Goal: Information Seeking & Learning: Find specific fact

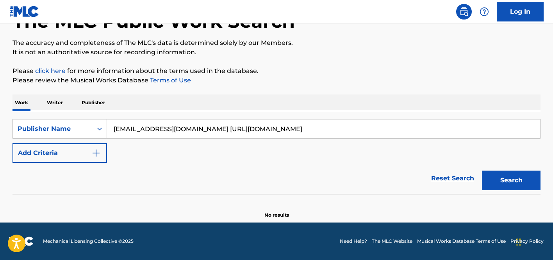
click at [23, 109] on p "Work" at bounding box center [22, 103] width 18 height 16
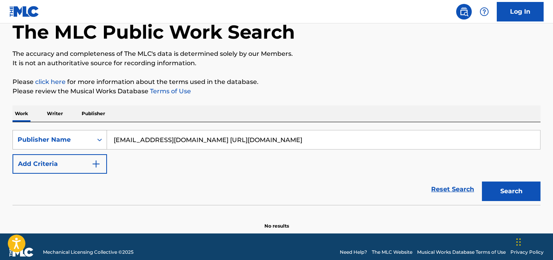
click at [67, 150] on div "Publisher Name" at bounding box center [60, 140] width 95 height 20
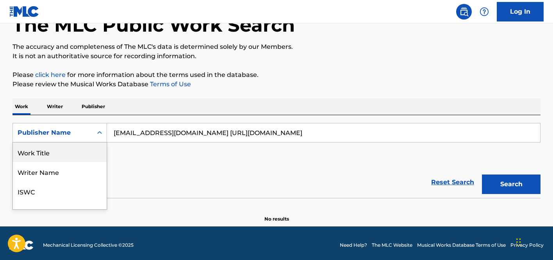
click at [54, 156] on div "Work Title" at bounding box center [60, 153] width 94 height 20
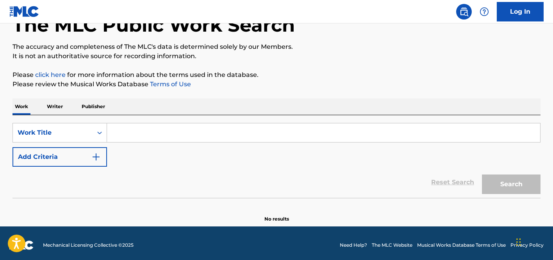
click at [197, 136] on input "Search Form" at bounding box center [323, 133] width 433 height 19
paste input "ATTEMPTED"
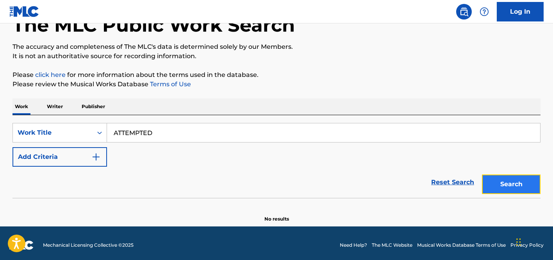
click at [517, 187] on button "Search" at bounding box center [511, 185] width 59 height 20
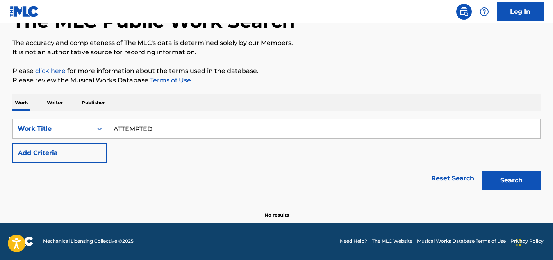
scroll to position [55, 0]
click at [491, 170] on div "Search" at bounding box center [509, 178] width 63 height 31
click at [492, 172] on button "Search" at bounding box center [511, 181] width 59 height 20
click at [498, 182] on button "Search" at bounding box center [511, 181] width 59 height 20
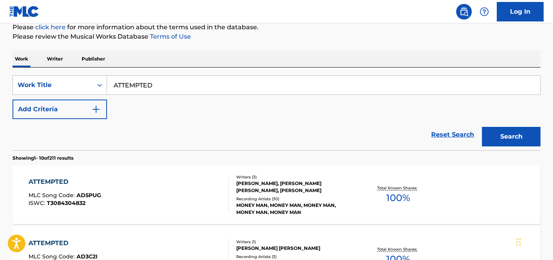
scroll to position [15, 0]
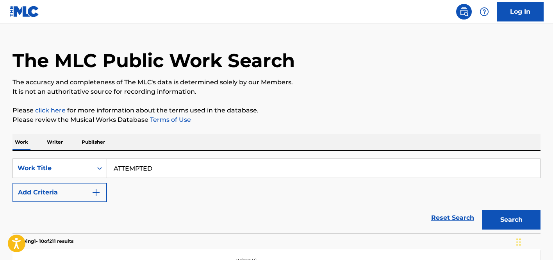
click at [198, 169] on input "ATTEMPTED" at bounding box center [323, 168] width 433 height 19
paste input "SWEET BUT PSYCHO"
type input "SWEET BUT PSYCHO"
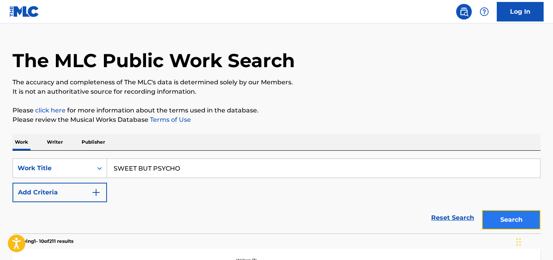
click at [519, 218] on button "Search" at bounding box center [511, 220] width 59 height 20
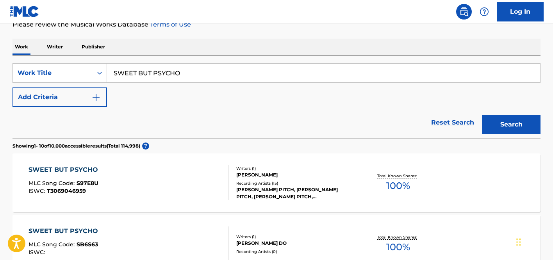
scroll to position [124, 0]
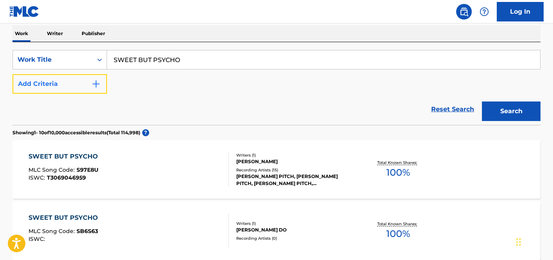
click at [92, 87] on img "Search Form" at bounding box center [95, 83] width 9 height 9
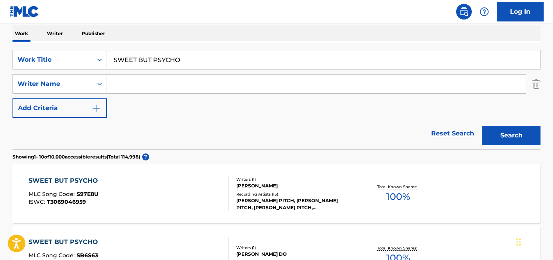
click at [203, 91] on input "Search Form" at bounding box center [316, 84] width 419 height 19
paste input "HAUKELAND"
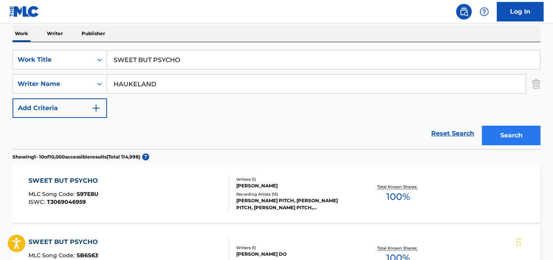
type input "HAUKELAND"
click at [519, 133] on button "Search" at bounding box center [511, 136] width 59 height 20
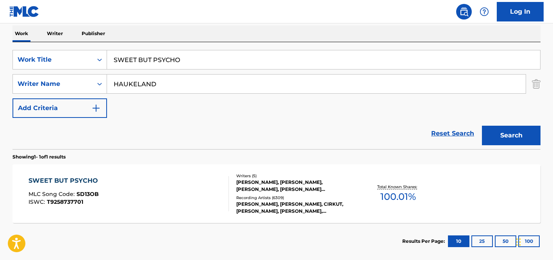
click at [344, 174] on div "Writers ( 5 )" at bounding box center [295, 176] width 118 height 6
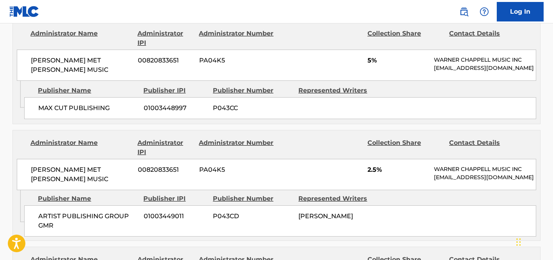
scroll to position [1208, 0]
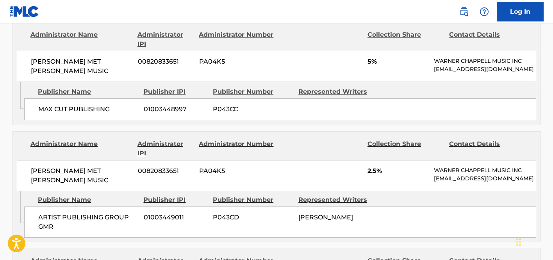
click at [378, 66] on span "5%" at bounding box center [398, 61] width 61 height 9
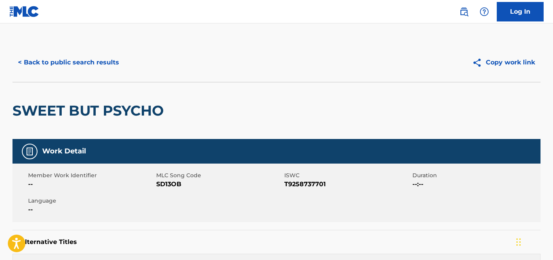
click at [113, 77] on div "< Back to public search results Copy work link" at bounding box center [277, 62] width 528 height 39
click at [106, 65] on button "< Back to public search results" at bounding box center [69, 63] width 112 height 20
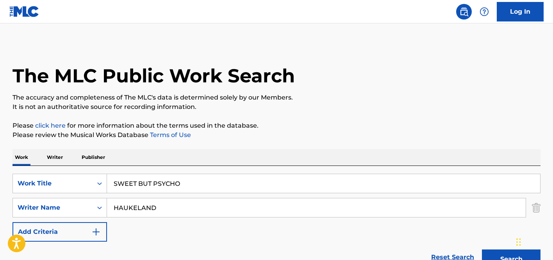
scroll to position [120, 0]
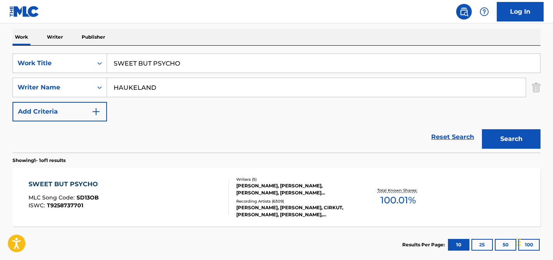
click at [186, 61] on input "SWEET BUT PSYCHO" at bounding box center [323, 63] width 433 height 19
paste input "T0731869332"
type input "T0731869332"
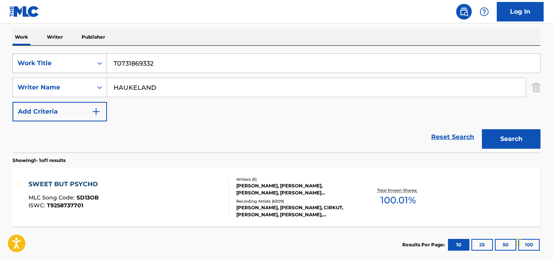
click at [78, 67] on div "Work Title" at bounding box center [53, 63] width 70 height 9
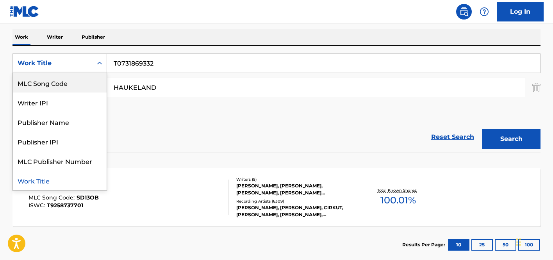
scroll to position [0, 0]
click at [61, 86] on div "ISWC" at bounding box center [60, 83] width 94 height 20
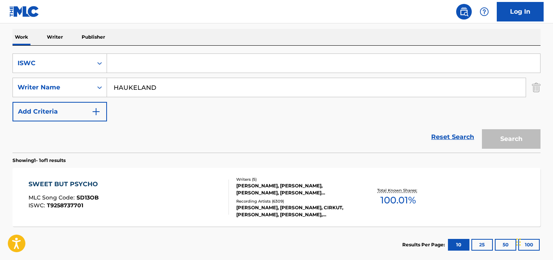
click at [155, 84] on input "HAUKELAND" at bounding box center [316, 87] width 419 height 19
click at [141, 64] on input "Search Form" at bounding box center [323, 63] width 433 height 19
paste input "T0731869332"
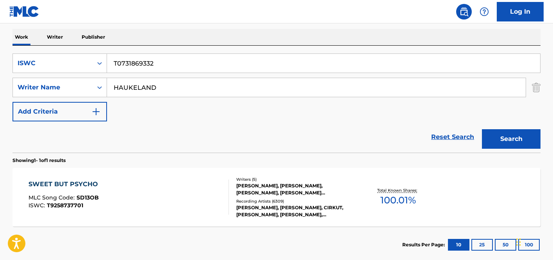
type input "T0731869332"
click at [136, 86] on input "HAUKELAND" at bounding box center [316, 87] width 419 height 19
click at [482, 129] on button "Search" at bounding box center [511, 139] width 59 height 20
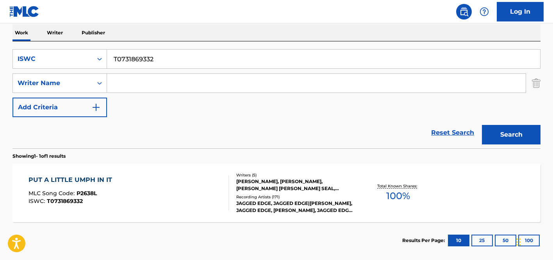
scroll to position [125, 0]
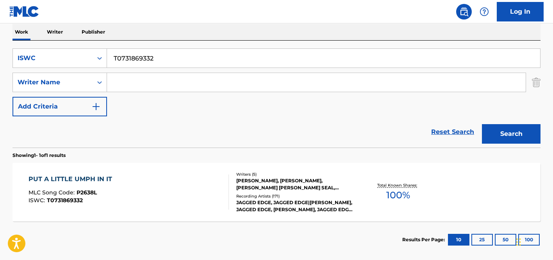
click at [273, 210] on div "JAGGED EDGE, JAGGED EDGE|ASHANTI, JAGGED EDGE, ASHANTI, JAGGED EDGE [FEAT. ASHA…" at bounding box center [295, 206] width 118 height 14
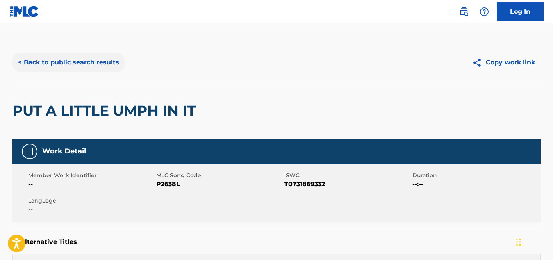
click at [85, 61] on button "< Back to public search results" at bounding box center [69, 63] width 112 height 20
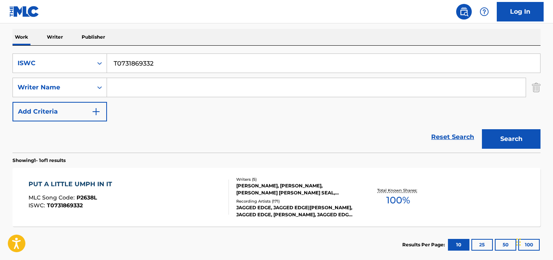
click at [171, 76] on div "SearchWithCriteriaf9cc29cc-2ec4-4792-a9aa-20b54578a812 ISWC T0731869332 SearchW…" at bounding box center [277, 88] width 528 height 68
click at [172, 65] on input "T0731869332" at bounding box center [323, 63] width 433 height 19
paste input "902990782"
click at [503, 134] on button "Search" at bounding box center [511, 139] width 59 height 20
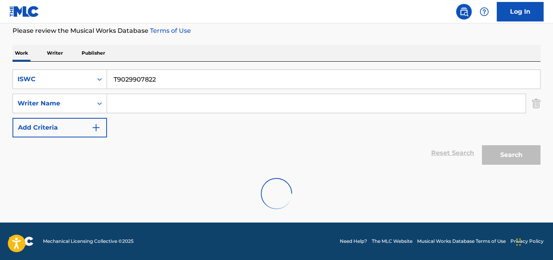
scroll to position [79, 0]
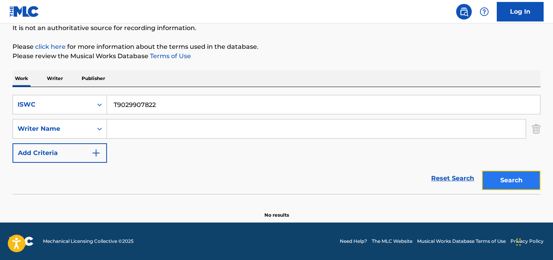
click at [514, 181] on button "Search" at bounding box center [511, 181] width 59 height 20
click at [234, 113] on input "T9029907822" at bounding box center [323, 104] width 433 height 19
paste input "GANGSTA LUV"
type input "GANGSTA LUV"
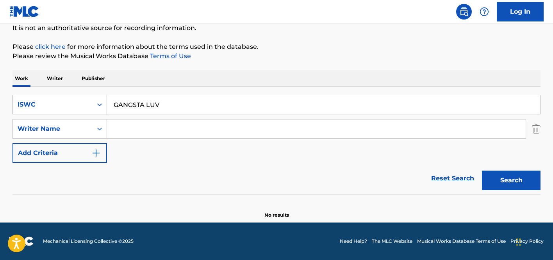
click at [59, 106] on div "ISWC" at bounding box center [53, 104] width 70 height 9
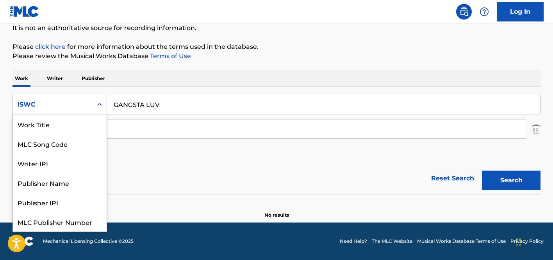
scroll to position [20, 0]
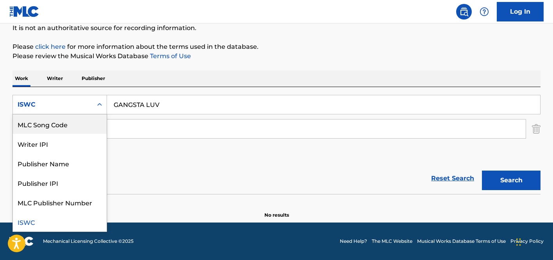
click at [57, 118] on div "MLC Song Code" at bounding box center [60, 125] width 94 height 20
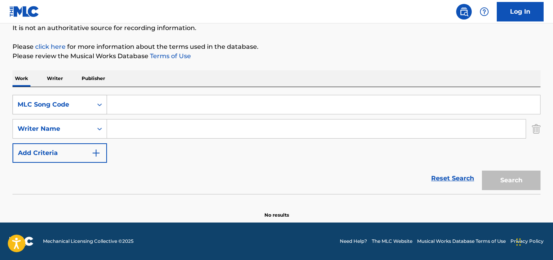
click at [65, 104] on div "MLC Song Code" at bounding box center [53, 104] width 70 height 9
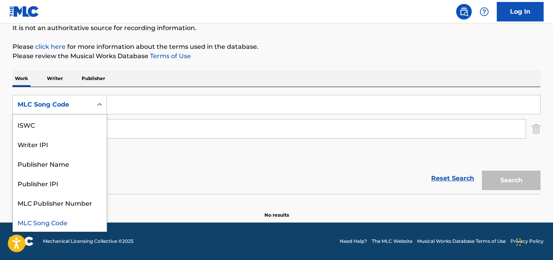
scroll to position [0, 0]
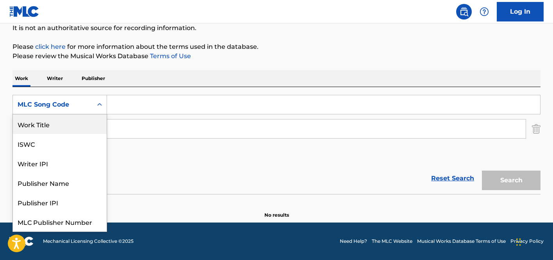
click at [56, 127] on div "Work Title" at bounding box center [60, 125] width 94 height 20
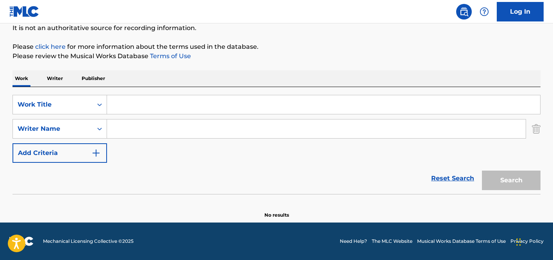
click at [262, 104] on input "Search Form" at bounding box center [323, 104] width 433 height 19
paste input "GANGSTA LUV"
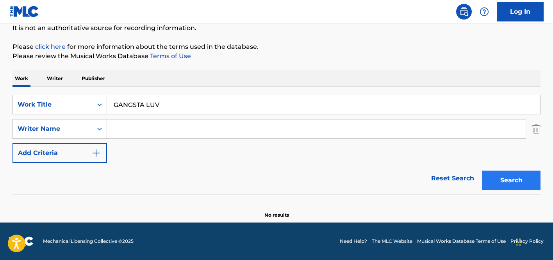
type input "GANGSTA LUV"
click at [532, 182] on button "Search" at bounding box center [511, 181] width 59 height 20
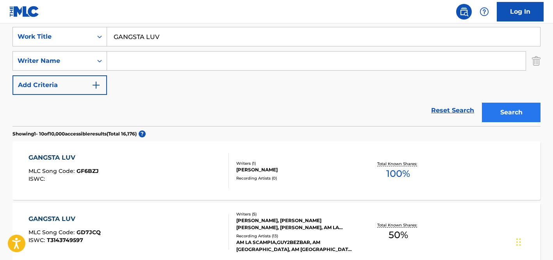
scroll to position [111, 0]
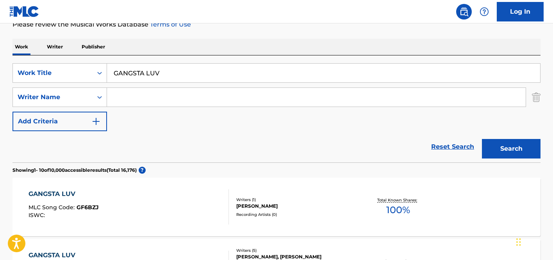
click at [138, 101] on input "Search Form" at bounding box center [316, 97] width 419 height 19
paste input "Christopher"
type input "Christopher"
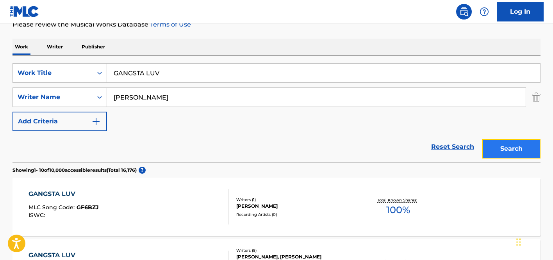
click at [515, 142] on button "Search" at bounding box center [511, 149] width 59 height 20
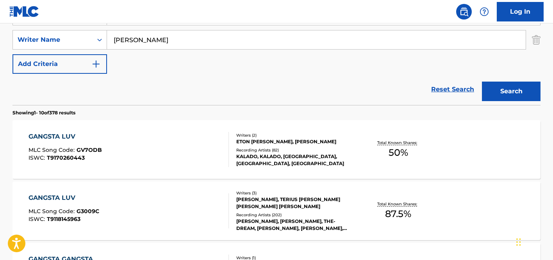
scroll to position [170, 0]
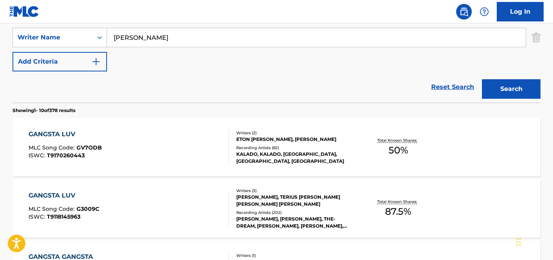
click at [271, 210] on div "Recording Artists ( 202 )" at bounding box center [295, 213] width 118 height 6
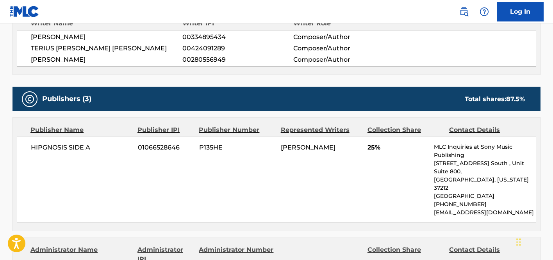
scroll to position [279, 0]
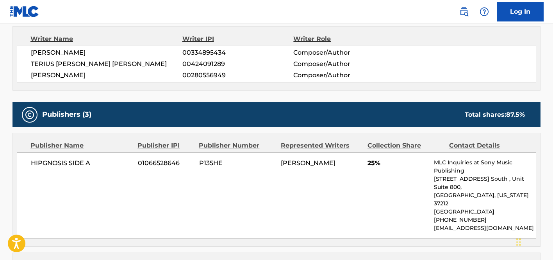
click at [48, 61] on span "TERIUS YOUNGDELL NASH" at bounding box center [107, 63] width 152 height 9
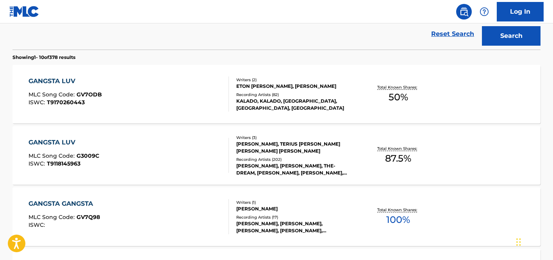
scroll to position [72, 0]
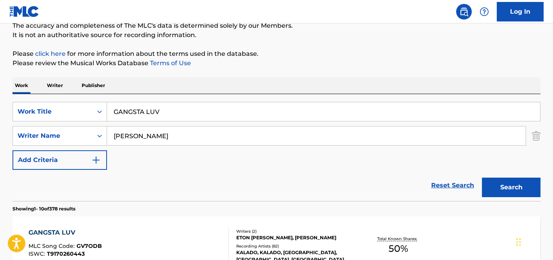
click at [186, 124] on div "SearchWithCriteriaf7d18b3b-c3fc-4dca-9d65-69fc3af71a75 Work Title GANGSTA LUV S…" at bounding box center [277, 136] width 528 height 68
click at [192, 139] on input "Christopher" at bounding box center [316, 136] width 419 height 19
paste input "TERIUS"
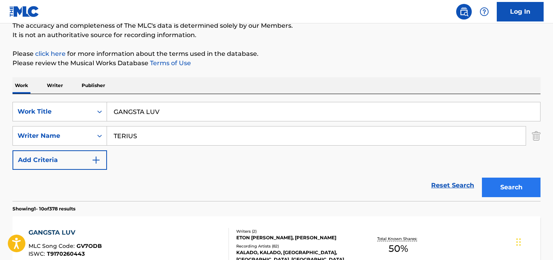
type input "TERIUS"
click at [512, 187] on button "Search" at bounding box center [511, 188] width 59 height 20
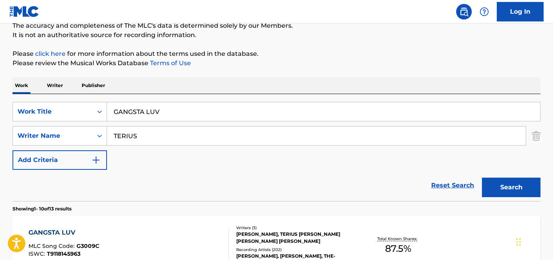
click at [223, 113] on input "GANGSTA LUV" at bounding box center [323, 111] width 433 height 19
paste input "OVE"
type input "GANGSTA LOVE"
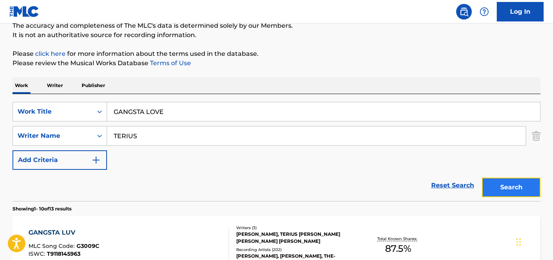
click at [514, 191] on button "Search" at bounding box center [511, 188] width 59 height 20
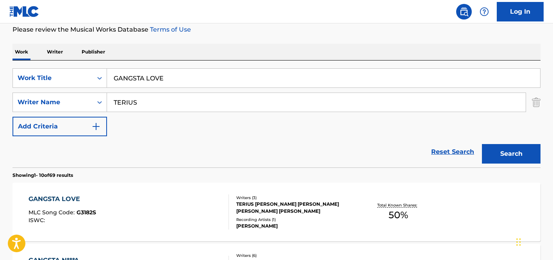
scroll to position [106, 0]
click at [224, 208] on div at bounding box center [225, 211] width 6 height 35
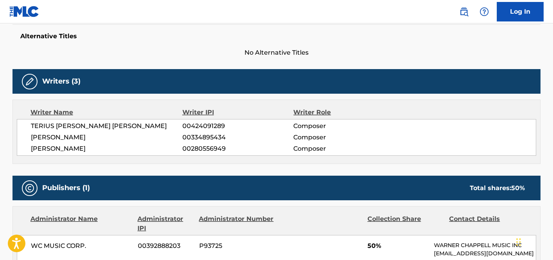
scroll to position [172, 0]
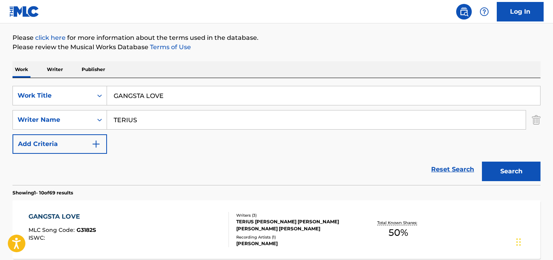
scroll to position [49, 0]
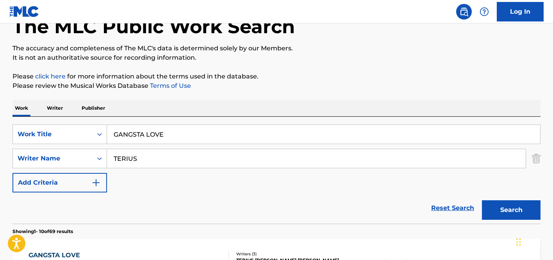
click at [229, 134] on input "GANGSTA LOVE" at bounding box center [323, 134] width 433 height 19
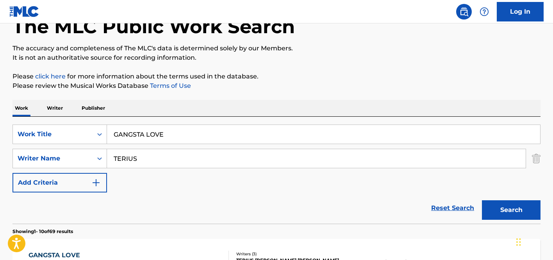
paste input "UV"
type input "GANGSTA LUV"
click at [502, 207] on button "Search" at bounding box center [511, 211] width 59 height 20
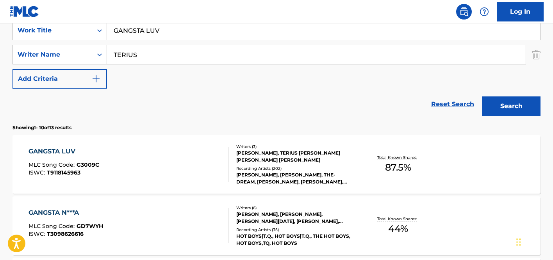
scroll to position [173, 0]
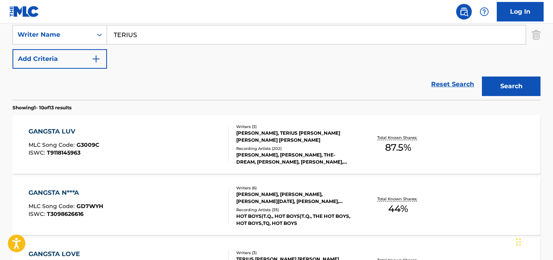
click at [158, 139] on div "GANGSTA LUV MLC Song Code : G3009C ISWC : T9118145963" at bounding box center [129, 144] width 201 height 35
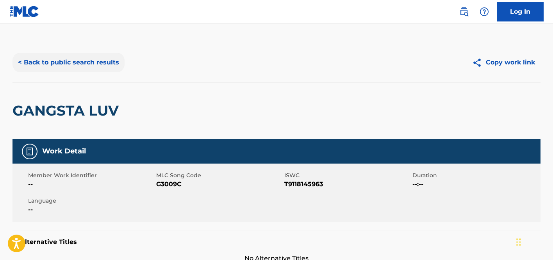
click at [96, 63] on button "< Back to public search results" at bounding box center [69, 63] width 112 height 20
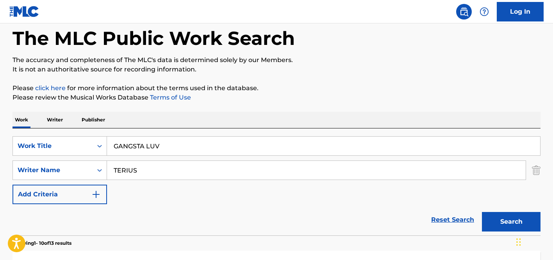
scroll to position [5, 0]
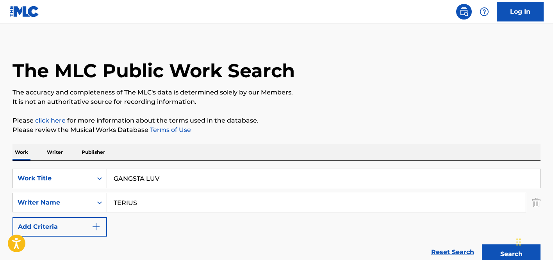
click at [163, 183] on input "GANGSTA LUV" at bounding box center [323, 178] width 433 height 19
paste input "TU REINO ESTA AQUI"
type input "TU REINO ESTA AQUI"
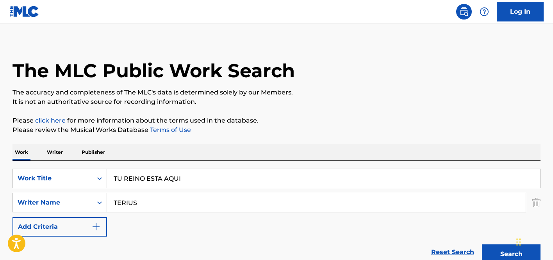
click at [166, 206] on input "TERIUS" at bounding box center [316, 202] width 419 height 19
click at [482, 245] on button "Search" at bounding box center [511, 255] width 59 height 20
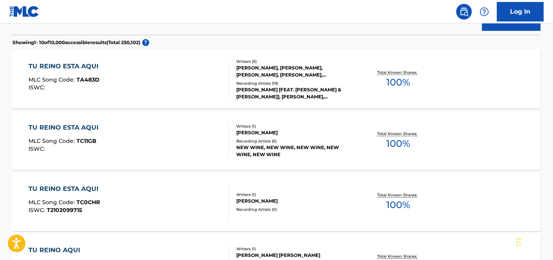
scroll to position [240, 0]
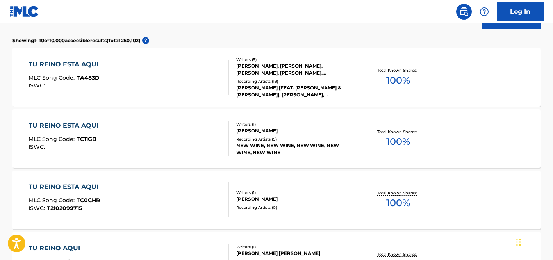
click at [236, 81] on div "Writers ( 5 ) SOFIA MANCIPE, DANIEL BERRIOS, STEFANIA ESPINOSA, LORENA CASTELLA…" at bounding box center [291, 78] width 125 height 42
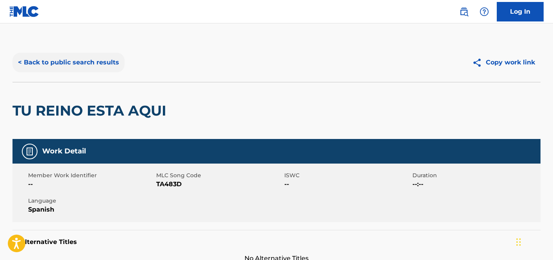
click at [99, 66] on button "< Back to public search results" at bounding box center [69, 63] width 112 height 20
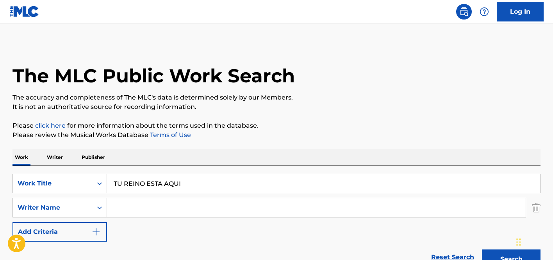
click at [177, 186] on input "TU REINO ESTA AQUI" at bounding box center [323, 183] width 433 height 19
paste input "SHIVER'"
type input "SHIVER"
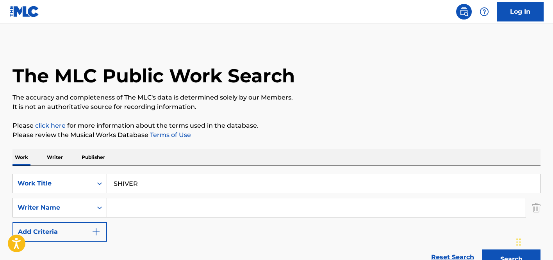
click at [198, 217] on div "Search Form" at bounding box center [316, 208] width 419 height 20
click at [202, 211] on input "Search Form" at bounding box center [316, 208] width 419 height 19
paste input "APPLETON STEVIE,"
type input "APPLETON STEVIE"
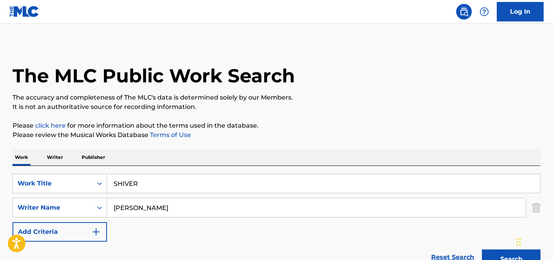
click at [482, 250] on button "Search" at bounding box center [511, 260] width 59 height 20
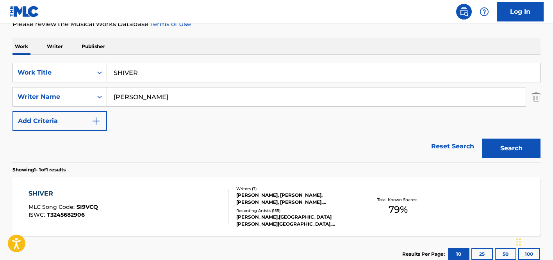
scroll to position [111, 0]
click at [218, 208] on div "SHIVER MLC Song Code : SI9VCQ ISWC : T3245682906" at bounding box center [129, 206] width 201 height 35
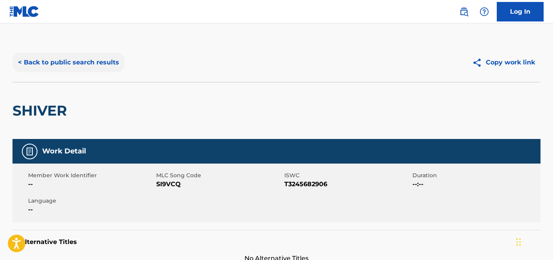
click at [96, 61] on button "< Back to public search results" at bounding box center [69, 63] width 112 height 20
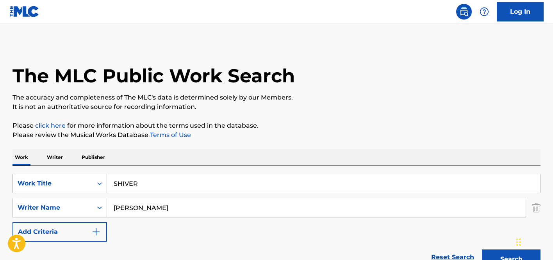
scroll to position [111, 0]
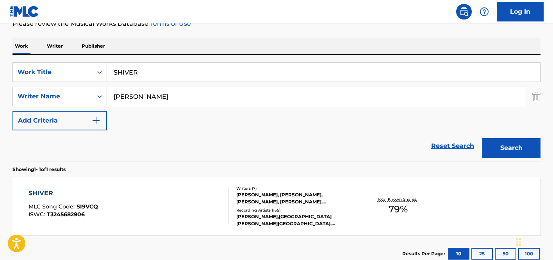
click at [151, 73] on input "SHIVER" at bounding box center [323, 72] width 433 height 19
paste input "GOT ME WAITING"
type input "GOT ME WAITING"
click at [161, 93] on input "APPLETON STEVIE" at bounding box center [316, 96] width 419 height 19
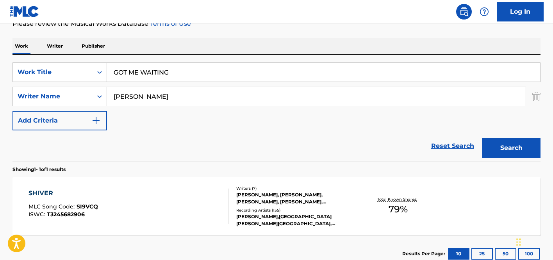
click at [161, 93] on input "APPLETON STEVIE" at bounding box center [316, 96] width 419 height 19
click at [482, 138] on button "Search" at bounding box center [511, 148] width 59 height 20
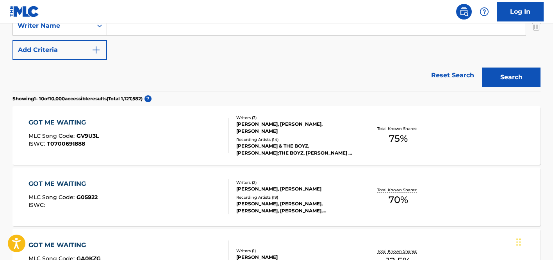
scroll to position [42, 0]
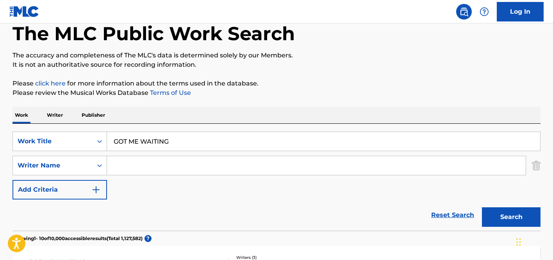
click at [155, 161] on input "Search Form" at bounding box center [316, 165] width 419 height 19
paste input "DUPRI"
type input "DUPRI"
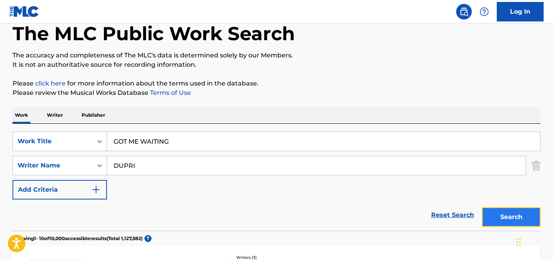
click at [495, 217] on button "Search" at bounding box center [511, 218] width 59 height 20
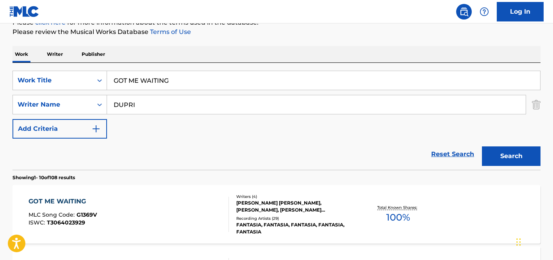
scroll to position [103, 0]
click at [256, 197] on div "Writers ( 4 )" at bounding box center [295, 197] width 118 height 6
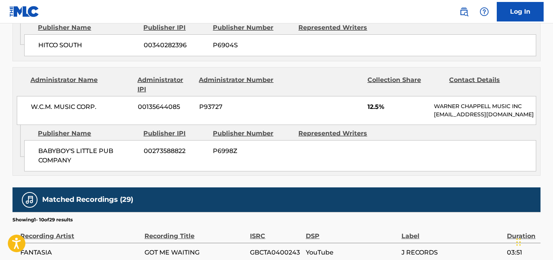
scroll to position [1016, 0]
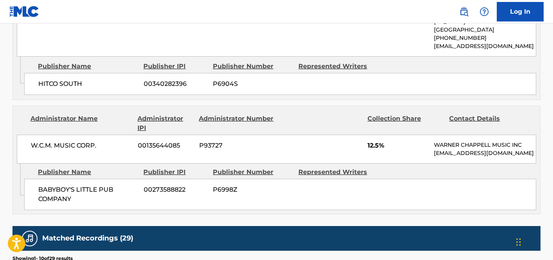
scroll to position [103, 0]
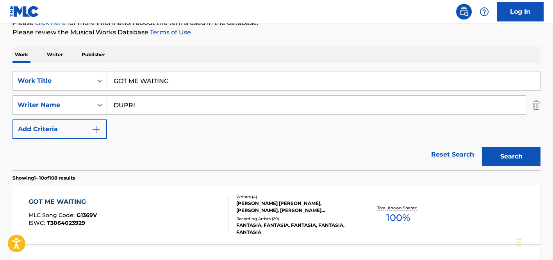
click at [206, 91] on div "SearchWithCriteriaf7d18b3b-c3fc-4dca-9d65-69fc3af71a75 Work Title GOT ME WAITIN…" at bounding box center [277, 105] width 528 height 68
click at [210, 83] on input "GOT ME WAITING" at bounding box center [323, 81] width 433 height 19
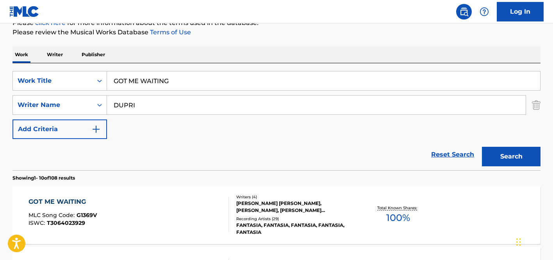
paste input "ALWAYS REMEMBER US THIS WAY"
type input "ALWAYS REMEMBER US THIS WAY"
click at [195, 109] on input "DUPRI" at bounding box center [316, 105] width 419 height 19
click at [482, 147] on button "Search" at bounding box center [511, 157] width 59 height 20
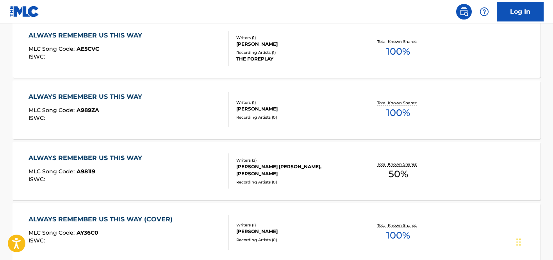
scroll to position [386, 0]
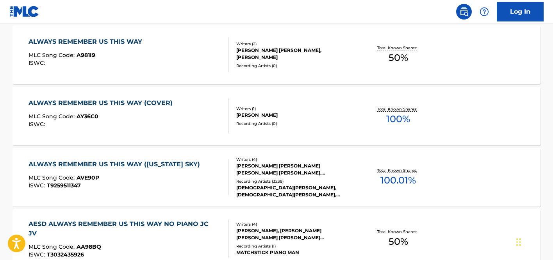
click at [308, 177] on div "Writers ( 4 ) HILLARY LEE LINDSEY, STEFANI GERMANOTTA, NATALIE NICOLE HEMBY, LO…" at bounding box center [291, 178] width 125 height 42
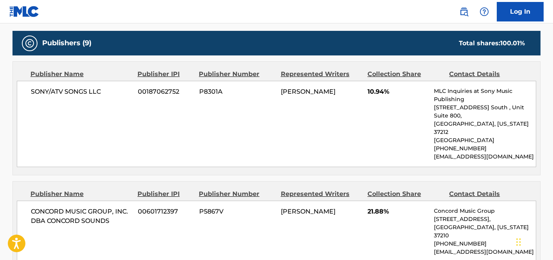
scroll to position [527, 0]
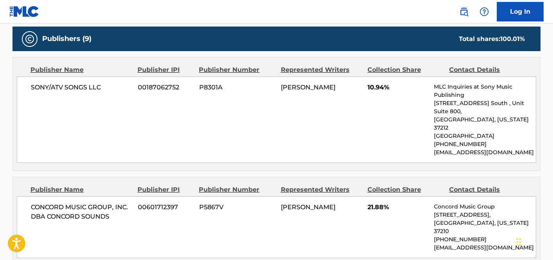
click at [127, 203] on span "CONCORD MUSIC GROUP, INC. DBA CONCORD SOUNDS" at bounding box center [81, 212] width 101 height 19
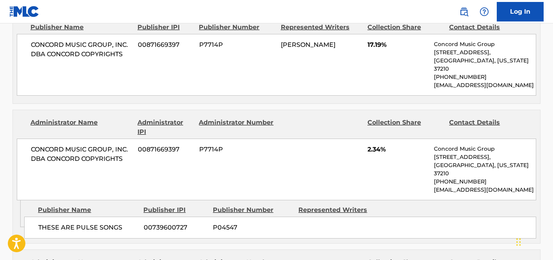
scroll to position [780, 0]
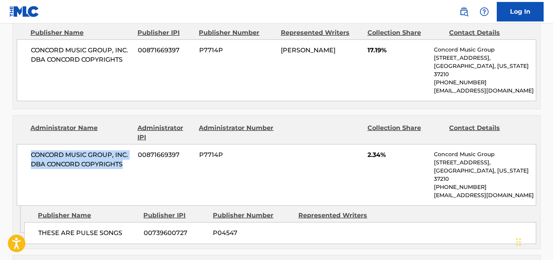
drag, startPoint x: 30, startPoint y: 111, endPoint x: 108, endPoint y: 154, distance: 88.5
click at [109, 145] on div "CONCORD MUSIC GROUP, INC. DBA CONCORD COPYRIGHTS 00871669397 P7714P 2.34% Conco…" at bounding box center [277, 175] width 520 height 62
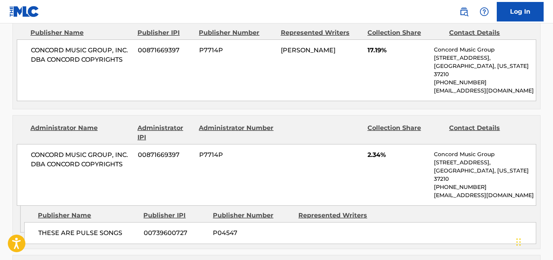
click at [106, 229] on span "THESE ARE PULSE SONGS" at bounding box center [88, 233] width 100 height 9
click at [107, 229] on span "THESE ARE PULSE SONGS" at bounding box center [88, 233] width 100 height 9
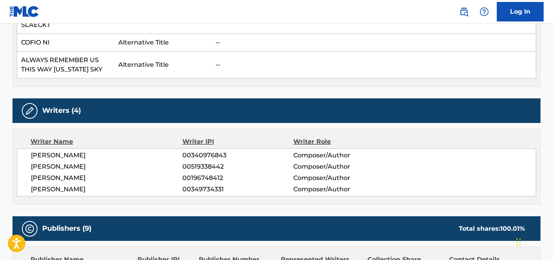
scroll to position [0, 0]
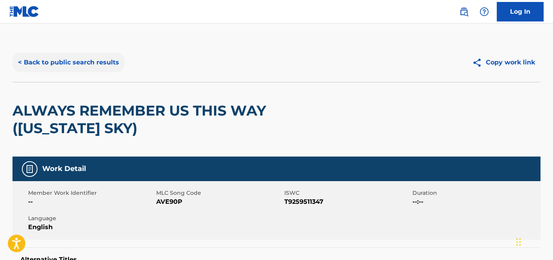
click at [82, 61] on button "< Back to public search results" at bounding box center [69, 63] width 112 height 20
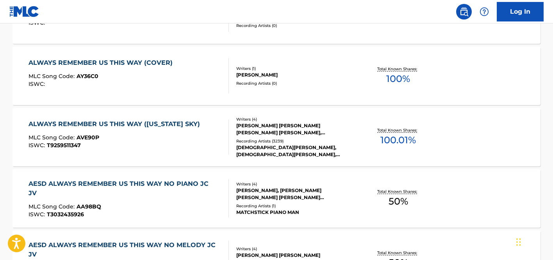
scroll to position [61, 0]
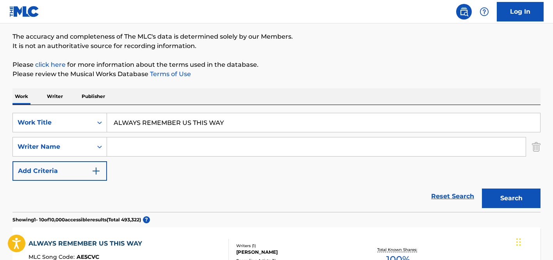
click at [183, 126] on input "ALWAYS REMEMBER US THIS WAY" at bounding box center [323, 122] width 433 height 19
paste input "Very Rare Forever Freestyle'"
type input "Very Rare Forever Freestyle"
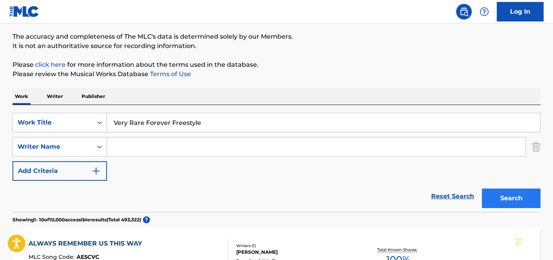
click at [482, 189] on button "Search" at bounding box center [511, 199] width 59 height 20
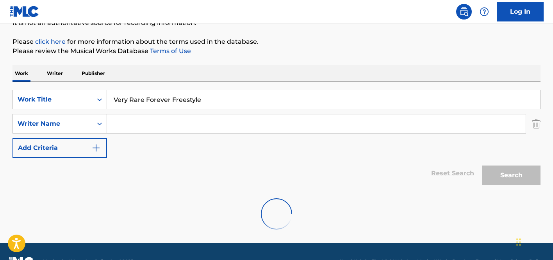
scroll to position [104, 0]
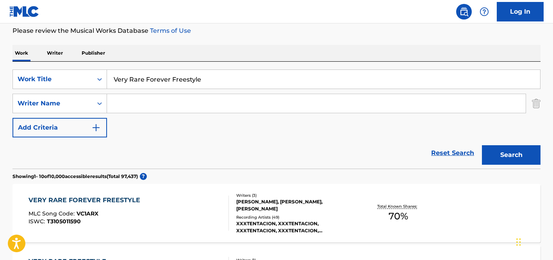
click at [185, 212] on div "VERY RARE FOREVER FREESTYLE MLC Song Code : VC1ARX ISWC : T3105011590" at bounding box center [129, 213] width 201 height 35
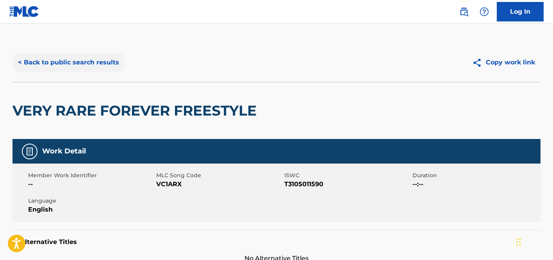
click at [90, 60] on button "< Back to public search results" at bounding box center [69, 63] width 112 height 20
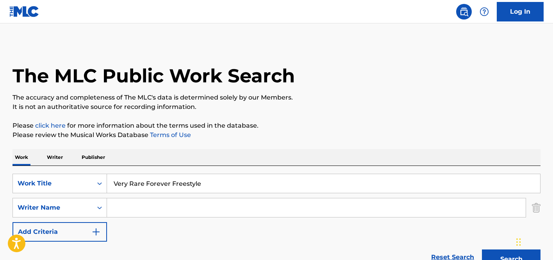
scroll to position [104, 0]
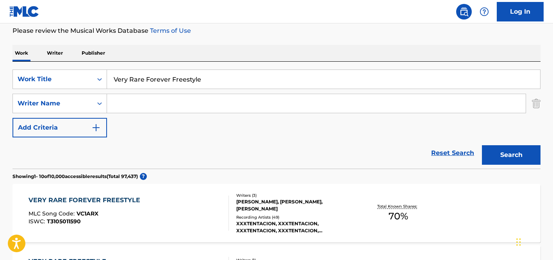
click at [171, 80] on input "Very Rare Forever Freestyle" at bounding box center [323, 79] width 433 height 19
paste input "UPTOWN FUNK"
type input "UPTOWN FUNK"
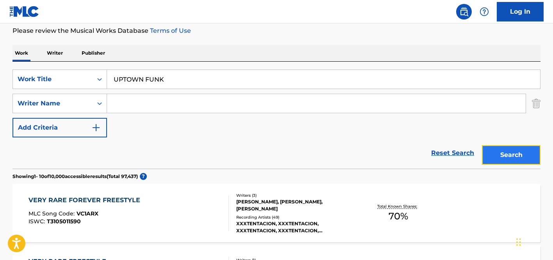
click at [528, 161] on button "Search" at bounding box center [511, 155] width 59 height 20
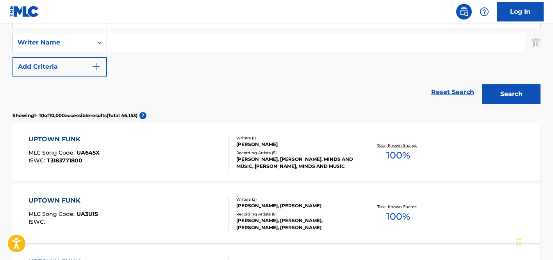
scroll to position [117, 0]
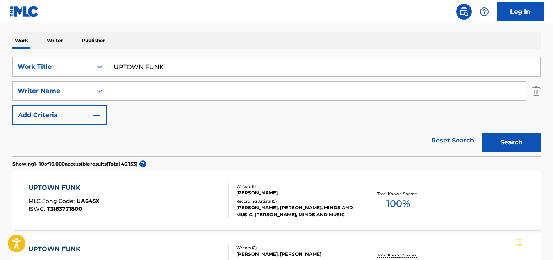
click at [157, 88] on input "Search Form" at bounding box center [316, 91] width 419 height 19
click at [482, 133] on button "Search" at bounding box center [511, 143] width 59 height 20
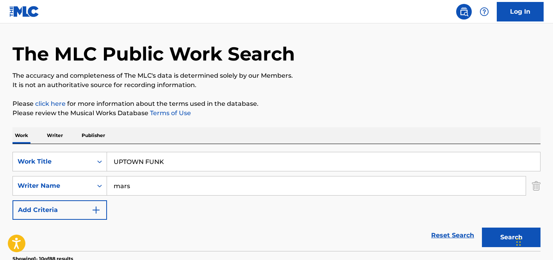
scroll to position [21, 0]
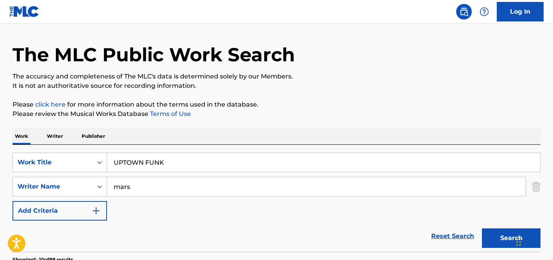
click at [163, 196] on div "mars" at bounding box center [316, 187] width 419 height 20
click at [166, 186] on input "mars" at bounding box center [316, 186] width 419 height 19
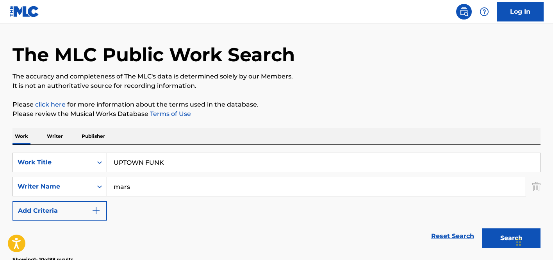
paste input "RUDOLPH"
type input "RUDOLPH"
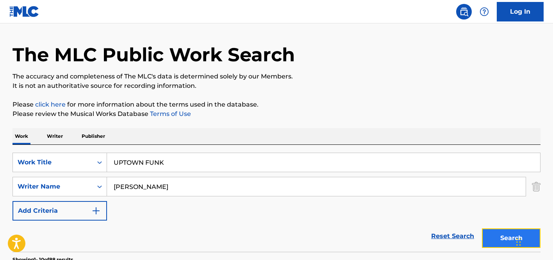
click at [500, 235] on button "Search" at bounding box center [511, 239] width 59 height 20
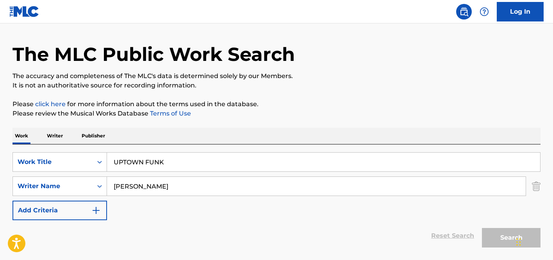
scroll to position [104, 0]
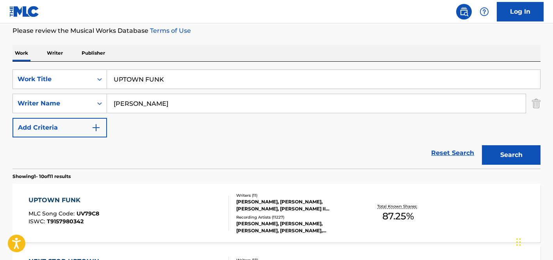
click at [221, 211] on div "UPTOWN FUNK MLC Song Code : UV79C8 ISWC : T9157980342" at bounding box center [129, 213] width 201 height 35
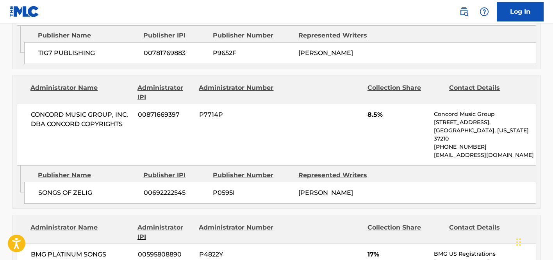
scroll to position [1612, 0]
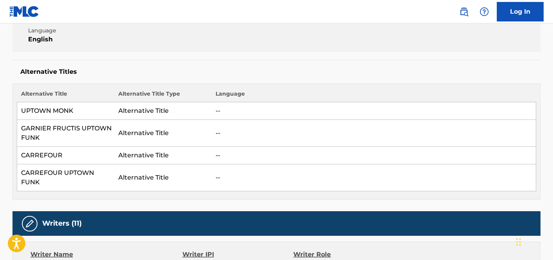
scroll to position [0, 0]
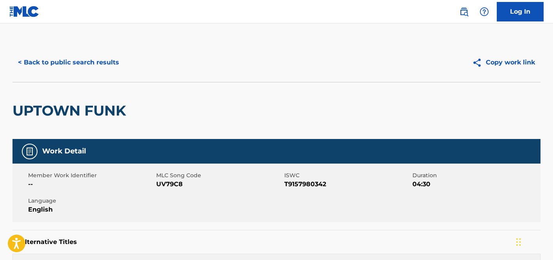
scroll to position [104, 0]
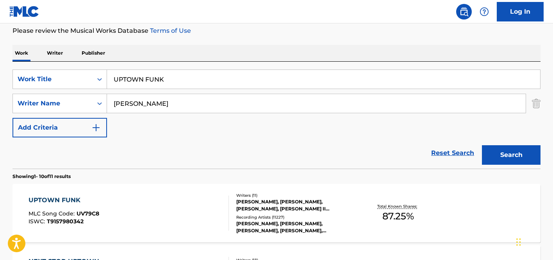
click at [184, 83] on input "UPTOWN FUNK" at bounding box center [323, 79] width 433 height 19
paste input "RIGHT NOW (NA NA NA)"
type input "RIGHT NOW (NA NA NA)"
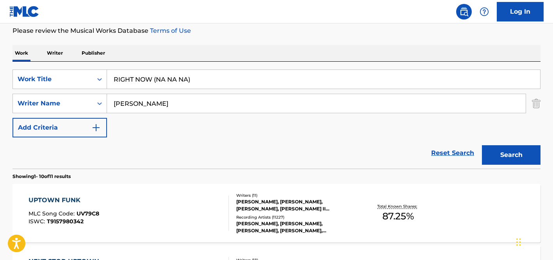
click at [183, 106] on input "RUDOLPH" at bounding box center [316, 103] width 419 height 19
type input "="
click at [482, 145] on button "Search" at bounding box center [511, 155] width 59 height 20
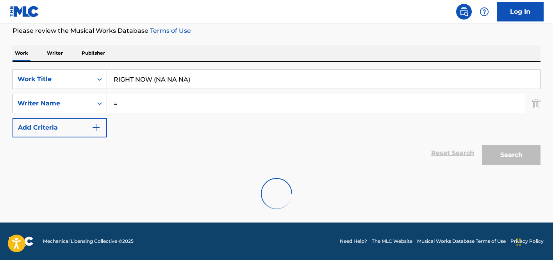
click at [171, 103] on input "=" at bounding box center [316, 103] width 419 height 19
click at [171, 103] on input "Search Form" at bounding box center [316, 103] width 419 height 19
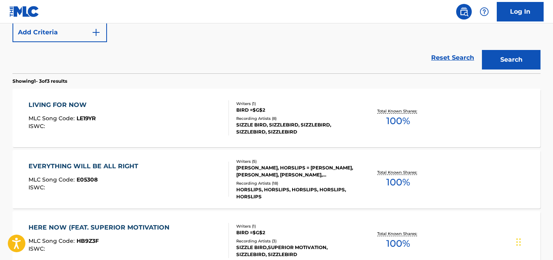
scroll to position [103, 0]
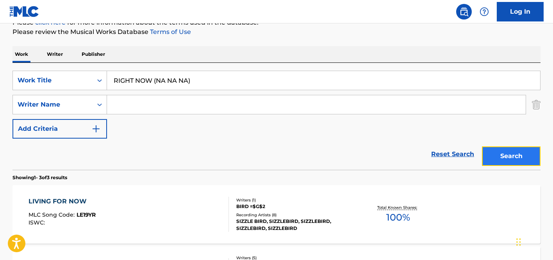
click at [512, 156] on button "Search" at bounding box center [511, 157] width 59 height 20
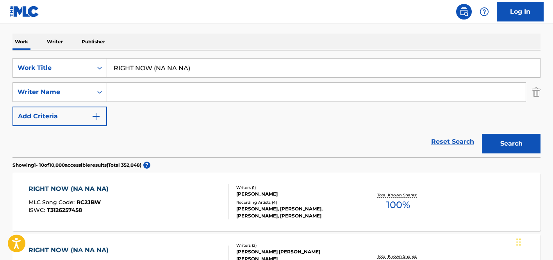
scroll to position [161, 0]
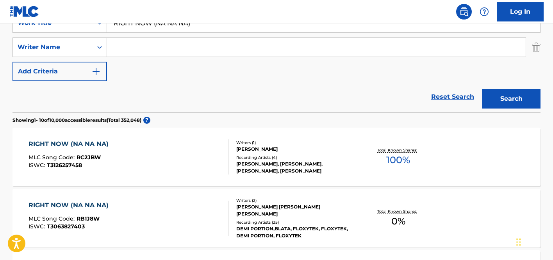
click at [208, 169] on div "RIGHT NOW (NA NA NA) MLC Song Code : RC2JBW ISWC : T3126257458" at bounding box center [129, 157] width 201 height 35
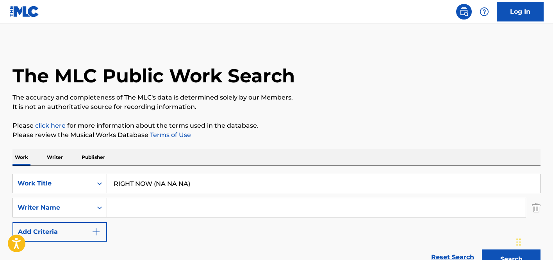
click at [174, 206] on input "Search Form" at bounding box center [316, 208] width 419 height 19
paste input "Rozenbroek,"
type input "Rozenbroek"
drag, startPoint x: 209, startPoint y: 189, endPoint x: 155, endPoint y: 187, distance: 54.0
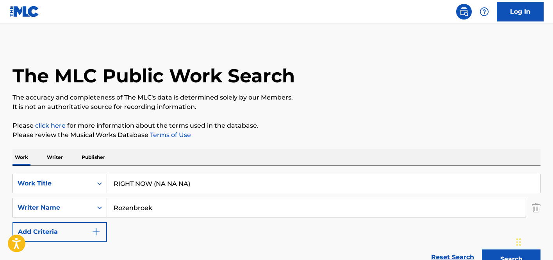
click at [155, 187] on input "RIGHT NOW (NA NA NA)" at bounding box center [323, 183] width 433 height 19
type input "RIGHT NOW"
click at [482, 250] on button "Search" at bounding box center [511, 260] width 59 height 20
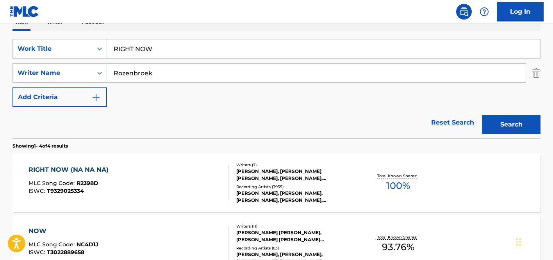
scroll to position [29, 0]
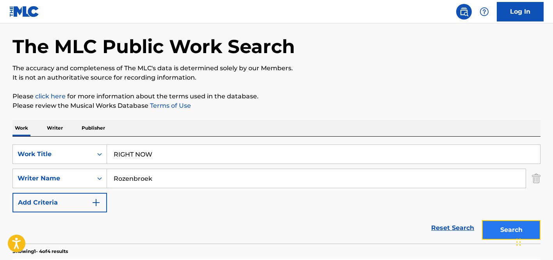
click at [499, 226] on button "Search" at bounding box center [511, 230] width 59 height 20
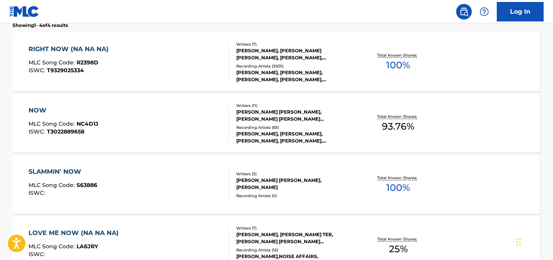
scroll to position [217, 0]
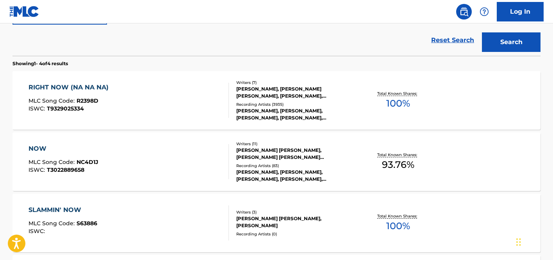
click at [175, 110] on div "RIGHT NOW (NA NA NA) MLC Song Code : R2398D ISWC : T9329025334" at bounding box center [129, 100] width 201 height 35
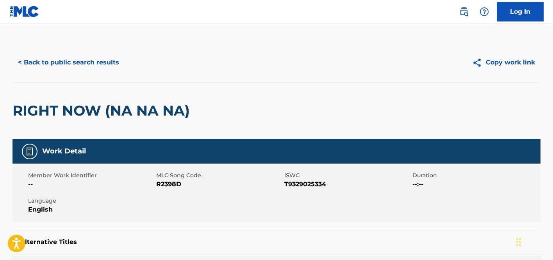
click at [92, 45] on div "< Back to public search results Copy work link" at bounding box center [277, 62] width 528 height 39
click at [98, 64] on button "< Back to public search results" at bounding box center [69, 63] width 112 height 20
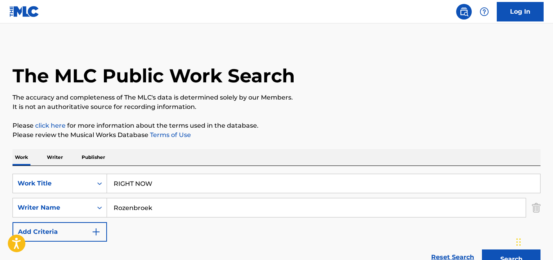
scroll to position [262, 0]
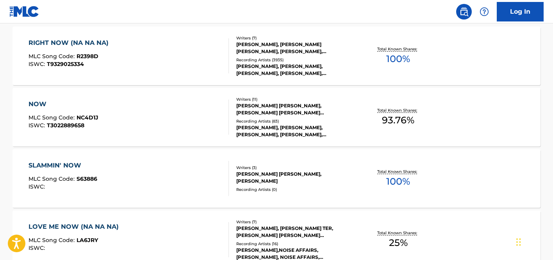
click at [98, 64] on div "ISWC : T9329025334" at bounding box center [71, 64] width 84 height 6
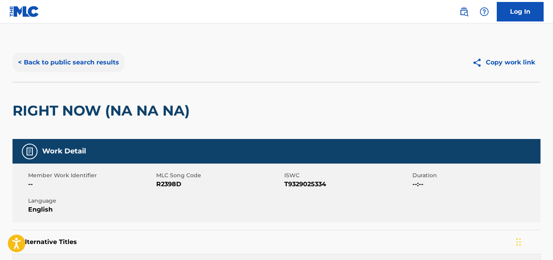
click at [81, 61] on button "< Back to public search results" at bounding box center [69, 63] width 112 height 20
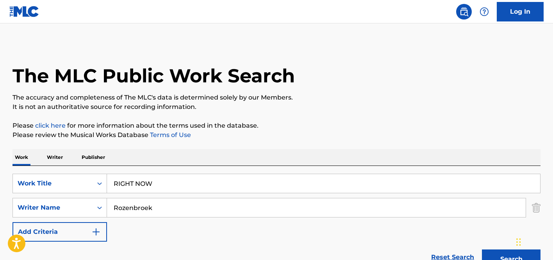
click at [189, 167] on div "SearchWithCriteriaf7d18b3b-c3fc-4dca-9d65-69fc3af71a75 Work Title RIGHT NOW Sea…" at bounding box center [277, 219] width 528 height 107
click at [184, 182] on input "RIGHT NOW" at bounding box center [323, 183] width 433 height 19
paste input "['SUPERLOVE']"
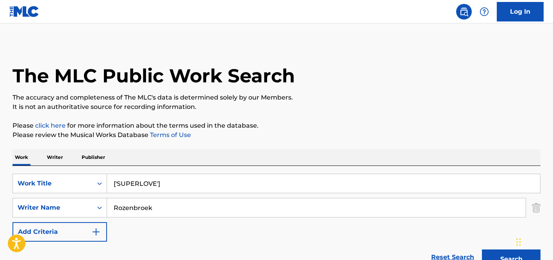
type input "['SUPERLOVE']"
click at [175, 209] on input "Rozenbroek" at bounding box center [316, 208] width 419 height 19
click at [180, 192] on input "['SUPERLOVE']" at bounding box center [323, 183] width 433 height 19
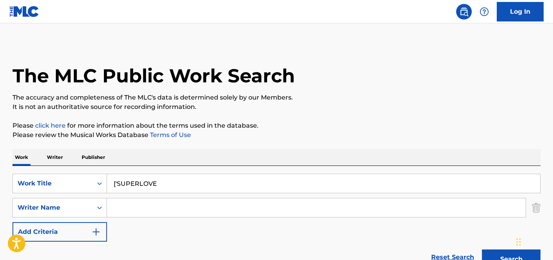
click at [118, 184] on input "['SUPERLOVE" at bounding box center [323, 183] width 433 height 19
type input "SUPERLOVE"
click at [482, 250] on button "Search" at bounding box center [511, 260] width 59 height 20
click at [168, 211] on input "Search Form" at bounding box center [316, 208] width 419 height 19
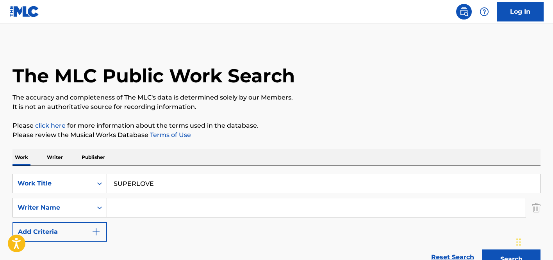
click at [168, 211] on input "Search Form" at bounding box center [316, 208] width 419 height 19
paste input "Christopher Stewart"
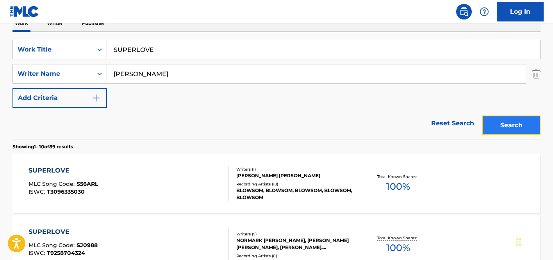
click at [503, 122] on button "Search" at bounding box center [511, 126] width 59 height 20
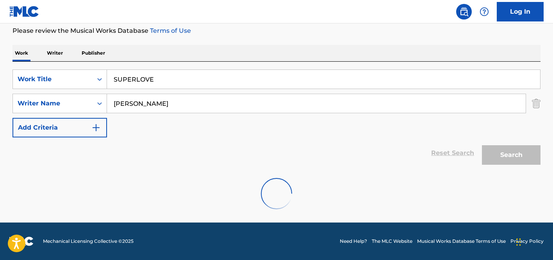
scroll to position [79, 0]
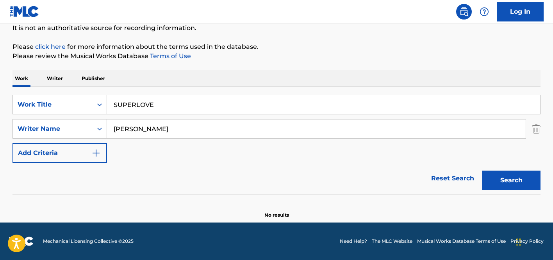
drag, startPoint x: 153, startPoint y: 127, endPoint x: 240, endPoint y: 140, distance: 88.1
click at [240, 140] on div "SearchWithCriteriaf7d18b3b-c3fc-4dca-9d65-69fc3af71a75 Work Title SUPERLOVE Sea…" at bounding box center [277, 129] width 528 height 68
type input "Christopher"
click at [482, 171] on button "Search" at bounding box center [511, 181] width 59 height 20
click at [511, 180] on button "Search" at bounding box center [511, 181] width 59 height 20
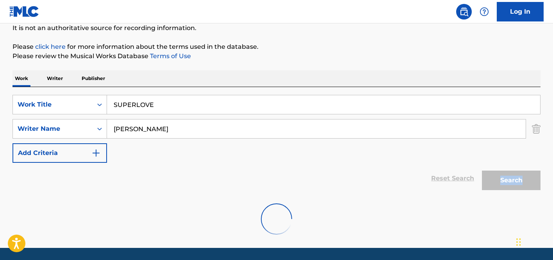
click at [511, 180] on div "Search" at bounding box center [509, 178] width 63 height 31
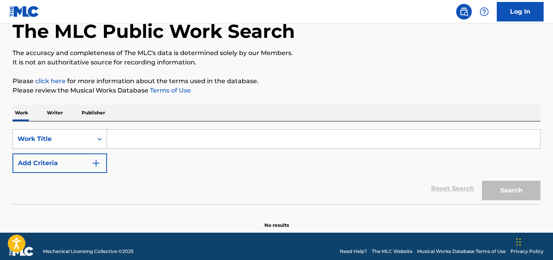
click at [94, 149] on div "Work Title" at bounding box center [60, 139] width 95 height 20
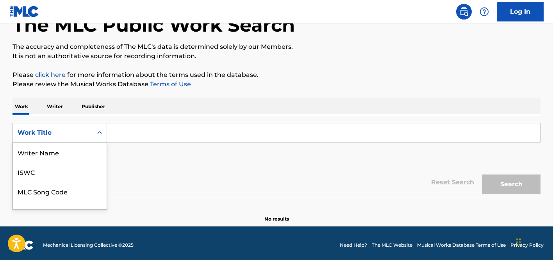
scroll to position [39, 0]
click at [70, 134] on div "Work Title" at bounding box center [53, 132] width 70 height 9
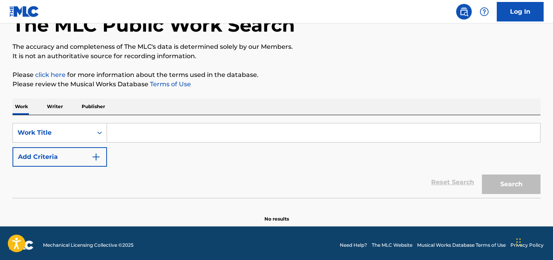
click at [147, 133] on input "Search Form" at bounding box center [323, 133] width 433 height 19
click at [94, 133] on div "Search Form" at bounding box center [100, 133] width 14 height 14
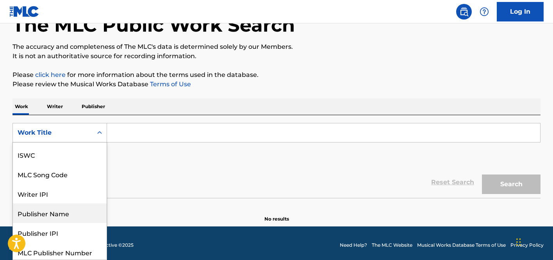
scroll to position [11, 0]
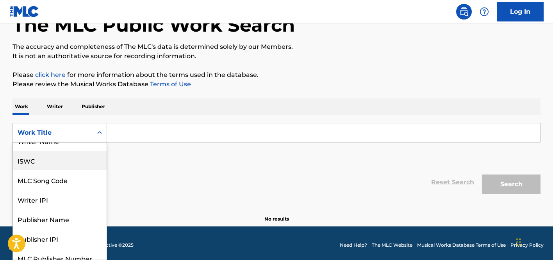
click at [48, 161] on div "ISWC" at bounding box center [60, 161] width 94 height 20
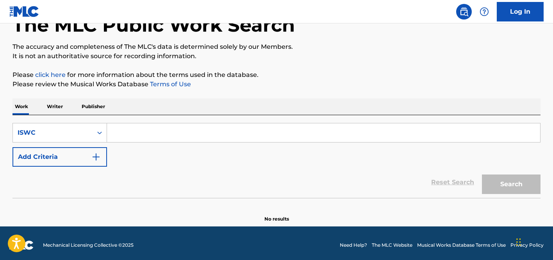
click at [163, 134] on input "Search Form" at bounding box center [323, 133] width 433 height 19
paste input "T9200485285"
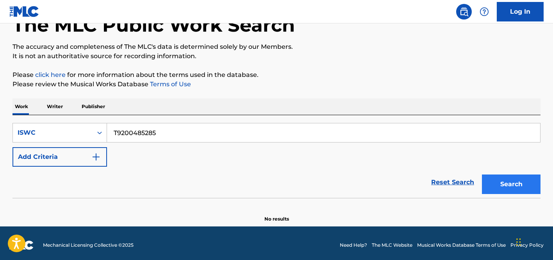
type input "T9200485285"
click at [511, 191] on button "Search" at bounding box center [511, 185] width 59 height 20
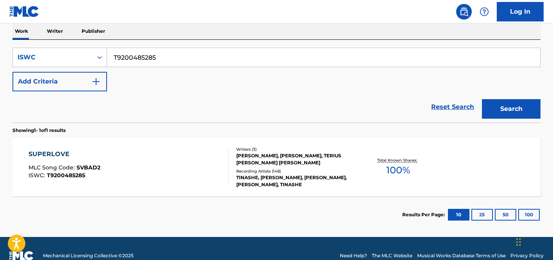
scroll to position [141, 0]
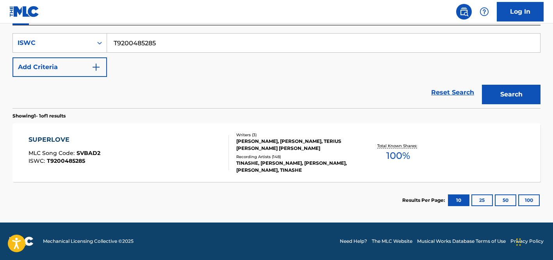
click at [336, 155] on div "Recording Artists ( 148 )" at bounding box center [295, 157] width 118 height 6
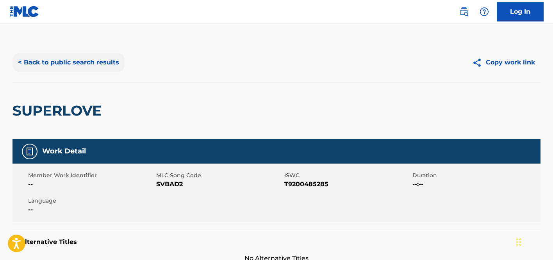
click at [92, 61] on button "< Back to public search results" at bounding box center [69, 63] width 112 height 20
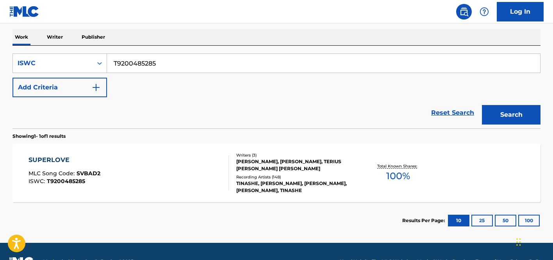
click at [215, 58] on input "T9200485285" at bounding box center [323, 63] width 433 height 19
drag, startPoint x: 215, startPoint y: 58, endPoint x: 67, endPoint y: 61, distance: 147.4
click at [204, 61] on input "T9200485285" at bounding box center [323, 63] width 433 height 19
paste input "GOING BACK TO [GEOGRAPHIC_DATA]"
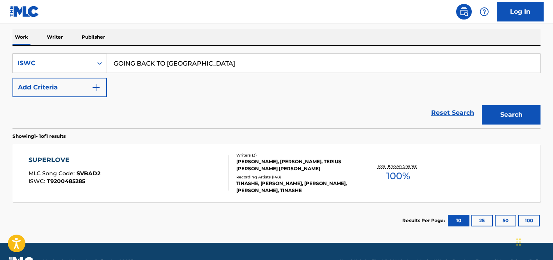
type input "GOING BACK TO [GEOGRAPHIC_DATA]"
click at [93, 57] on div "Search Form" at bounding box center [100, 63] width 14 height 14
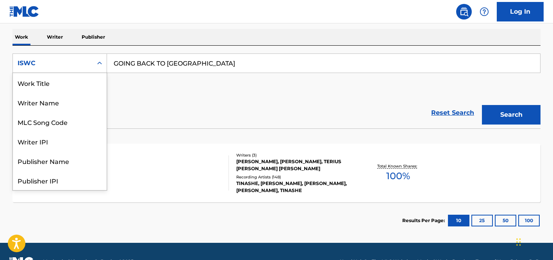
scroll to position [39, 0]
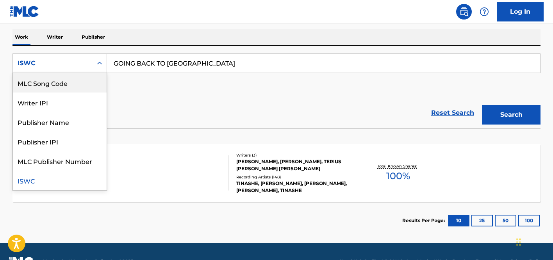
click at [82, 81] on div "MLC Song Code" at bounding box center [60, 83] width 94 height 20
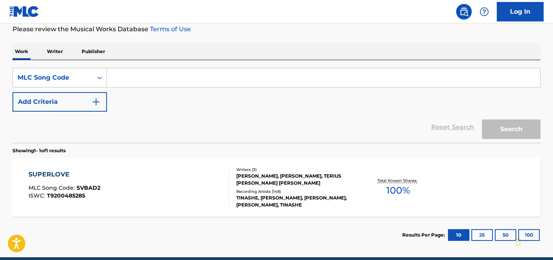
scroll to position [70, 0]
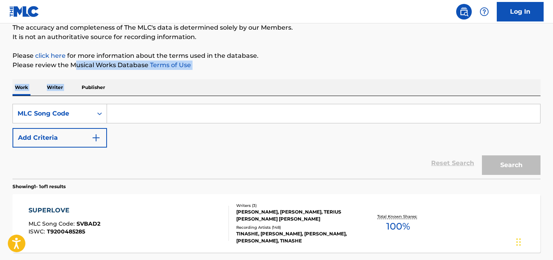
drag, startPoint x: 75, startPoint y: 68, endPoint x: 64, endPoint y: 100, distance: 33.1
click at [71, 81] on div "The MLC Public Work Search The accuracy and completeness of The MLC's data is d…" at bounding box center [276, 131] width 547 height 317
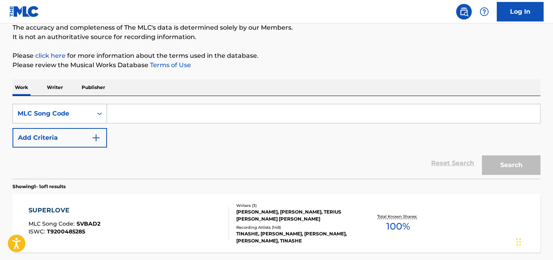
click at [58, 115] on div "MLC Song Code" at bounding box center [53, 113] width 70 height 9
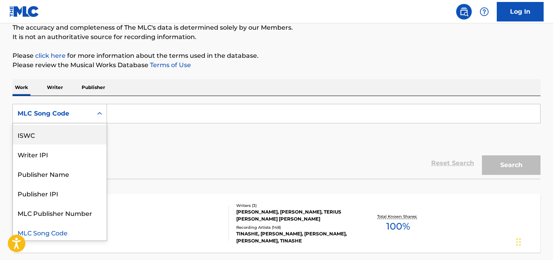
scroll to position [0, 0]
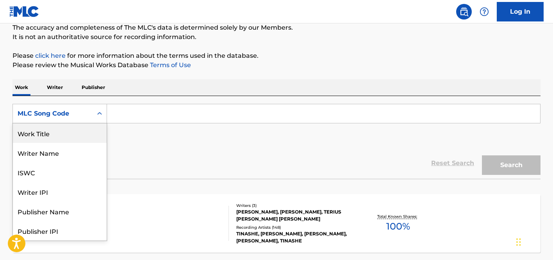
click at [46, 133] on div "Work Title" at bounding box center [60, 134] width 94 height 20
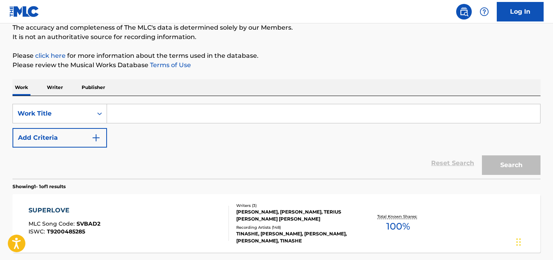
click at [160, 115] on input "Search Form" at bounding box center [323, 113] width 433 height 19
paste input "GOING BACK TO [GEOGRAPHIC_DATA]"
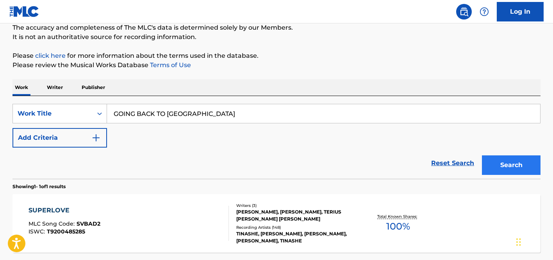
type input "GOING BACK TO [GEOGRAPHIC_DATA]"
click at [521, 171] on button "Search" at bounding box center [511, 166] width 59 height 20
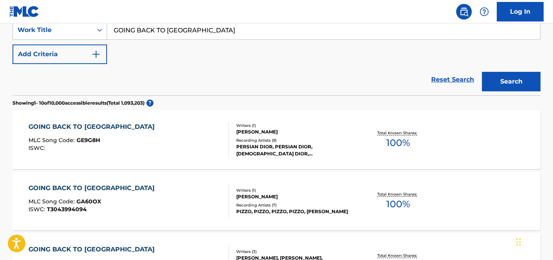
scroll to position [176, 0]
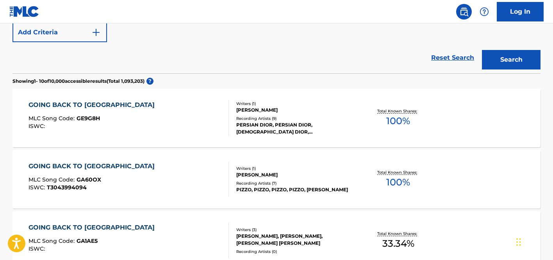
click at [342, 181] on div "Recording Artists ( 7 )" at bounding box center [295, 184] width 118 height 6
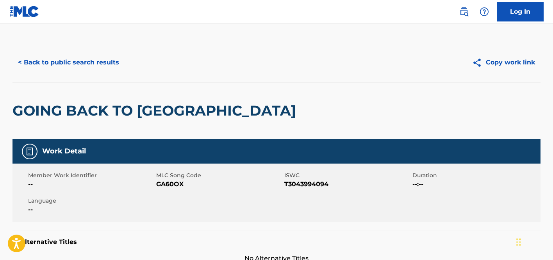
click at [342, 181] on span "T3043994094" at bounding box center [348, 184] width 126 height 9
drag, startPoint x: 37, startPoint y: 50, endPoint x: 38, endPoint y: 54, distance: 4.1
click at [38, 50] on div "< Back to public search results Copy work link" at bounding box center [277, 62] width 528 height 39
click at [41, 60] on button "< Back to public search results" at bounding box center [69, 63] width 112 height 20
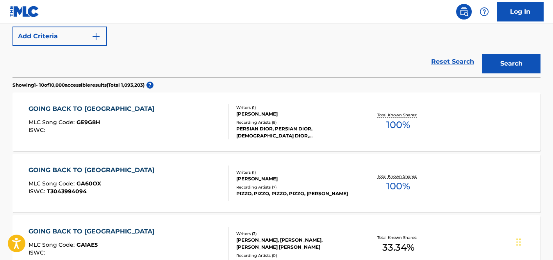
scroll to position [404, 0]
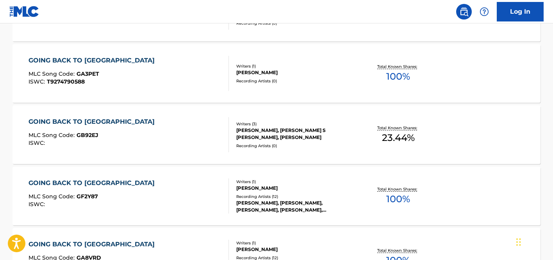
click at [276, 139] on div "ROGER TROUTMAN, OSTEN S HARVEY JR., CHRISTOPHER WALLACE" at bounding box center [295, 134] width 118 height 14
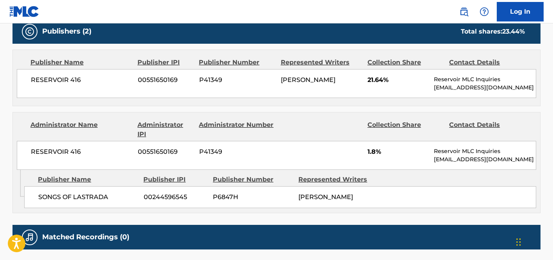
scroll to position [364, 0]
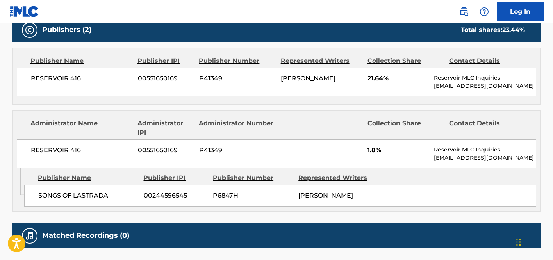
click at [454, 185] on div "SONGS OF LASTRADA 00244596545 P6847H ROGER TROUTMAN" at bounding box center [280, 196] width 512 height 22
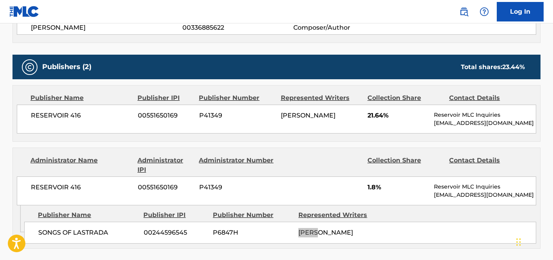
scroll to position [281, 0]
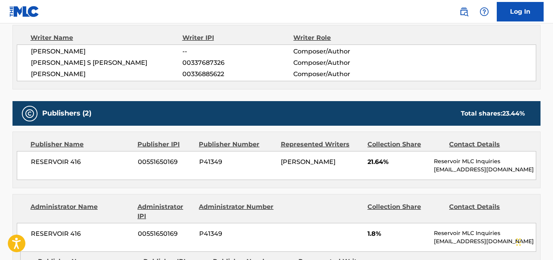
click at [47, 71] on span "[PERSON_NAME]" at bounding box center [107, 74] width 152 height 9
copy span "CHRISTOPHER"
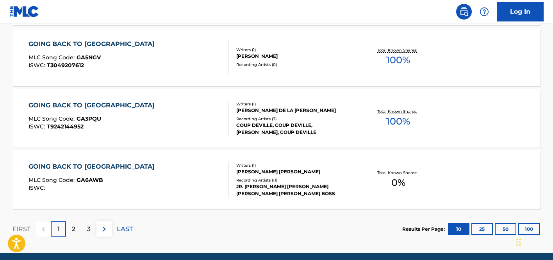
scroll to position [697, 0]
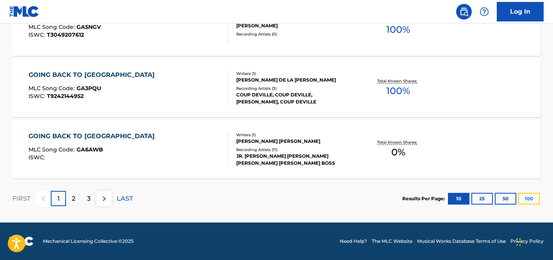
click at [525, 197] on button "100" at bounding box center [529, 199] width 21 height 12
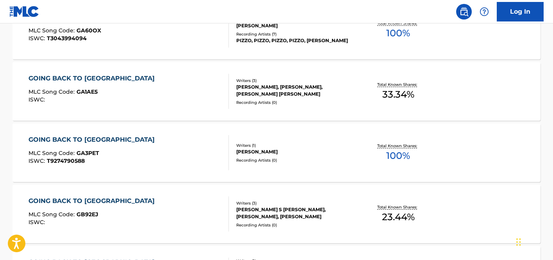
scroll to position [0, 0]
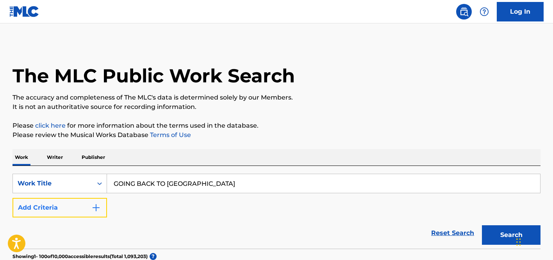
click at [84, 208] on button "Add Criteria" at bounding box center [60, 208] width 95 height 20
click at [85, 208] on div "SearchWithCriteriac23b0ce8-d8ee-4d4b-b286-969da88b20d7 Work Title GOING BACK TO…" at bounding box center [277, 196] width 528 height 44
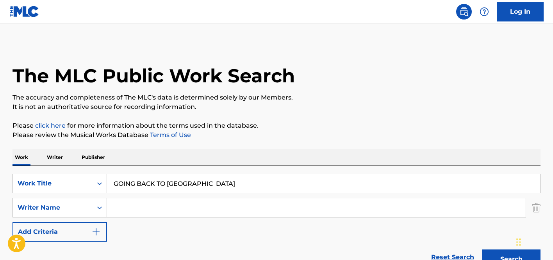
click at [175, 207] on input "Search Form" at bounding box center [316, 208] width 419 height 19
paste input "Troutman"
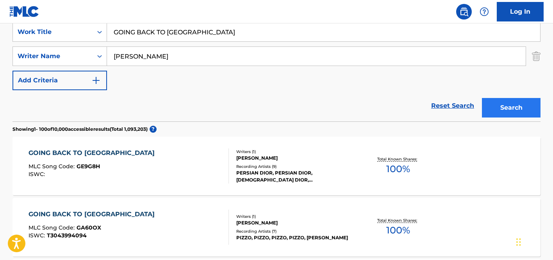
type input "Troutman"
click at [491, 106] on button "Search" at bounding box center [511, 108] width 59 height 20
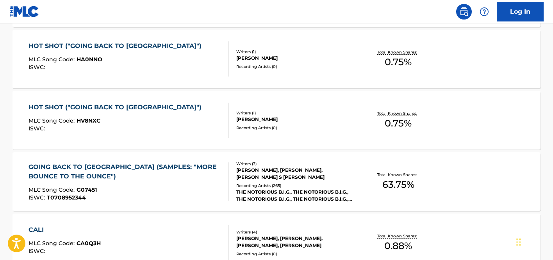
scroll to position [322, 0]
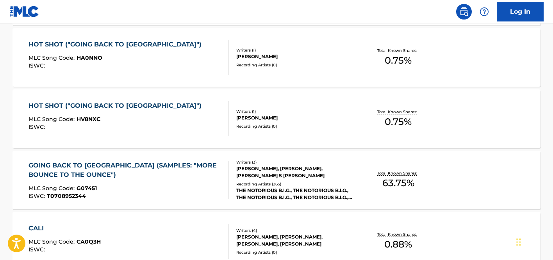
click at [302, 192] on div "THE NOTORIOUS B.I.G., THE NOTORIOUS B.I.G., THE NOTORIOUS B.I.G., THE NOTORIOUS…" at bounding box center [295, 194] width 118 height 14
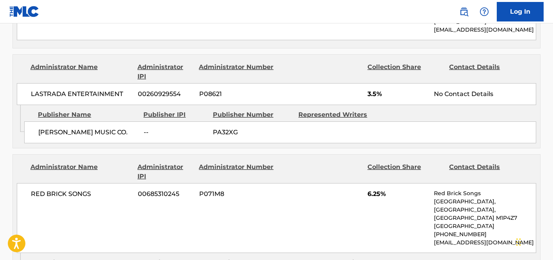
scroll to position [644, 0]
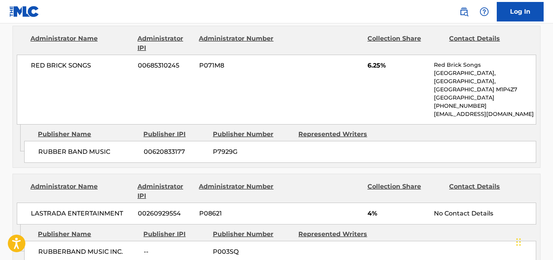
scroll to position [768, 0]
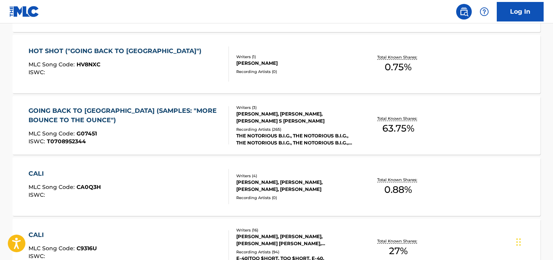
scroll to position [425, 0]
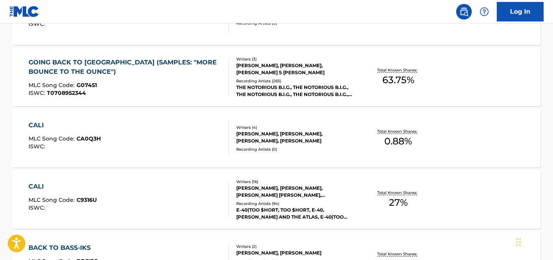
click at [151, 96] on div "ISWC : T0708952344" at bounding box center [126, 93] width 194 height 6
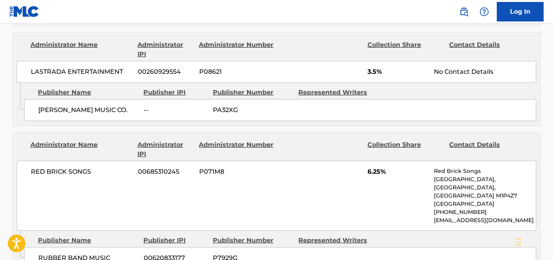
scroll to position [663, 0]
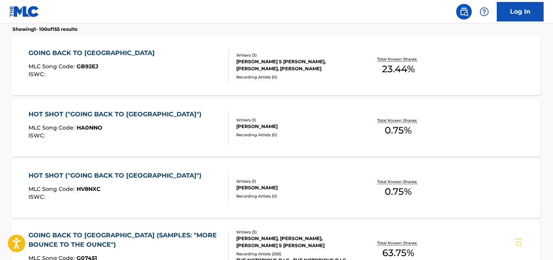
scroll to position [351, 0]
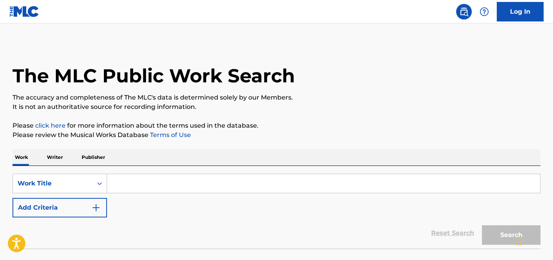
click at [326, 187] on input "Search Form" at bounding box center [323, 183] width 433 height 19
paste input "GOING BACK TO [GEOGRAPHIC_DATA]"
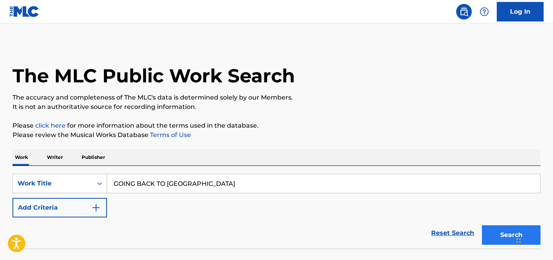
type input "GOING BACK TO [GEOGRAPHIC_DATA]"
click at [512, 238] on button "Search" at bounding box center [511, 236] width 59 height 20
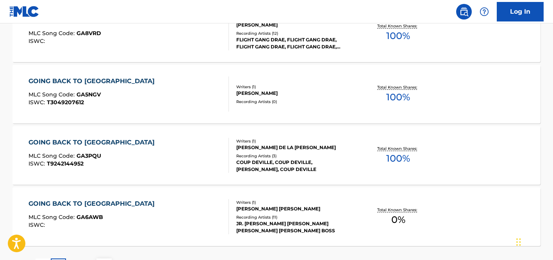
scroll to position [697, 0]
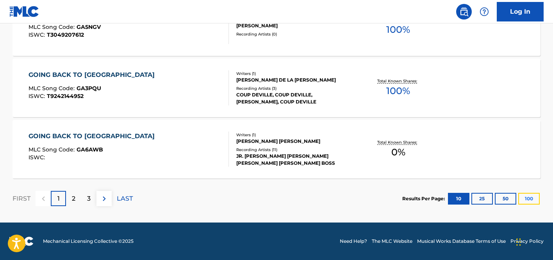
click at [532, 197] on button "100" at bounding box center [529, 199] width 21 height 12
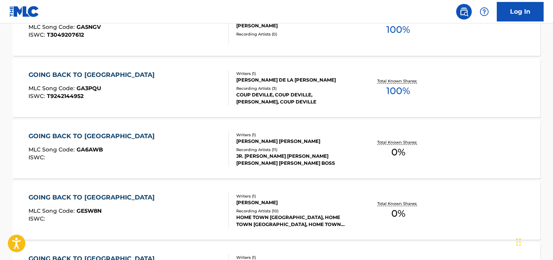
scroll to position [411, 0]
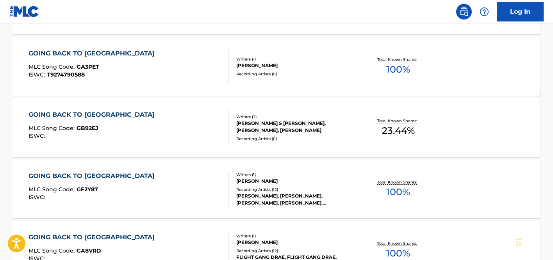
click at [331, 147] on div "GOING BACK TO CALI MLC Song Code : GB92EJ ISWC : Writers ( 3 ) [PERSON_NAME] S …" at bounding box center [277, 128] width 528 height 59
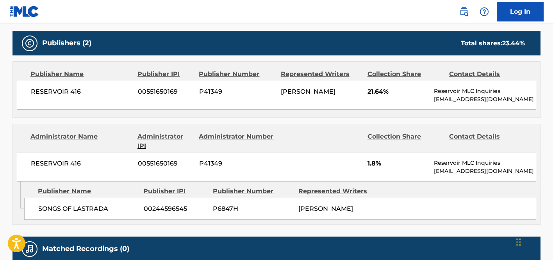
scroll to position [304, 0]
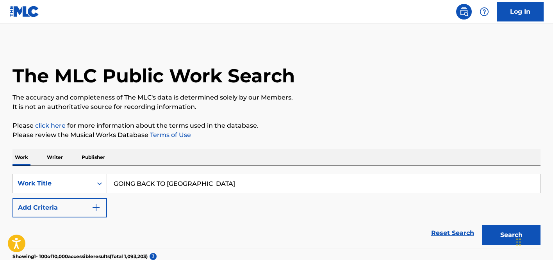
click at [156, 176] on input "GOING BACK TO [GEOGRAPHIC_DATA]" at bounding box center [323, 183] width 433 height 19
paste input "T3202281996"
type input "T3202281996"
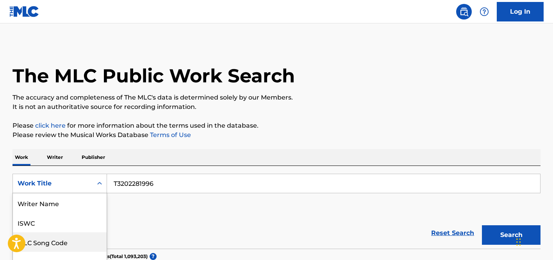
scroll to position [48, 0]
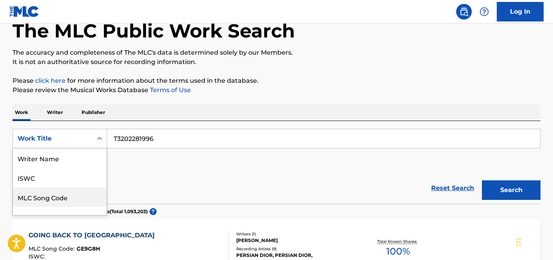
click at [70, 149] on div "MLC Song Code, 3 of 8. 8 results available. Use Up and Down to choose options, …" at bounding box center [60, 139] width 95 height 20
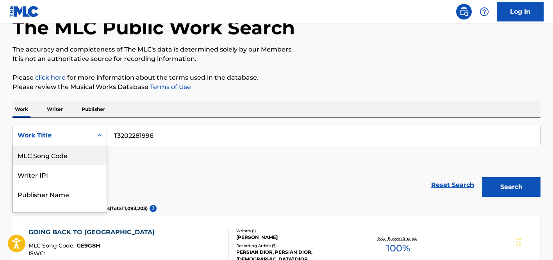
scroll to position [51, 0]
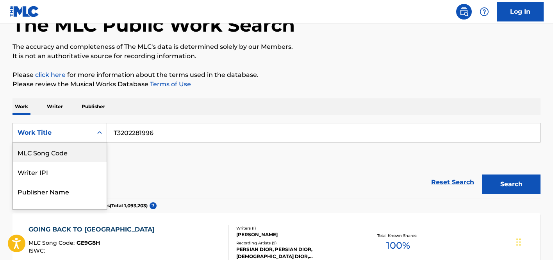
click at [67, 134] on div "Work Title" at bounding box center [53, 132] width 70 height 9
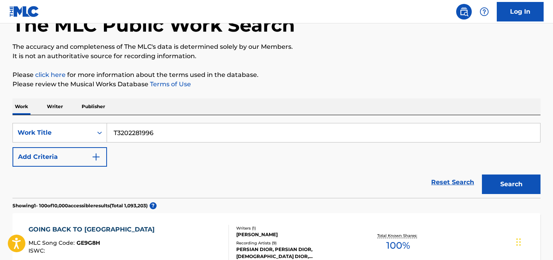
click at [66, 135] on div "Work Title" at bounding box center [53, 132] width 70 height 9
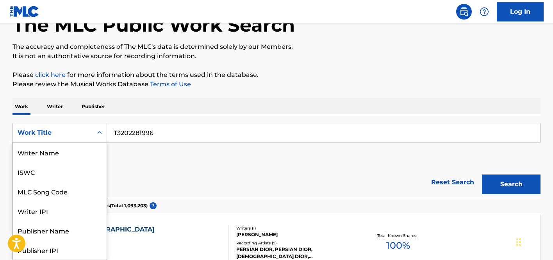
scroll to position [39, 0]
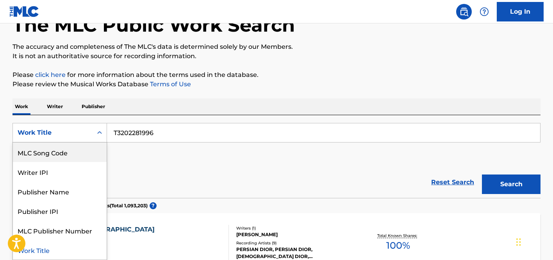
click at [159, 170] on div "Reset Search Search" at bounding box center [277, 182] width 528 height 31
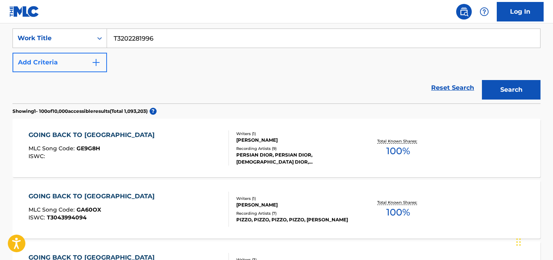
scroll to position [129, 0]
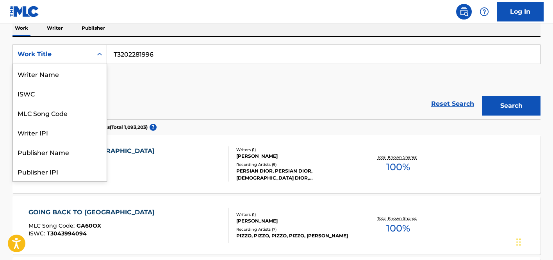
click at [68, 50] on div "Work Title" at bounding box center [53, 54] width 70 height 9
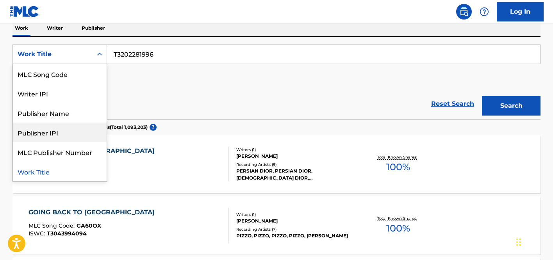
scroll to position [0, 0]
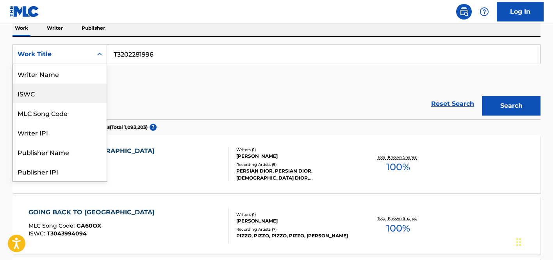
click at [38, 91] on div "ISWC" at bounding box center [60, 94] width 94 height 20
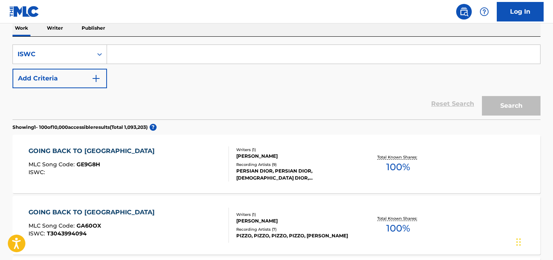
click at [265, 47] on input "Search Form" at bounding box center [323, 54] width 433 height 19
paste input "T3202281996"
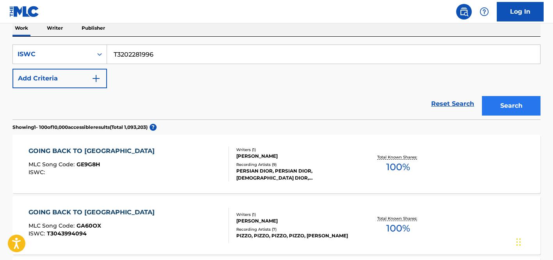
type input "T3202281996"
click at [488, 100] on button "Search" at bounding box center [511, 106] width 59 height 20
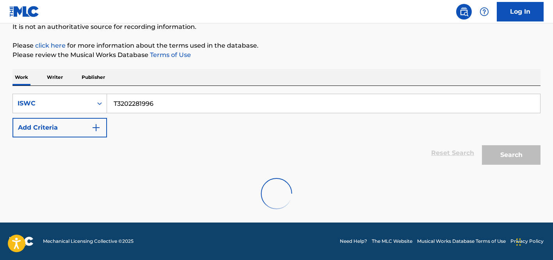
scroll to position [129, 0]
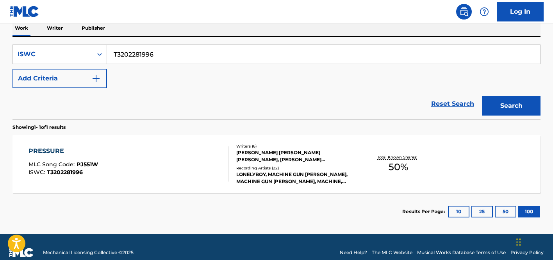
click at [360, 179] on div "PRESSURE MLC Song Code : PJ551W ISWC : T3202281996 Writers ( 6 ) [PERSON_NAME] …" at bounding box center [277, 164] width 528 height 59
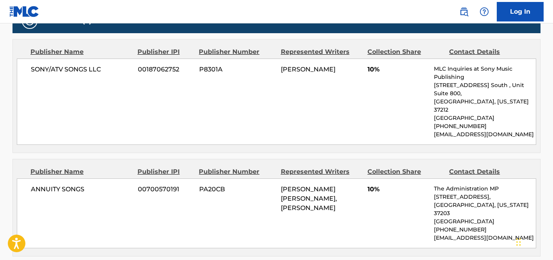
scroll to position [428, 0]
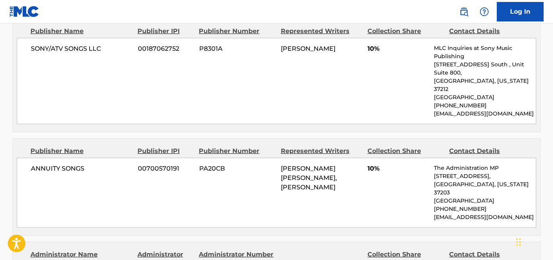
click at [332, 183] on div "ANNUITY SONGS 00700570191 PA20CB [PERSON_NAME] [PERSON_NAME], [PERSON_NAME] 10%…" at bounding box center [277, 193] width 520 height 70
click at [450, 205] on p "[PHONE_NUMBER]" at bounding box center [485, 209] width 102 height 8
drag, startPoint x: 463, startPoint y: 186, endPoint x: 502, endPoint y: 192, distance: 39.9
click at [502, 192] on div "The Administration MP [STREET_ADDRESS][US_STATE] [PHONE_NUMBER] [EMAIL_ADDRESS]…" at bounding box center [485, 192] width 102 height 57
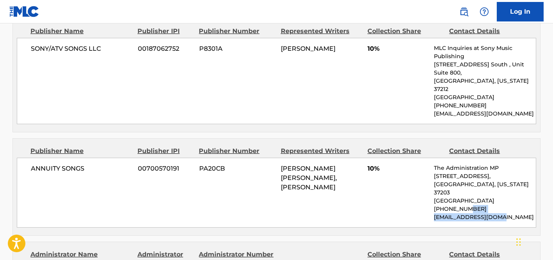
click at [502, 213] on p "[EMAIL_ADDRESS][DOMAIN_NAME]" at bounding box center [485, 217] width 102 height 8
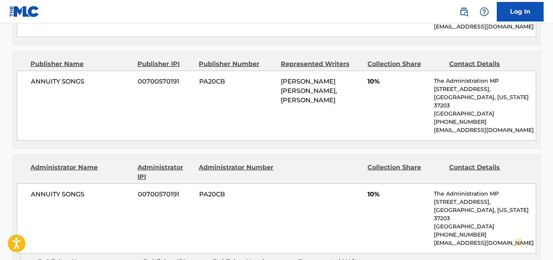
scroll to position [522, 0]
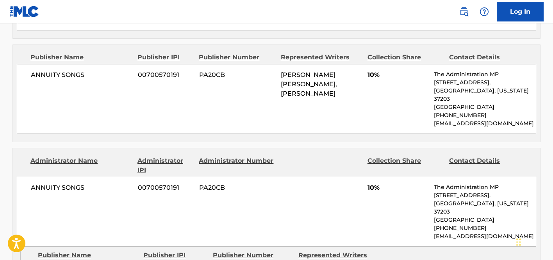
click at [261, 183] on span "PA20CB" at bounding box center [237, 187] width 76 height 9
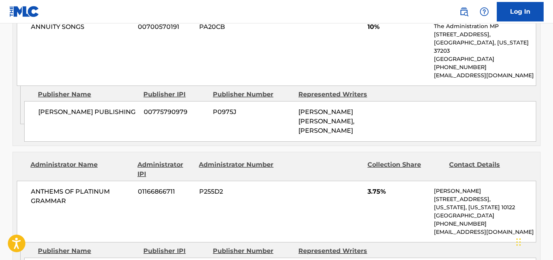
scroll to position [683, 0]
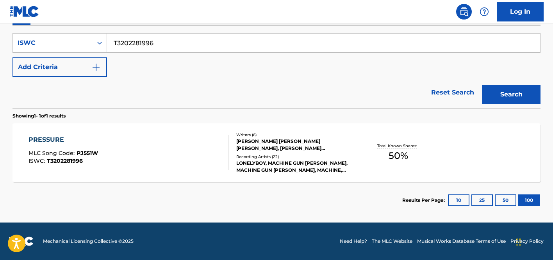
scroll to position [141, 0]
click at [195, 56] on div "SearchWithCriteria8ccb0d27-65b8-4ffa-8e48-dd35c759a7cb ISWC T3202281996 Add Cri…" at bounding box center [277, 55] width 528 height 44
click at [197, 41] on input "T3202281996" at bounding box center [323, 43] width 433 height 19
click at [188, 43] on input "T3202281996" at bounding box center [323, 43] width 433 height 19
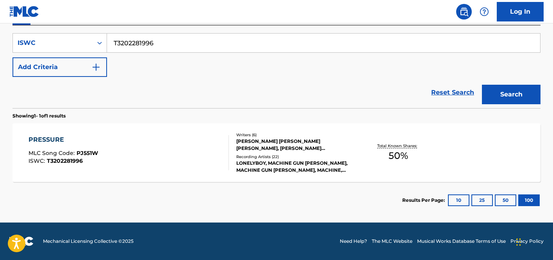
click at [188, 43] on input "T3202281996" at bounding box center [323, 43] width 433 height 19
paste input "9060953539"
type input "T9060953539"
click at [512, 99] on button "Search" at bounding box center [511, 95] width 59 height 20
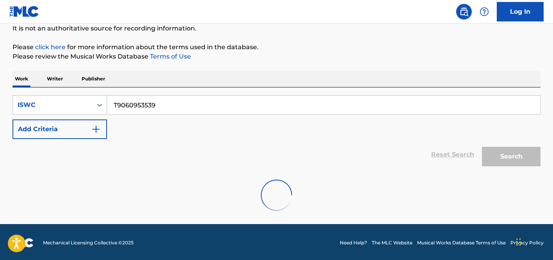
scroll to position [79, 0]
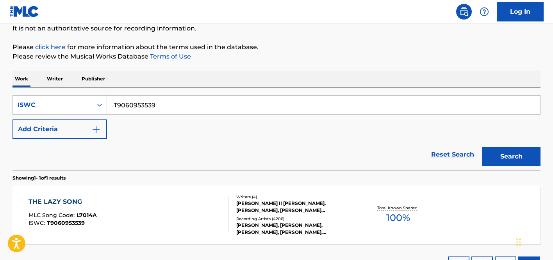
click at [184, 205] on div "THE LAZY SONG MLC Song Code : L7014A ISWC : T9060953539" at bounding box center [129, 214] width 201 height 35
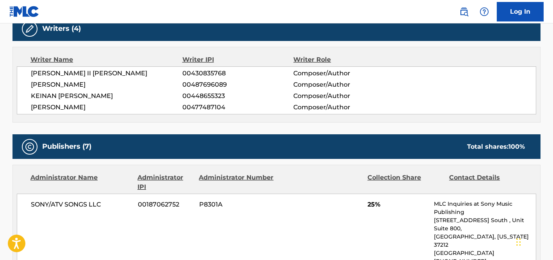
scroll to position [447, 0]
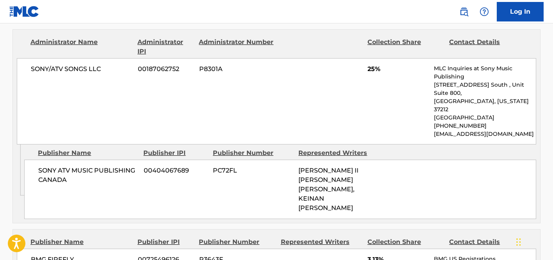
click at [245, 121] on div "SONY/ATV SONGS LLC 00187062752 P8301A 25% MLC Inquiries at Sony Music Publishin…" at bounding box center [277, 101] width 520 height 86
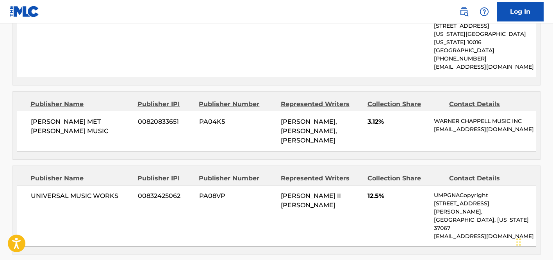
scroll to position [542, 0]
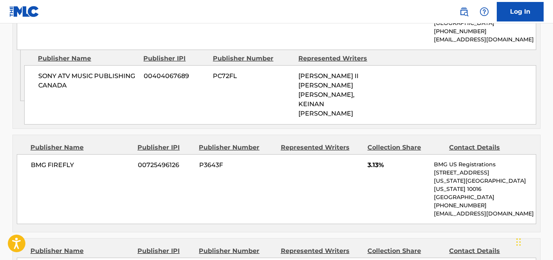
click at [215, 165] on div "BMG FIREFLY 00725496126 P3643F 3.13% BMG US Registrations [STREET_ADDRESS][US_S…" at bounding box center [277, 189] width 520 height 70
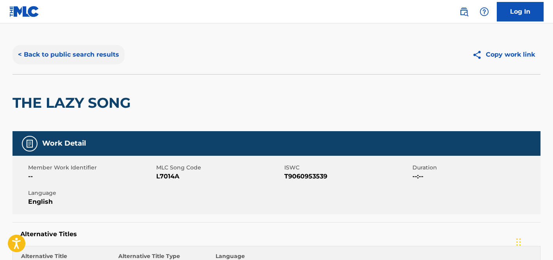
scroll to position [0, 0]
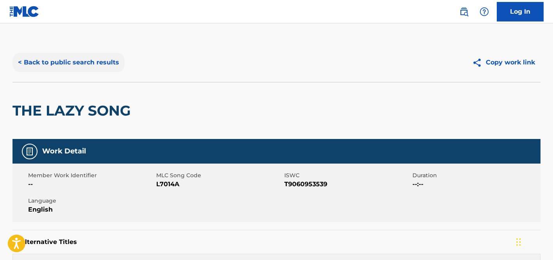
click at [94, 68] on button "< Back to public search results" at bounding box center [69, 63] width 112 height 20
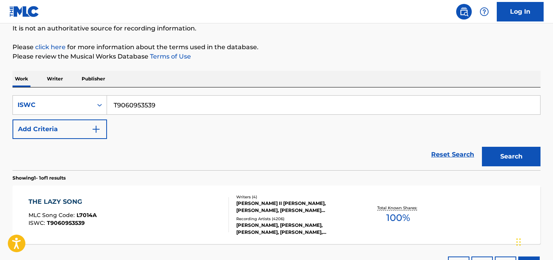
click at [161, 102] on input "T9060953539" at bounding box center [323, 105] width 433 height 19
paste input "159104140"
type input "T9159104140"
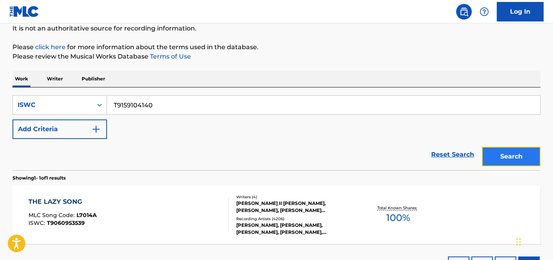
click at [514, 155] on button "Search" at bounding box center [511, 157] width 59 height 20
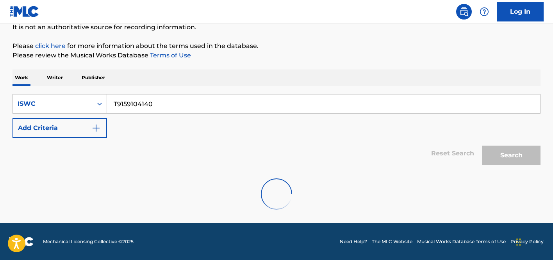
scroll to position [80, 0]
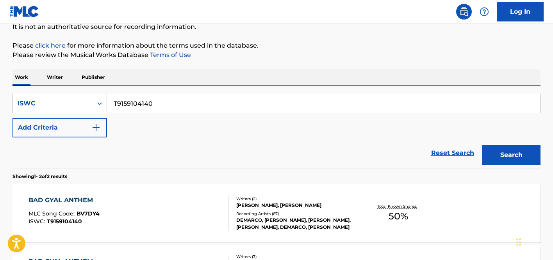
click at [218, 199] on div "BAD GYAL ANTHEM MLC Song Code : BV7DY4 ISWC : T9159104140" at bounding box center [129, 213] width 201 height 35
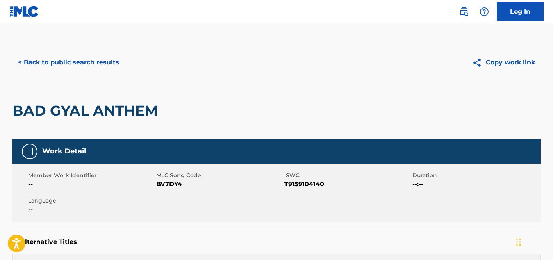
click at [119, 109] on h2 "BAD GYAL ANTHEM" at bounding box center [87, 111] width 149 height 18
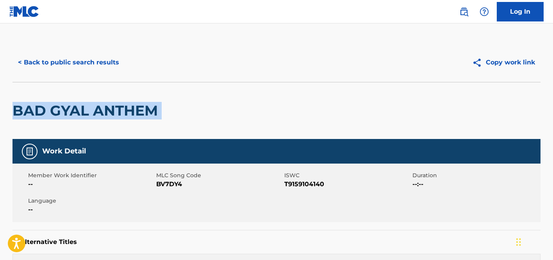
click at [119, 109] on h2 "BAD GYAL ANTHEM" at bounding box center [87, 111] width 149 height 18
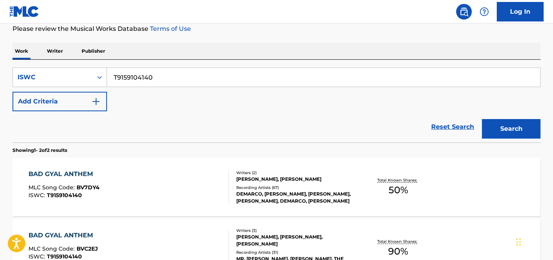
scroll to position [152, 0]
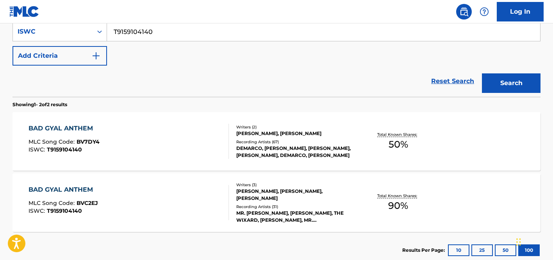
click at [195, 202] on div "BAD GYAL ANTHEM MLC Song Code : BVC2EJ ISWC : T9159104140" at bounding box center [129, 202] width 201 height 35
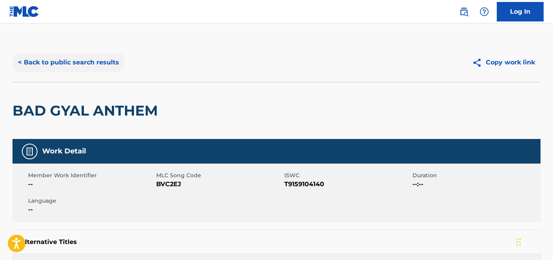
click at [82, 62] on button "< Back to public search results" at bounding box center [69, 63] width 112 height 20
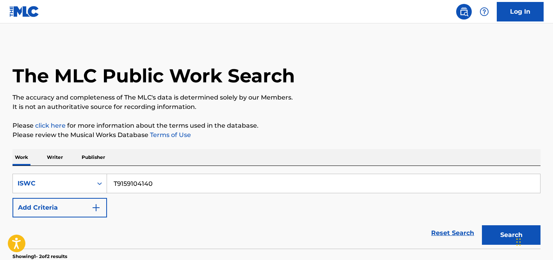
drag, startPoint x: 177, startPoint y: 197, endPoint x: 179, endPoint y: 188, distance: 9.4
click at [177, 197] on div "SearchWithCriteria8ccb0d27-65b8-4ffa-8e48-dd35c759a7cb ISWC T9159104140 Add Cri…" at bounding box center [277, 196] width 528 height 44
click at [182, 186] on input "T9159104140" at bounding box center [323, 183] width 433 height 19
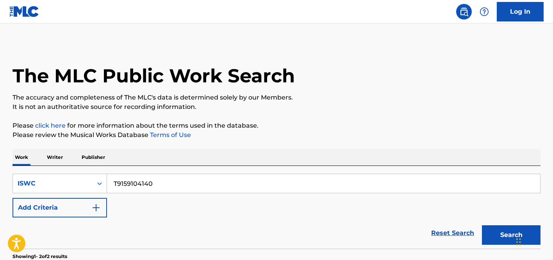
paste input "0618845321"
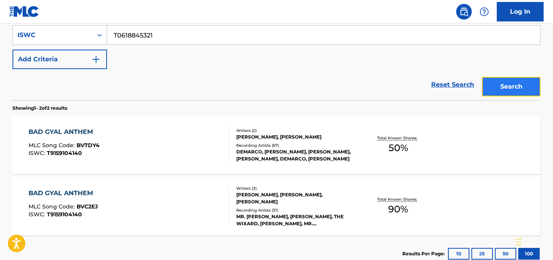
click at [503, 82] on button "Search" at bounding box center [511, 87] width 59 height 20
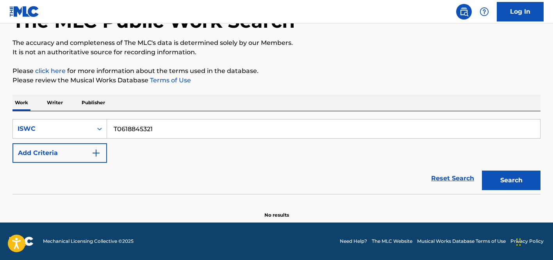
scroll to position [55, 0]
click at [163, 132] on input "T0618845321" at bounding box center [323, 129] width 433 height 19
paste input "3063779653"
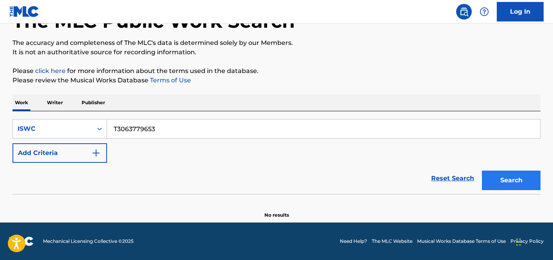
type input "T3063779653"
click at [534, 186] on button "Search" at bounding box center [511, 181] width 59 height 20
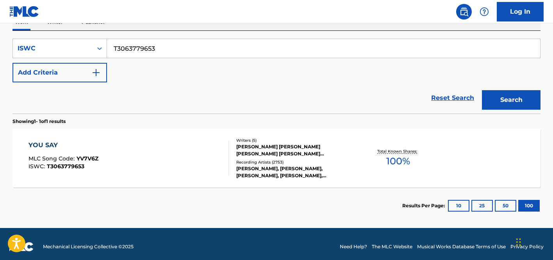
scroll to position [141, 0]
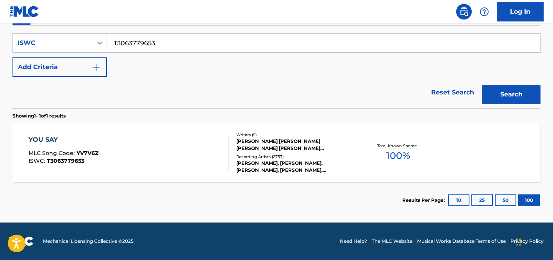
click at [402, 167] on div "YOU SAY MLC Song Code : YV7V6Z ISWC : T3063779653 Writers ( 5 ) [PERSON_NAME] […" at bounding box center [277, 153] width 528 height 59
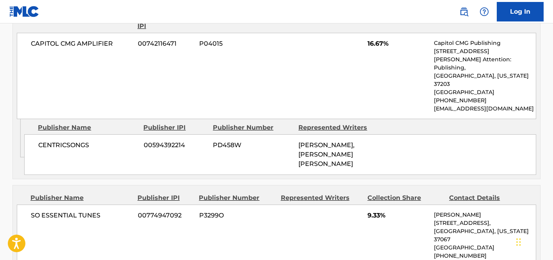
scroll to position [468, 0]
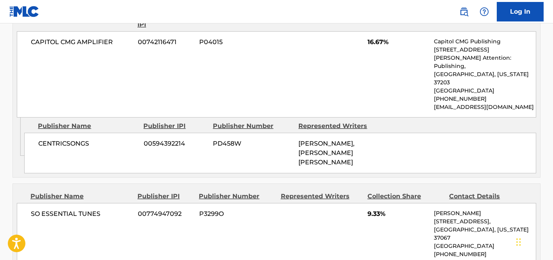
click at [437, 103] on p "[EMAIL_ADDRESS][DOMAIN_NAME]" at bounding box center [485, 107] width 102 height 8
drag, startPoint x: 434, startPoint y: 90, endPoint x: 468, endPoint y: 90, distance: 34.0
click at [468, 103] on p "[EMAIL_ADDRESS][DOMAIN_NAME]" at bounding box center [485, 107] width 102 height 8
copy p "CapitolCMG"
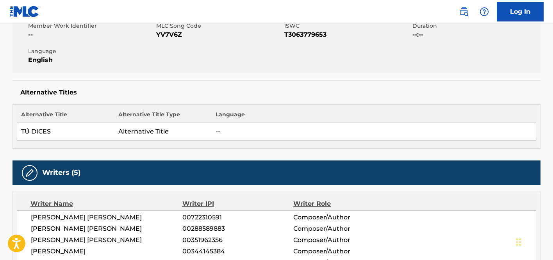
scroll to position [0, 0]
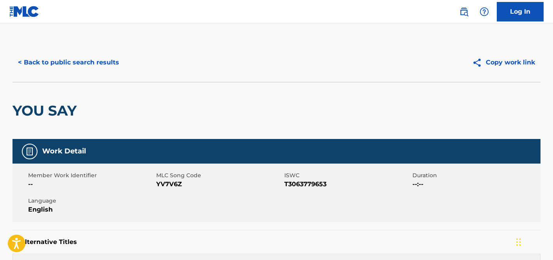
click at [300, 181] on span "T3063779653" at bounding box center [348, 184] width 126 height 9
copy span "T3063779653"
click at [101, 63] on button "< Back to public search results" at bounding box center [69, 63] width 112 height 20
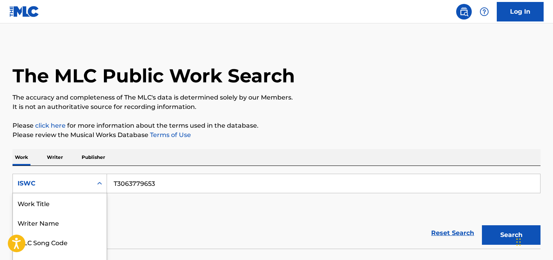
scroll to position [120, 0]
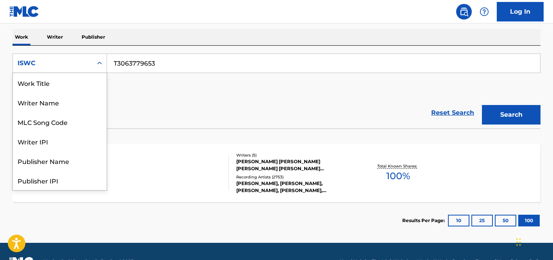
click at [101, 63] on icon "Search Form" at bounding box center [99, 63] width 5 height 3
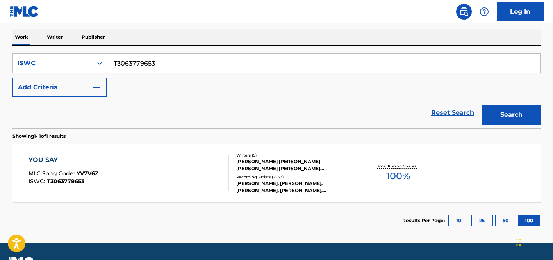
click at [177, 66] on input "T3063779653" at bounding box center [323, 63] width 433 height 19
paste input "MOMENTS ALIVE"
type input "MOMENTS ALIVE"
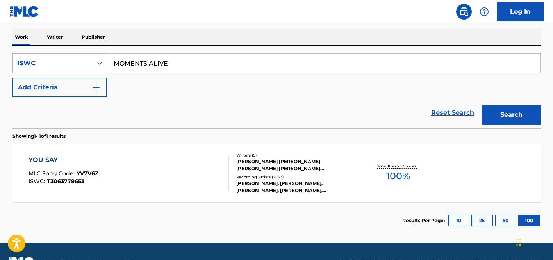
click at [80, 59] on div "ISWC" at bounding box center [53, 63] width 70 height 9
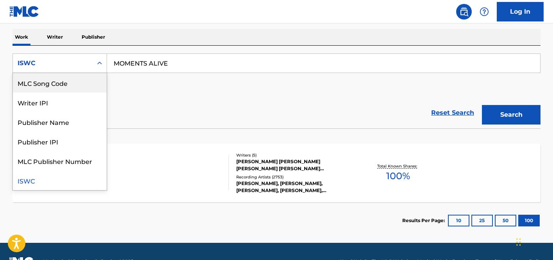
scroll to position [0, 0]
click at [70, 84] on div "Work Title" at bounding box center [60, 83] width 94 height 20
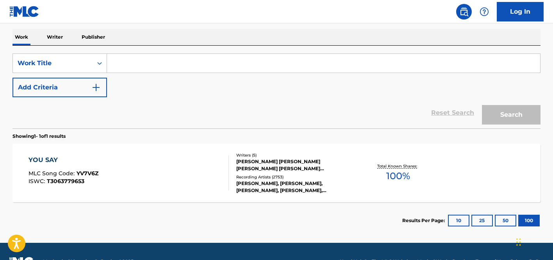
click at [233, 67] on input "Search Form" at bounding box center [323, 63] width 433 height 19
click at [234, 65] on input "Search Form" at bounding box center [323, 63] width 433 height 19
paste input "MOMENTS ALIVE"
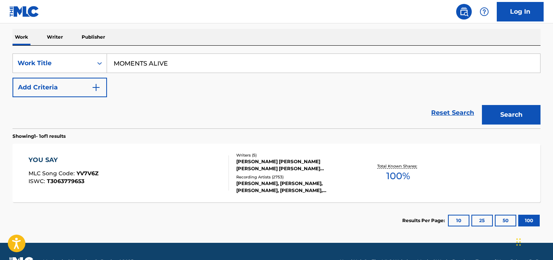
type input "MOMENTS ALIVE"
click at [97, 88] on img "Search Form" at bounding box center [95, 87] width 9 height 9
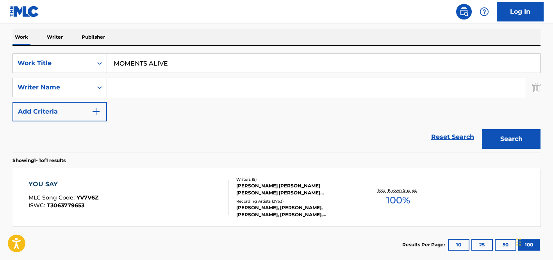
click at [127, 93] on input "Search Form" at bounding box center [316, 87] width 419 height 19
paste input "[PERSON_NAME]"
type input "[PERSON_NAME]"
click at [497, 134] on button "Search" at bounding box center [511, 139] width 59 height 20
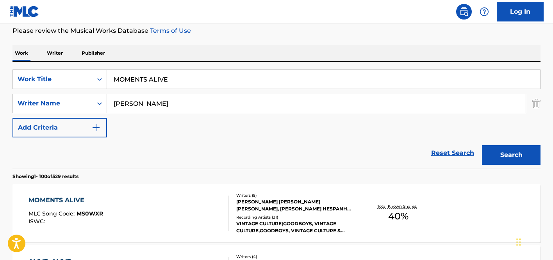
scroll to position [120, 0]
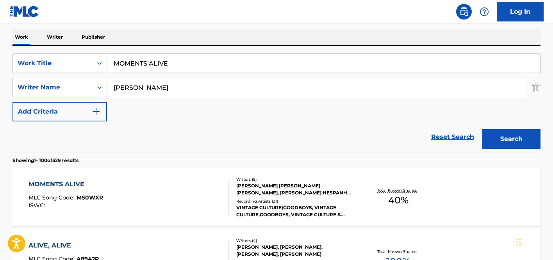
click at [260, 186] on div "[PERSON_NAME] [PERSON_NAME] [PERSON_NAME], [PERSON_NAME] HESPANHOL [PERSON_NAME…" at bounding box center [295, 190] width 118 height 14
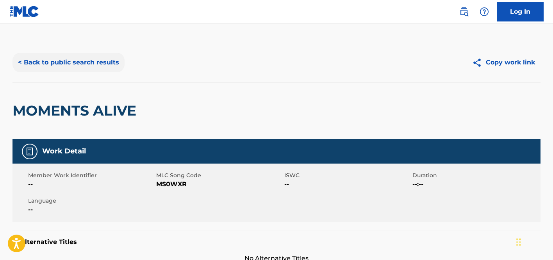
click at [67, 68] on button "< Back to public search results" at bounding box center [69, 63] width 112 height 20
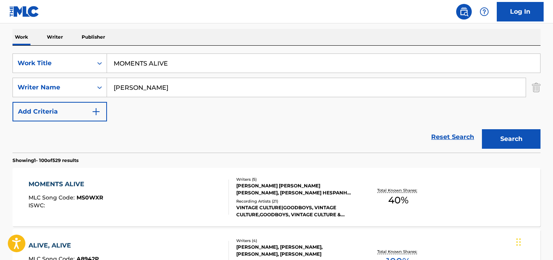
click at [154, 70] on input "MOMENTS ALIVE" at bounding box center [323, 63] width 433 height 19
paste input "T3081740009"
click at [122, 66] on input "MOMENTS T3081740009" at bounding box center [323, 63] width 433 height 19
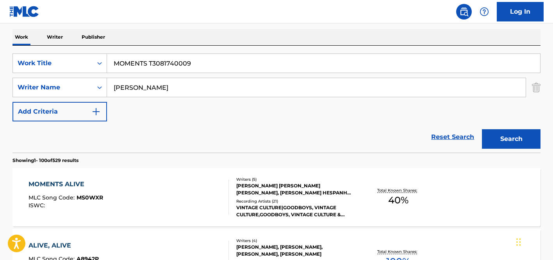
click at [122, 66] on input "MOMENTS T3081740009" at bounding box center [323, 63] width 433 height 19
paste input "Search Form"
type input "T3081740009"
click at [77, 65] on div "Work Title" at bounding box center [53, 63] width 70 height 9
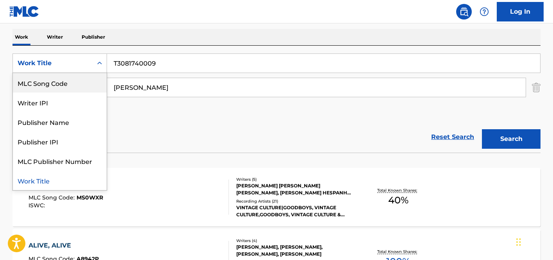
scroll to position [0, 0]
click at [54, 86] on div "ISWC" at bounding box center [60, 83] width 94 height 20
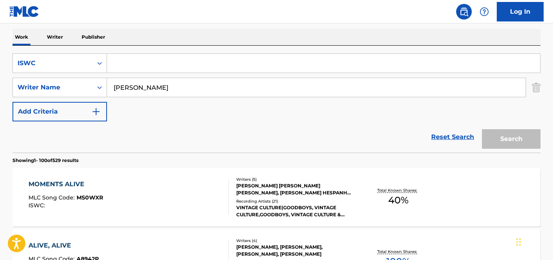
click at [209, 73] on div "Search Form" at bounding box center [324, 64] width 434 height 20
click at [212, 65] on input "Search Form" at bounding box center [323, 63] width 433 height 19
paste input "T3081740009"
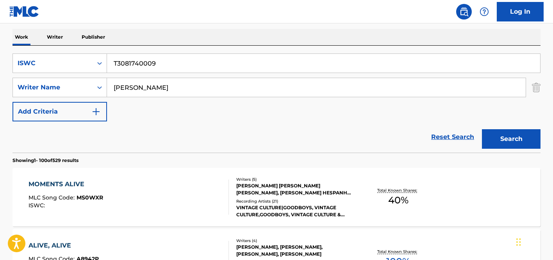
type input "T3081740009"
click at [190, 82] on input "[PERSON_NAME]" at bounding box center [316, 87] width 419 height 19
click at [482, 129] on button "Search" at bounding box center [511, 139] width 59 height 20
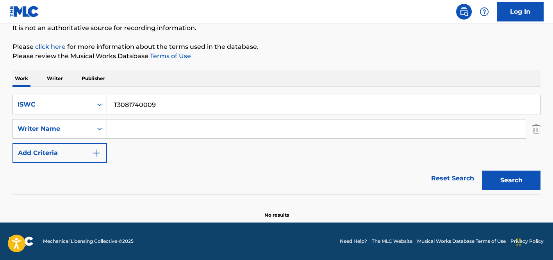
scroll to position [79, 0]
click at [196, 86] on div "Work Writer Publisher" at bounding box center [277, 78] width 528 height 16
click at [201, 105] on input "T3081740009" at bounding box center [323, 104] width 433 height 19
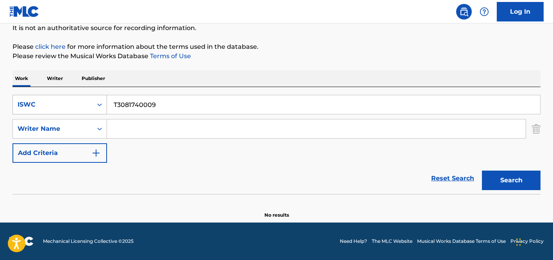
paste input "BOYZ N THE HOOD"
type input "BOYZ N THE HOOD"
click at [71, 102] on div "ISWC" at bounding box center [53, 104] width 70 height 9
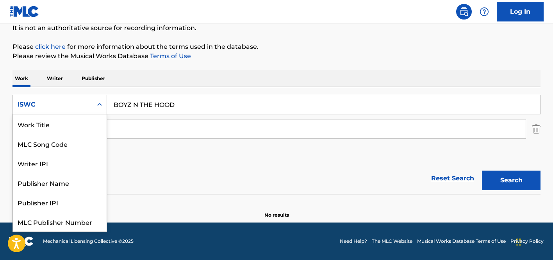
scroll to position [20, 0]
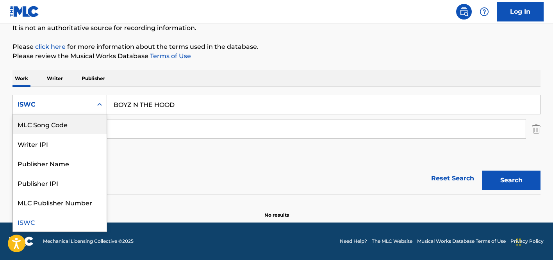
click at [61, 125] on div "MLC Song Code" at bounding box center [60, 125] width 94 height 20
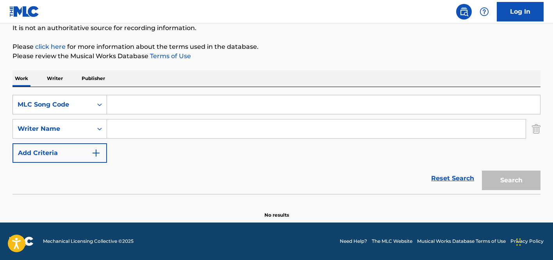
click at [56, 101] on div "MLC Song Code" at bounding box center [53, 104] width 70 height 9
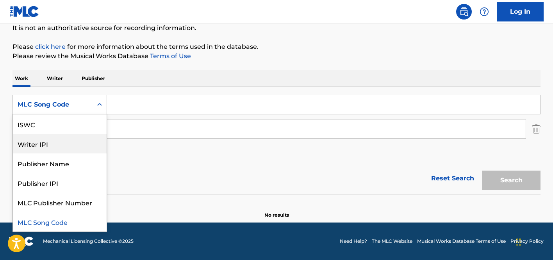
scroll to position [0, 0]
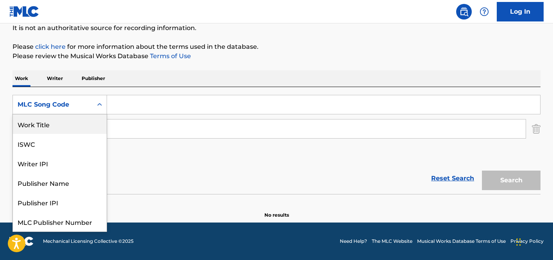
click at [43, 127] on div "Work Title" at bounding box center [60, 125] width 94 height 20
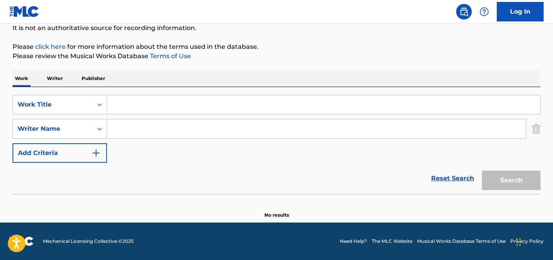
click at [172, 111] on input "Search Form" at bounding box center [323, 104] width 433 height 19
paste input "BOYZ N THE HOOD"
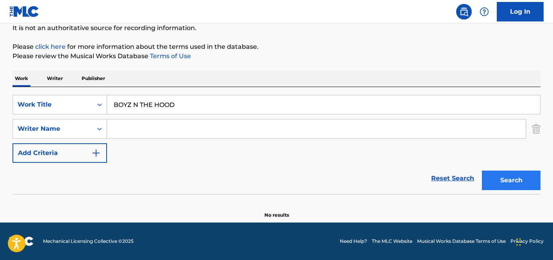
type input "BOYZ N THE HOOD"
click at [510, 187] on button "Search" at bounding box center [511, 181] width 59 height 20
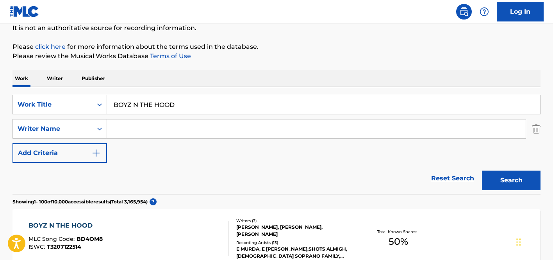
click at [186, 120] on input "Search Form" at bounding box center [316, 129] width 419 height 19
click at [184, 130] on input "Search Form" at bounding box center [316, 129] width 419 height 19
paste input "REGISTER"
type input "REGISTER"
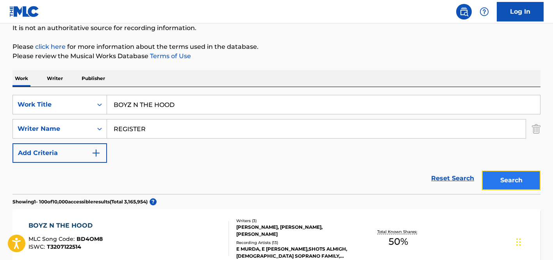
click at [520, 177] on button "Search" at bounding box center [511, 181] width 59 height 20
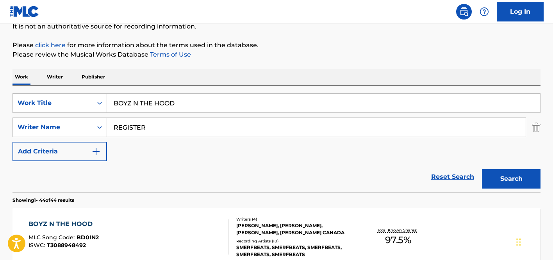
scroll to position [209, 0]
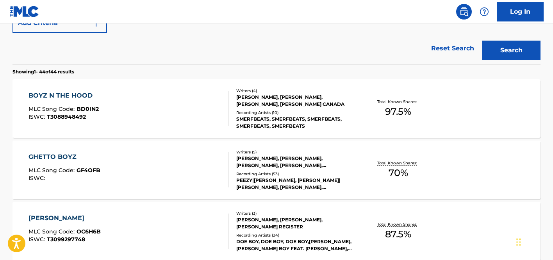
click at [355, 115] on div "Total Known Shares: 97.5 %" at bounding box center [399, 109] width 88 height 24
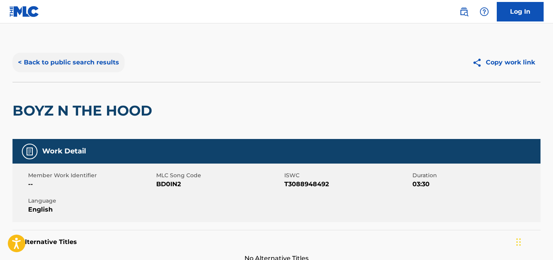
click at [84, 61] on button "< Back to public search results" at bounding box center [69, 63] width 112 height 20
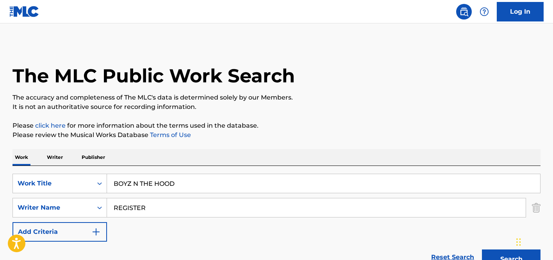
click at [196, 183] on input "BOYZ N THE HOOD" at bounding box center [323, 183] width 433 height 19
paste input "LUCKY GIRL"
type input "LUCKY GIRL"
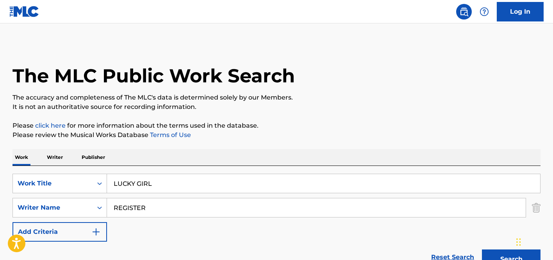
click at [172, 202] on input "REGISTER" at bounding box center [316, 208] width 419 height 19
paste input "[PERSON_NAME]"
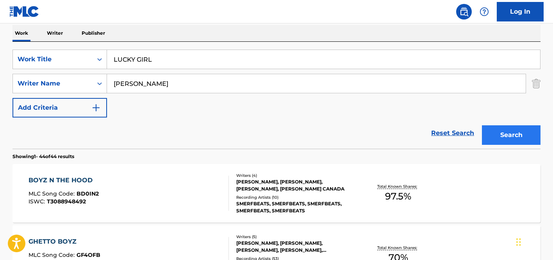
type input "[PERSON_NAME]"
click at [502, 142] on button "Search" at bounding box center [511, 135] width 59 height 20
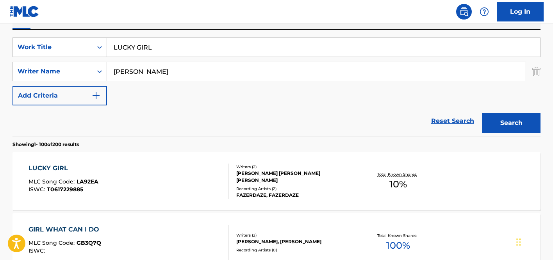
scroll to position [134, 0]
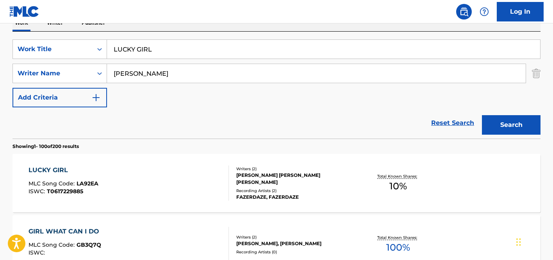
click at [328, 194] on div "FAZERDAZE, FAZERDAZE" at bounding box center [295, 197] width 118 height 7
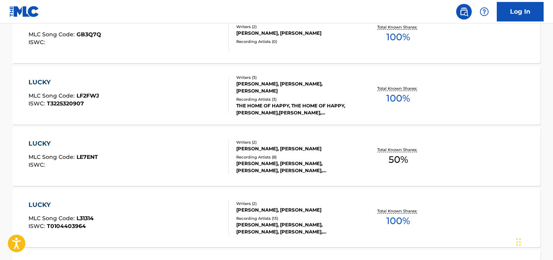
scroll to position [91, 0]
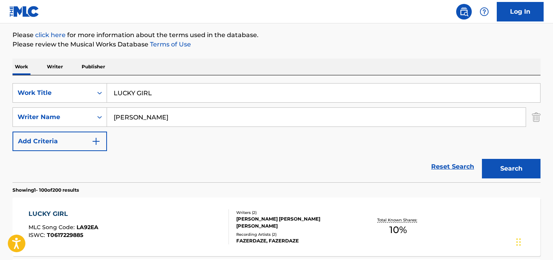
click at [167, 88] on input "LUCKY GIRL" at bounding box center [323, 93] width 433 height 19
paste input "T0617229885"
type input "T0617229885"
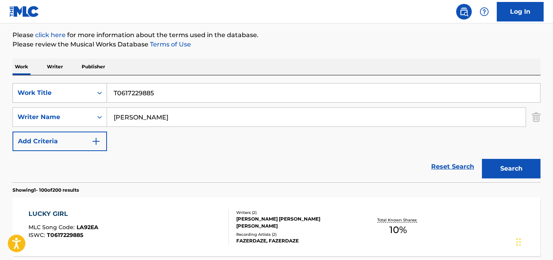
click at [72, 93] on div "Work Title" at bounding box center [53, 92] width 70 height 9
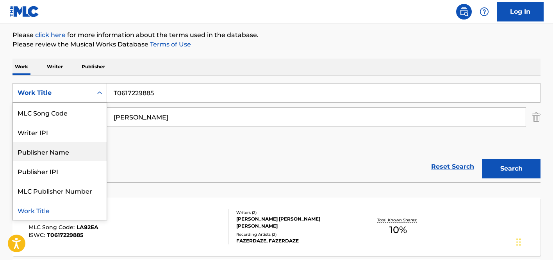
scroll to position [0, 0]
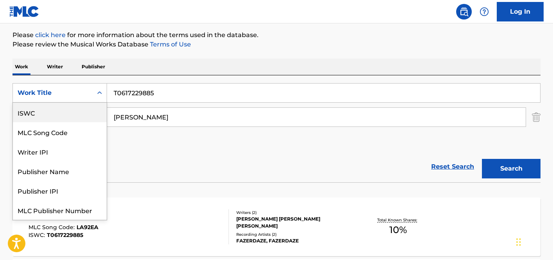
click at [42, 121] on div "ISWC" at bounding box center [60, 113] width 94 height 20
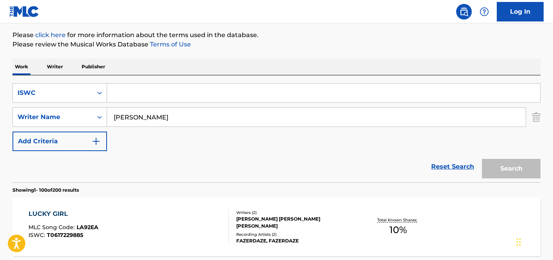
click at [170, 84] on input "Search Form" at bounding box center [323, 93] width 433 height 19
paste input "T0617229885"
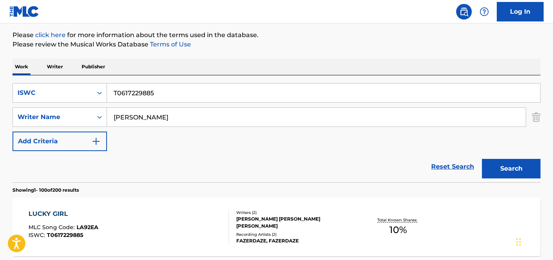
type input "T0617229885"
click at [117, 116] on input "[PERSON_NAME]" at bounding box center [316, 117] width 419 height 19
click at [482, 159] on button "Search" at bounding box center [511, 169] width 59 height 20
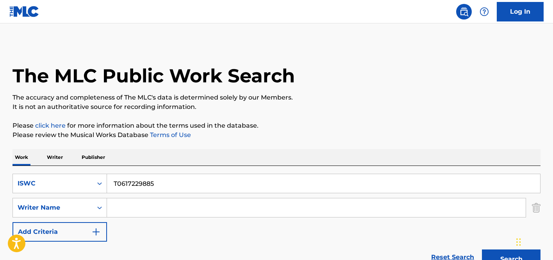
click at [194, 176] on input "T0617229885" at bounding box center [323, 183] width 433 height 19
paste input "3072272501"
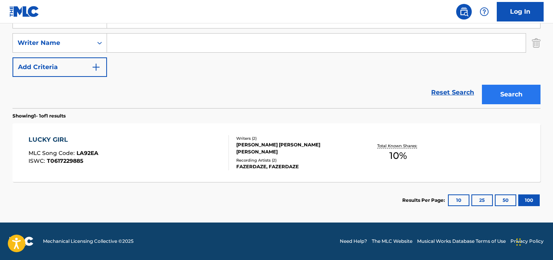
type input "T3072272501"
click at [515, 93] on button "Search" at bounding box center [511, 95] width 59 height 20
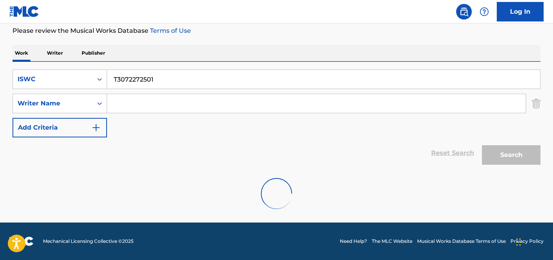
scroll to position [165, 0]
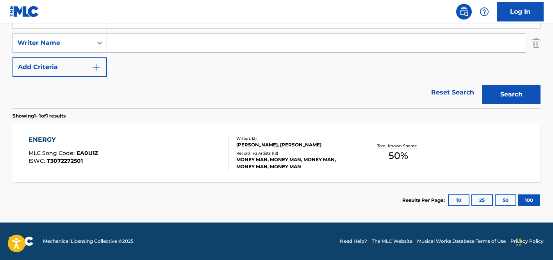
click at [290, 140] on div "Writers ( 2 )" at bounding box center [295, 139] width 118 height 6
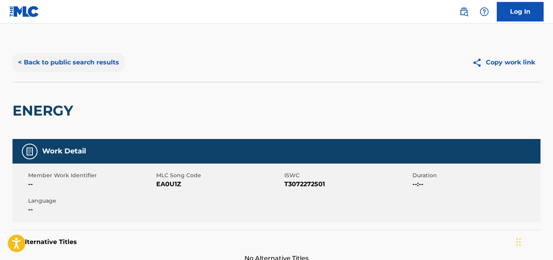
drag, startPoint x: 76, startPoint y: 70, endPoint x: 79, endPoint y: 66, distance: 5.6
click at [79, 67] on div "< Back to public search results Copy work link" at bounding box center [277, 62] width 528 height 39
click at [81, 64] on button "< Back to public search results" at bounding box center [69, 63] width 112 height 20
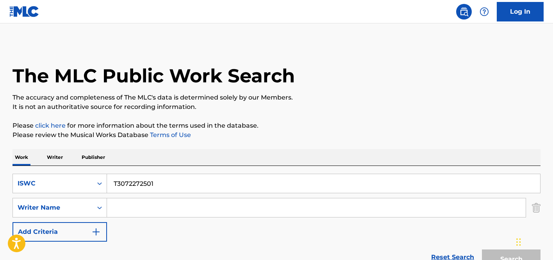
scroll to position [120, 0]
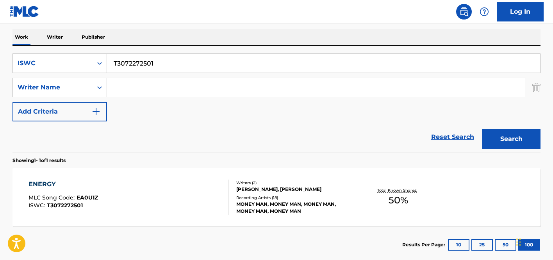
click at [185, 72] on input "T3072272501" at bounding box center [323, 63] width 433 height 19
paste input "SE ACABO EL AMOR"
type input "SE ACABO EL AMOR"
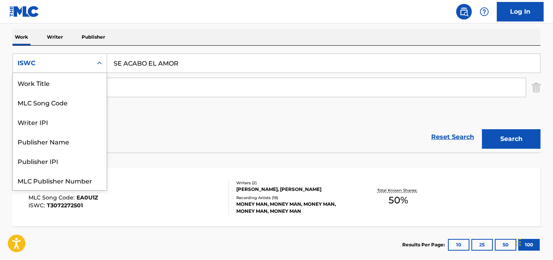
click at [85, 68] on div "ISWC" at bounding box center [53, 63] width 70 height 9
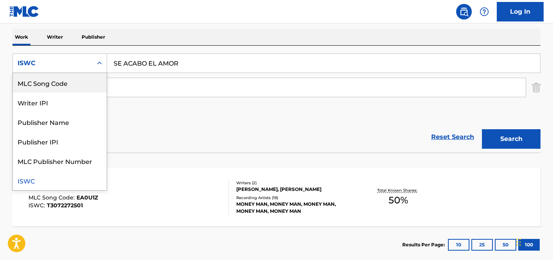
click at [75, 85] on div "MLC Song Code" at bounding box center [60, 83] width 94 height 20
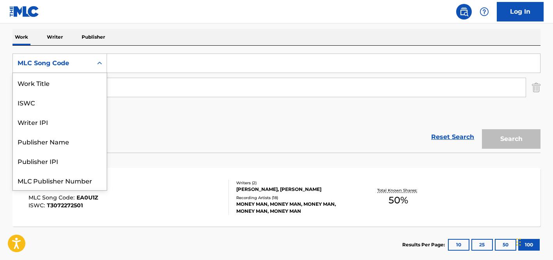
click at [82, 63] on div "MLC Song Code" at bounding box center [53, 63] width 70 height 9
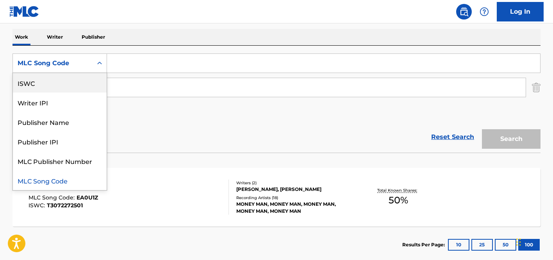
scroll to position [0, 0]
click at [61, 86] on div "Work Title" at bounding box center [60, 83] width 94 height 20
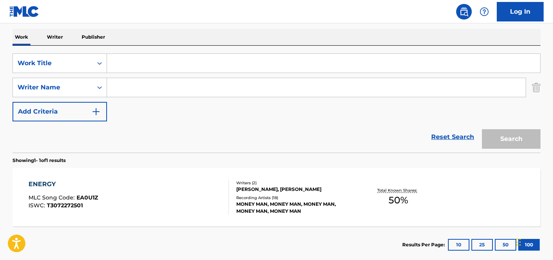
click at [154, 58] on input "Search Form" at bounding box center [323, 63] width 433 height 19
paste input "SE ACABO EL AMOR"
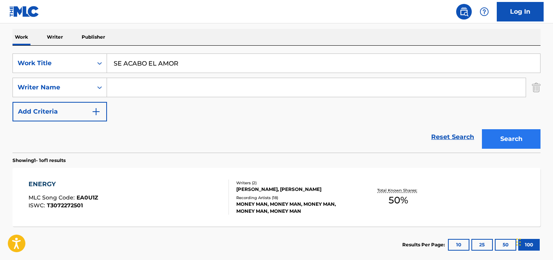
type input "SE ACABO EL AMOR"
click at [513, 136] on button "Search" at bounding box center [511, 139] width 59 height 20
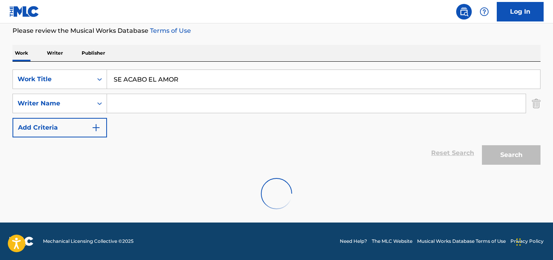
scroll to position [120, 0]
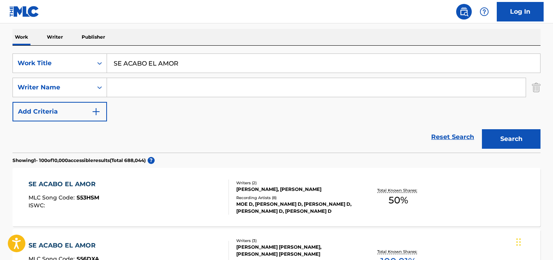
click at [398, 96] on input "Search Form" at bounding box center [316, 87] width 419 height 19
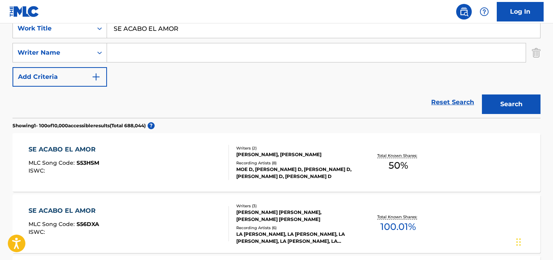
scroll to position [185, 0]
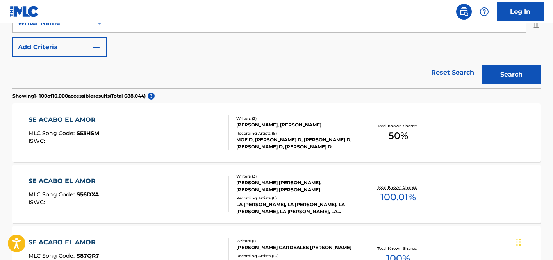
click at [478, 190] on div "SE ACABO EL AMOR MLC Song Code : S56DXA ISWC : Writers ( 3 ) [PERSON_NAME] [PER…" at bounding box center [277, 194] width 528 height 59
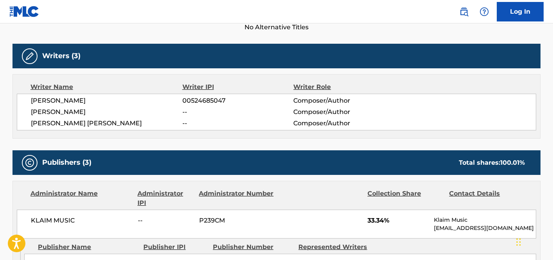
scroll to position [259, 0]
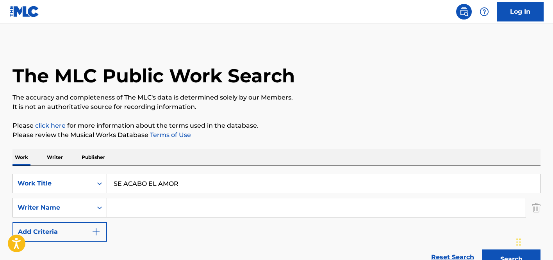
click at [177, 201] on input "Search Form" at bounding box center [316, 208] width 419 height 19
paste input "[PERSON_NAME]"
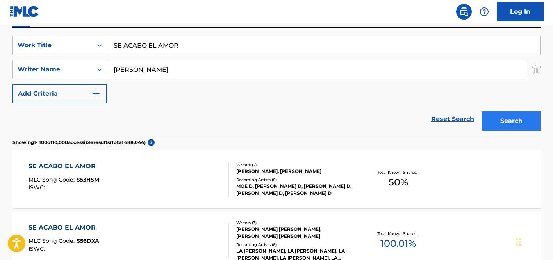
type input "[PERSON_NAME]"
click at [510, 129] on button "Search" at bounding box center [511, 121] width 59 height 20
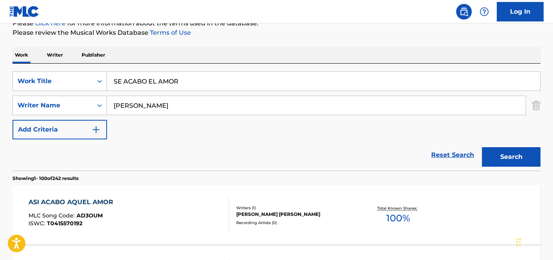
scroll to position [101, 0]
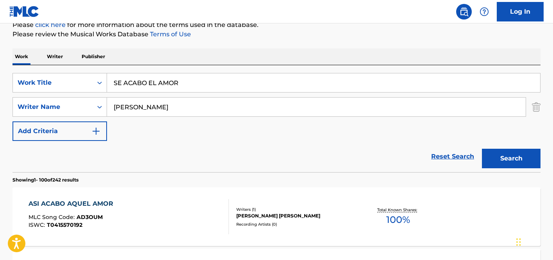
click at [139, 76] on input "SE ACABO EL AMOR" at bounding box center [323, 82] width 433 height 19
paste input "T0722994504"
type input "T0722994504"
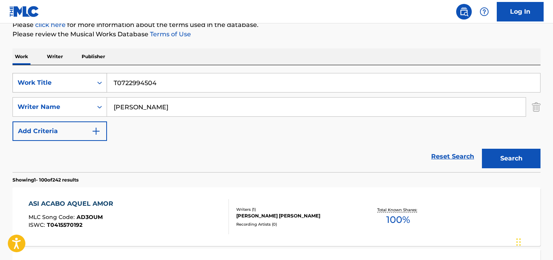
click at [74, 89] on div "Work Title" at bounding box center [53, 82] width 80 height 15
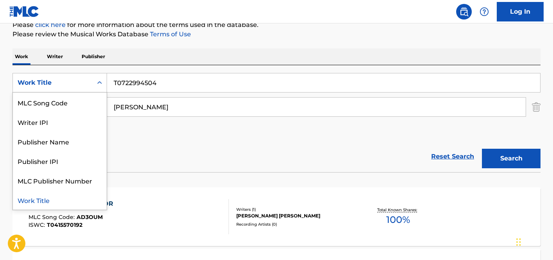
scroll to position [0, 0]
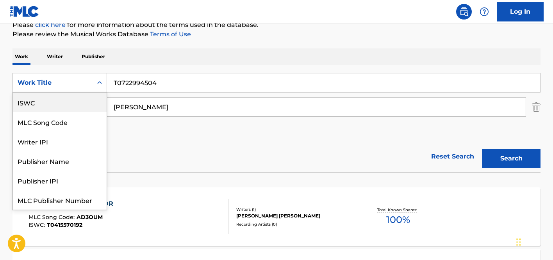
click at [59, 104] on div "ISWC" at bounding box center [60, 103] width 94 height 20
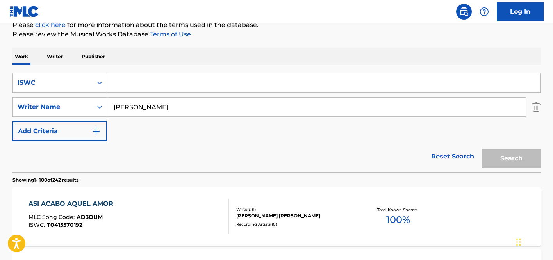
click at [219, 91] on input "Search Form" at bounding box center [323, 82] width 433 height 19
paste input "T0722994504"
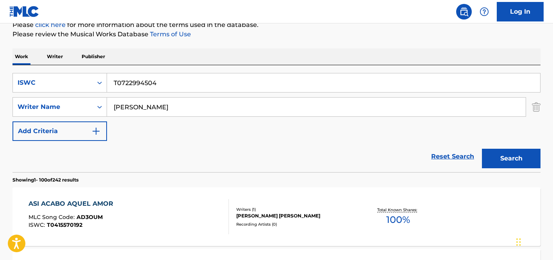
type input "T0722994504"
click at [160, 109] on input "[PERSON_NAME]" at bounding box center [316, 107] width 419 height 19
click at [482, 149] on button "Search" at bounding box center [511, 159] width 59 height 20
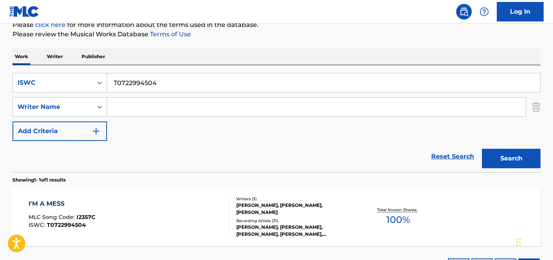
click at [195, 206] on div "I'M A MESS MLC Song Code : I2357C ISWC : T0722994504" at bounding box center [129, 216] width 201 height 35
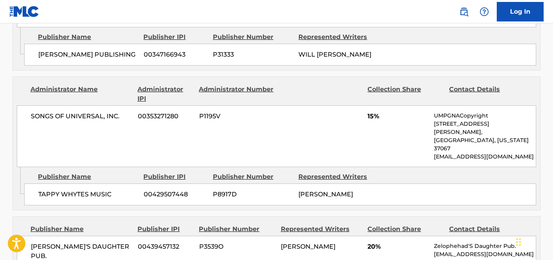
scroll to position [674, 0]
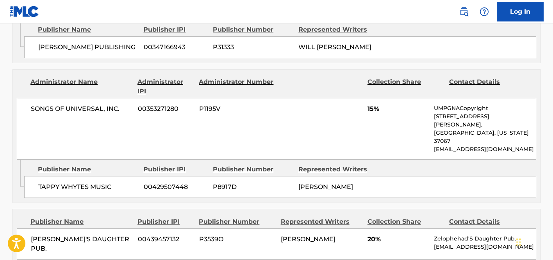
click at [442, 243] on p "[EMAIL_ADDRESS][DOMAIN_NAME]" at bounding box center [485, 247] width 102 height 8
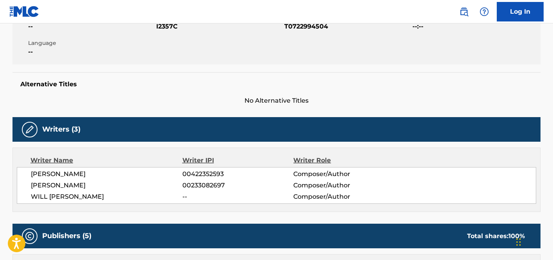
scroll to position [0, 0]
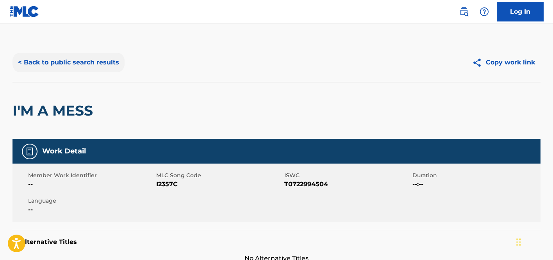
click at [66, 63] on button "< Back to public search results" at bounding box center [69, 63] width 112 height 20
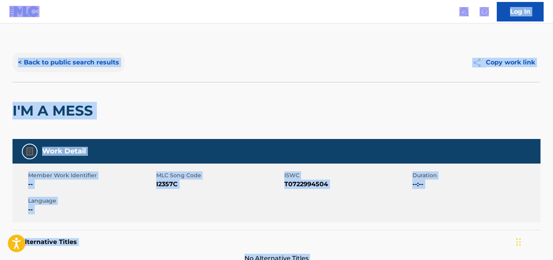
scroll to position [101, 0]
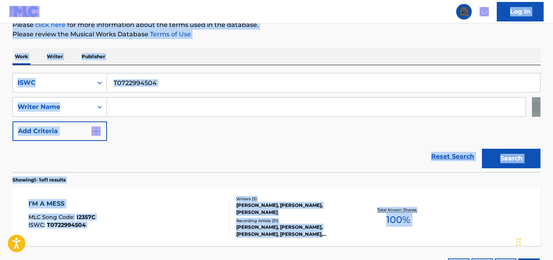
click at [66, 63] on div "Work Writer Publisher" at bounding box center [277, 56] width 528 height 16
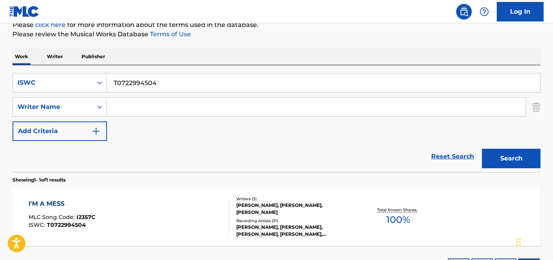
click at [164, 79] on input "T0722994504" at bounding box center [323, 82] width 433 height 19
paste input "9201502730"
type input "T9201502730"
click at [512, 157] on button "Search" at bounding box center [511, 159] width 59 height 20
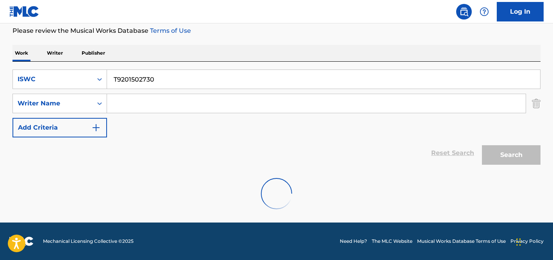
scroll to position [79, 0]
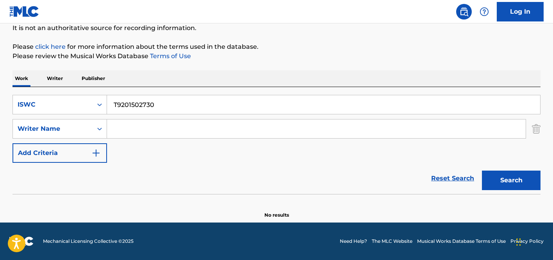
click at [210, 130] on input "Search Form" at bounding box center [316, 129] width 419 height 19
paste input "[PERSON_NAME]"
type input "[PERSON_NAME]"
click at [155, 108] on input "T9201502730" at bounding box center [323, 104] width 433 height 19
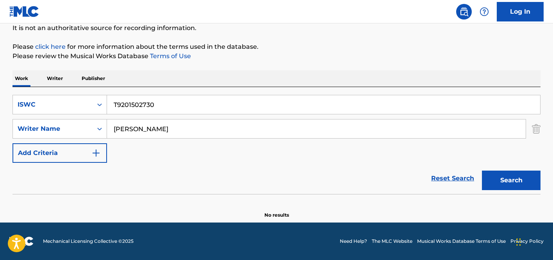
click at [155, 108] on input "T9201502730" at bounding box center [323, 104] width 433 height 19
paste input "SEASONS"
type input "SEASONS"
click at [77, 105] on div "ISWC" at bounding box center [53, 104] width 70 height 9
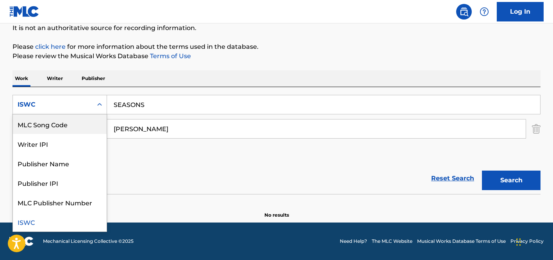
scroll to position [0, 0]
click at [63, 125] on div "Work Title" at bounding box center [60, 125] width 94 height 20
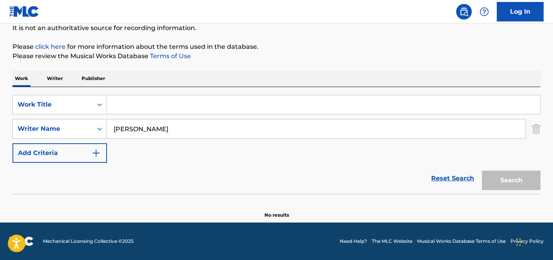
click at [230, 100] on input "Search Form" at bounding box center [323, 104] width 433 height 19
paste input "SEASONS"
click at [493, 177] on button "Search" at bounding box center [511, 181] width 59 height 20
drag, startPoint x: 516, startPoint y: 181, endPoint x: 520, endPoint y: 182, distance: 4.8
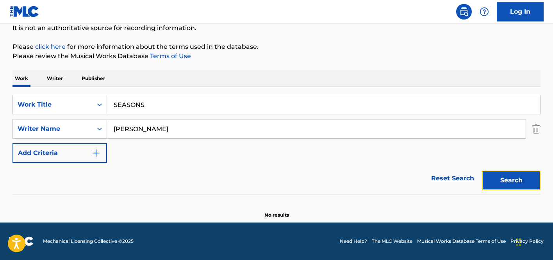
click at [516, 181] on button "Search" at bounding box center [511, 181] width 59 height 20
click at [188, 109] on input "SEASONS" at bounding box center [323, 104] width 433 height 19
drag, startPoint x: 188, startPoint y: 109, endPoint x: 94, endPoint y: 104, distance: 93.9
click at [184, 109] on input "SEASONS" at bounding box center [323, 104] width 433 height 19
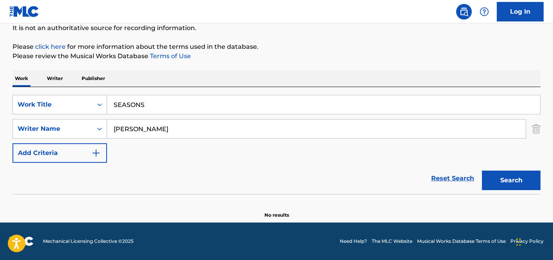
paste input "T0701122599"
type input "T0701122599"
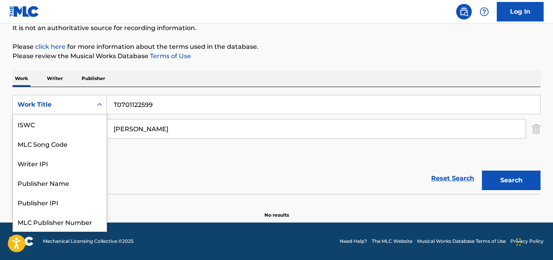
click at [90, 106] on div "Work Title" at bounding box center [53, 104] width 80 height 15
click at [53, 129] on div "ISWC" at bounding box center [60, 125] width 94 height 20
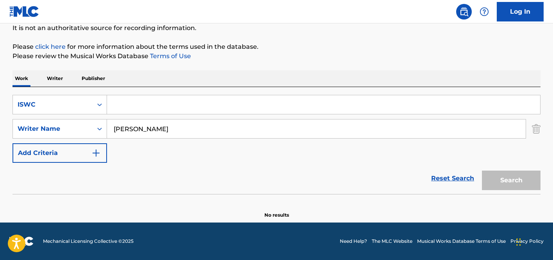
click at [192, 109] on input "Search Form" at bounding box center [323, 104] width 433 height 19
paste input "T0701122599"
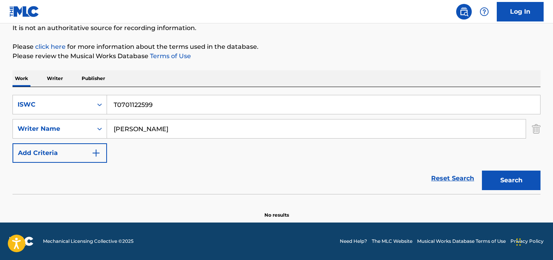
type input "T0701122599"
click at [132, 127] on input "[PERSON_NAME]" at bounding box center [316, 129] width 419 height 19
click at [482, 171] on button "Search" at bounding box center [511, 181] width 59 height 20
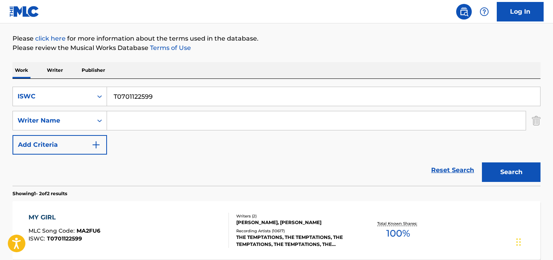
scroll to position [129, 0]
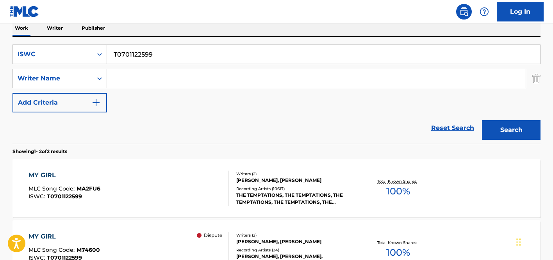
click at [360, 181] on div "Total Known Shares: 100 %" at bounding box center [399, 189] width 88 height 24
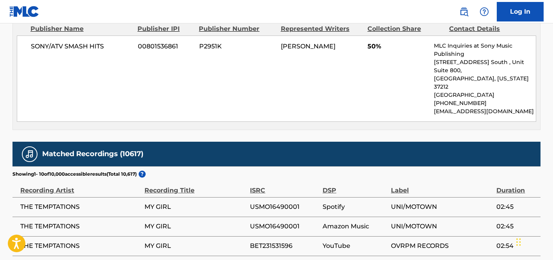
scroll to position [637, 0]
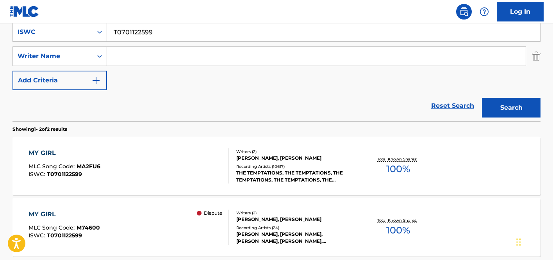
scroll to position [198, 0]
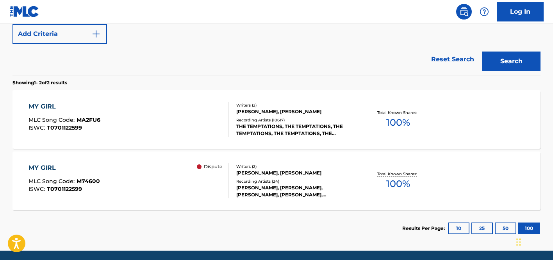
click at [240, 177] on div "Writers ( 2 ) [PERSON_NAME], [PERSON_NAME] Recording Artists ( 24 ) [PERSON_NAM…" at bounding box center [291, 181] width 125 height 35
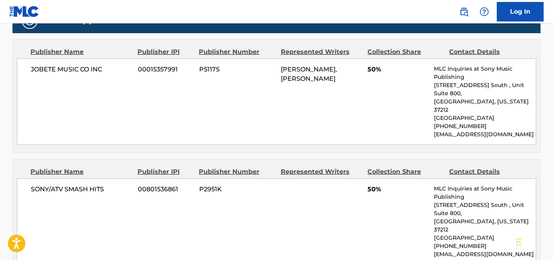
scroll to position [344, 0]
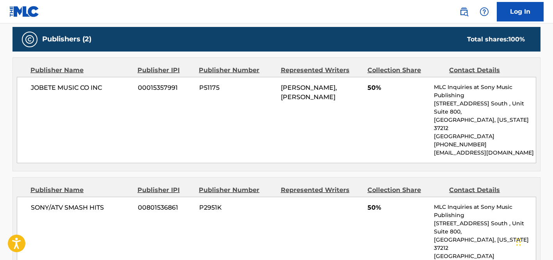
click at [81, 89] on span "JOBETE MUSIC CO INC" at bounding box center [81, 87] width 101 height 9
copy div "JOBETE MUSIC CO INC"
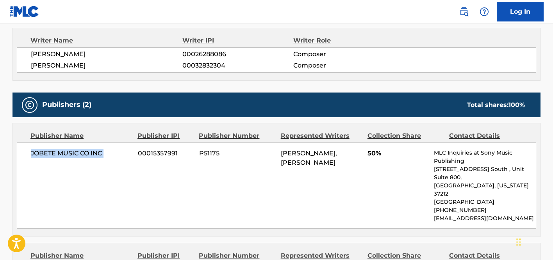
scroll to position [265, 0]
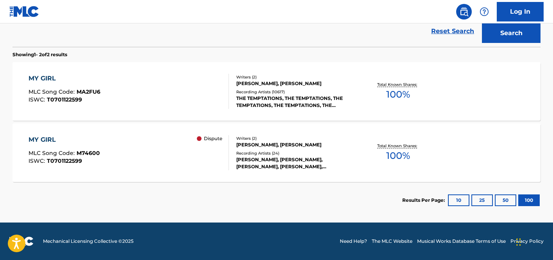
scroll to position [226, 0]
click at [258, 86] on div "[PERSON_NAME], [PERSON_NAME]" at bounding box center [295, 83] width 118 height 7
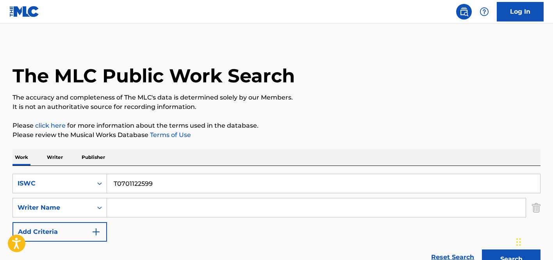
click at [172, 183] on input "T0701122599" at bounding box center [323, 183] width 433 height 19
paste input "ON DIRAIT"
type input "ON DIRAIT"
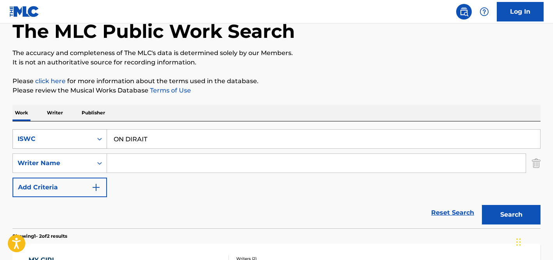
click at [68, 149] on div "ISWC" at bounding box center [60, 139] width 95 height 20
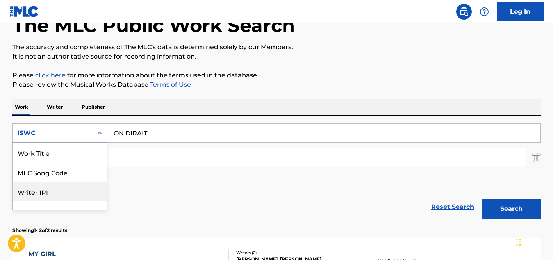
scroll to position [51, 0]
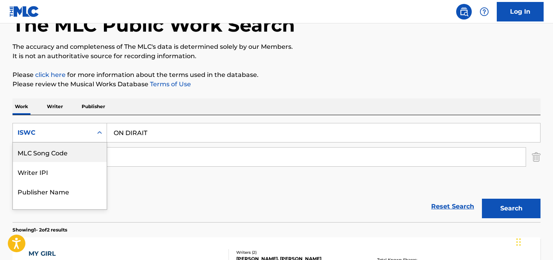
click at [62, 134] on div "ISWC" at bounding box center [53, 132] width 70 height 9
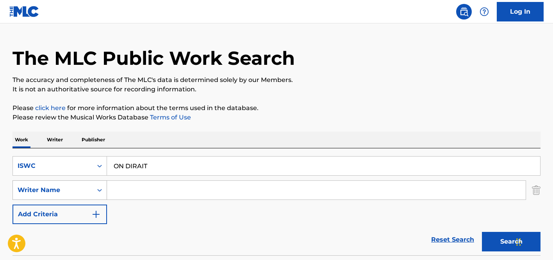
scroll to position [61, 0]
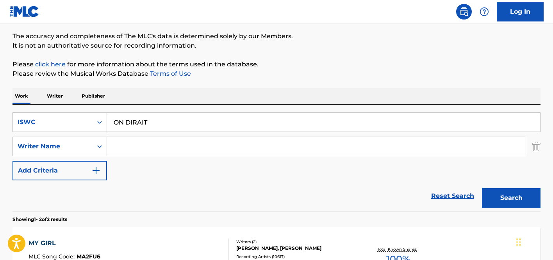
click at [72, 106] on div "SearchWithCriteria14e35ace-719e-477f-ba12-8c94551e1430 ISWC ON DIRAIT SearchWit…" at bounding box center [277, 158] width 528 height 107
click at [68, 122] on div "ISWC" at bounding box center [53, 122] width 70 height 9
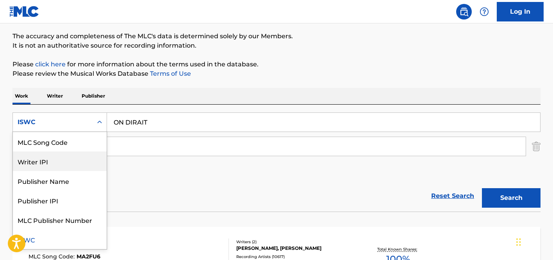
scroll to position [0, 0]
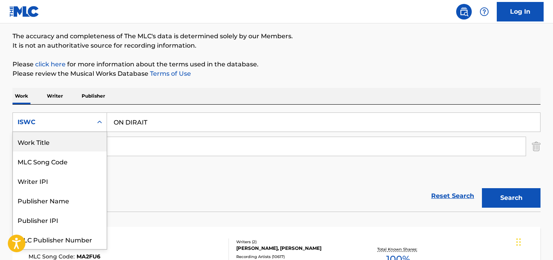
click at [50, 144] on div "Work Title" at bounding box center [60, 142] width 94 height 20
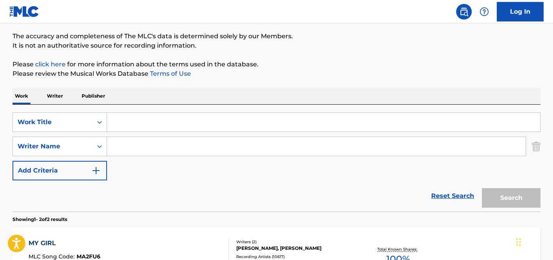
click at [316, 126] on input "Search Form" at bounding box center [323, 122] width 433 height 19
paste input "ON DIRAIT"
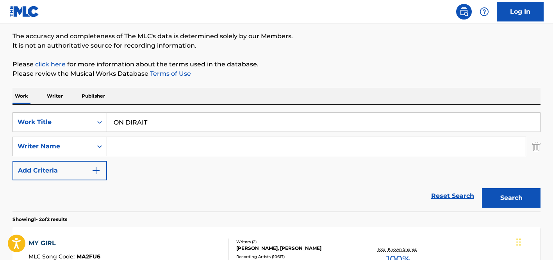
type input "ON DIRAIT"
click at [503, 184] on div "Search" at bounding box center [509, 196] width 63 height 31
click at [503, 190] on button "Search" at bounding box center [511, 198] width 59 height 20
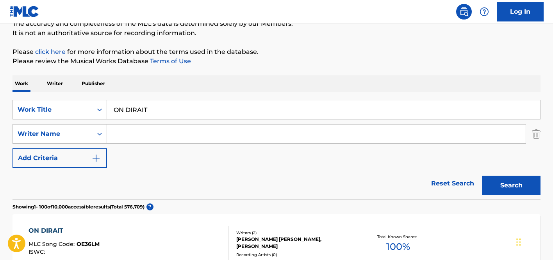
scroll to position [19, 0]
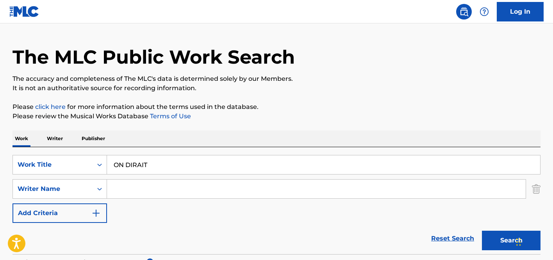
click at [193, 159] on input "ON DIRAIT" at bounding box center [323, 165] width 433 height 19
click at [186, 188] on input "Search Form" at bounding box center [316, 189] width 419 height 19
paste input "Nazim"
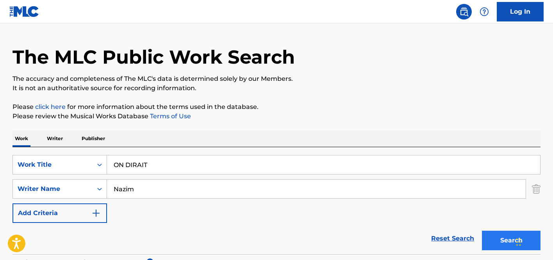
type input "Nazim"
click at [491, 237] on button "Search" at bounding box center [511, 241] width 59 height 20
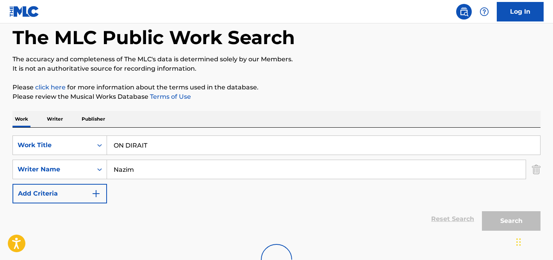
scroll to position [104, 0]
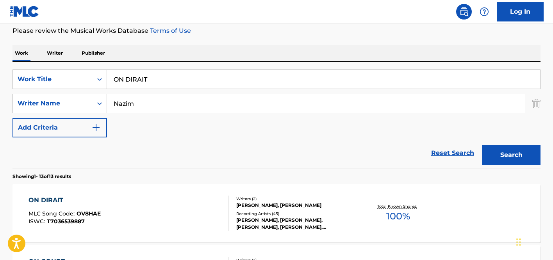
click at [323, 197] on div "Writers ( 2 )" at bounding box center [295, 199] width 118 height 6
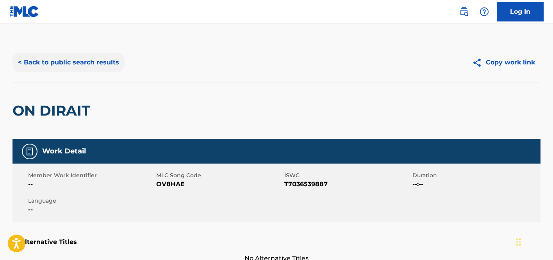
click at [72, 68] on button "< Back to public search results" at bounding box center [69, 63] width 112 height 20
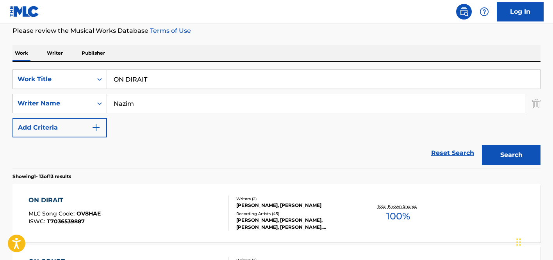
click at [72, 68] on div "SearchWithCriteria8ad7cea3-c945-4363-b32f-ce2aa4a08f4a Work Title ON DIRAIT Sea…" at bounding box center [277, 115] width 528 height 107
click at [155, 85] on input "ON DIRAIT" at bounding box center [323, 79] width 433 height 19
paste input "T9105591171"
click at [156, 85] on input "ON T9105591171" at bounding box center [323, 79] width 433 height 19
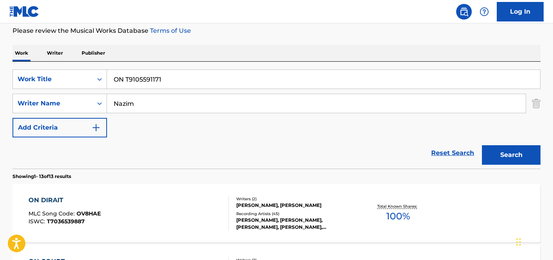
click at [156, 85] on input "ON T9105591171" at bounding box center [323, 79] width 433 height 19
paste input "Search Form"
type input "T9105591171"
click at [76, 80] on div "Work Title" at bounding box center [53, 79] width 70 height 9
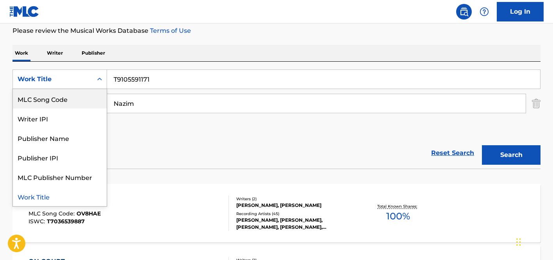
scroll to position [0, 0]
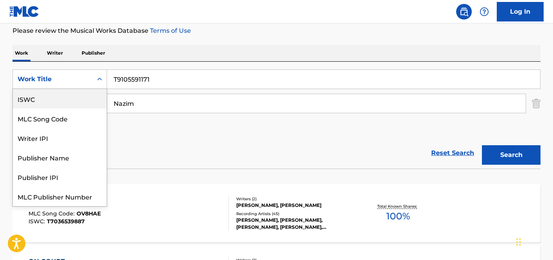
click at [64, 99] on div "ISWC" at bounding box center [60, 99] width 94 height 20
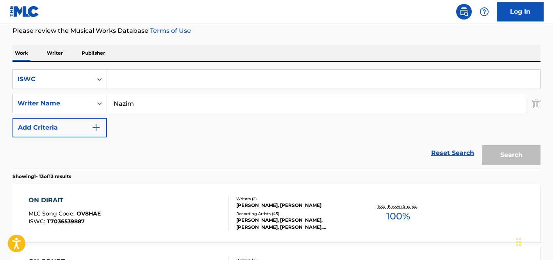
click at [135, 85] on input "Search Form" at bounding box center [323, 79] width 433 height 19
paste input "T9105591171"
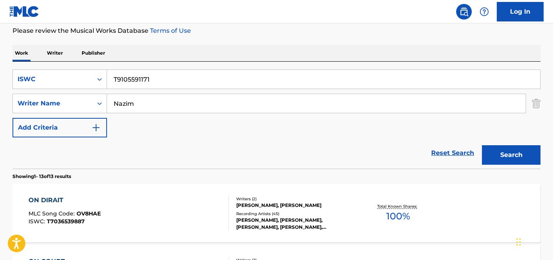
type input "T9105591171"
click at [131, 99] on input "Nazim" at bounding box center [316, 103] width 419 height 19
click at [482, 145] on button "Search" at bounding box center [511, 155] width 59 height 20
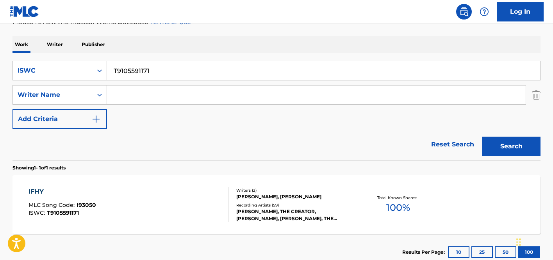
scroll to position [162, 0]
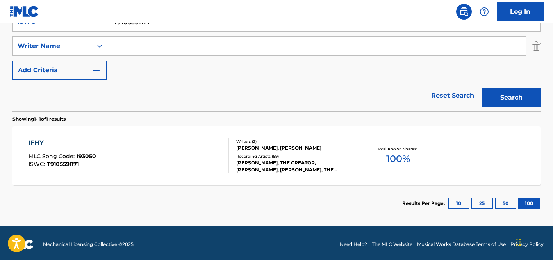
drag, startPoint x: 203, startPoint y: 185, endPoint x: 206, endPoint y: 179, distance: 6.6
click at [203, 184] on div "Showing 1 - 1 of 1 results IFHY MLC Song Code : I93050 ISWC : T9105591171 Write…" at bounding box center [277, 166] width 528 height 111
click at [210, 174] on div "IFHY MLC Song Code : I93050 ISWC : T9105591171 Writers ( 2 ) [PERSON_NAME], [PE…" at bounding box center [277, 156] width 528 height 59
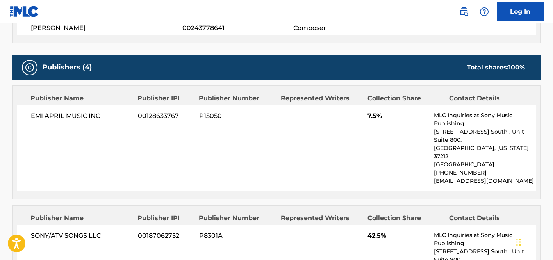
scroll to position [266, 0]
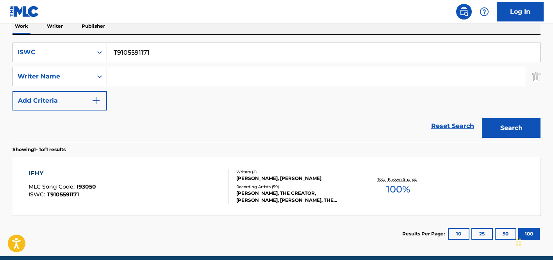
scroll to position [52, 0]
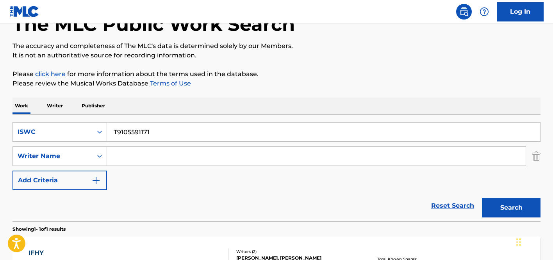
click at [309, 133] on input "T9105591171" at bounding box center [323, 132] width 433 height 19
paste input "T9049543068"
click at [520, 215] on button "Search" at bounding box center [511, 208] width 59 height 20
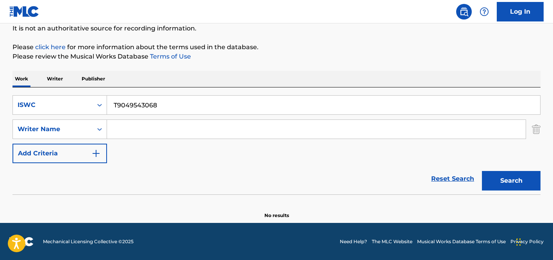
scroll to position [79, 0]
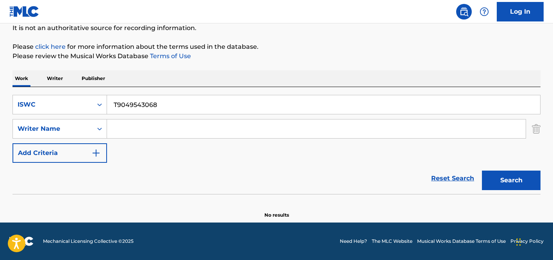
click at [188, 102] on input "T9049543068" at bounding box center [323, 104] width 433 height 19
paste input "Fancy"
type input "Fancy"
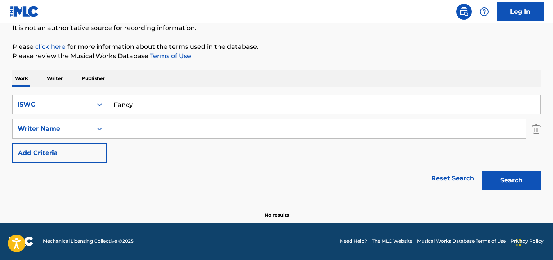
click at [197, 128] on input "Search Form" at bounding box center [316, 129] width 419 height 19
paste input "[PERSON_NAME],"
type input "[PERSON_NAME]"
click at [482, 171] on button "Search" at bounding box center [511, 181] width 59 height 20
click at [173, 100] on input "Fancy" at bounding box center [323, 104] width 433 height 19
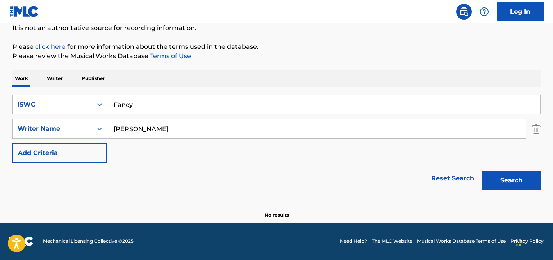
click at [173, 100] on input "Fancy" at bounding box center [323, 104] width 433 height 19
paste input "ANCY"
type input "FANCY"
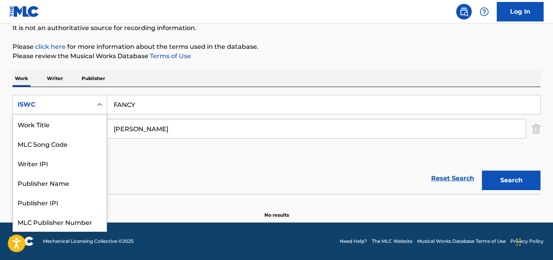
click at [87, 100] on div "ISWC" at bounding box center [53, 104] width 70 height 9
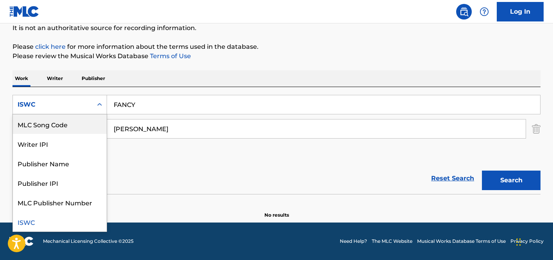
scroll to position [0, 0]
click at [58, 129] on div "Work Title" at bounding box center [60, 125] width 94 height 20
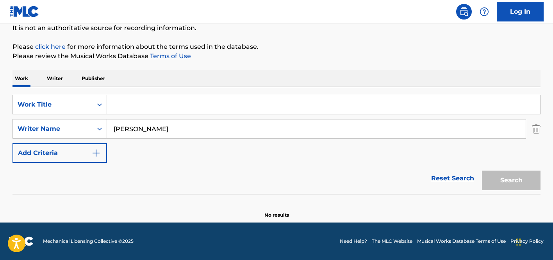
click at [171, 109] on input "Search Form" at bounding box center [323, 104] width 433 height 19
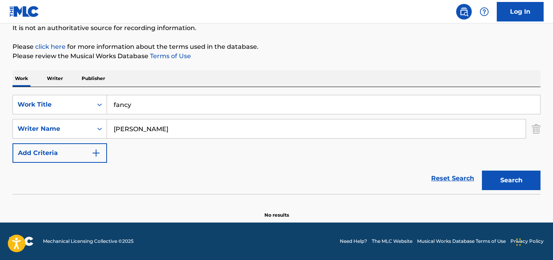
type input "fancy"
click at [482, 171] on button "Search" at bounding box center [511, 181] width 59 height 20
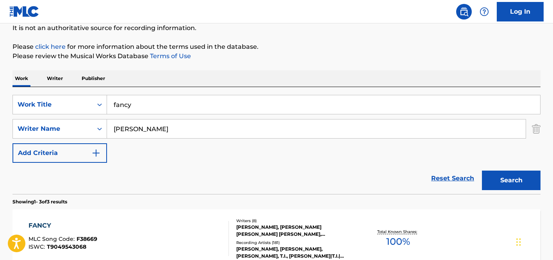
scroll to position [211, 0]
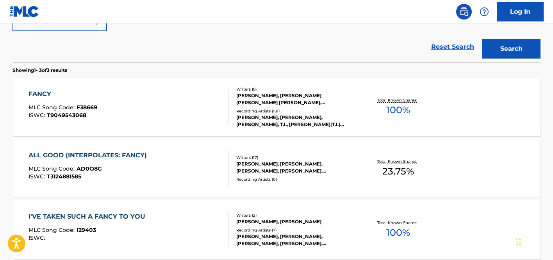
click at [180, 120] on div "FANCY MLC Song Code : F38669 ISWC : T9049543068" at bounding box center [129, 107] width 201 height 35
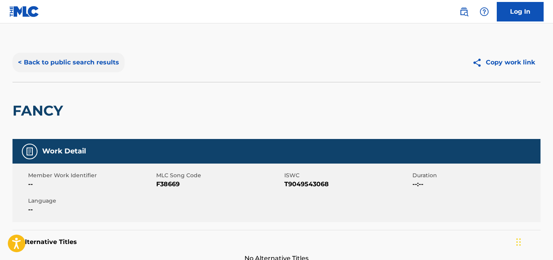
click at [34, 63] on button "< Back to public search results" at bounding box center [69, 63] width 112 height 20
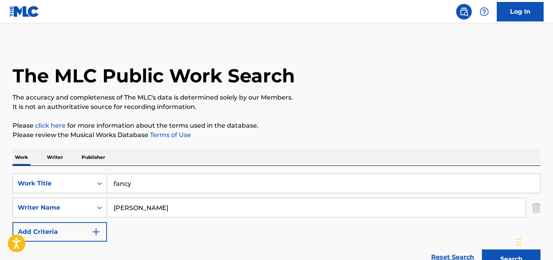
scroll to position [255, 0]
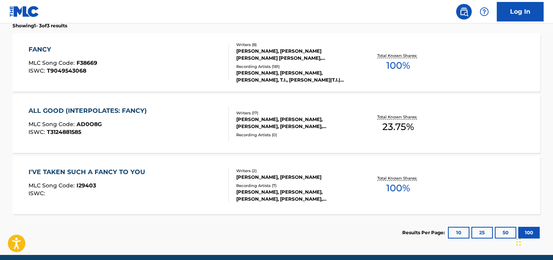
click at [34, 63] on span "MLC Song Code :" at bounding box center [53, 62] width 48 height 7
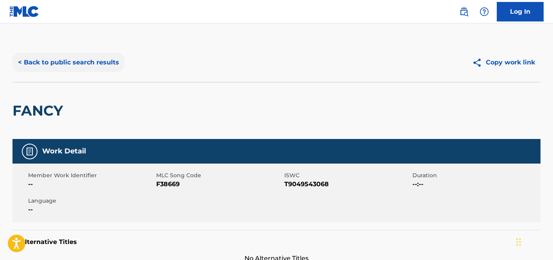
click at [59, 61] on button "< Back to public search results" at bounding box center [69, 63] width 112 height 20
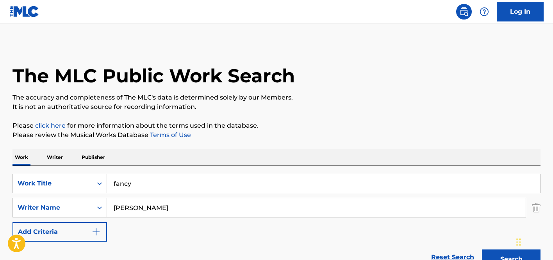
click at [174, 180] on input "fancy" at bounding box center [323, 183] width 433 height 19
paste input "T3114763514"
type input "T3114763514"
click at [172, 203] on input "[PERSON_NAME]" at bounding box center [316, 208] width 419 height 19
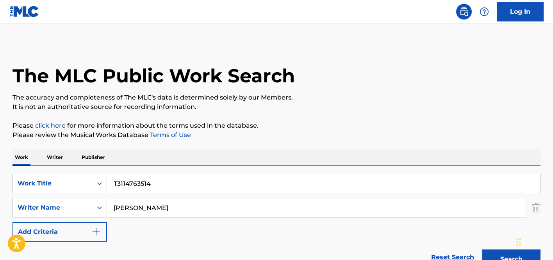
click at [172, 203] on input "[PERSON_NAME]" at bounding box center [316, 208] width 419 height 19
type input "[PERSON_NAME]"
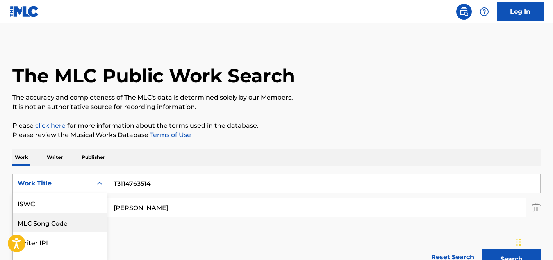
click at [97, 181] on div "MLC Song Code, 2 of 7. 7 results available. Use Up and Down to choose options, …" at bounding box center [60, 184] width 95 height 20
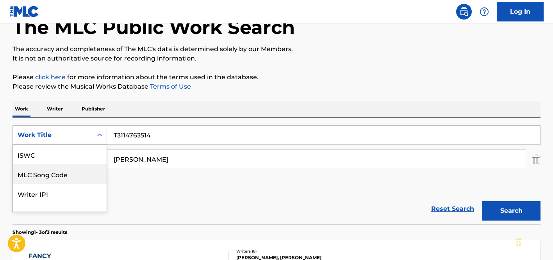
scroll to position [20, 0]
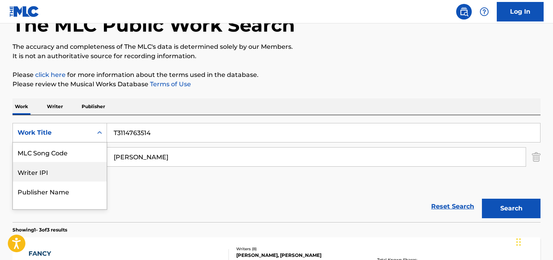
click at [143, 158] on input "[PERSON_NAME]" at bounding box center [316, 157] width 419 height 19
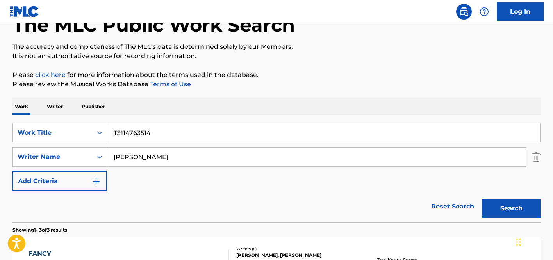
click at [143, 158] on input "[PERSON_NAME]" at bounding box center [316, 157] width 419 height 19
click at [95, 139] on div "Search Form" at bounding box center [100, 133] width 14 height 14
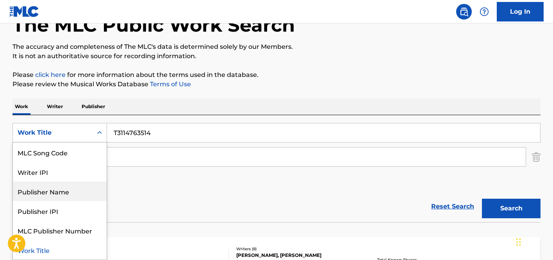
scroll to position [0, 0]
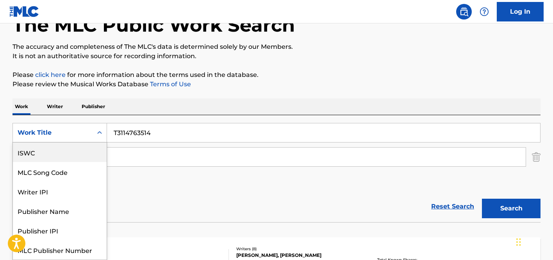
click at [56, 152] on div "ISWC" at bounding box center [60, 153] width 94 height 20
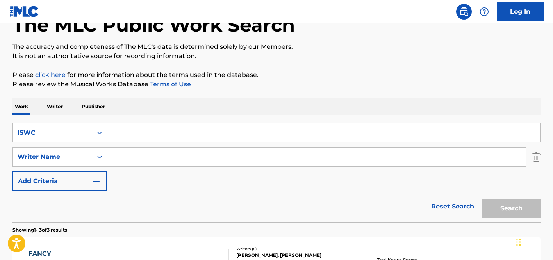
click at [150, 136] on input "Search Form" at bounding box center [323, 133] width 433 height 19
paste input "T3114763514"
click at [520, 210] on button "Search" at bounding box center [511, 209] width 59 height 20
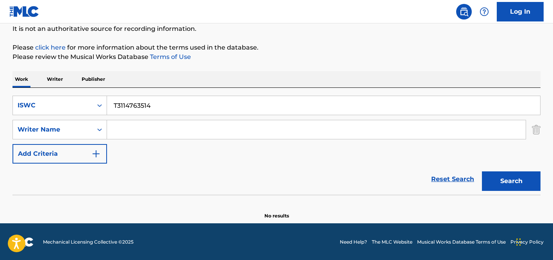
scroll to position [79, 0]
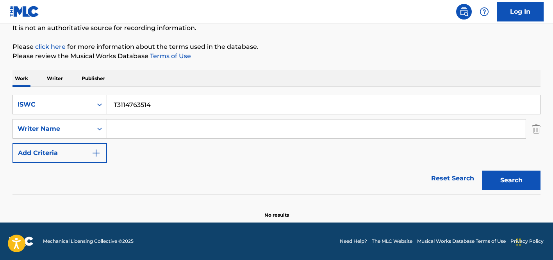
click at [184, 104] on input "T3114763514" at bounding box center [323, 104] width 433 height 19
paste input "T3080729035"
click at [529, 178] on button "Search" at bounding box center [511, 181] width 59 height 20
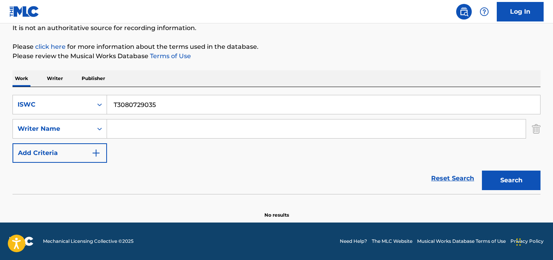
click at [114, 104] on input "T3080729035" at bounding box center [323, 104] width 433 height 19
click at [118, 103] on input "T3080729035" at bounding box center [323, 104] width 433 height 19
click at [116, 102] on input "T3080729035" at bounding box center [323, 104] width 433 height 19
type input "T3080729035"
click at [482, 171] on button "Search" at bounding box center [511, 181] width 59 height 20
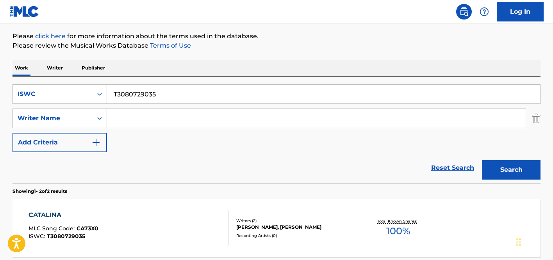
scroll to position [145, 0]
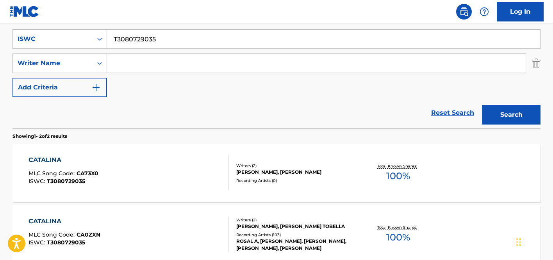
click at [304, 184] on div "Recording Artists ( 0 )" at bounding box center [295, 181] width 118 height 6
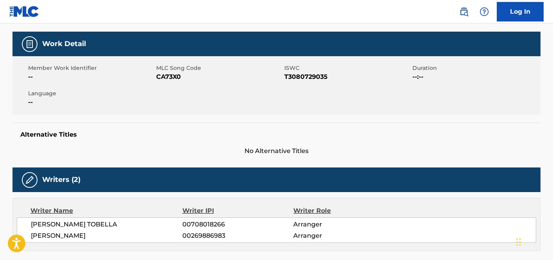
scroll to position [43, 0]
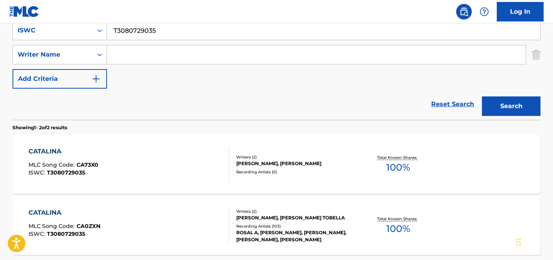
scroll to position [161, 0]
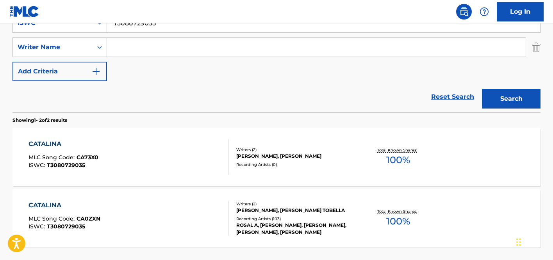
click at [166, 213] on div "CATALINA MLC Song Code : CA0ZXN ISWC : T3080729035" at bounding box center [129, 218] width 201 height 35
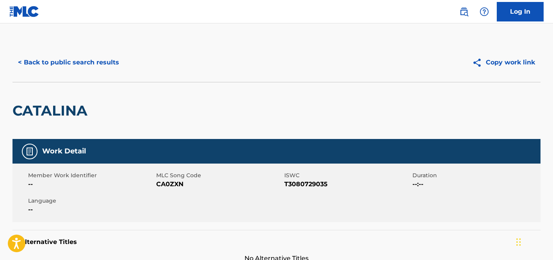
click at [76, 113] on h2 "CATALINA" at bounding box center [52, 111] width 79 height 18
click at [308, 183] on span "T3080729035" at bounding box center [348, 184] width 126 height 9
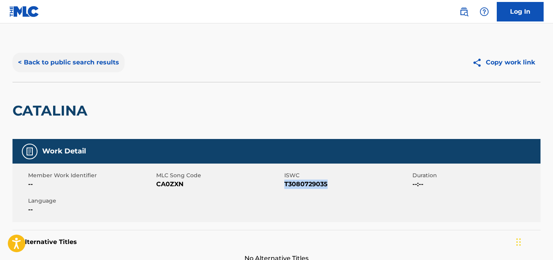
click at [59, 56] on button "< Back to public search results" at bounding box center [69, 63] width 112 height 20
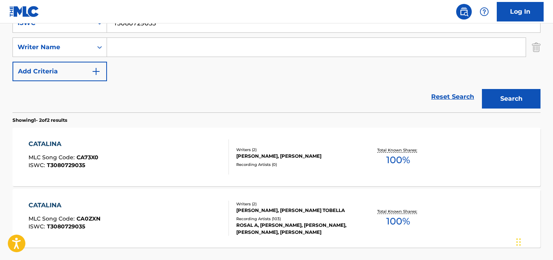
click at [64, 60] on div "SearchWithCriteriac4f151b4-6597-49f4-bbed-f6e089d723ab ISWC T3080729035 SearchW…" at bounding box center [277, 47] width 528 height 68
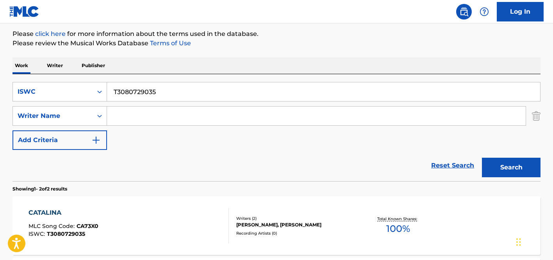
click at [183, 97] on input "T3080729035" at bounding box center [323, 91] width 433 height 19
paste input "KUSIMAMA"
type input "KUSIMAMA"
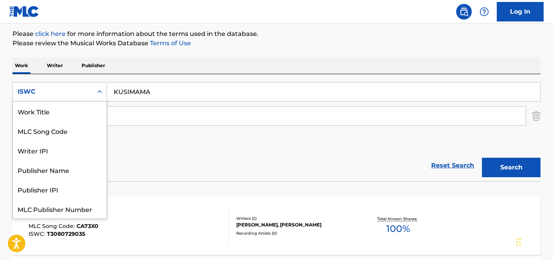
click at [59, 88] on div "ISWC" at bounding box center [53, 91] width 70 height 9
click at [57, 113] on div "Work Title" at bounding box center [60, 112] width 94 height 20
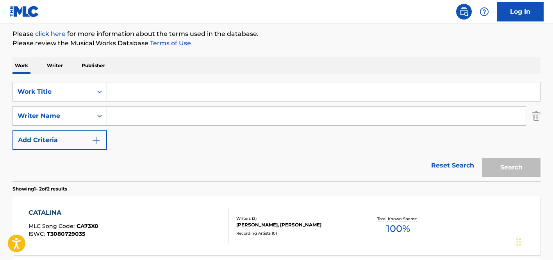
click at [184, 95] on input "Search Form" at bounding box center [323, 91] width 433 height 19
paste input "KUSIMAMA"
type input "KUSIMAMA"
click at [523, 176] on button "Search" at bounding box center [511, 168] width 59 height 20
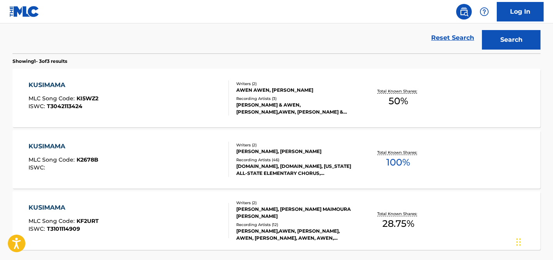
scroll to position [224, 0]
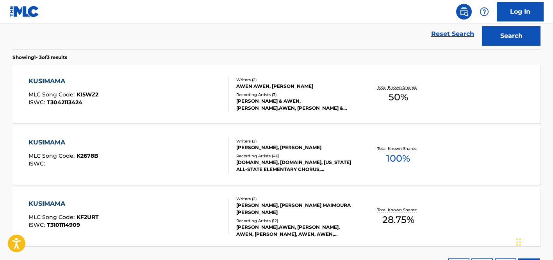
click at [347, 213] on div "[PERSON_NAME], [PERSON_NAME] MAIMOURA [PERSON_NAME]" at bounding box center [295, 209] width 118 height 14
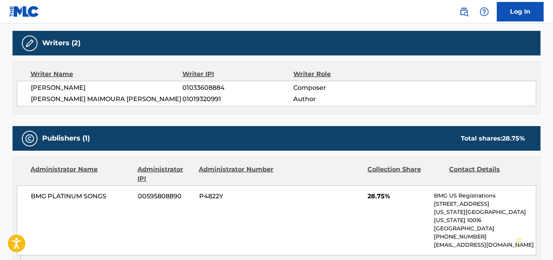
scroll to position [348, 0]
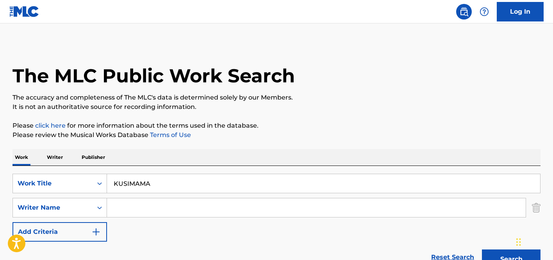
click at [188, 199] on input "Search Form" at bounding box center [316, 208] width 419 height 19
click at [238, 186] on input "KUSIMAMA" at bounding box center [323, 183] width 433 height 19
paste input "THEY MIGHT BE GIANTS"
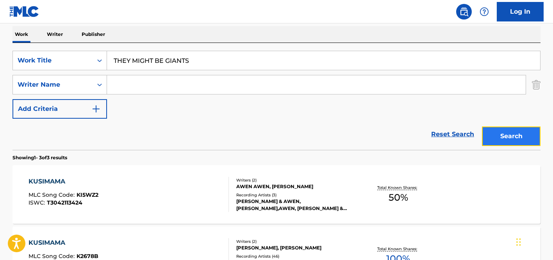
click at [511, 139] on button "Search" at bounding box center [511, 137] width 59 height 20
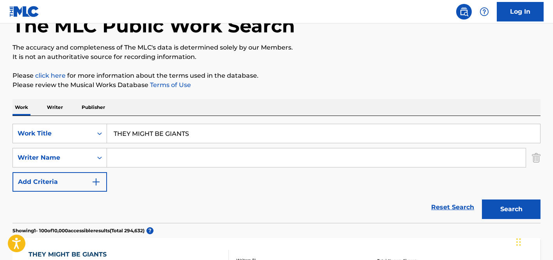
scroll to position [27, 0]
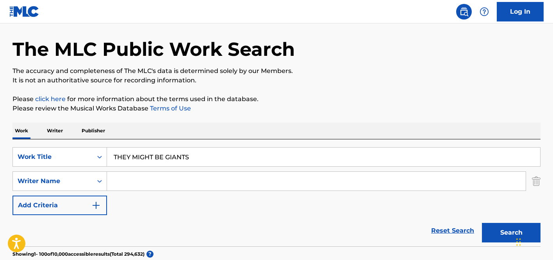
click at [179, 152] on input "THEY MIGHT BE GIANTS" at bounding box center [323, 157] width 433 height 19
paste input ""ISWC: T9033966288 Title: OTHER FATHER SONG Artists: They Might Be Giants GMR: …"
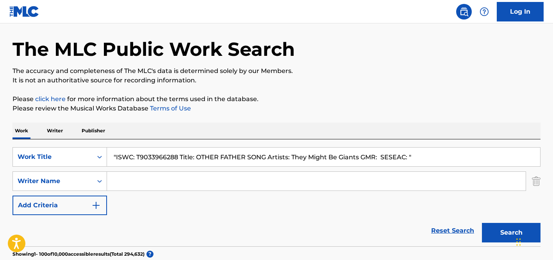
drag, startPoint x: 178, startPoint y: 157, endPoint x: 402, endPoint y: 170, distance: 224.3
click at [402, 170] on div "SearchWithCriteria8e4f6493-dfa7-47d2-a0b8-96f8fe612427 Work Title "ISWC: T90339…" at bounding box center [277, 181] width 528 height 68
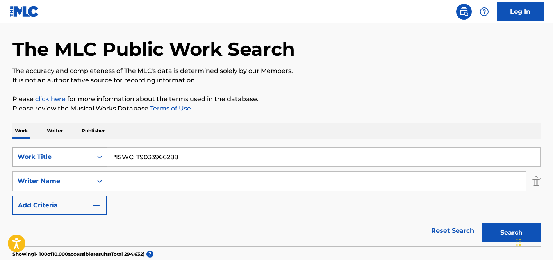
drag, startPoint x: 136, startPoint y: 158, endPoint x: 62, endPoint y: 153, distance: 73.6
click at [62, 153] on div "SearchWithCriteria8e4f6493-dfa7-47d2-a0b8-96f8fe612427 Work Title "ISWC: T90339…" at bounding box center [277, 157] width 528 height 20
type input "T9033966288"
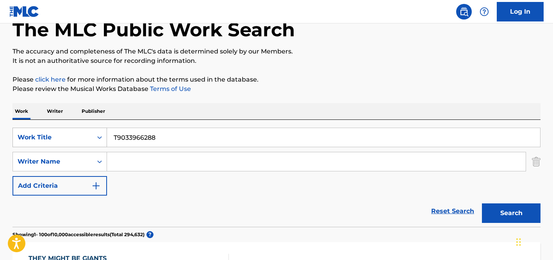
click at [63, 147] on div "Work Title" at bounding box center [60, 138] width 95 height 20
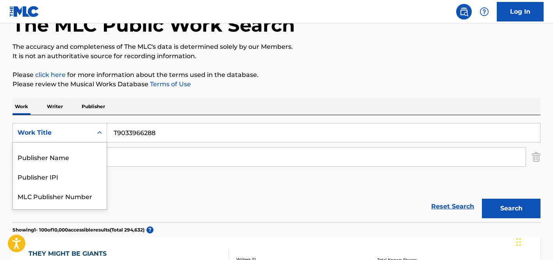
scroll to position [0, 0]
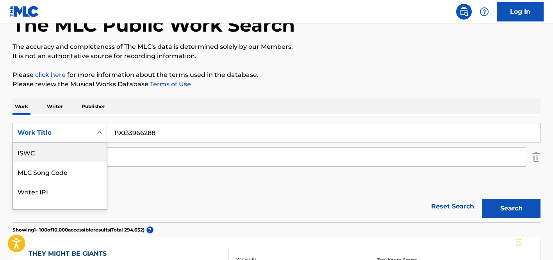
click at [54, 154] on div "ISWC" at bounding box center [60, 153] width 94 height 20
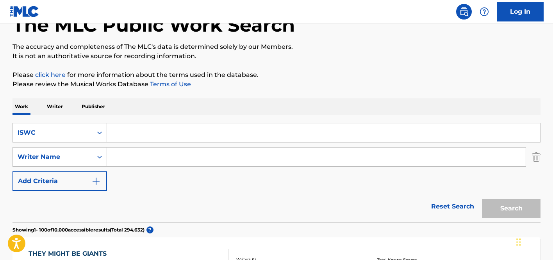
click at [204, 128] on input "Search Form" at bounding box center [323, 133] width 433 height 19
paste input ""ISWC: T9033966288 Title: OTHER FATHER SONG Artists: They Might Be Giants GMR: …"
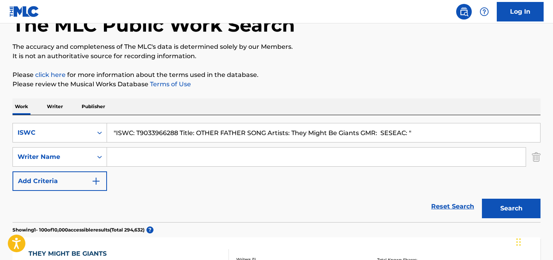
drag, startPoint x: 136, startPoint y: 132, endPoint x: 177, endPoint y: 134, distance: 40.3
click at [177, 134] on input ""ISWC: T9033966288 Title: OTHER FATHER SONG Artists: They Might Be Giants GMR: …" at bounding box center [323, 133] width 433 height 19
click at [179, 134] on input ""ISWC: Title: OTHER FATHER SONG Artists: They Might Be Giants GMR: SESEAC: "" at bounding box center [323, 133] width 433 height 19
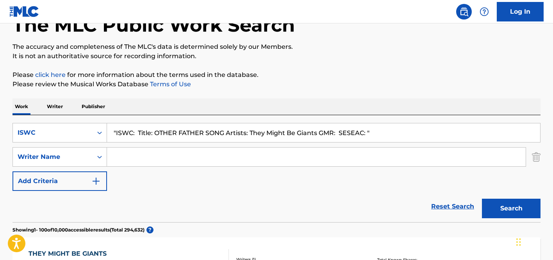
paste input "T9033966288"
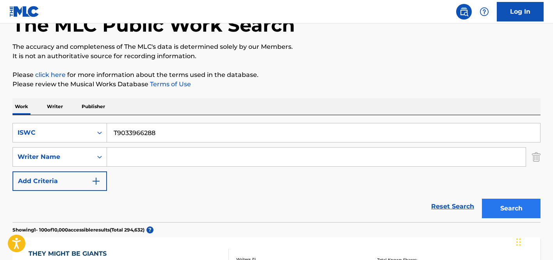
type input "T9033966288"
click at [490, 209] on button "Search" at bounding box center [511, 209] width 59 height 20
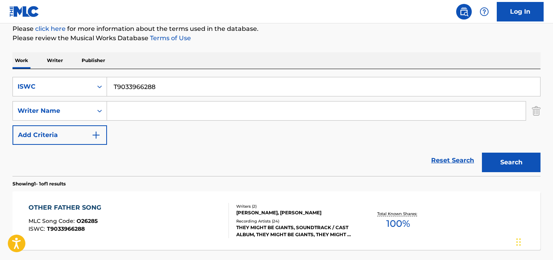
scroll to position [165, 0]
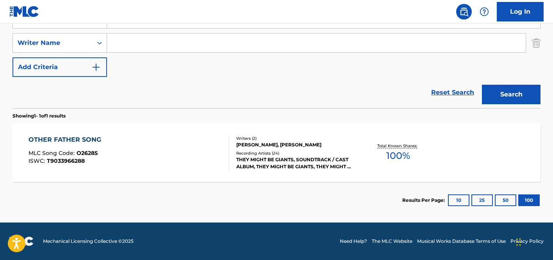
click at [349, 161] on div "THEY MIGHT BE GIANTS, SOUNDTRACK / CAST ALBUM, THEY MIGHT BE GIANTS, THEY MIGHT…" at bounding box center [295, 163] width 118 height 14
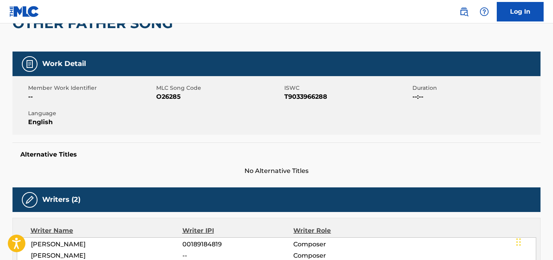
scroll to position [66, 0]
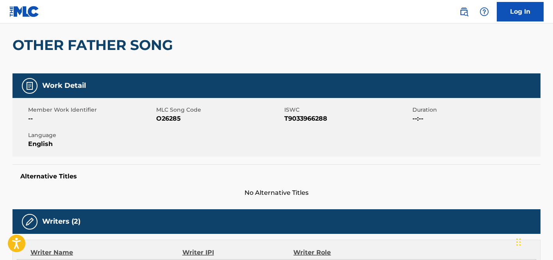
click at [312, 120] on span "T9033966288" at bounding box center [348, 118] width 126 height 9
copy span "T9033966288"
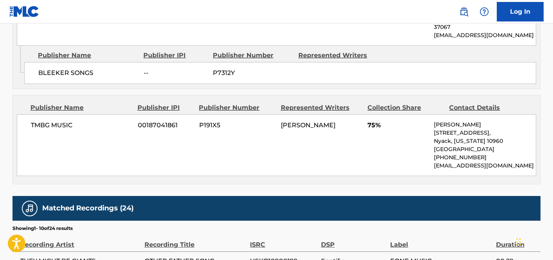
scroll to position [426, 0]
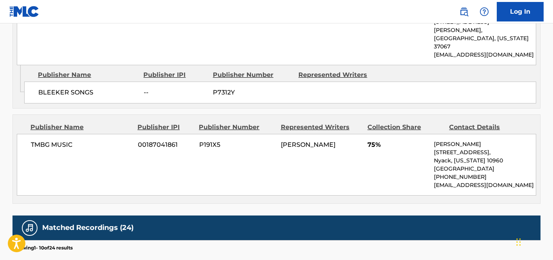
drag, startPoint x: 342, startPoint y: 125, endPoint x: 32, endPoint y: 128, distance: 309.2
click at [32, 134] on div "TMBG MUSIC 00187041861 P191X5 [PERSON_NAME] 75% [PERSON_NAME] [STREET_ADDRESS][…" at bounding box center [277, 165] width 520 height 62
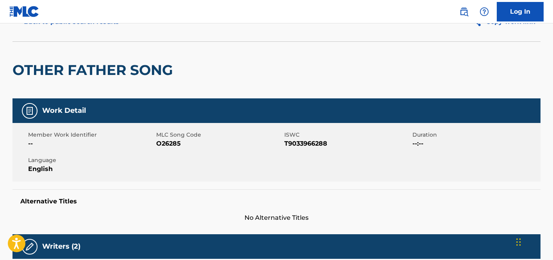
scroll to position [0, 0]
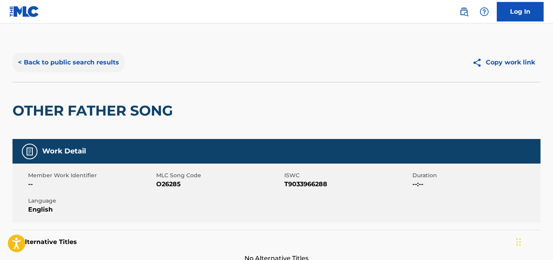
click at [71, 59] on button "< Back to public search results" at bounding box center [69, 63] width 112 height 20
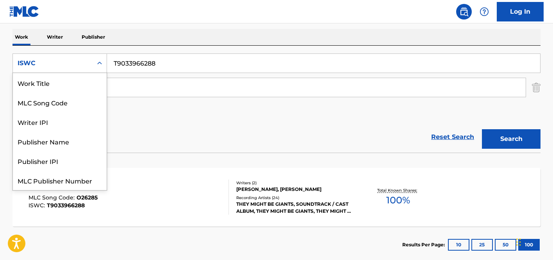
scroll to position [20, 0]
click at [177, 59] on input "T9033966288" at bounding box center [323, 63] width 433 height 19
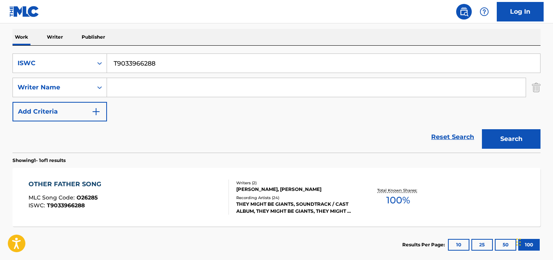
click at [177, 59] on input "T9033966288" at bounding box center [323, 63] width 433 height 19
paste input "T924364199"
click at [503, 136] on button "Search" at bounding box center [511, 139] width 59 height 20
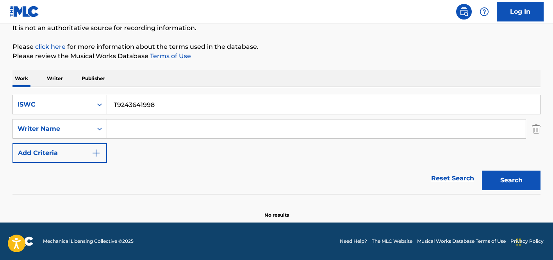
scroll to position [79, 0]
click at [115, 106] on input "T9243641998" at bounding box center [323, 104] width 433 height 19
type input "T9243641998"
click at [482, 171] on button "Search" at bounding box center [511, 181] width 59 height 20
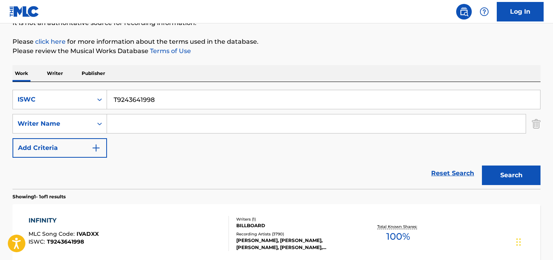
scroll to position [91, 0]
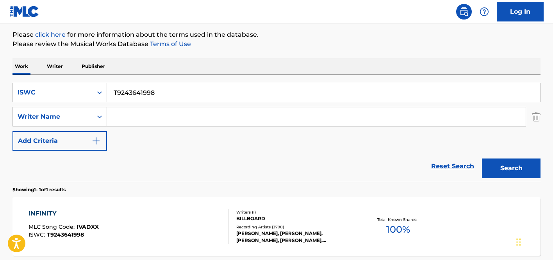
click at [283, 202] on div "INFINITY MLC Song Code : IVADXX ISWC : T9243641998 Writers ( 1 ) BILLBOARD Reco…" at bounding box center [277, 226] width 528 height 59
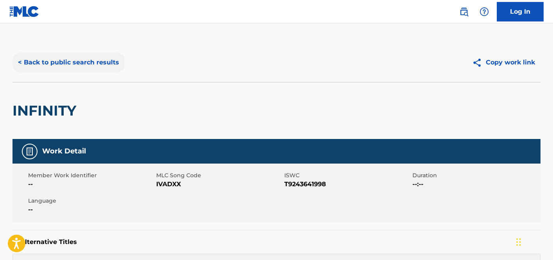
click at [58, 64] on button "< Back to public search results" at bounding box center [69, 63] width 112 height 20
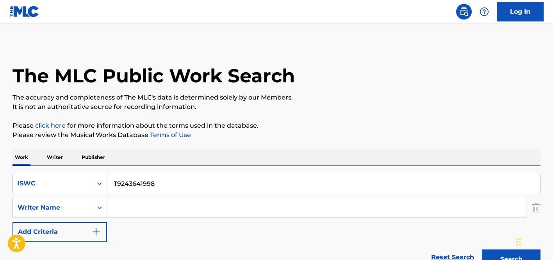
scroll to position [91, 0]
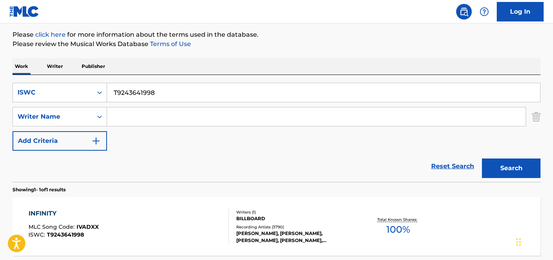
click at [58, 64] on p "Writer" at bounding box center [55, 66] width 21 height 16
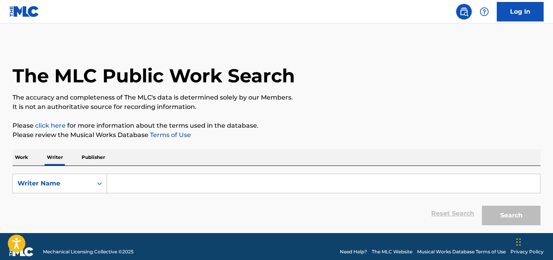
click at [164, 192] on input "Search Form" at bounding box center [323, 183] width 433 height 19
paste input "L'ESPOIR"
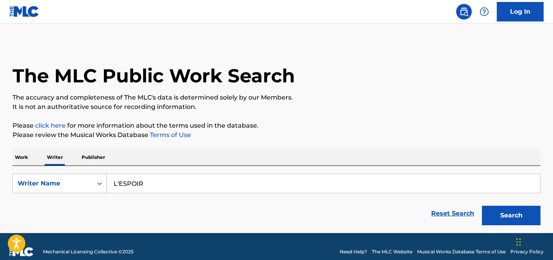
type input "L'ESPOIR"
click at [79, 178] on div "Writer Name" at bounding box center [53, 183] width 80 height 15
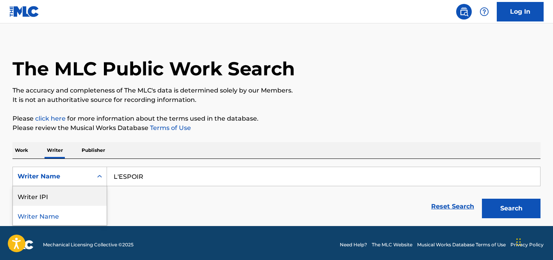
scroll to position [11, 0]
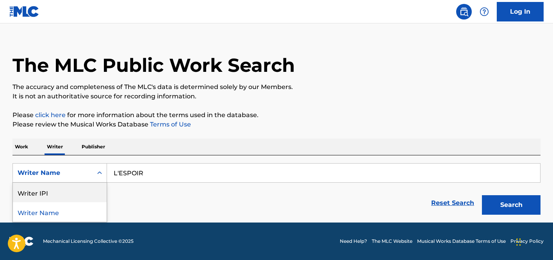
click at [145, 128] on p "Please review the Musical Works Database Terms of Use" at bounding box center [277, 124] width 528 height 9
click at [21, 152] on p "Work" at bounding box center [22, 147] width 18 height 16
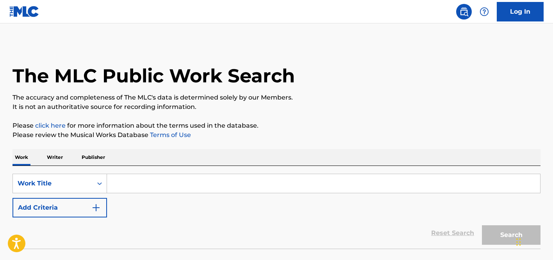
click at [164, 186] on input "Search Form" at bounding box center [323, 183] width 433 height 19
paste input "L'ESPOIR"
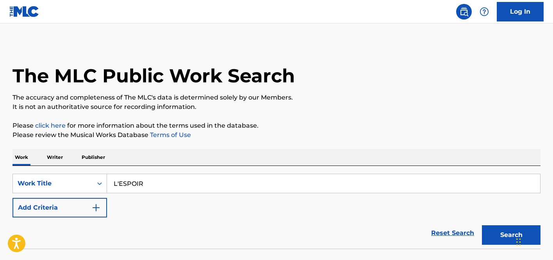
type input "L'ESPOIR"
click at [72, 219] on div "Reset Search Search" at bounding box center [277, 233] width 528 height 31
click at [80, 208] on button "Add Criteria" at bounding box center [60, 208] width 95 height 20
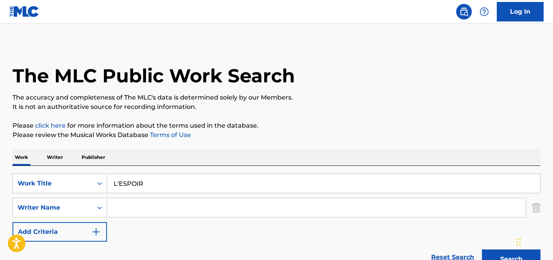
click at [160, 214] on input "Search Form" at bounding box center [316, 208] width 419 height 19
paste input "[DATE][PERSON_NAME]"
drag, startPoint x: 150, startPoint y: 207, endPoint x: 227, endPoint y: 211, distance: 76.3
click at [226, 210] on input "[DATE][PERSON_NAME]" at bounding box center [316, 208] width 419 height 19
type input "[DATE]"
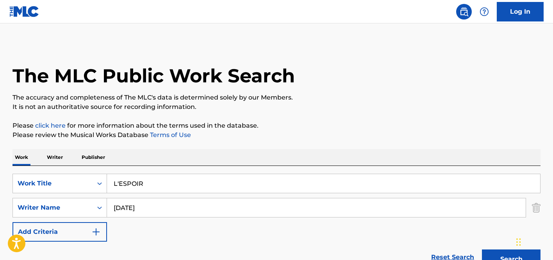
click at [482, 250] on button "Search" at bounding box center [511, 260] width 59 height 20
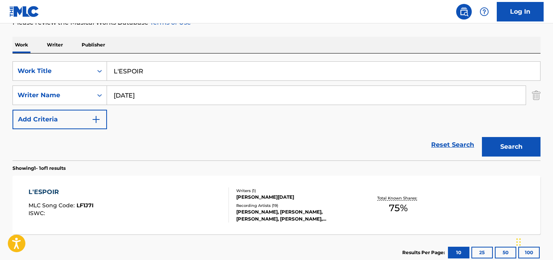
scroll to position [152, 0]
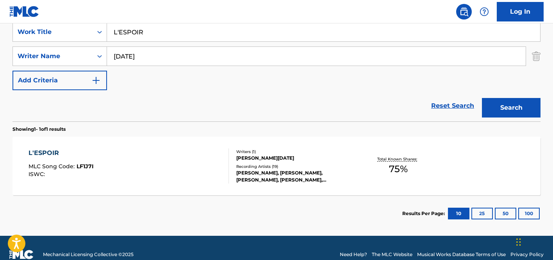
click at [178, 173] on div "L'ESPOIR MLC Song Code : LF1J7I ISWC :" at bounding box center [129, 166] width 201 height 35
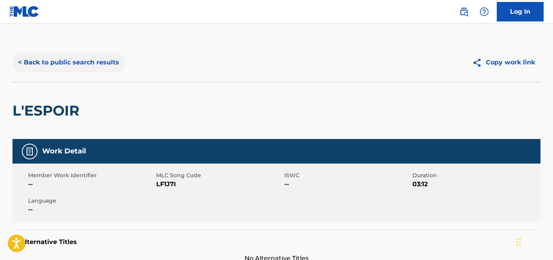
click at [86, 63] on button "< Back to public search results" at bounding box center [69, 63] width 112 height 20
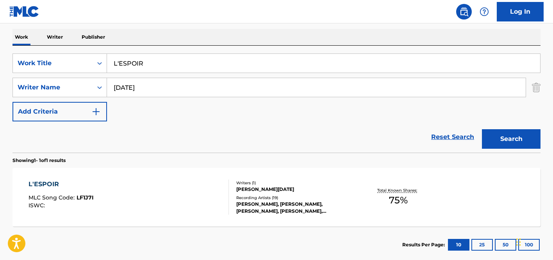
click at [147, 68] on input "L'ESPOIR" at bounding box center [323, 63] width 433 height 19
paste input "T9179433728"
type input "T9179433728"
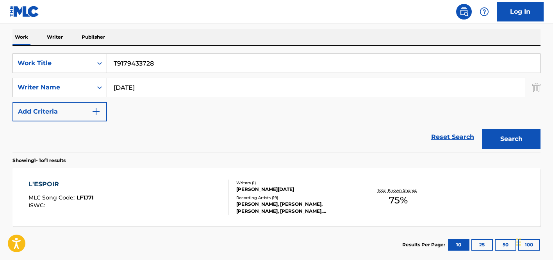
click at [59, 53] on div "SearchWithCriteriadb859c20-48b0-4ea3-8138-f16d1198ecc4 Work Title T9179433728 S…" at bounding box center [277, 99] width 528 height 107
click at [63, 59] on div "Work Title" at bounding box center [53, 63] width 70 height 9
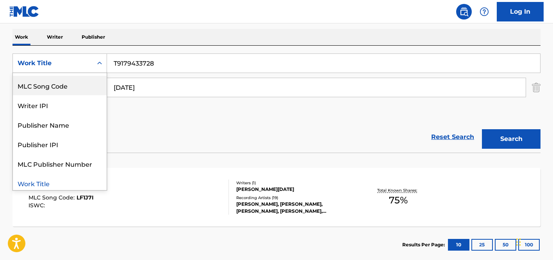
scroll to position [0, 0]
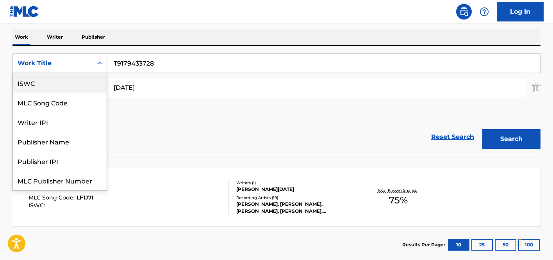
click at [53, 89] on div "ISWC" at bounding box center [60, 83] width 94 height 20
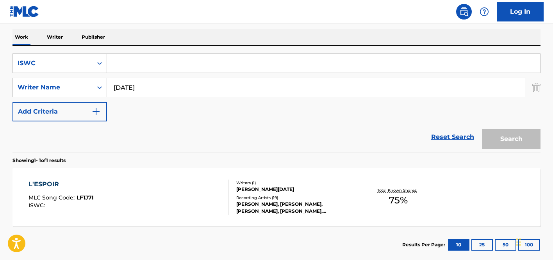
click at [165, 85] on input "[DATE]" at bounding box center [316, 87] width 419 height 19
click at [167, 67] on input "Search Form" at bounding box center [323, 63] width 433 height 19
paste input "T9179433728"
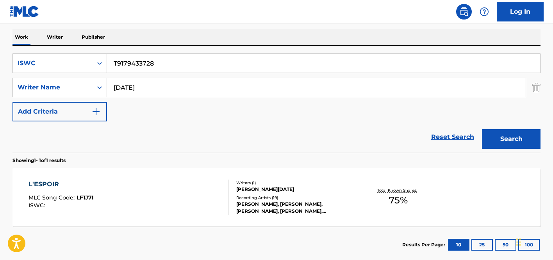
type input "T9179433728"
click at [110, 92] on input "[DATE]" at bounding box center [316, 87] width 419 height 19
click at [482, 129] on button "Search" at bounding box center [511, 139] width 59 height 20
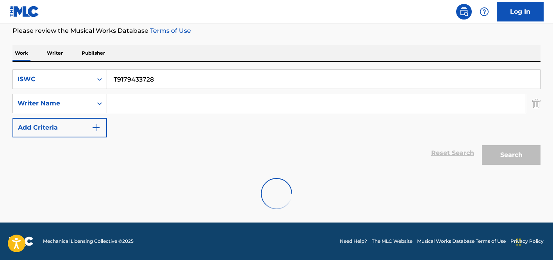
scroll to position [120, 0]
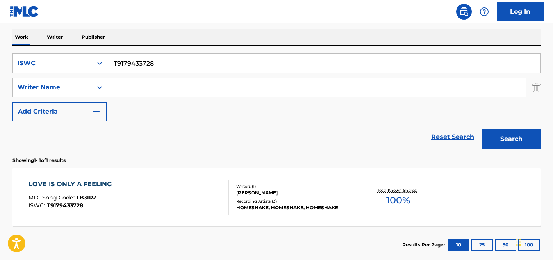
click at [174, 180] on div "LOVE IS ONLY A FEELING MLC Song Code : LB3IRZ ISWC : T9179433728" at bounding box center [129, 197] width 201 height 35
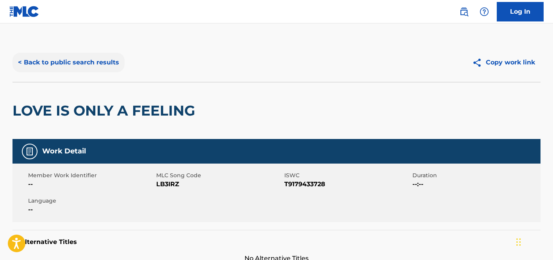
click at [61, 61] on button "< Back to public search results" at bounding box center [69, 63] width 112 height 20
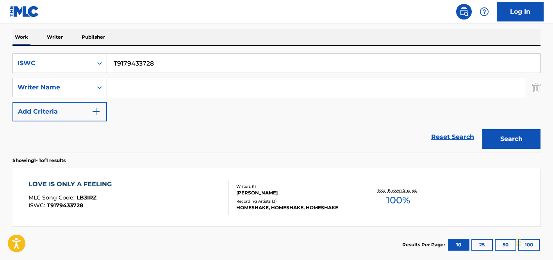
click at [217, 73] on div "SearchWithCriteriaec2a1c5c-6068-48ed-8cc7-9e48fe75bc45 ISWC T9179433728 SearchW…" at bounding box center [277, 88] width 528 height 68
click at [218, 68] on input "T9179433728" at bounding box center [323, 63] width 433 height 19
paste input "DA GIRLS"
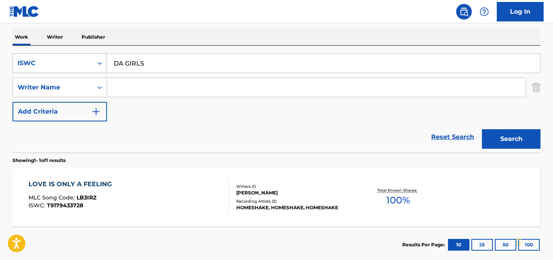
type input "DA GIRLS"
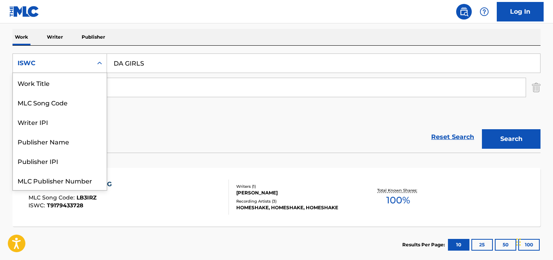
click at [58, 65] on div "ISWC" at bounding box center [53, 63] width 70 height 9
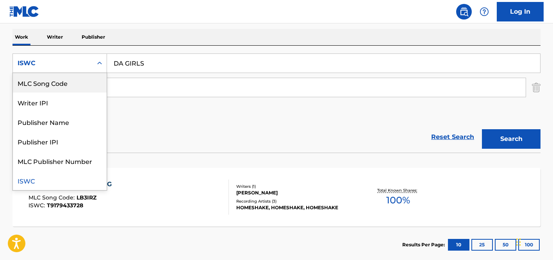
scroll to position [0, 0]
click at [55, 84] on div "Work Title" at bounding box center [60, 83] width 94 height 20
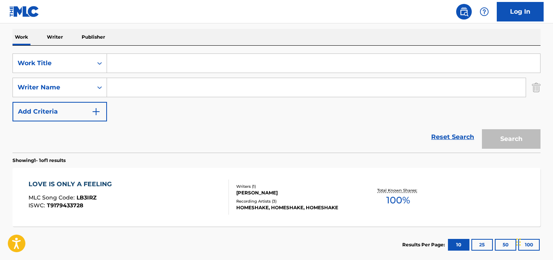
click at [202, 64] on input "Search Form" at bounding box center [323, 63] width 433 height 19
paste input "DA GIRLS"
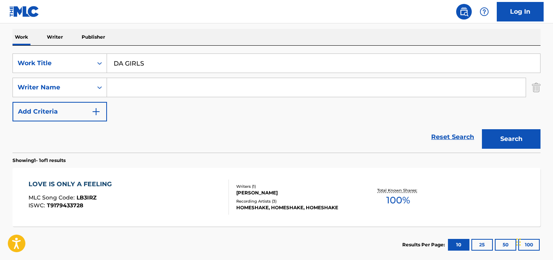
type input "DA GIRLS"
click at [147, 88] on input "Search Form" at bounding box center [316, 87] width 419 height 19
paste input "[PERSON_NAME]"
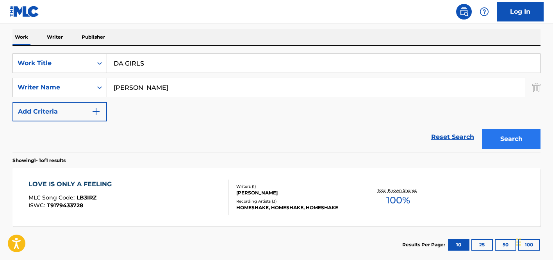
type input "[PERSON_NAME]"
click at [517, 138] on button "Search" at bounding box center [511, 139] width 59 height 20
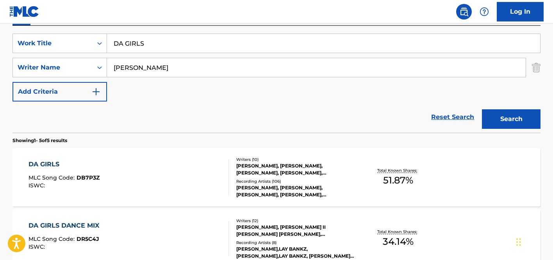
scroll to position [185, 0]
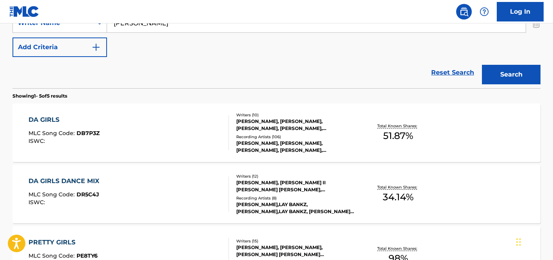
click at [193, 131] on div "DA GIRLS MLC Song Code : DB7P3Z ISWC :" at bounding box center [129, 132] width 201 height 35
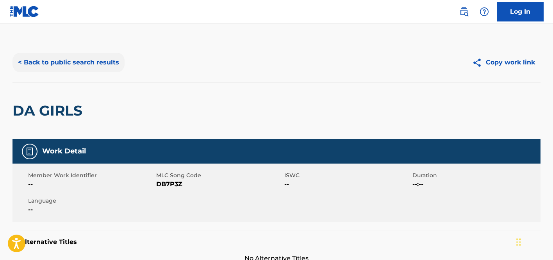
click at [65, 65] on button "< Back to public search results" at bounding box center [69, 63] width 112 height 20
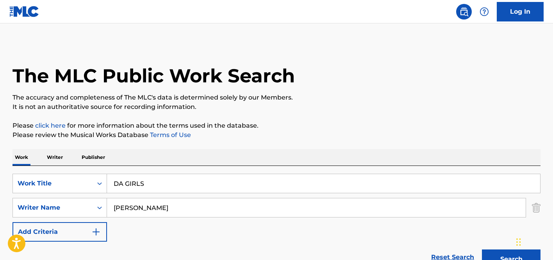
click at [164, 181] on input "DA GIRLS" at bounding box center [323, 183] width 433 height 19
paste input ""ISWC: T3214565165 Title: 7AM Artists: [PERSON_NAME]: SESEAC: ""
drag, startPoint x: 137, startPoint y: 185, endPoint x: 80, endPoint y: 183, distance: 56.7
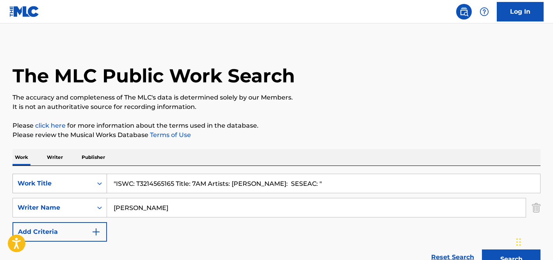
click at [80, 183] on div "SearchWithCriteria64abdc35-bef3-43ba-936c-c7e0554053b5 Work Title "ISWC: T32145…" at bounding box center [277, 184] width 528 height 20
drag, startPoint x: 152, startPoint y: 182, endPoint x: 420, endPoint y: 203, distance: 269.4
click at [420, 203] on div "SearchWithCriteria64abdc35-bef3-43ba-936c-c7e0554053b5 Work Title T3214565165 T…" at bounding box center [277, 208] width 528 height 68
click at [285, 188] on input "T3214565165" at bounding box center [323, 183] width 433 height 19
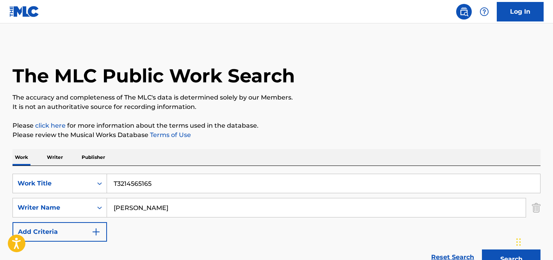
click at [285, 188] on input "T3214565165" at bounding box center [323, 183] width 433 height 19
type input "T3214565165"
click at [98, 212] on div "Search Form" at bounding box center [100, 208] width 14 height 14
click at [136, 211] on input "[PERSON_NAME]" at bounding box center [316, 208] width 419 height 19
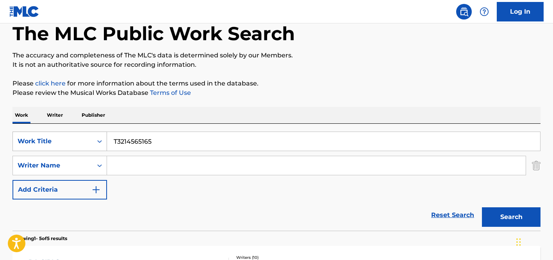
click at [78, 151] on div "Work Title" at bounding box center [60, 142] width 95 height 20
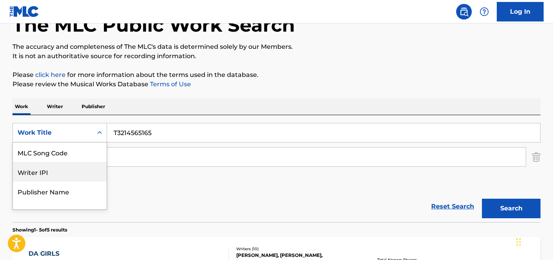
scroll to position [4, 0]
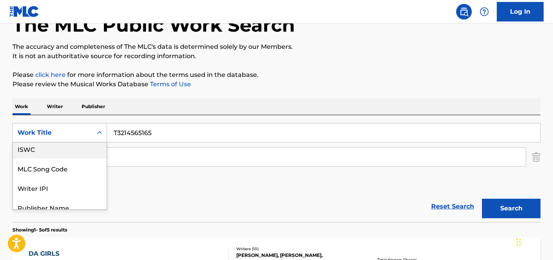
click at [54, 156] on div "ISWC" at bounding box center [60, 149] width 94 height 20
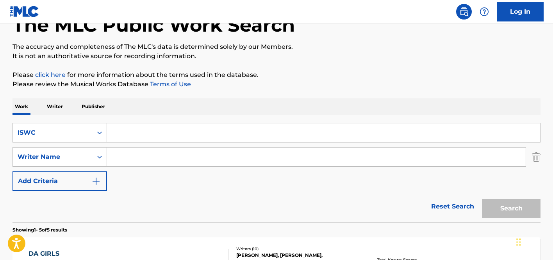
click at [252, 125] on input "Search Form" at bounding box center [323, 133] width 433 height 19
paste input "T3214565165"
type input "T3214565165"
click at [509, 204] on button "Search" at bounding box center [511, 209] width 59 height 20
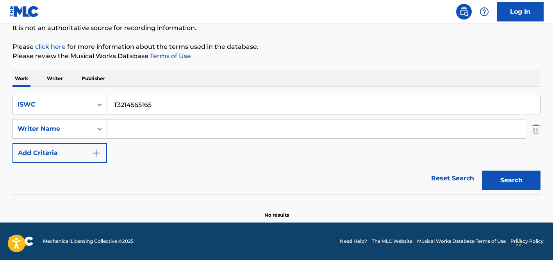
scroll to position [79, 0]
click at [140, 123] on input "Search Form" at bounding box center [316, 129] width 419 height 19
paste input "[PERSON_NAME]"
type input "[PERSON_NAME]"
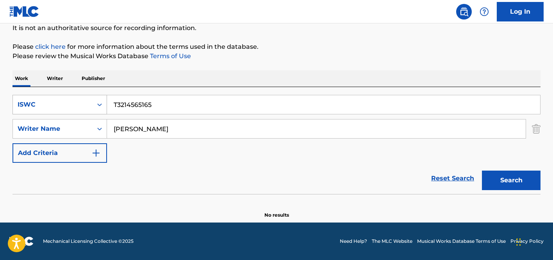
click at [81, 100] on div "ISWC" at bounding box center [53, 104] width 70 height 9
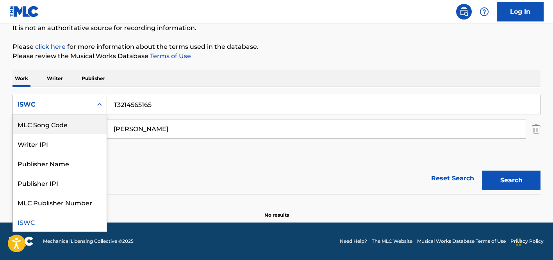
scroll to position [0, 0]
click at [50, 123] on div "Work Title" at bounding box center [60, 125] width 94 height 20
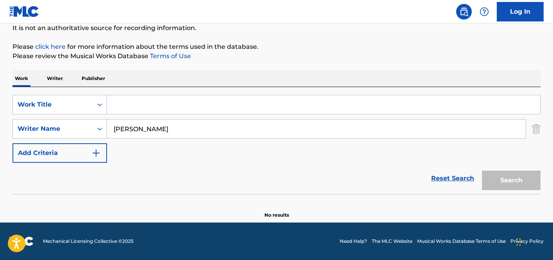
drag, startPoint x: 151, startPoint y: 90, endPoint x: 149, endPoint y: 100, distance: 9.5
click at [150, 95] on div "SearchWithCriteria6ea43161-0696-4ee0-9e80-4712fdd7bd61 Work Title SearchWithCri…" at bounding box center [277, 140] width 528 height 107
click at [150, 104] on input "Search Form" at bounding box center [323, 104] width 433 height 19
paste input "[PERSON_NAME]"
type input "[PERSON_NAME]"
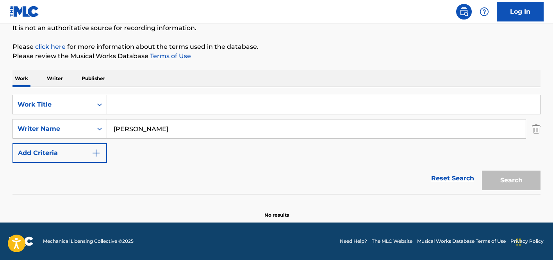
paste input "7AM"
click at [502, 177] on button "Search" at bounding box center [511, 181] width 59 height 20
click at [121, 106] on input "7AM" at bounding box center [323, 104] width 433 height 19
click at [118, 105] on input "7AM" at bounding box center [323, 104] width 433 height 19
click at [127, 106] on input "7 AM" at bounding box center [323, 104] width 433 height 19
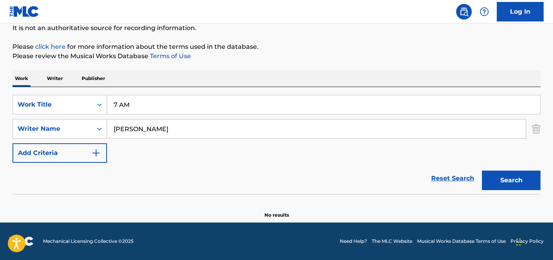
click at [124, 104] on input "7 AM" at bounding box center [323, 104] width 433 height 19
type input "7 A M"
click at [518, 181] on button "Search" at bounding box center [511, 181] width 59 height 20
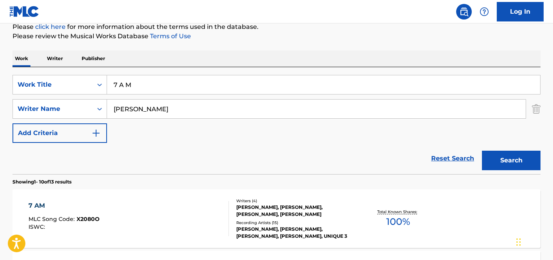
scroll to position [203, 0]
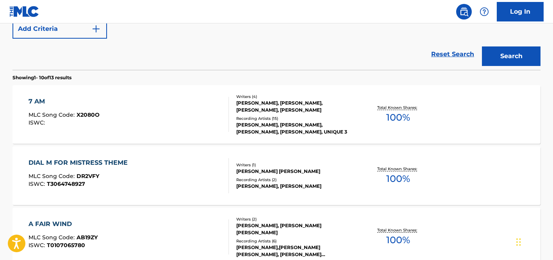
click at [205, 127] on div "7 AM MLC Song Code : X2080O ISWC :" at bounding box center [129, 114] width 201 height 35
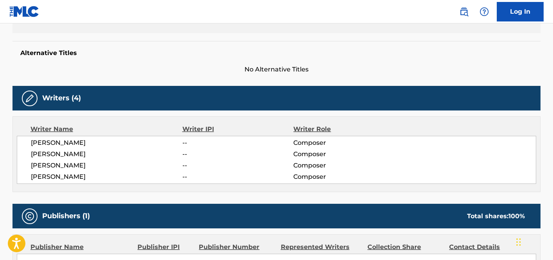
scroll to position [70, 0]
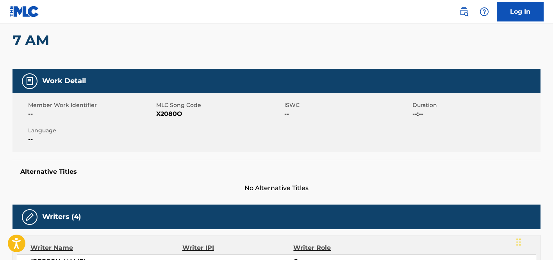
click at [41, 39] on h2 "7 AM" at bounding box center [33, 41] width 41 height 18
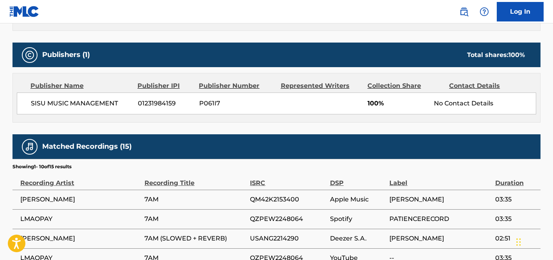
scroll to position [202, 0]
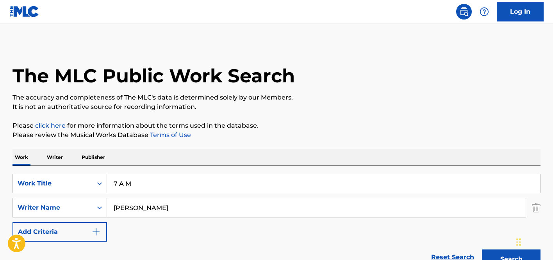
click at [151, 193] on input "7 A M" at bounding box center [323, 183] width 433 height 19
click at [152, 192] on input "7 A M" at bounding box center [323, 183] width 433 height 19
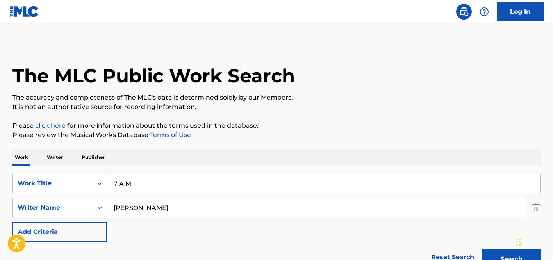
paste input "T3000920258"
type input "T3000920258"
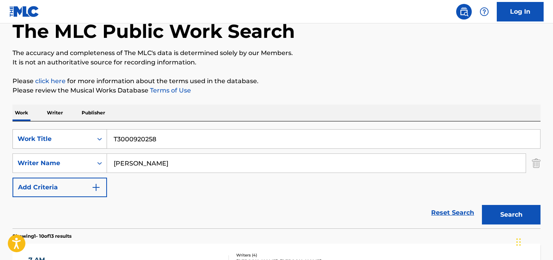
click at [82, 149] on div "Work Title" at bounding box center [60, 139] width 95 height 20
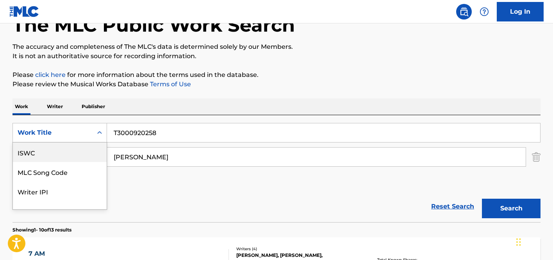
click at [73, 154] on div "ISWC" at bounding box center [60, 153] width 94 height 20
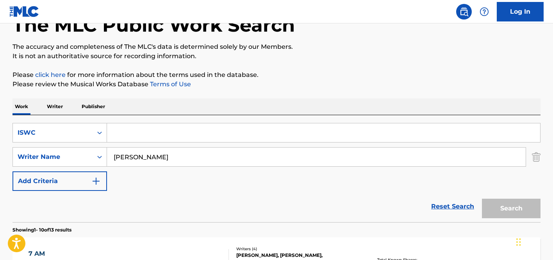
click at [138, 159] on input "[PERSON_NAME]" at bounding box center [316, 157] width 419 height 19
click at [144, 154] on input "[PERSON_NAME]" at bounding box center [316, 157] width 419 height 19
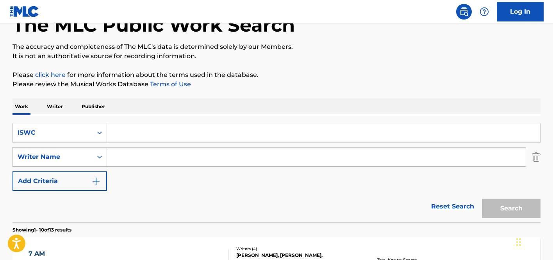
click at [148, 135] on input "Search Form" at bounding box center [323, 133] width 433 height 19
paste input "T3000920258"
click at [501, 211] on button "Search" at bounding box center [511, 209] width 59 height 20
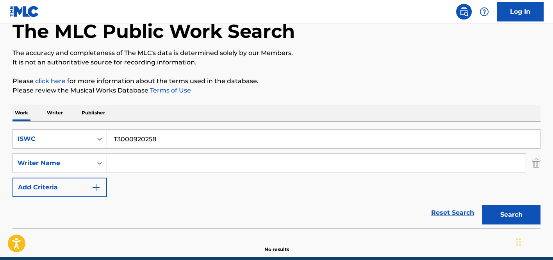
scroll to position [39, 0]
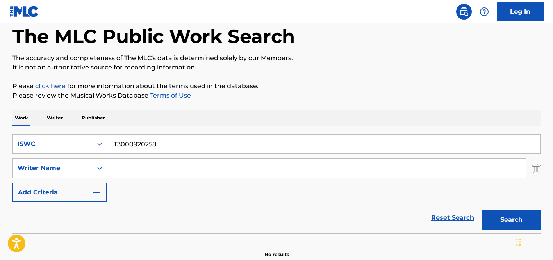
click at [196, 152] on input "T3000920258" at bounding box center [323, 144] width 433 height 19
click at [201, 143] on input "T3000920258" at bounding box center [323, 144] width 433 height 19
paste input "LABELS OR LOVE"
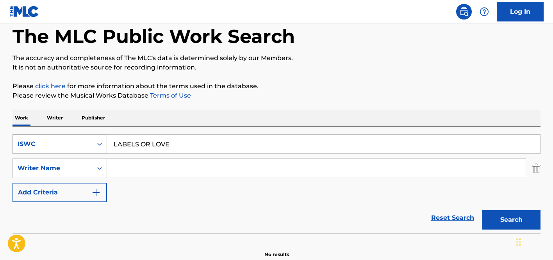
type input "LABELS OR LOVE"
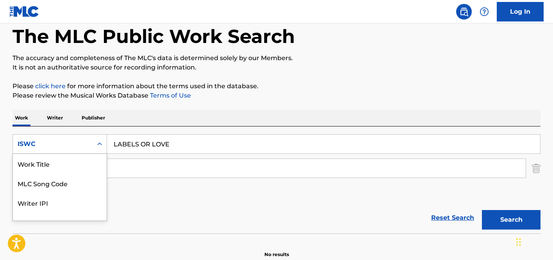
click at [42, 141] on div "ISWC" at bounding box center [53, 144] width 80 height 15
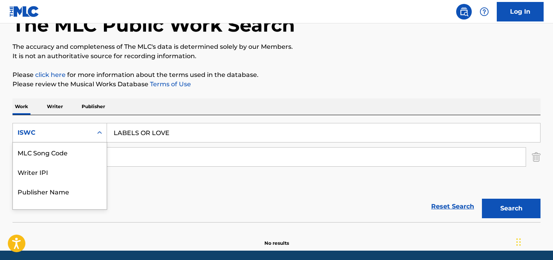
scroll to position [0, 0]
click at [48, 157] on div "Work Title" at bounding box center [60, 153] width 94 height 20
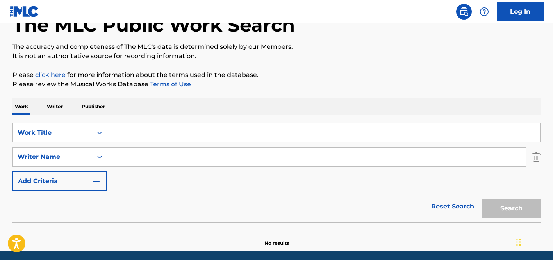
click at [221, 136] on input "Search Form" at bounding box center [323, 133] width 433 height 19
paste input "LABELS OR LOVE"
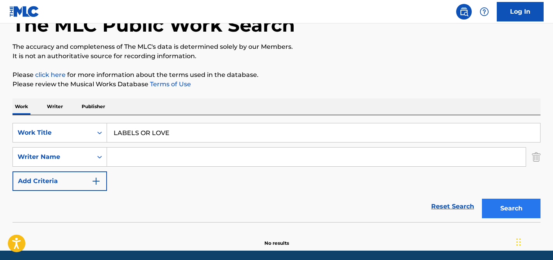
type input "LABELS OR LOVE"
click at [506, 208] on button "Search" at bounding box center [511, 209] width 59 height 20
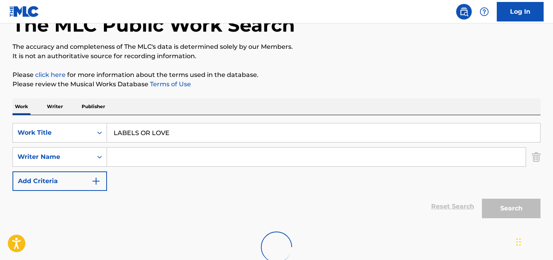
scroll to position [104, 0]
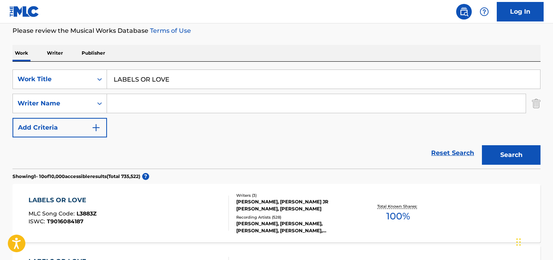
click at [371, 214] on div "Total Known Shares: 100 %" at bounding box center [399, 214] width 88 height 24
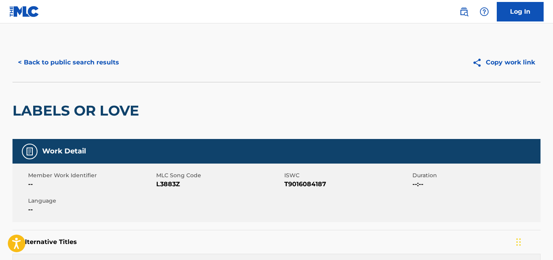
click at [107, 113] on h2 "LABELS OR LOVE" at bounding box center [78, 111] width 131 height 18
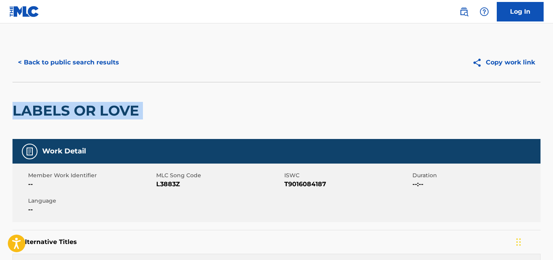
click at [107, 113] on h2 "LABELS OR LOVE" at bounding box center [78, 111] width 131 height 18
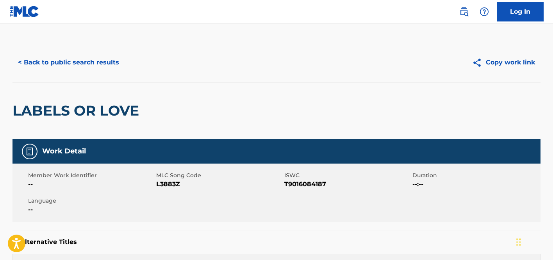
click at [295, 183] on span "T9016084187" at bounding box center [348, 184] width 126 height 9
copy span "T9016084187"
click at [69, 63] on button "< Back to public search results" at bounding box center [69, 63] width 112 height 20
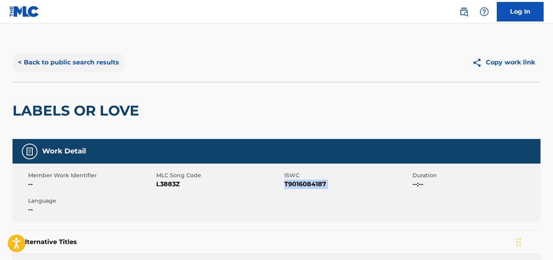
scroll to position [104, 0]
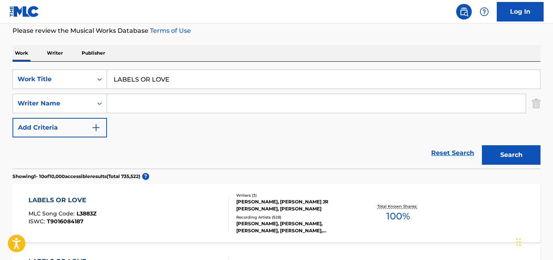
click at [179, 73] on input "LABELS OR LOVE" at bounding box center [323, 79] width 433 height 19
paste input "T0701987189"
type input "T0701987189"
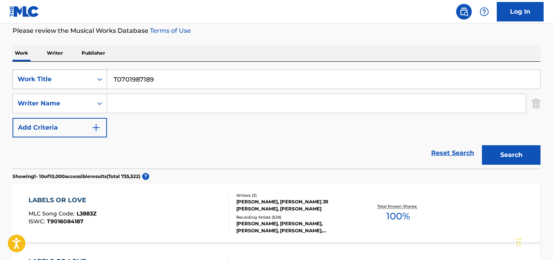
click at [89, 74] on div "Work Title" at bounding box center [53, 79] width 80 height 15
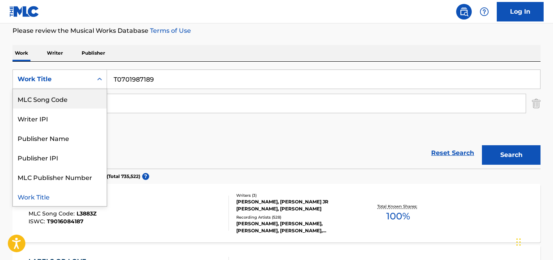
scroll to position [0, 0]
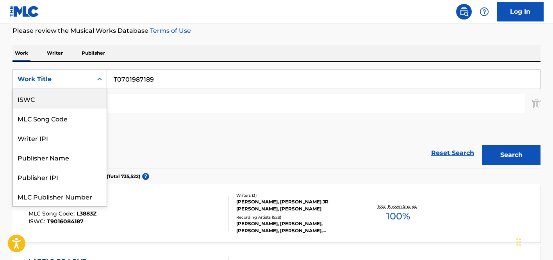
click at [68, 106] on div "ISWC" at bounding box center [60, 99] width 94 height 20
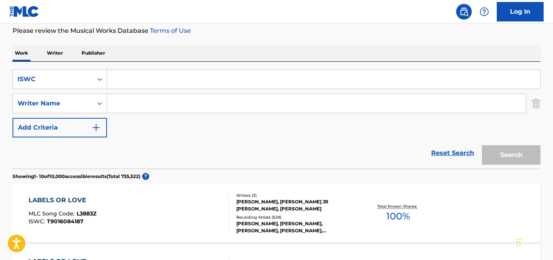
click at [251, 95] on input "Search Form" at bounding box center [316, 103] width 419 height 19
click at [257, 82] on input "Search Form" at bounding box center [323, 79] width 433 height 19
paste input "T0701987189"
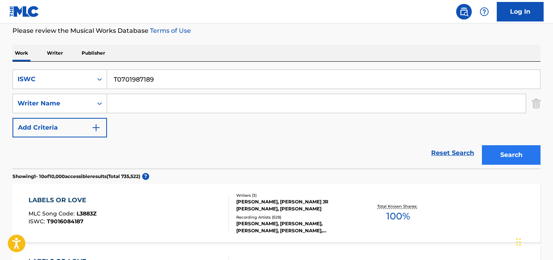
type input "T0701987189"
click at [493, 161] on button "Search" at bounding box center [511, 155] width 59 height 20
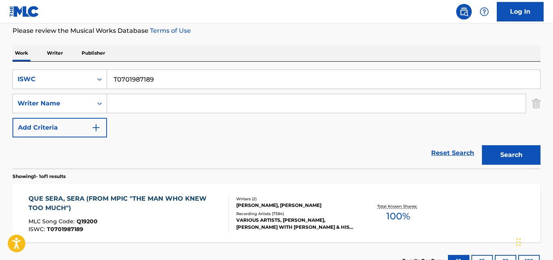
click at [340, 208] on div "[PERSON_NAME], [PERSON_NAME]" at bounding box center [295, 205] width 118 height 7
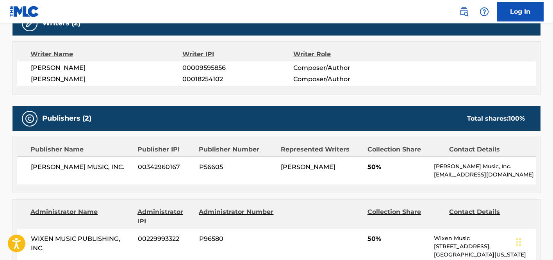
scroll to position [2303, 0]
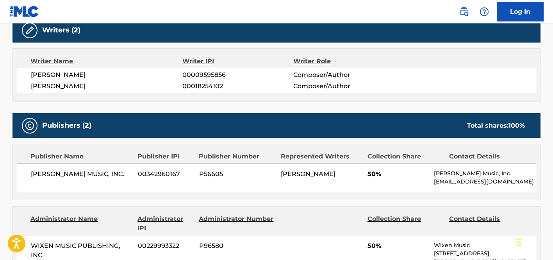
click at [484, 178] on p "[EMAIL_ADDRESS][DOMAIN_NAME]" at bounding box center [485, 182] width 102 height 8
drag, startPoint x: 512, startPoint y: 109, endPoint x: 484, endPoint y: 107, distance: 29.0
click at [484, 178] on p "[EMAIL_ADDRESS][DOMAIN_NAME]" at bounding box center [485, 182] width 102 height 8
copy p "[DOMAIN_NAME]"
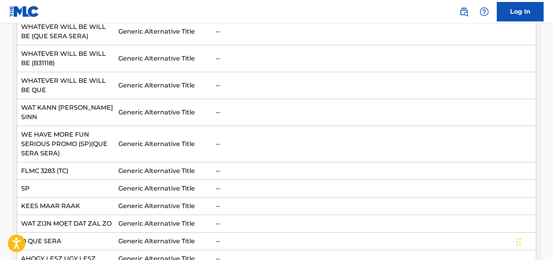
scroll to position [0, 0]
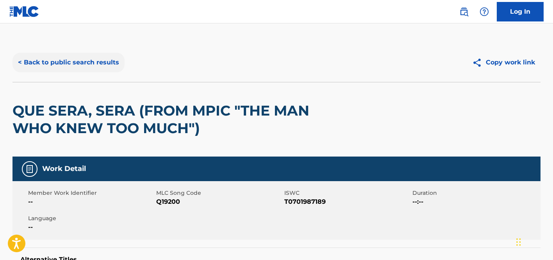
click at [48, 65] on button "< Back to public search results" at bounding box center [69, 63] width 112 height 20
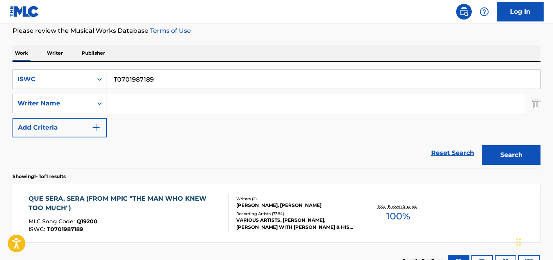
click at [174, 73] on input "T0701987189" at bounding box center [323, 79] width 433 height 19
paste input "3256379558"
type input "T3256379558"
click at [520, 148] on button "Search" at bounding box center [511, 155] width 59 height 20
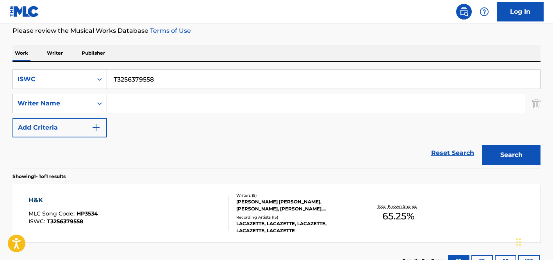
click at [327, 206] on div "[PERSON_NAME] [PERSON_NAME], [PERSON_NAME], [PERSON_NAME], [PERSON_NAME]" at bounding box center [295, 206] width 118 height 14
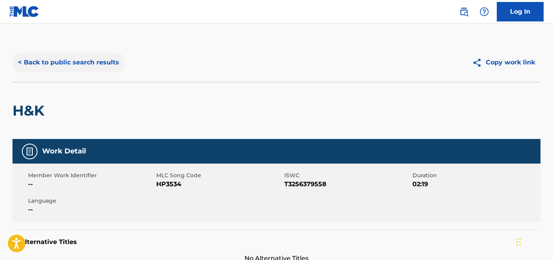
click at [51, 60] on button "< Back to public search results" at bounding box center [69, 63] width 112 height 20
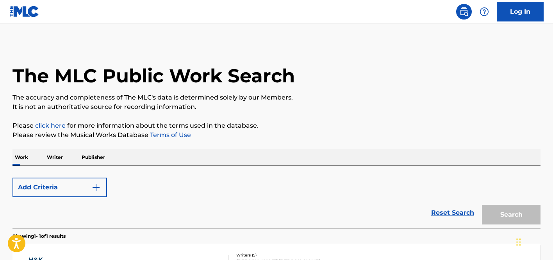
scroll to position [104, 0]
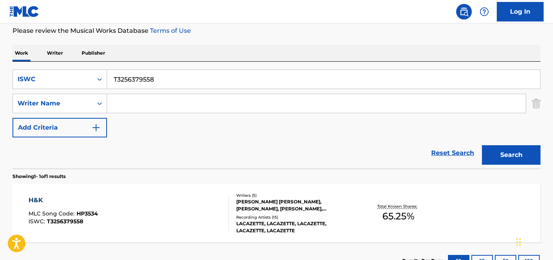
click at [122, 75] on input "T3256379558" at bounding box center [323, 79] width 433 height 19
paste input "9093476427"
click at [542, 161] on div "The MLC Public Work Search The accuracy and completeness of The MLC's data is d…" at bounding box center [276, 109] width 547 height 341
click at [521, 157] on button "Search" at bounding box center [511, 155] width 59 height 20
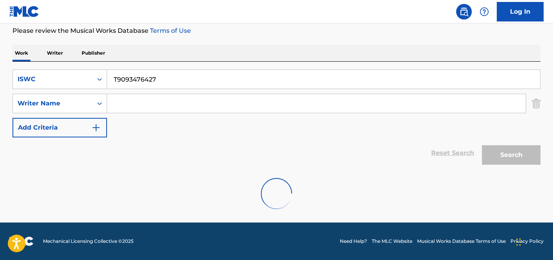
scroll to position [79, 0]
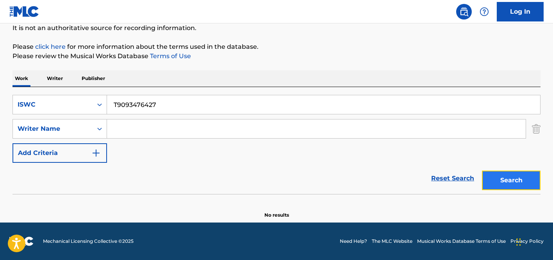
click at [491, 184] on button "Search" at bounding box center [511, 181] width 59 height 20
click at [115, 103] on input "T9093476427" at bounding box center [323, 104] width 433 height 19
click at [114, 103] on input "T9093476427" at bounding box center [323, 104] width 433 height 19
click at [220, 110] on input "T9093476427" at bounding box center [323, 104] width 433 height 19
click at [222, 104] on input "T9093476427" at bounding box center [323, 104] width 433 height 19
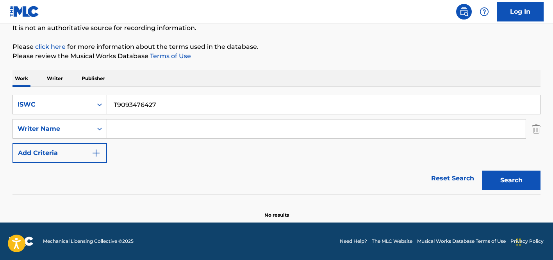
click at [158, 97] on input "T9093476427" at bounding box center [323, 104] width 433 height 19
paste input "ALL SHOOK UP"
type input "ALL SHOOK UP"
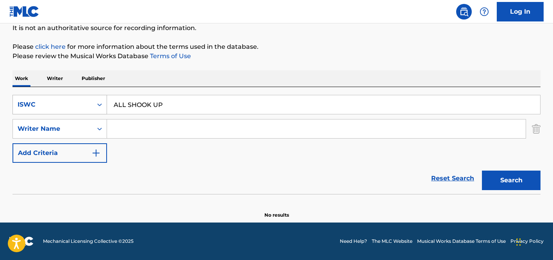
click at [72, 106] on div "ISWC" at bounding box center [53, 104] width 70 height 9
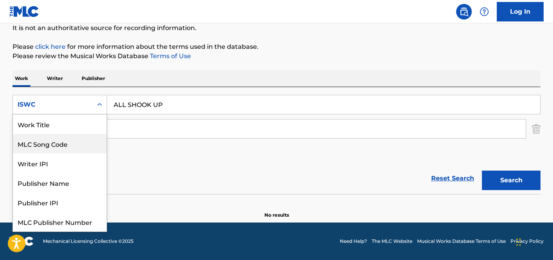
scroll to position [20, 0]
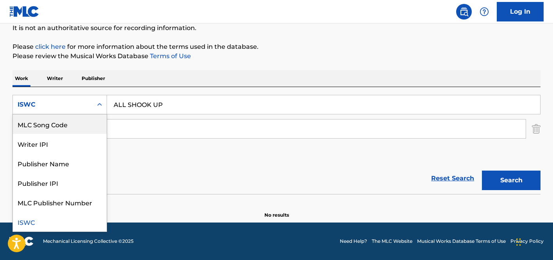
click at [51, 128] on div "MLC Song Code" at bounding box center [60, 125] width 94 height 20
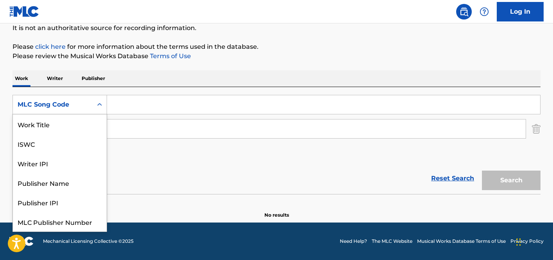
drag, startPoint x: 59, startPoint y: 106, endPoint x: 50, endPoint y: 116, distance: 14.2
click at [59, 106] on div "MLC Song Code" at bounding box center [53, 104] width 70 height 9
click at [50, 122] on div "Work Title" at bounding box center [60, 125] width 94 height 20
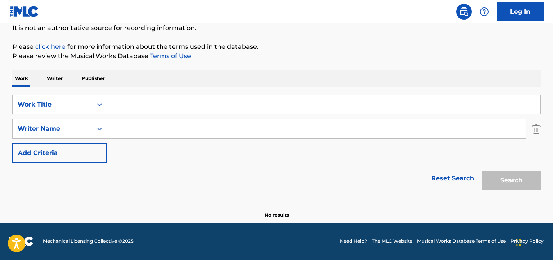
click at [127, 103] on input "Search Form" at bounding box center [323, 104] width 433 height 19
paste input "ALL SHOOK UP"
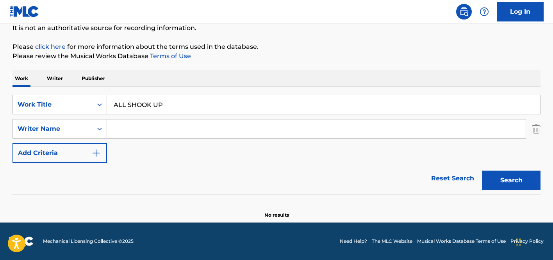
type input "ALL SHOOK UP"
click at [141, 133] on input "Search Form" at bounding box center [316, 129] width 419 height 19
type input "Elvis"
click at [482, 171] on button "Search" at bounding box center [511, 181] width 59 height 20
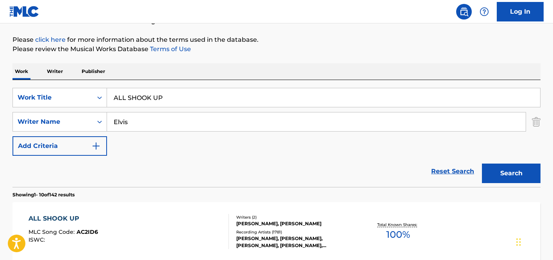
scroll to position [104, 0]
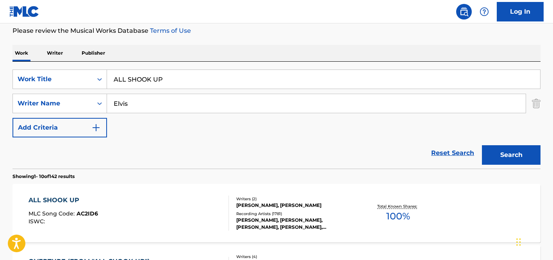
click at [192, 212] on div "ALL SHOOK UP MLC Song Code : AC2ID6 ISWC :" at bounding box center [129, 213] width 201 height 35
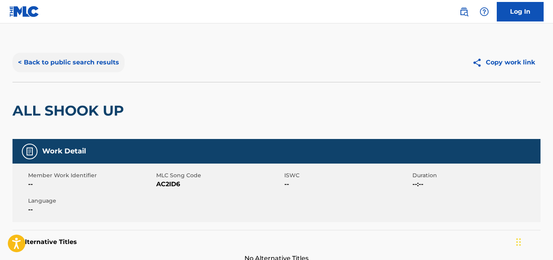
click at [87, 61] on button "< Back to public search results" at bounding box center [69, 63] width 112 height 20
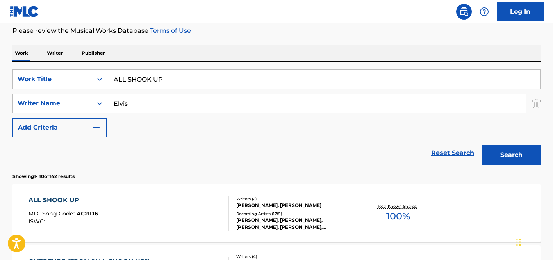
click at [163, 81] on input "ALL SHOOK UP" at bounding box center [323, 79] width 433 height 19
paste input "Greatful Fi Everything"
type input "Greatful Fi Everything"
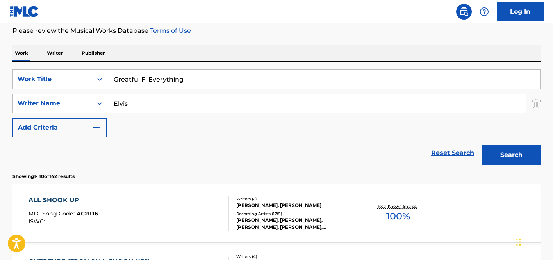
click at [157, 102] on input "Elvis" at bounding box center [316, 103] width 419 height 19
click at [482, 145] on button "Search" at bounding box center [511, 155] width 59 height 20
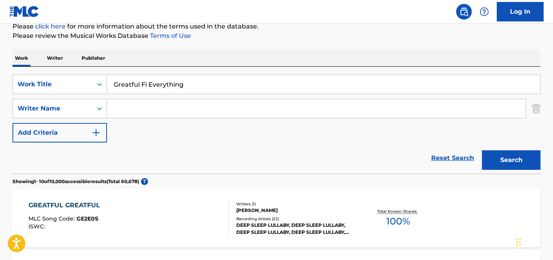
scroll to position [0, 0]
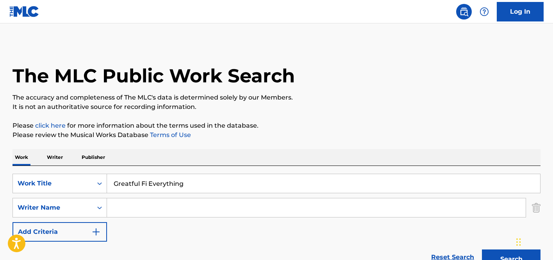
click at [189, 185] on input "Greatful Fi Everything" at bounding box center [323, 183] width 433 height 19
paste input "RATEFUL FI EVERYTHING"
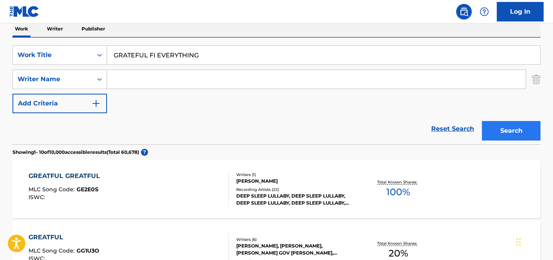
type input "GRATEFUL FI EVERYTHING"
click at [509, 131] on button "Search" at bounding box center [511, 131] width 59 height 20
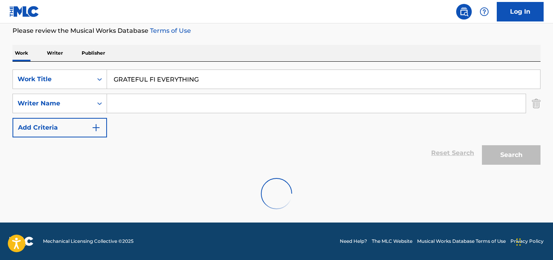
scroll to position [129, 0]
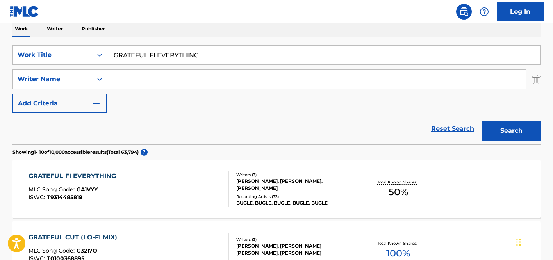
click at [157, 199] on div "GRATEFUL FI EVERYTHING MLC Song Code : GA1VYY ISWC : T9314485819" at bounding box center [129, 189] width 201 height 35
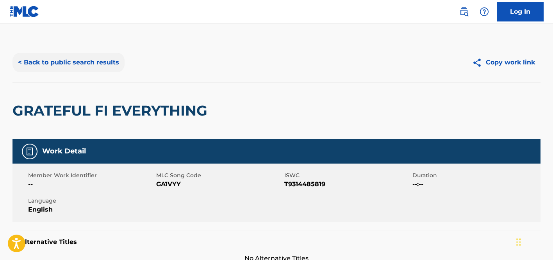
click at [80, 58] on button "< Back to public search results" at bounding box center [69, 63] width 112 height 20
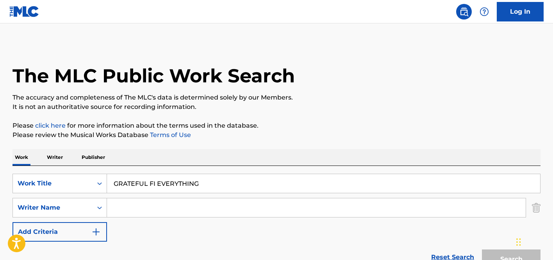
scroll to position [129, 0]
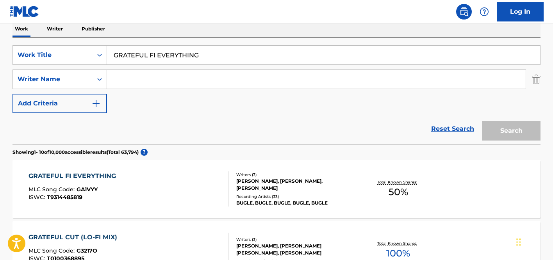
click at [80, 58] on div "SearchWithCriteria396034e9-e7dc-4a1a-a559-4dc8fe3bcbe6 Work Title GRATEFUL FI E…" at bounding box center [277, 79] width 528 height 68
click at [177, 50] on input "GRATEFUL FI EVERYTHING" at bounding box center [323, 55] width 433 height 19
paste input "Lord Watch Over Our Shoulders"
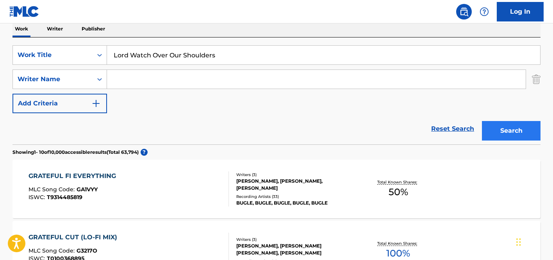
type input "Lord Watch Over Our Shoulders"
click at [519, 124] on button "Search" at bounding box center [511, 131] width 59 height 20
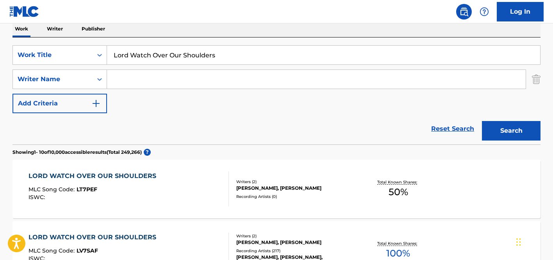
click at [274, 191] on div "[PERSON_NAME], [PERSON_NAME]" at bounding box center [295, 188] width 118 height 7
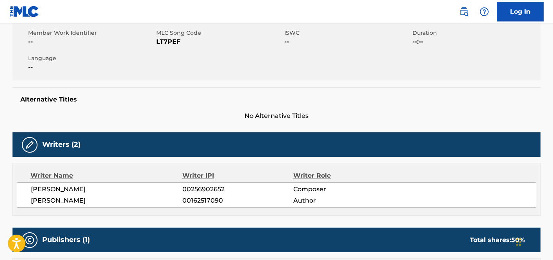
scroll to position [340, 0]
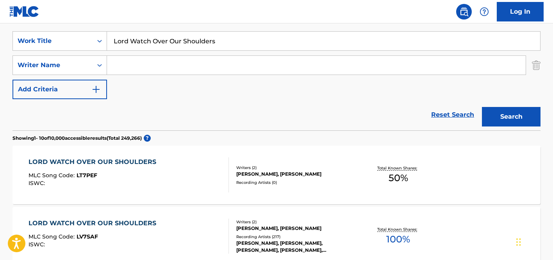
scroll to position [143, 0]
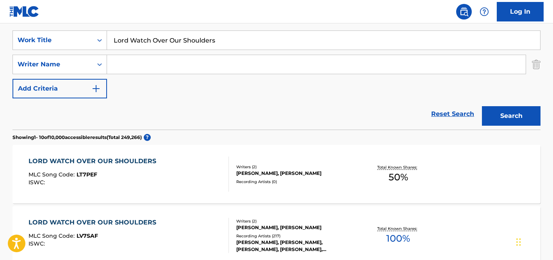
click at [156, 229] on div "LORD WATCH OVER OUR SHOULDERS MLC Song Code : LV7SAF ISWC :" at bounding box center [95, 235] width 132 height 35
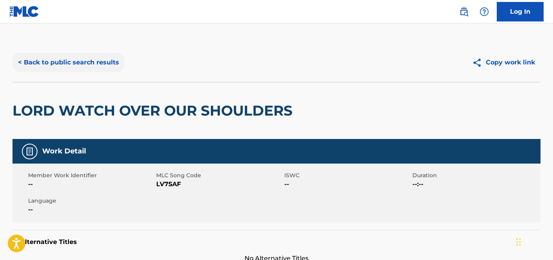
click at [82, 60] on button "< Back to public search results" at bounding box center [69, 63] width 112 height 20
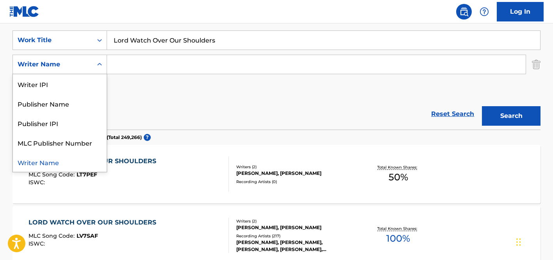
click at [82, 60] on div "Writer Name" at bounding box center [53, 64] width 70 height 9
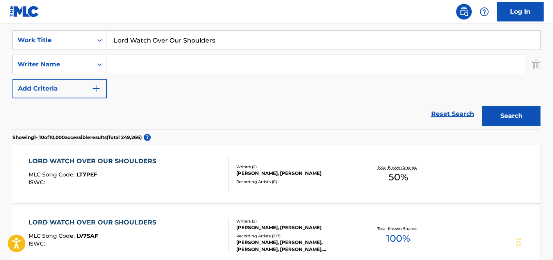
click at [200, 39] on input "Lord Watch Over Our Shoulders" at bounding box center [323, 40] width 433 height 19
paste input "THIS YEAR'"
type input "THIS YEAR'"
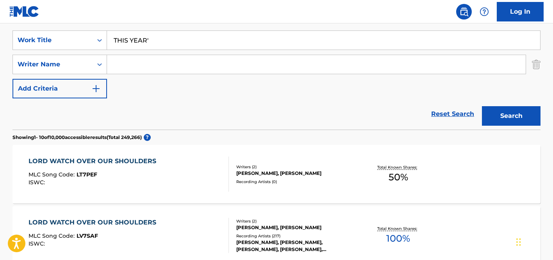
click at [156, 70] on input "Search Form" at bounding box center [316, 64] width 419 height 19
paste input "ILEDARE"
type input "ILEDARE"
click at [196, 42] on input "THIS YEAR'" at bounding box center [323, 40] width 433 height 19
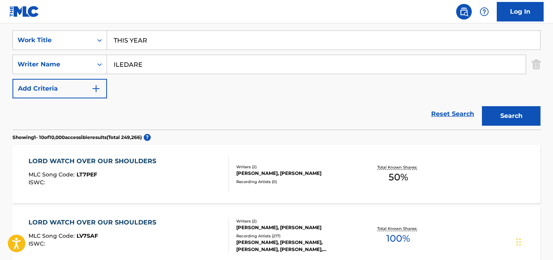
type input "THIS YEAR"
click at [482, 106] on button "Search" at bounding box center [511, 116] width 59 height 20
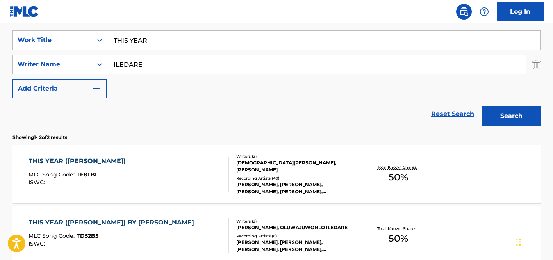
click at [133, 169] on div "THIS YEAR ([PERSON_NAME]) MLC Song Code : TE8TBI ISWC :" at bounding box center [129, 174] width 201 height 35
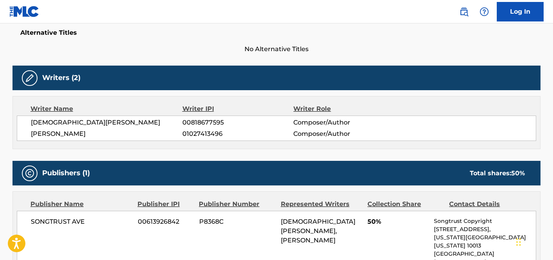
scroll to position [335, 0]
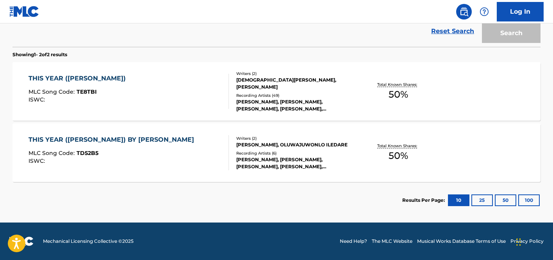
scroll to position [143, 0]
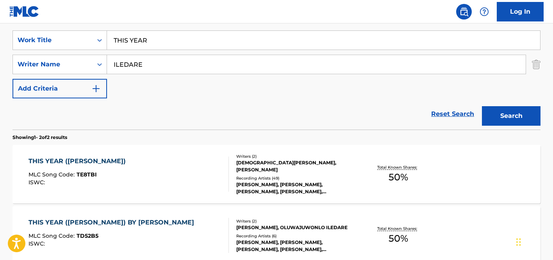
click at [126, 229] on div "THIS YEAR ([PERSON_NAME]) BY [PERSON_NAME] MLC Song Code : TD52B5 ISWC :" at bounding box center [114, 235] width 170 height 35
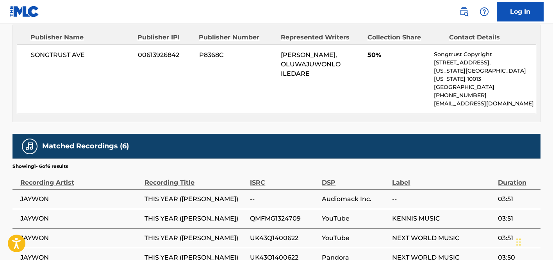
scroll to position [395, 0]
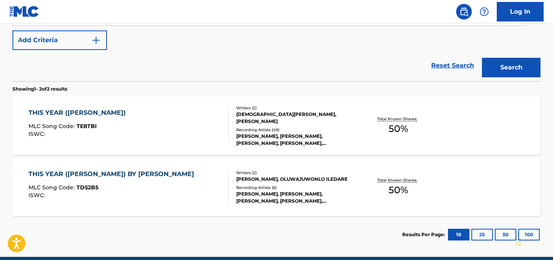
scroll to position [226, 0]
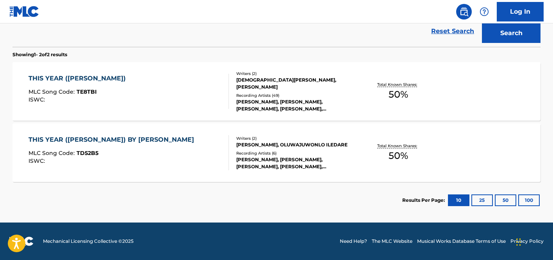
click at [253, 158] on div "[PERSON_NAME], [PERSON_NAME], [PERSON_NAME], [PERSON_NAME], [PERSON_NAME]" at bounding box center [295, 163] width 118 height 14
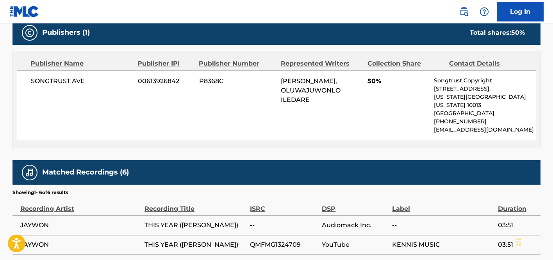
scroll to position [299, 0]
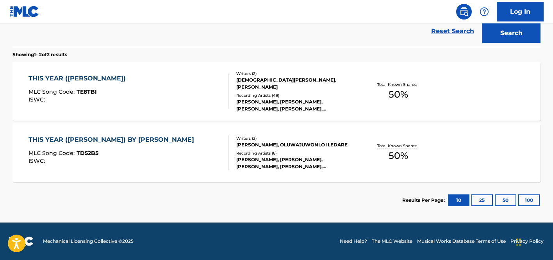
scroll to position [226, 0]
click at [316, 93] on div "Recording Artists ( 49 )" at bounding box center [295, 96] width 118 height 6
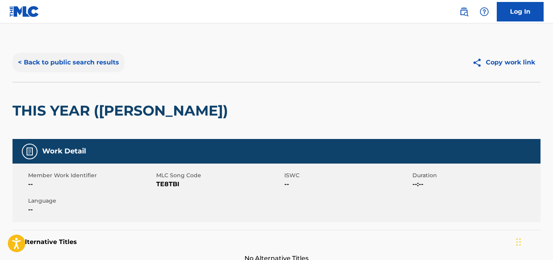
click at [71, 63] on button "< Back to public search results" at bounding box center [69, 63] width 112 height 20
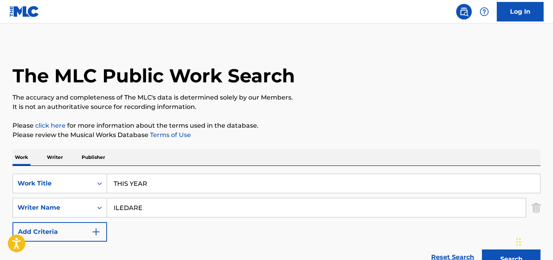
click at [206, 192] on input "THIS YEAR" at bounding box center [323, 183] width 433 height 19
paste input "9312937750"
type input "T9312937750"
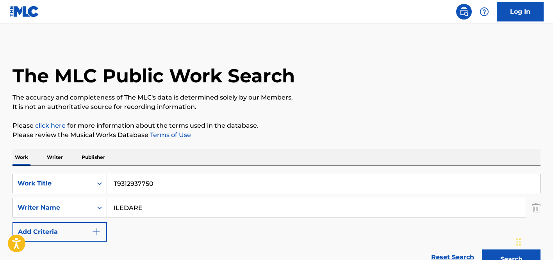
click at [197, 196] on div "SearchWithCriteria396034e9-e7dc-4a1a-a559-4dc8fe3bcbe6 Work Title T9312937750 S…" at bounding box center [277, 208] width 528 height 68
click at [194, 200] on input "ILEDARE" at bounding box center [316, 208] width 419 height 19
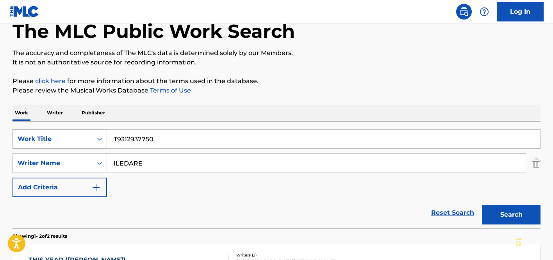
click at [89, 149] on div "Work Title" at bounding box center [60, 139] width 95 height 20
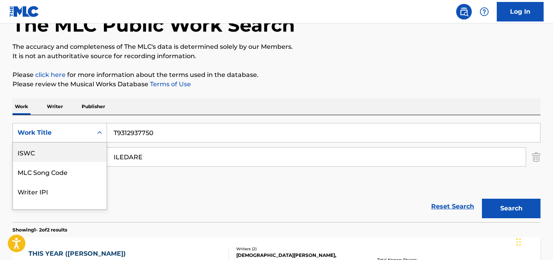
click at [62, 156] on div "ISWC" at bounding box center [60, 153] width 94 height 20
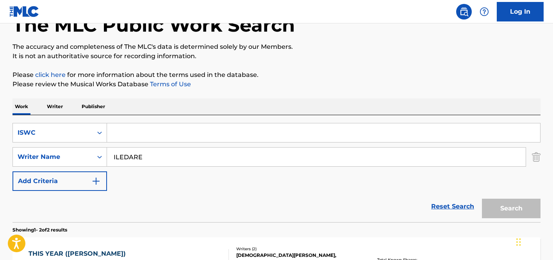
click at [136, 137] on input "Search Form" at bounding box center [323, 133] width 433 height 19
paste input "T9312937750"
type input "T9312937750"
click at [136, 154] on input "ILEDARE" at bounding box center [316, 157] width 419 height 19
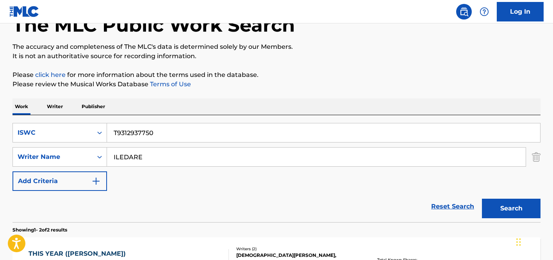
click at [136, 154] on input "ILEDARE" at bounding box center [316, 157] width 419 height 19
click at [482, 199] on button "Search" at bounding box center [511, 209] width 59 height 20
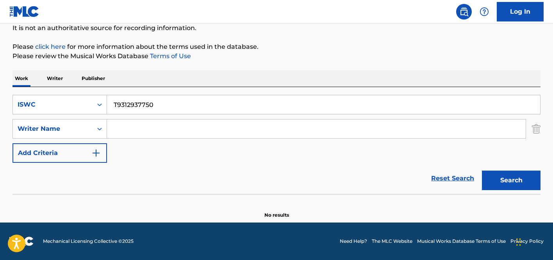
scroll to position [79, 0]
click at [166, 101] on input "T9312937750" at bounding box center [323, 104] width 433 height 19
paste input "T0702434396,"
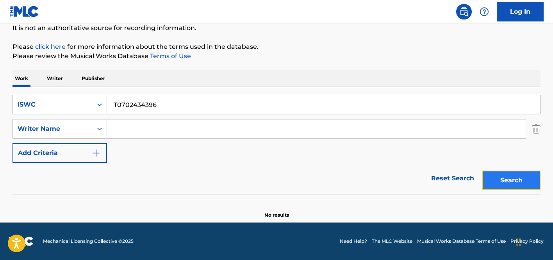
click at [505, 181] on button "Search" at bounding box center [511, 181] width 59 height 20
click at [248, 104] on input "T0702434396" at bounding box center [323, 104] width 433 height 19
click at [113, 100] on input "T0702434396" at bounding box center [323, 104] width 433 height 19
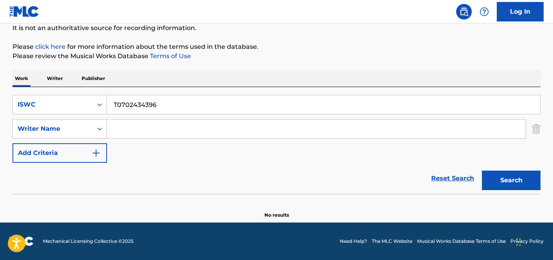
click at [115, 104] on input "T0702434396" at bounding box center [323, 104] width 433 height 19
type input "T0702434396"
click at [482, 171] on button "Search" at bounding box center [511, 181] width 59 height 20
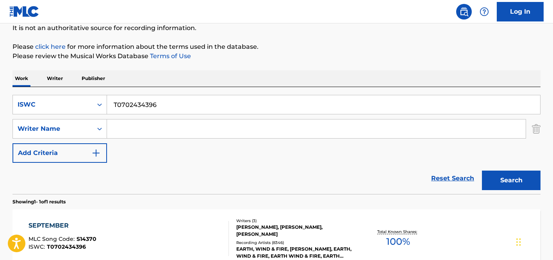
click at [200, 105] on input "T0702434396" at bounding box center [323, 104] width 433 height 19
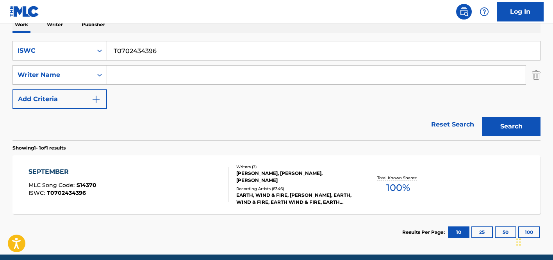
scroll to position [143, 0]
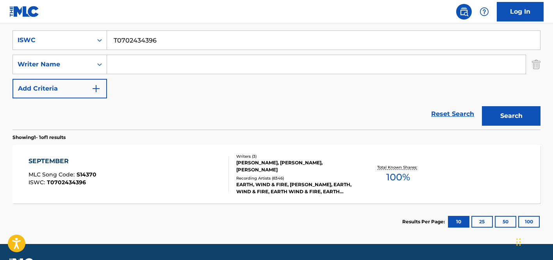
click at [269, 159] on div "Writers ( 3 )" at bounding box center [295, 157] width 118 height 6
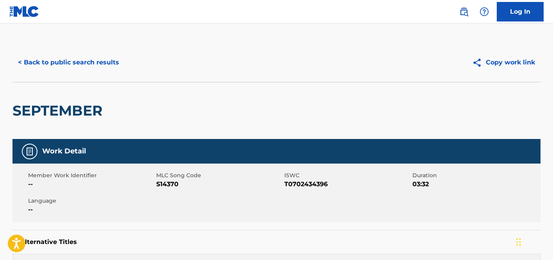
click at [81, 52] on div "< Back to public search results Copy work link" at bounding box center [277, 62] width 528 height 39
click at [85, 64] on button "< Back to public search results" at bounding box center [69, 63] width 112 height 20
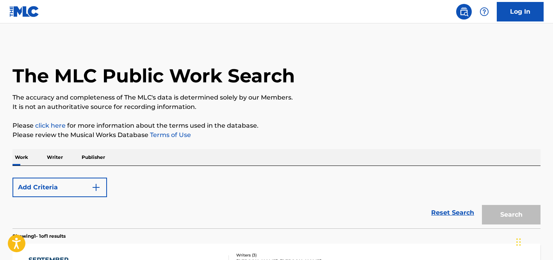
scroll to position [120, 0]
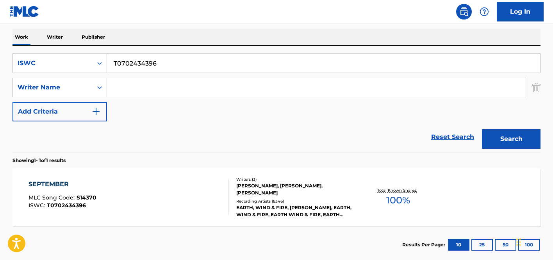
click at [185, 64] on input "T0702434396" at bounding box center [323, 63] width 433 height 19
paste input "[GEOGRAPHIC_DATA][US_STATE]'"
type input "[GEOGRAPHIC_DATA][US_STATE]'"
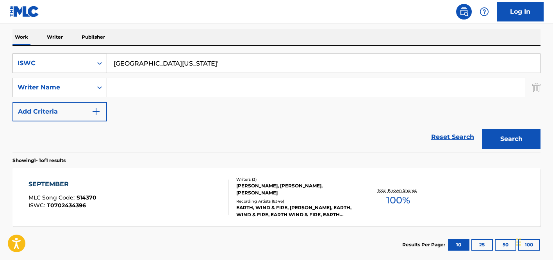
click at [83, 66] on div "ISWC" at bounding box center [53, 63] width 70 height 9
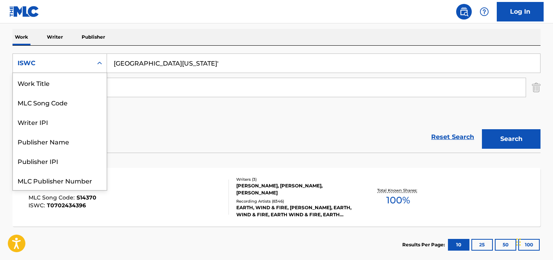
scroll to position [20, 0]
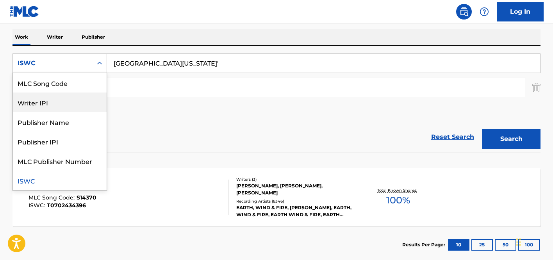
drag, startPoint x: 76, startPoint y: 85, endPoint x: 72, endPoint y: 122, distance: 37.8
click at [72, 122] on div "Work Title MLC Song Code Writer IPI Publisher Name Publisher IPI MLC Publisher …" at bounding box center [60, 131] width 94 height 117
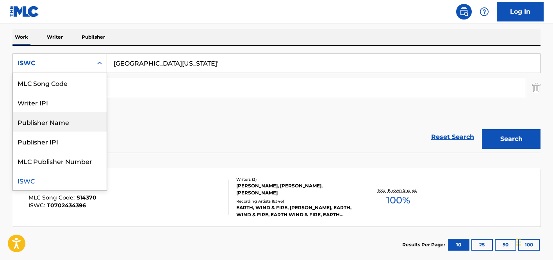
scroll to position [0, 0]
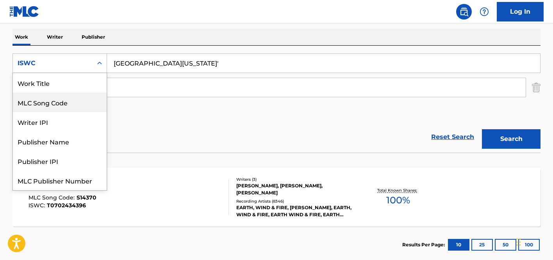
click at [65, 93] on div "MLC Song Code" at bounding box center [60, 103] width 94 height 20
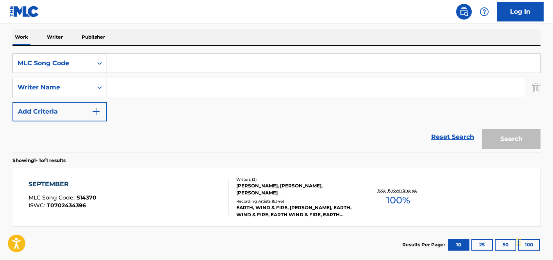
click at [73, 68] on div "MLC Song Code" at bounding box center [53, 63] width 80 height 15
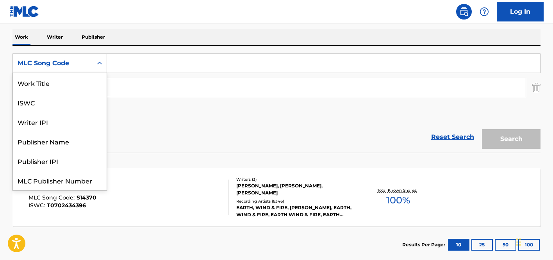
scroll to position [20, 0]
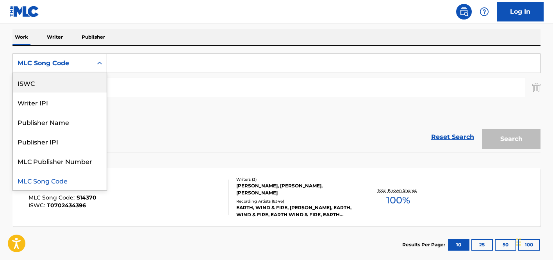
click at [64, 84] on div "ISWC" at bounding box center [60, 83] width 94 height 20
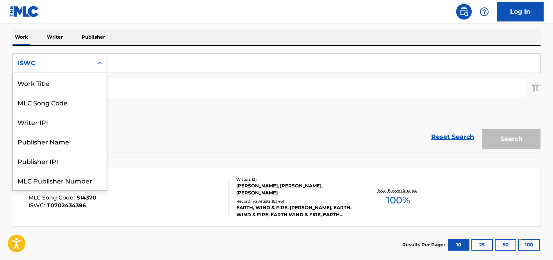
click at [82, 61] on div "ISWC" at bounding box center [53, 63] width 70 height 9
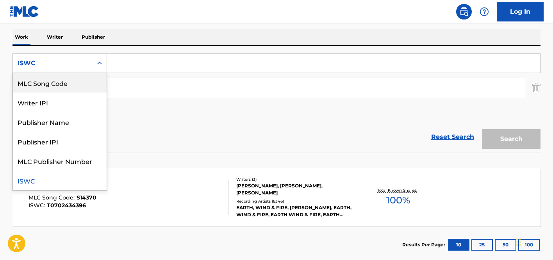
scroll to position [0, 0]
click at [64, 81] on div "Work Title" at bounding box center [60, 83] width 94 height 20
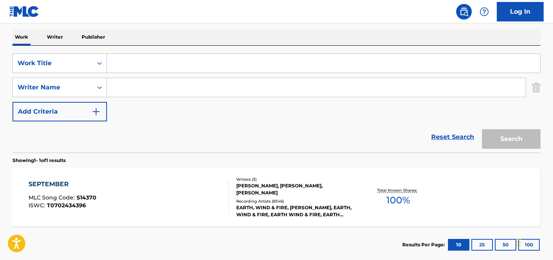
click at [147, 64] on input "Search Form" at bounding box center [323, 63] width 433 height 19
paste input "[GEOGRAPHIC_DATA][US_STATE]'"
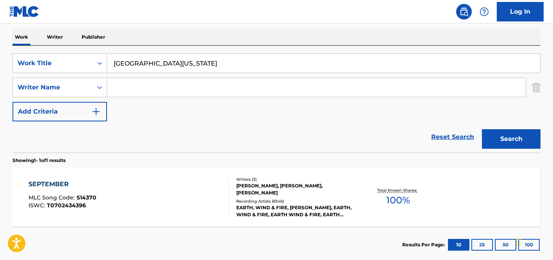
type input "[GEOGRAPHIC_DATA][US_STATE]"
click at [482, 129] on button "Search" at bounding box center [511, 139] width 59 height 20
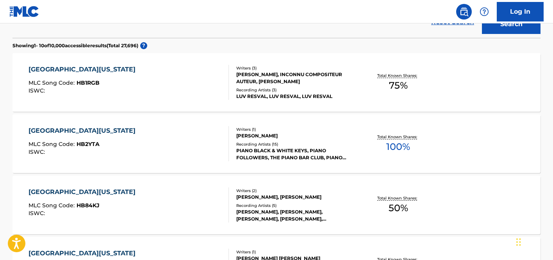
scroll to position [54, 0]
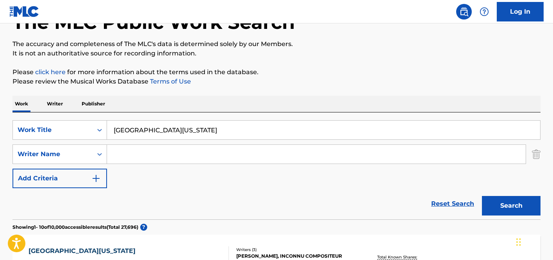
click at [282, 156] on input "Search Form" at bounding box center [316, 154] width 419 height 19
paste input "[PERSON_NAME]"
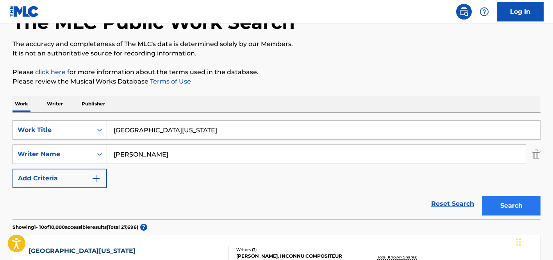
type input "[PERSON_NAME]"
click at [534, 205] on button "Search" at bounding box center [511, 206] width 59 height 20
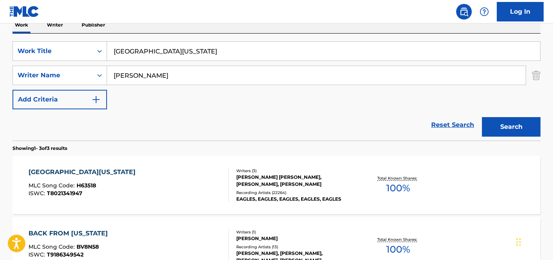
scroll to position [150, 0]
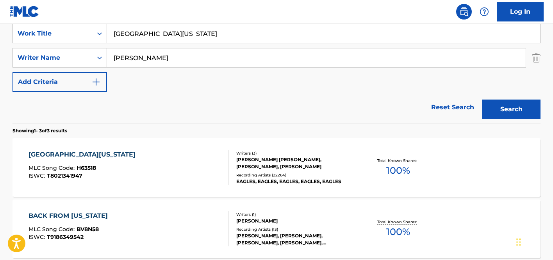
click at [184, 159] on div "HOTEL [US_STATE] MLC Song Code : H63518 ISWC : T8021341947" at bounding box center [129, 167] width 201 height 35
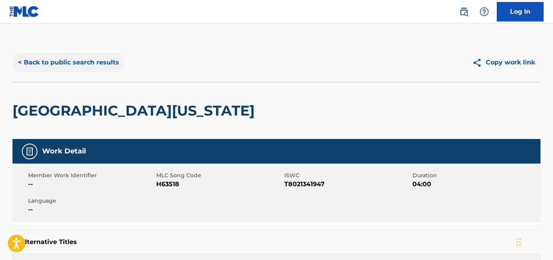
click at [84, 54] on button "< Back to public search results" at bounding box center [69, 63] width 112 height 20
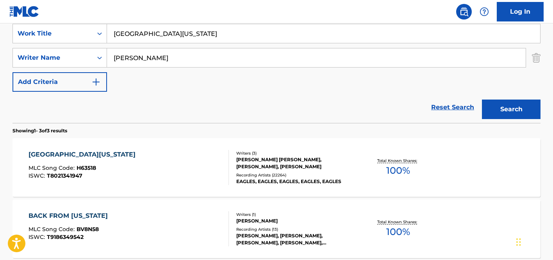
click at [179, 43] on input "[GEOGRAPHIC_DATA][US_STATE]" at bounding box center [323, 33] width 433 height 19
paste input "T0718888937"
type input "T0718888937"
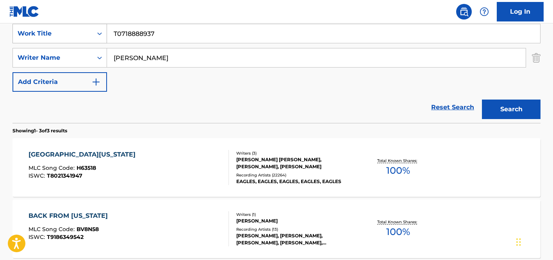
click at [92, 39] on div "Work Title" at bounding box center [53, 33] width 80 height 15
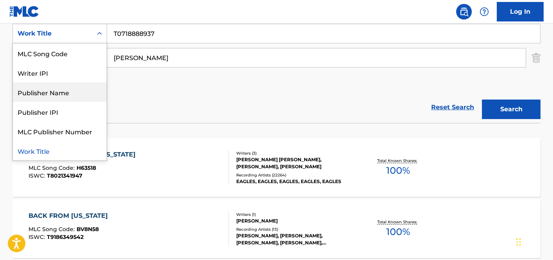
scroll to position [0, 0]
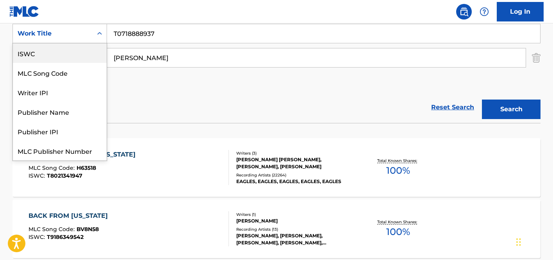
click at [57, 58] on div "ISWC" at bounding box center [60, 53] width 94 height 20
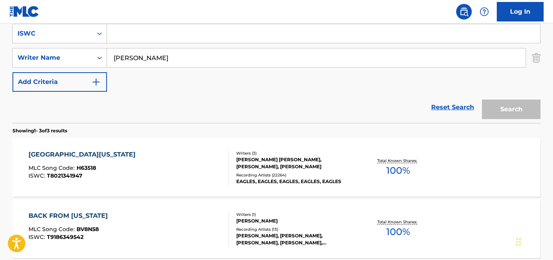
click at [220, 42] on input "Search Form" at bounding box center [323, 33] width 433 height 19
paste input "T0718888937"
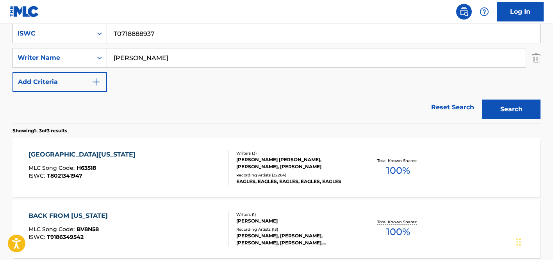
type input "T0718888937"
click at [136, 51] on input "[PERSON_NAME]" at bounding box center [316, 57] width 419 height 19
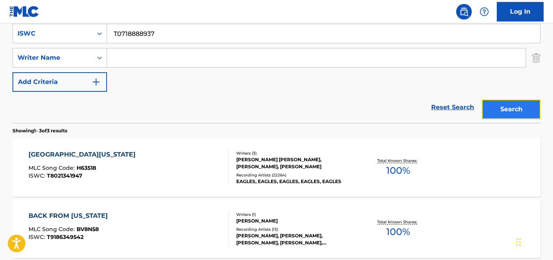
click at [518, 107] on button "Search" at bounding box center [511, 110] width 59 height 20
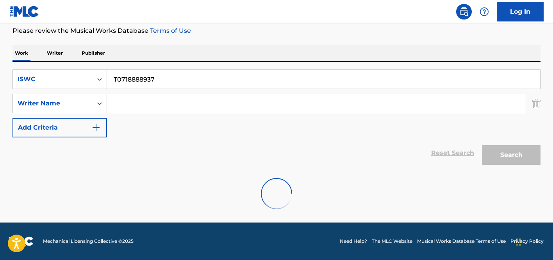
scroll to position [79, 0]
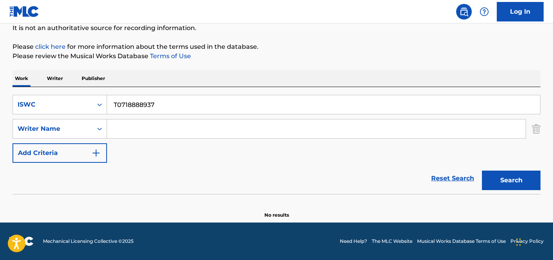
click at [194, 96] on input "T0718888937" at bounding box center [323, 104] width 433 height 19
paste input "KINGS OF METAL"
type input "KINGS OF METAL"
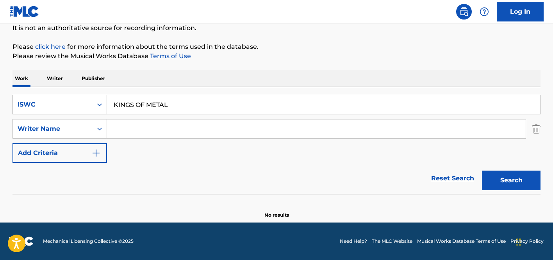
click at [87, 103] on div "ISWC" at bounding box center [53, 104] width 70 height 9
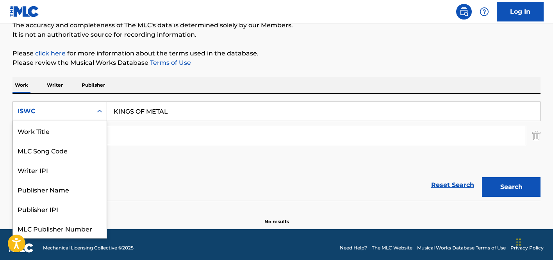
scroll to position [65, 0]
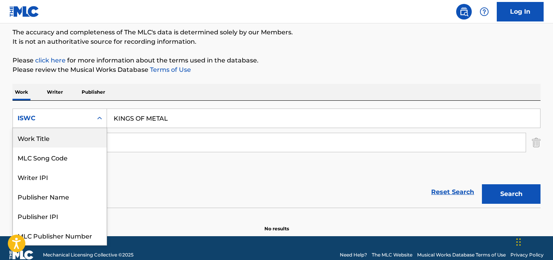
click at [47, 141] on div "Work Title" at bounding box center [60, 138] width 94 height 20
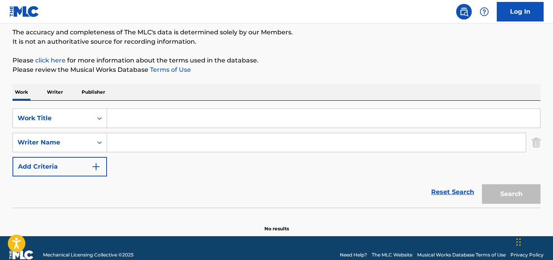
click at [143, 140] on input "Search Form" at bounding box center [316, 142] width 419 height 19
paste input "[PERSON_NAME]"
type input "[PERSON_NAME]"
click at [230, 114] on input "Search Form" at bounding box center [323, 118] width 433 height 19
paste input "KINGS OF METAL"
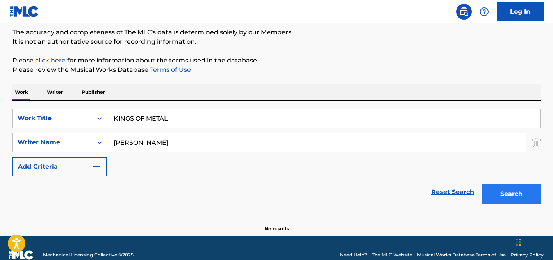
type input "KINGS OF METAL"
click at [506, 192] on button "Search" at bounding box center [511, 194] width 59 height 20
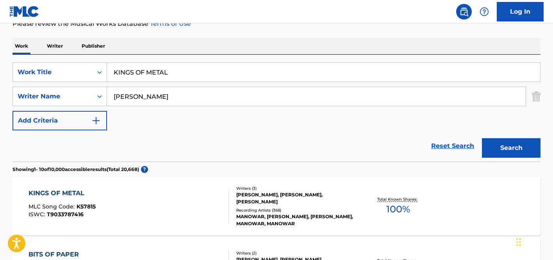
scroll to position [126, 0]
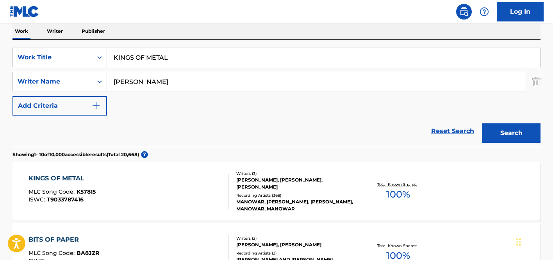
click at [295, 199] on div "MANOWAR, [PERSON_NAME], [PERSON_NAME], MANOWAR, MANOWAR" at bounding box center [295, 206] width 118 height 14
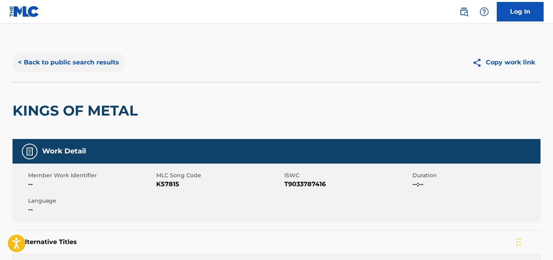
click at [66, 63] on button "< Back to public search results" at bounding box center [69, 63] width 112 height 20
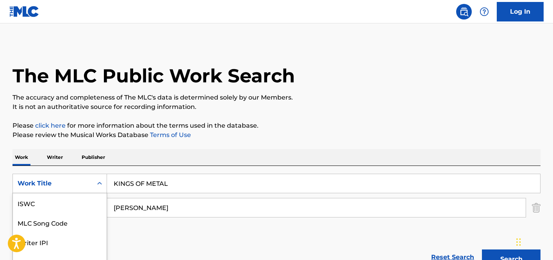
scroll to position [126, 0]
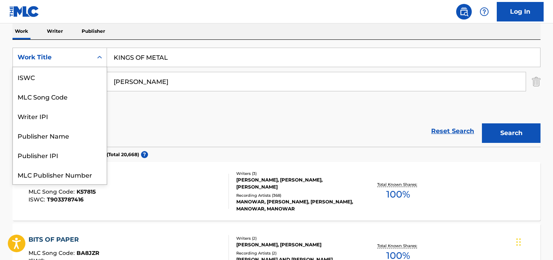
click at [66, 63] on div "Work Title" at bounding box center [53, 57] width 80 height 15
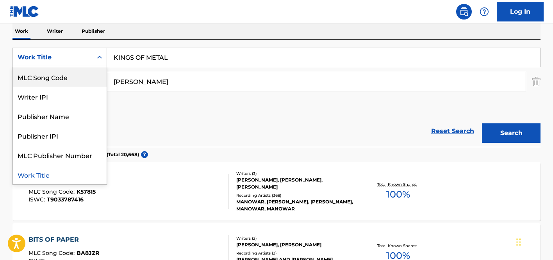
click at [175, 59] on input "KINGS OF METAL" at bounding box center [323, 57] width 433 height 19
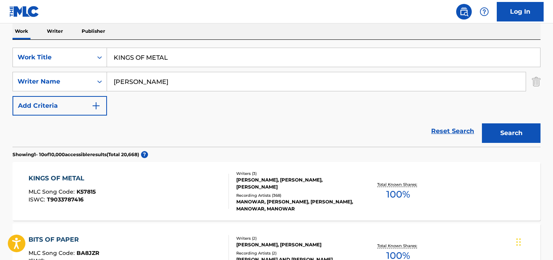
click at [175, 59] on input "KINGS OF METAL" at bounding box center [323, 57] width 433 height 19
paste input "BABY-BABY-BABY"
click at [170, 60] on input "KINGS OF BABY-BABY-BABY" at bounding box center [323, 57] width 433 height 19
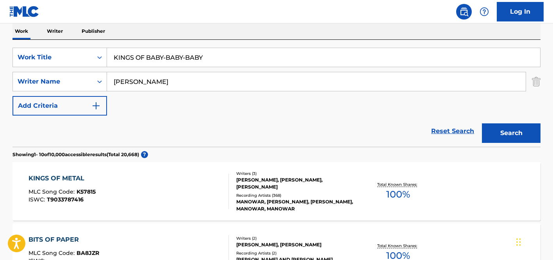
paste input "Search Form"
type input "BABY-BABY-BABY"
click at [142, 90] on input "[PERSON_NAME]" at bounding box center [316, 81] width 419 height 19
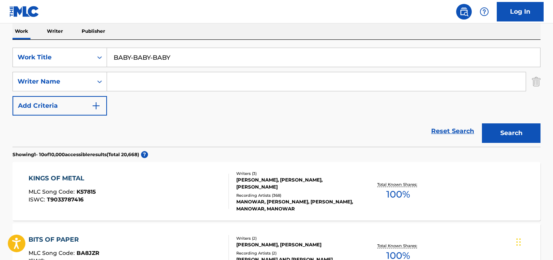
click at [134, 78] on input "Search Form" at bounding box center [316, 81] width 419 height 19
paste input "[PERSON_NAME]"
drag, startPoint x: 133, startPoint y: 81, endPoint x: 255, endPoint y: 81, distance: 122.0
click at [255, 81] on input "[PERSON_NAME]" at bounding box center [316, 81] width 419 height 19
type input "[PERSON_NAME]"
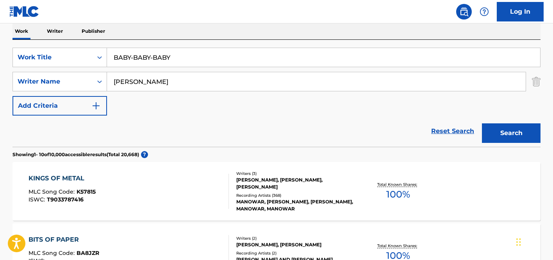
click at [482, 124] on button "Search" at bounding box center [511, 134] width 59 height 20
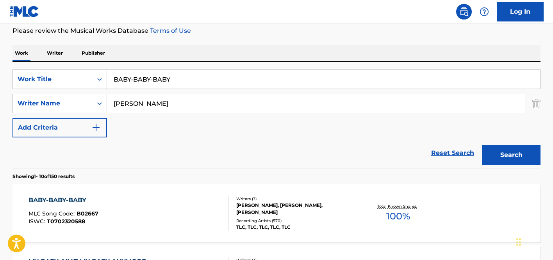
scroll to position [126, 0]
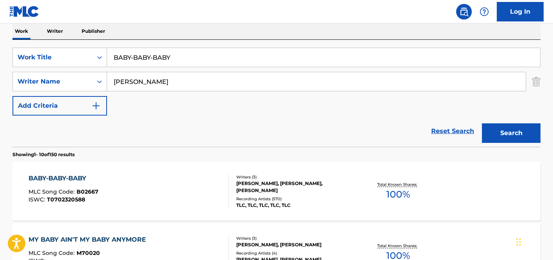
click at [201, 185] on div "BABY-BABY-BABY MLC Song Code : B02667 ISWC : T0702320588" at bounding box center [129, 191] width 201 height 35
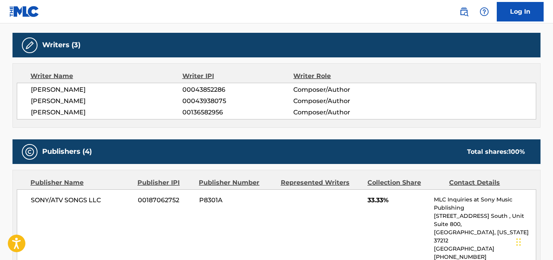
scroll to position [183, 0]
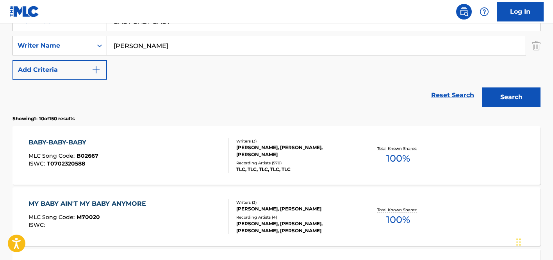
scroll to position [43, 0]
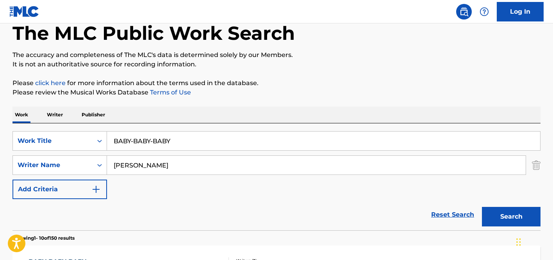
click at [171, 152] on div "SearchWithCriteriad28f62b9-44f6-44ee-85bd-fe0e6a03e3f4 Work Title BABY-BABY-BAB…" at bounding box center [277, 165] width 528 height 68
click at [178, 143] on input "BABY-BABY-BABY" at bounding box center [323, 141] width 433 height 19
paste input "CLOSE TO YOU"
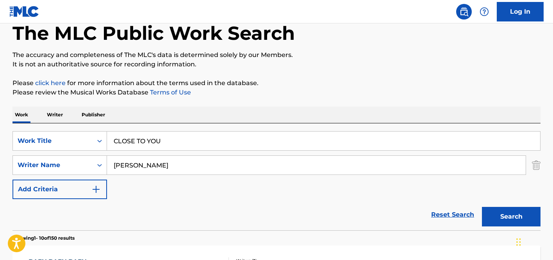
type input "CLOSE TO YOU"
click at [198, 161] on input "[PERSON_NAME]" at bounding box center [316, 165] width 419 height 19
click at [160, 163] on input "Search Form" at bounding box center [316, 165] width 419 height 19
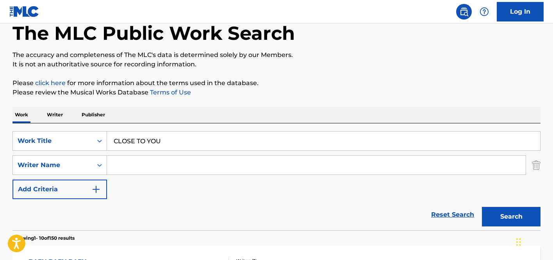
click at [160, 163] on input "Search Form" at bounding box center [316, 165] width 419 height 19
paste input "COOK [PERSON_NAME]"
drag, startPoint x: 135, startPoint y: 163, endPoint x: 254, endPoint y: 163, distance: 118.8
click at [249, 161] on input "COOK [PERSON_NAME]" at bounding box center [316, 165] width 419 height 19
click at [243, 165] on input "COOK [PERSON_NAME]" at bounding box center [316, 165] width 419 height 19
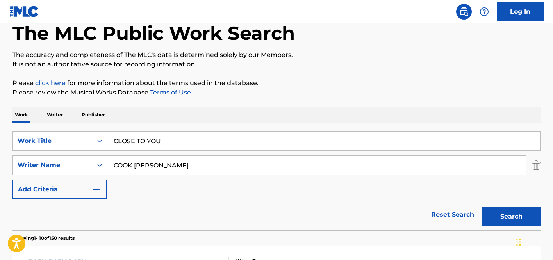
drag, startPoint x: 181, startPoint y: 167, endPoint x: 135, endPoint y: 167, distance: 45.3
click at [135, 167] on input "COOK [PERSON_NAME]" at bounding box center [316, 165] width 419 height 19
click at [482, 207] on button "Search" at bounding box center [511, 217] width 59 height 20
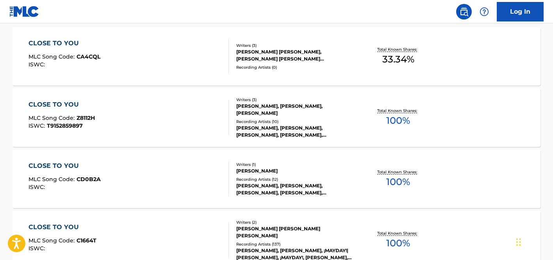
scroll to position [0, 0]
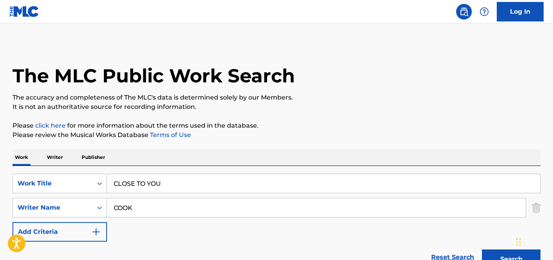
click at [160, 216] on input "COOK" at bounding box center [316, 208] width 419 height 19
paste input "[PERSON_NAME]"
drag, startPoint x: 155, startPoint y: 209, endPoint x: 273, endPoint y: 215, distance: 117.8
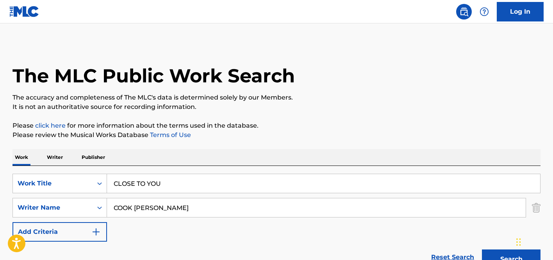
click at [273, 215] on input "COOK [PERSON_NAME]" at bounding box center [316, 208] width 419 height 19
type input "[PERSON_NAME]"
click at [482, 250] on button "Search" at bounding box center [511, 260] width 59 height 20
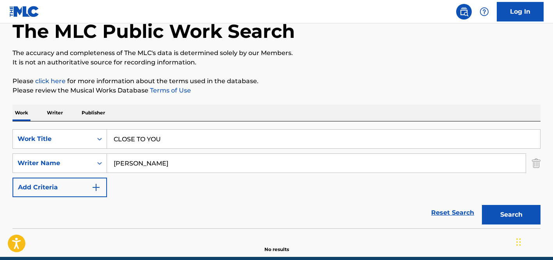
scroll to position [79, 0]
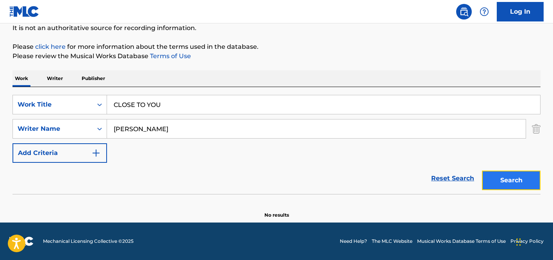
click at [494, 184] on button "Search" at bounding box center [511, 181] width 59 height 20
click at [167, 103] on input "CLOSE TO YOU" at bounding box center [323, 104] width 433 height 19
paste input "T9275619711"
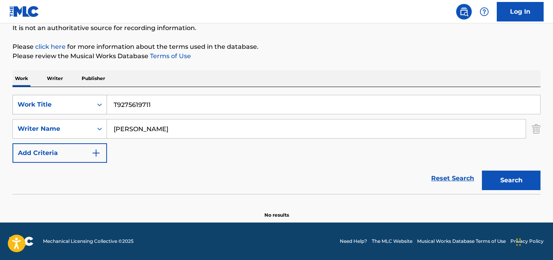
type input "T9275619711"
click at [75, 107] on div "Work Title" at bounding box center [53, 104] width 70 height 9
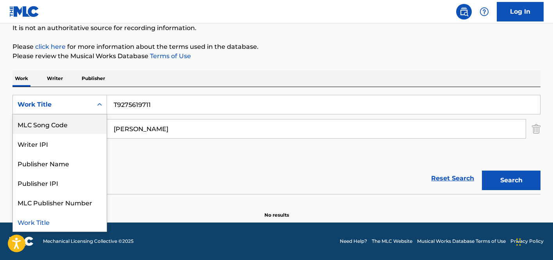
scroll to position [0, 0]
click at [59, 124] on div "ISWC" at bounding box center [60, 125] width 94 height 20
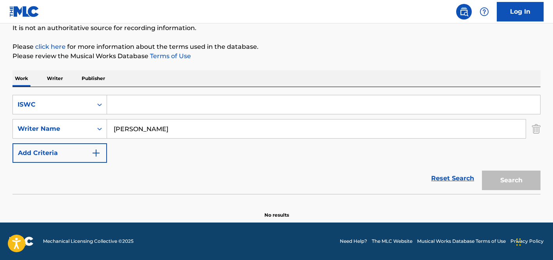
click at [147, 126] on input "[PERSON_NAME]" at bounding box center [316, 129] width 419 height 19
click at [126, 126] on input "[PERSON_NAME]" at bounding box center [316, 129] width 419 height 19
click at [177, 115] on div "SearchWithCriteriacb746b6c-cb6f-49c3-8a7a-26df25755d8b ISWC SearchWithCriteriae…" at bounding box center [277, 129] width 528 height 68
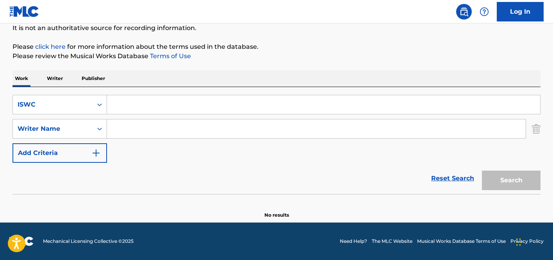
paste input "T9275619711"
click at [179, 95] on input "Search Form" at bounding box center [323, 104] width 433 height 19
click at [505, 178] on button "Search" at bounding box center [511, 181] width 59 height 20
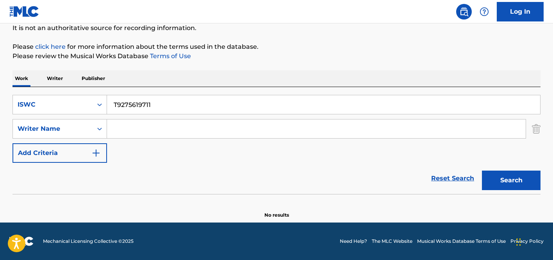
scroll to position [79, 0]
click at [129, 107] on input "T9275619711" at bounding box center [323, 104] width 433 height 19
paste input "T9027311984"
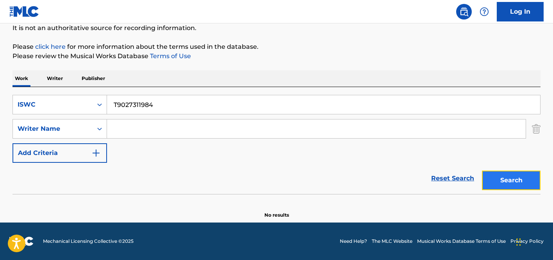
click at [520, 186] on button "Search" at bounding box center [511, 181] width 59 height 20
click at [116, 102] on input "T9027311984" at bounding box center [323, 104] width 433 height 19
type input "T9027311984"
click at [482, 171] on button "Search" at bounding box center [511, 181] width 59 height 20
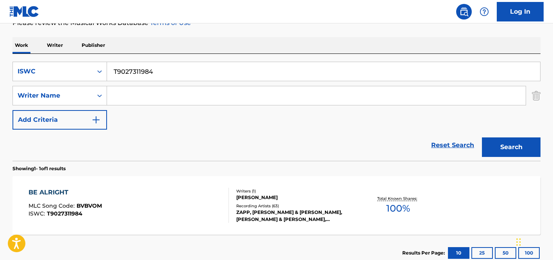
scroll to position [125, 0]
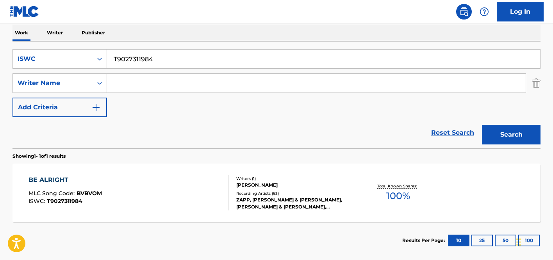
click at [355, 185] on div "Total Known Shares: 100 %" at bounding box center [399, 193] width 88 height 24
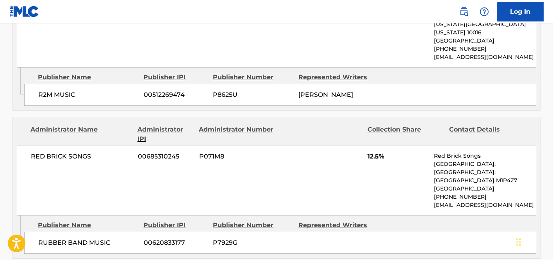
scroll to position [595, 0]
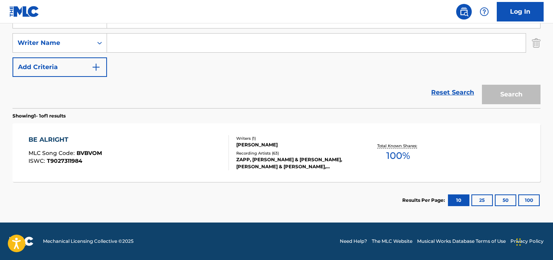
scroll to position [165, 0]
click at [75, 140] on div "BE ALRIGHT" at bounding box center [65, 139] width 73 height 9
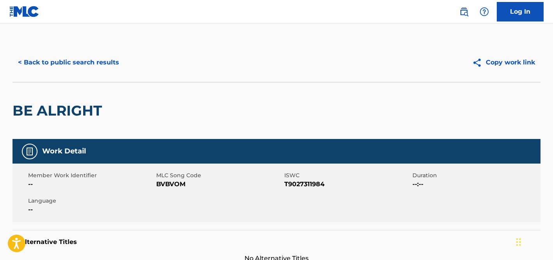
click at [75, 140] on div "Work Detail" at bounding box center [277, 151] width 528 height 25
click at [72, 112] on h2 "BE ALRIGHT" at bounding box center [59, 111] width 93 height 18
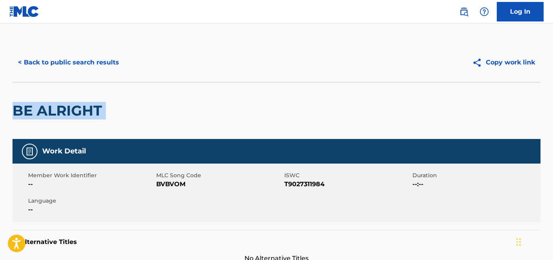
click at [72, 112] on h2 "BE ALRIGHT" at bounding box center [59, 111] width 93 height 18
copy div "BE ALRIGHT"
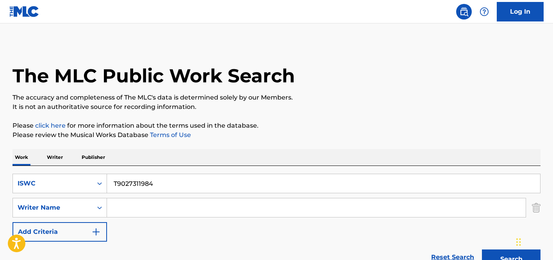
scroll to position [120, 0]
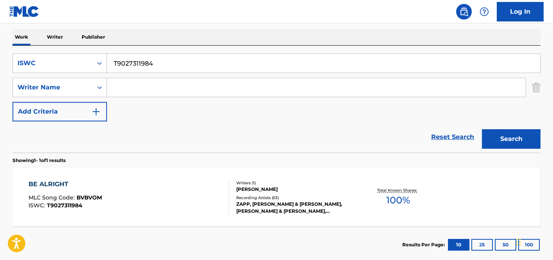
click at [243, 61] on input "T9027311984" at bounding box center [323, 63] width 433 height 19
paste
type input "BE ALRIGHT"
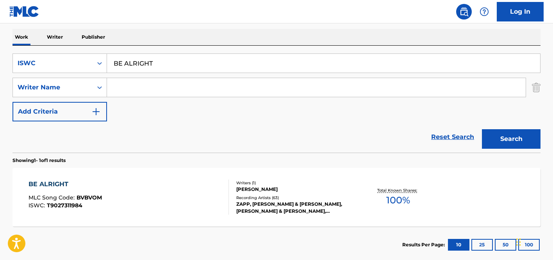
click at [276, 196] on div "Recording Artists ( 63 )" at bounding box center [295, 198] width 118 height 6
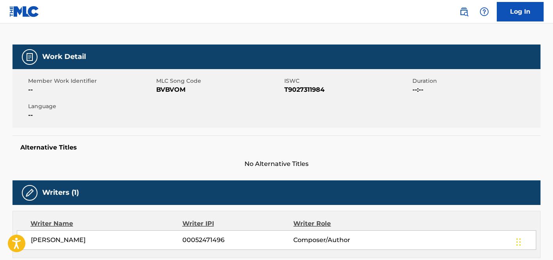
scroll to position [233, 0]
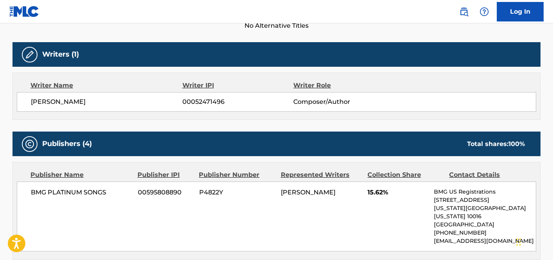
click at [72, 107] on div "[PERSON_NAME] 00052471496 Composer/Author" at bounding box center [277, 102] width 520 height 20
copy div "[PERSON_NAME]"
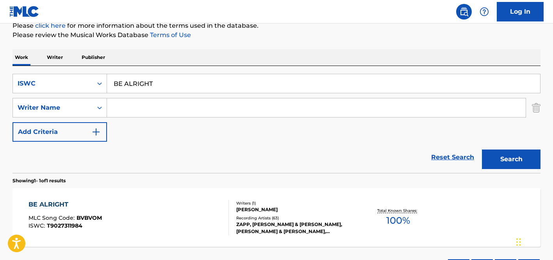
scroll to position [85, 0]
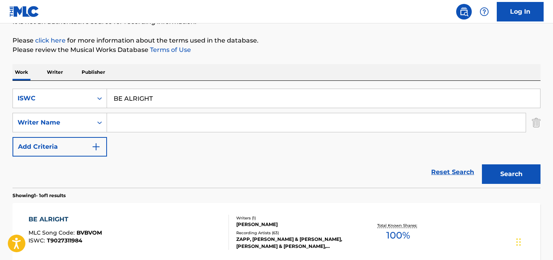
click at [158, 140] on div "SearchWithCriteriacb746b6c-cb6f-49c3-8a7a-26df25755d8b ISWC BE ALRIGHT SearchWi…" at bounding box center [277, 123] width 528 height 68
click at [172, 129] on input "Search Form" at bounding box center [316, 122] width 419 height 19
type input "[PERSON_NAME]"
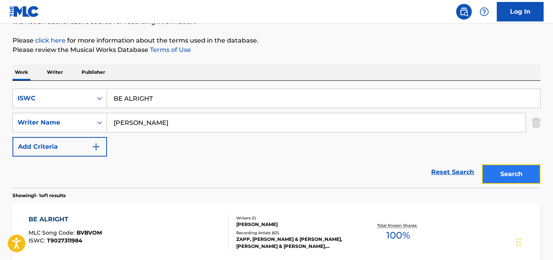
click at [511, 182] on button "Search" at bounding box center [511, 175] width 59 height 20
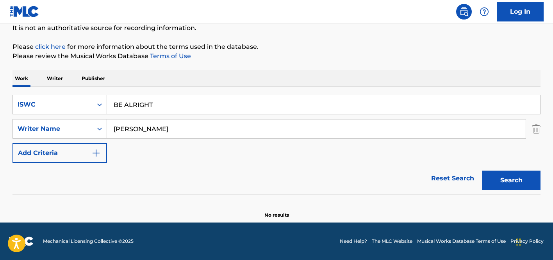
scroll to position [79, 0]
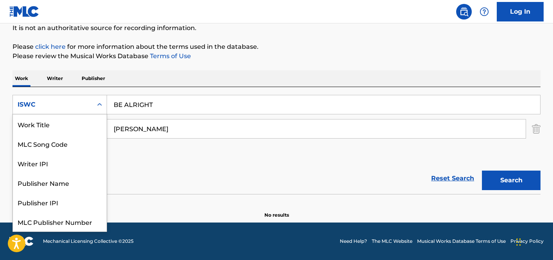
click at [89, 102] on div "ISWC" at bounding box center [53, 104] width 80 height 15
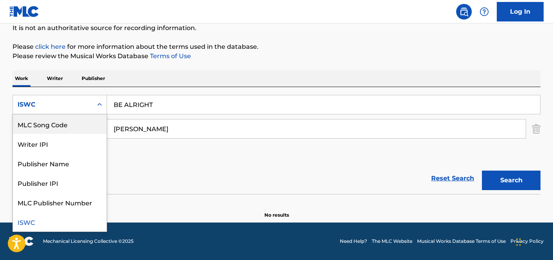
scroll to position [0, 0]
click at [74, 129] on div "Work Title" at bounding box center [60, 125] width 94 height 20
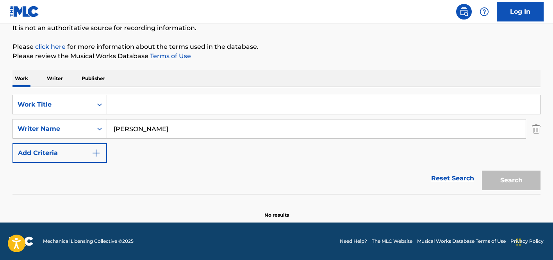
click at [217, 104] on input "Search Form" at bounding box center [323, 104] width 433 height 19
type input "[PERSON_NAME]"
type input "BE ALRIGHT"
click at [509, 173] on button "Search" at bounding box center [511, 181] width 59 height 20
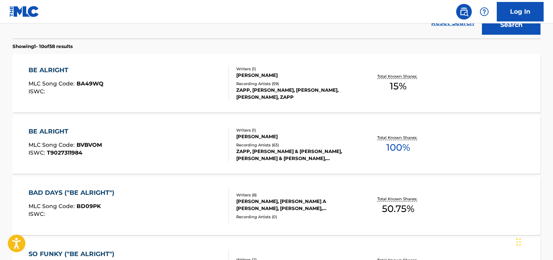
scroll to position [236, 0]
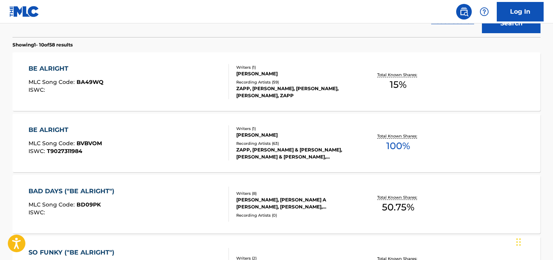
click at [211, 155] on div "BE ALRIGHT MLC Song Code : BVBVOM ISWC : T9027311984" at bounding box center [129, 142] width 201 height 35
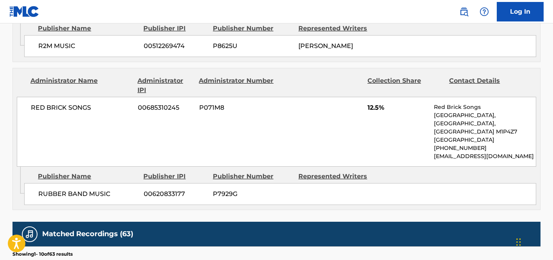
scroll to position [602, 0]
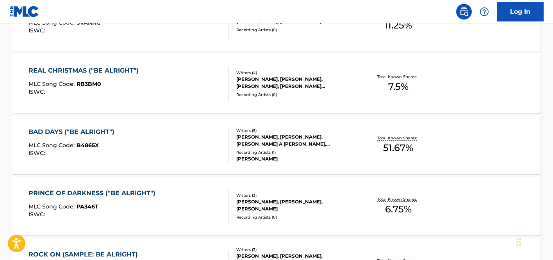
scroll to position [281, 0]
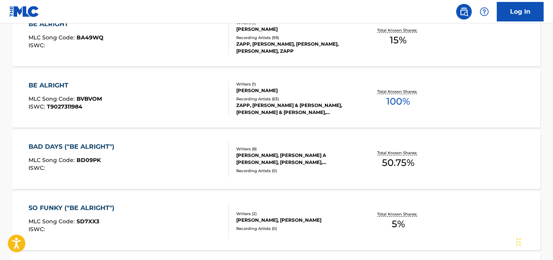
click at [118, 38] on div "BE ALRIGHT MLC Song Code : BA49WQ ISWC :" at bounding box center [129, 37] width 201 height 35
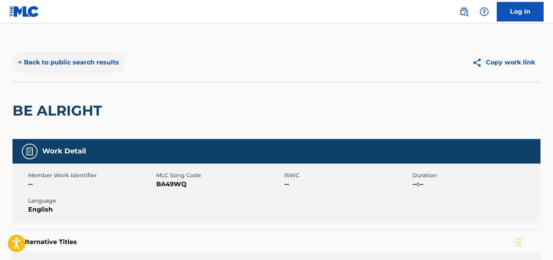
click at [55, 58] on button "< Back to public search results" at bounding box center [69, 63] width 112 height 20
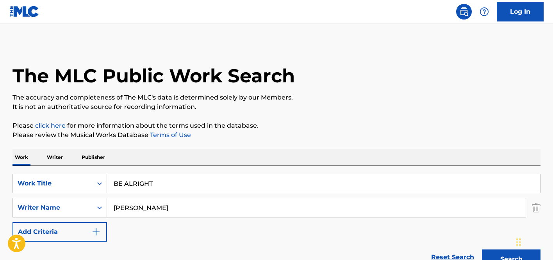
click at [177, 187] on input "BE ALRIGHT" at bounding box center [323, 183] width 433 height 19
type input "'REIGN'"
click at [193, 204] on input "[PERSON_NAME]" at bounding box center [316, 208] width 419 height 19
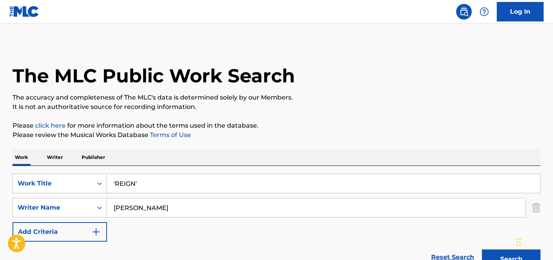
click at [193, 204] on input "[PERSON_NAME]" at bounding box center [316, 208] width 419 height 19
type input "[PERSON_NAME]"
click at [171, 207] on input "[PERSON_NAME]" at bounding box center [316, 208] width 419 height 19
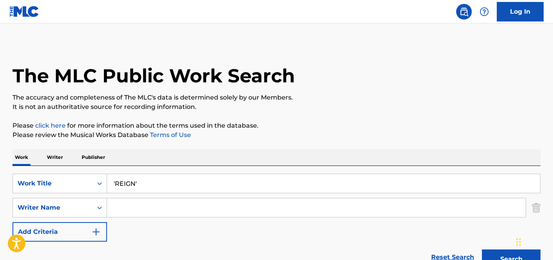
click at [172, 185] on input "'REIGN'" at bounding box center [323, 183] width 433 height 19
click at [114, 184] on input "'REIGN" at bounding box center [323, 183] width 433 height 19
click at [117, 183] on input "'REIGN" at bounding box center [323, 183] width 433 height 19
type input "REIGN"
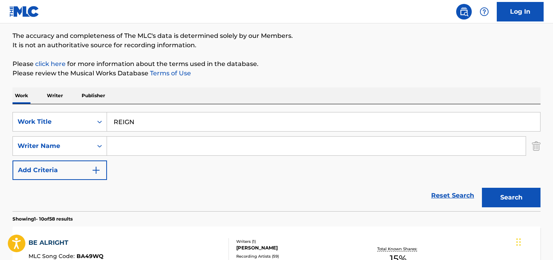
scroll to position [62, 0]
click at [159, 152] on input "Search Form" at bounding box center [316, 146] width 419 height 19
click at [240, 141] on input "Search Form" at bounding box center [316, 146] width 419 height 19
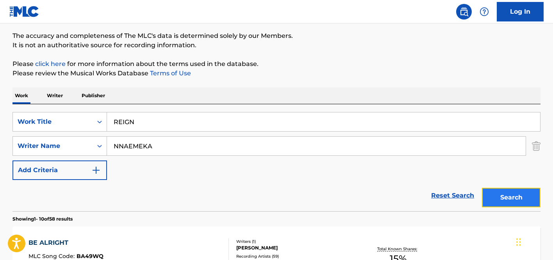
click at [502, 190] on button "Search" at bounding box center [511, 198] width 59 height 20
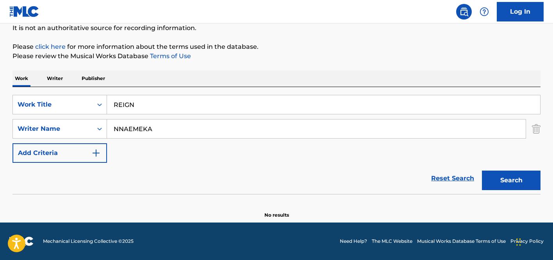
scroll to position [79, 0]
click at [232, 123] on input "NNAEMEKA" at bounding box center [316, 129] width 419 height 19
type input "[PERSON_NAME]"
click at [500, 183] on button "Search" at bounding box center [511, 181] width 59 height 20
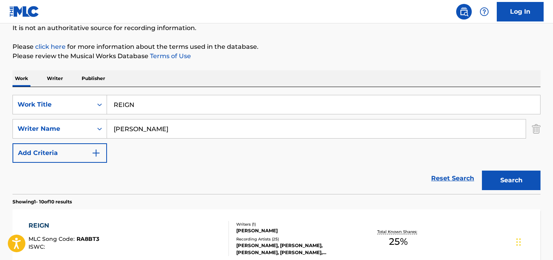
click at [186, 105] on input "REIGN" at bounding box center [323, 104] width 433 height 19
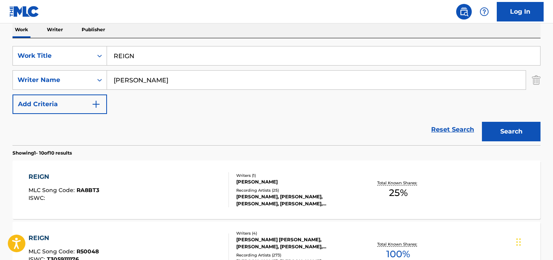
scroll to position [133, 0]
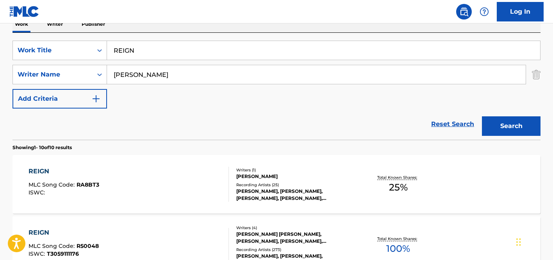
click at [322, 177] on div "[PERSON_NAME]" at bounding box center [295, 176] width 118 height 7
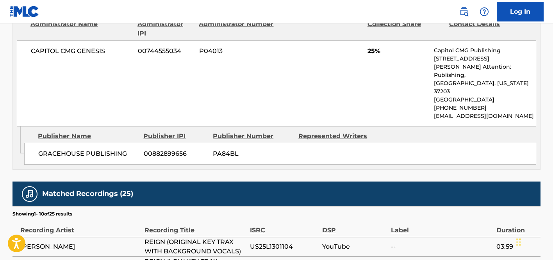
scroll to position [643, 0]
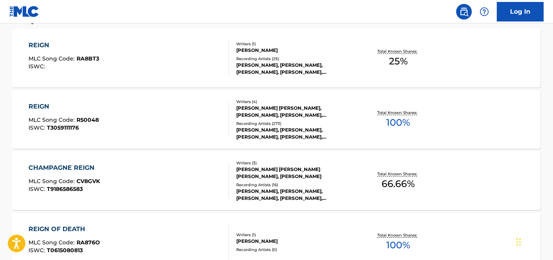
scroll to position [264, 0]
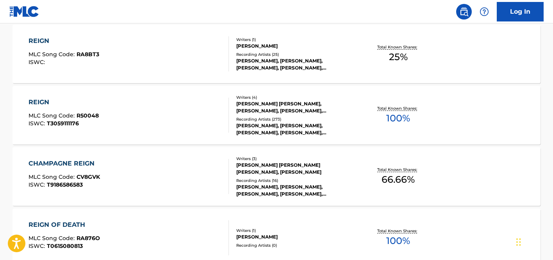
click at [335, 125] on div "[PERSON_NAME], [PERSON_NAME], [PERSON_NAME], [PERSON_NAME], [PERSON_NAME]" at bounding box center [295, 129] width 118 height 14
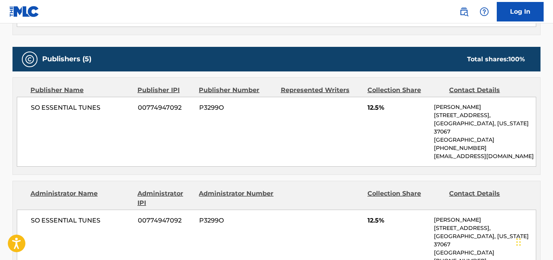
scroll to position [399, 0]
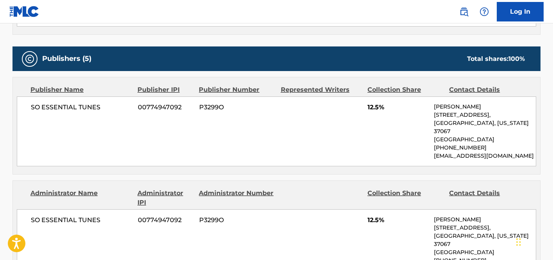
click at [241, 150] on div "SO ESSENTIAL TUNES 00774947092 P3299O 12.5% [PERSON_NAME] [STREET_ADDRESS][US_S…" at bounding box center [277, 132] width 520 height 70
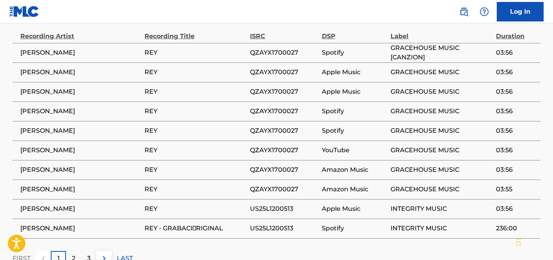
scroll to position [1171, 0]
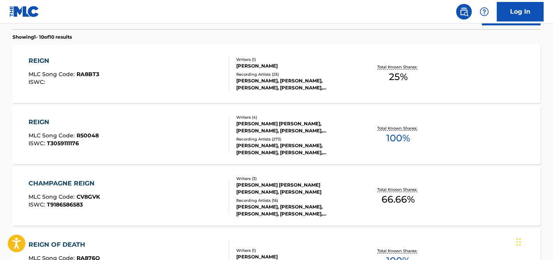
scroll to position [236, 0]
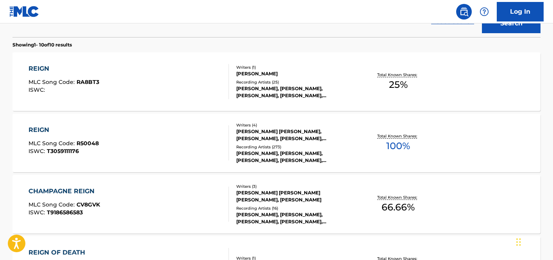
click at [204, 79] on div "REIGN MLC Song Code : RA8BT3 ISWC :" at bounding box center [129, 81] width 201 height 35
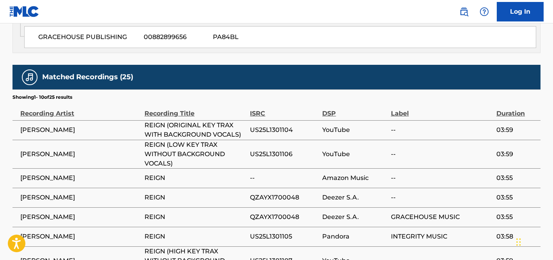
scroll to position [445, 0]
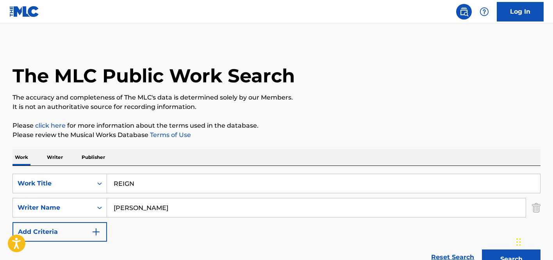
click at [141, 182] on input "REIGN" at bounding box center [323, 183] width 433 height 19
type input "e"
type input "rey"
click at [482, 250] on button "Search" at bounding box center [511, 260] width 59 height 20
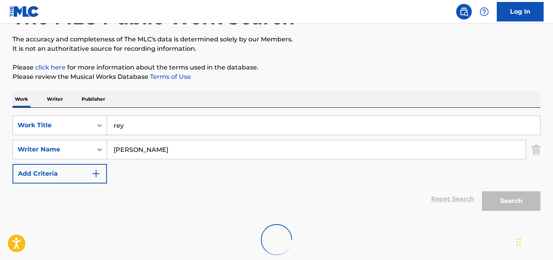
scroll to position [104, 0]
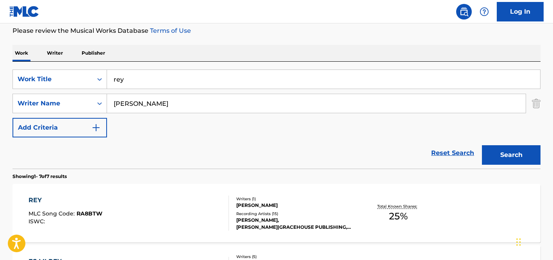
click at [183, 207] on div "REY MLC Song Code : RA8BTW ISWC :" at bounding box center [129, 213] width 201 height 35
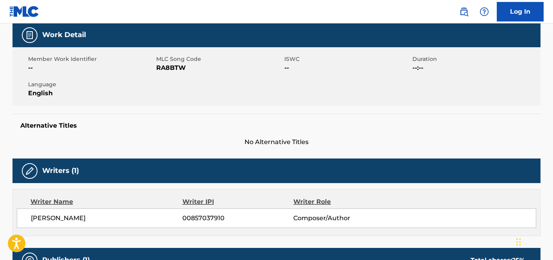
scroll to position [278, 0]
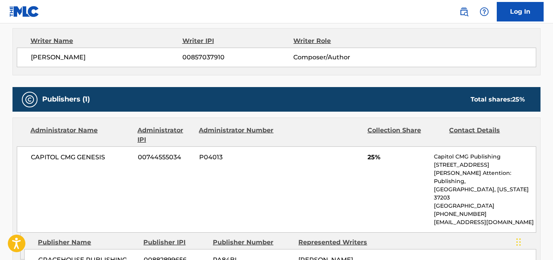
click at [46, 58] on span "[PERSON_NAME]" at bounding box center [107, 57] width 152 height 9
copy span "[PERSON_NAME]"
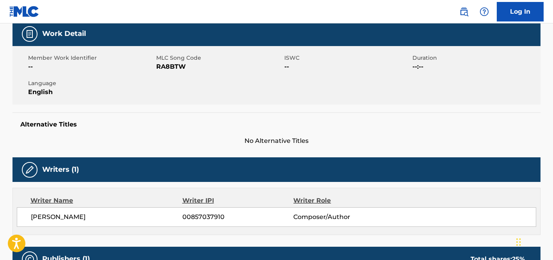
scroll to position [0, 0]
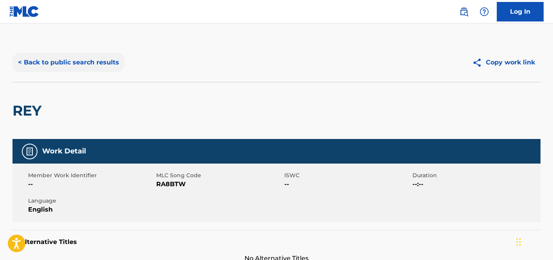
click at [80, 56] on button "< Back to public search results" at bounding box center [69, 63] width 112 height 20
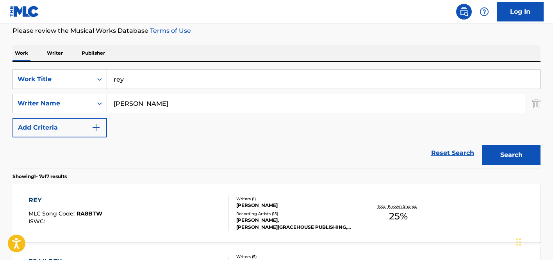
scroll to position [237, 0]
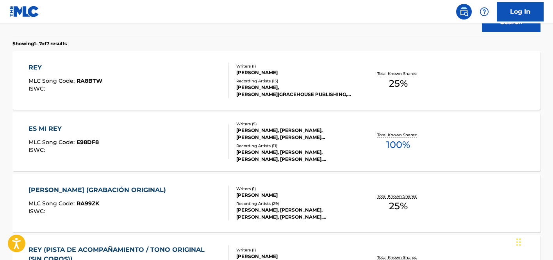
click at [318, 192] on div "[PERSON_NAME]" at bounding box center [295, 195] width 118 height 7
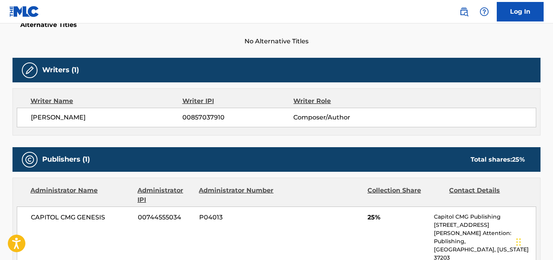
scroll to position [378, 0]
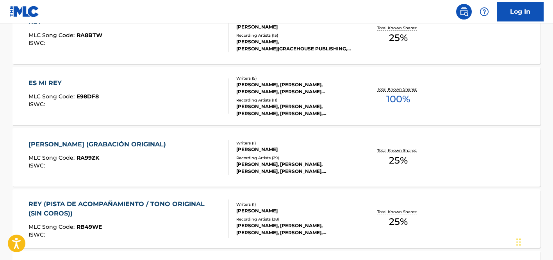
scroll to position [283, 0]
click at [279, 211] on div "[PERSON_NAME]" at bounding box center [295, 210] width 118 height 7
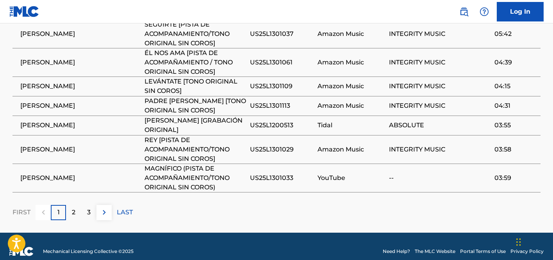
scroll to position [697, 0]
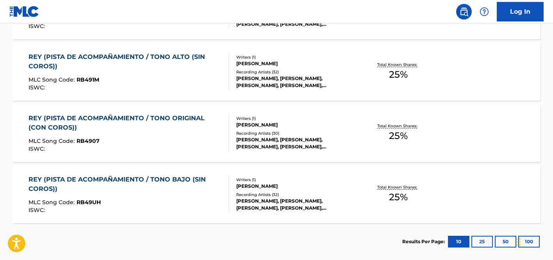
scroll to position [493, 0]
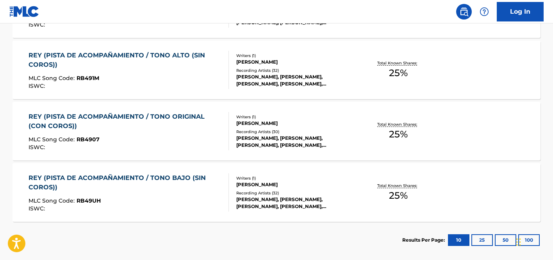
click at [267, 182] on div "[PERSON_NAME]" at bounding box center [295, 184] width 118 height 7
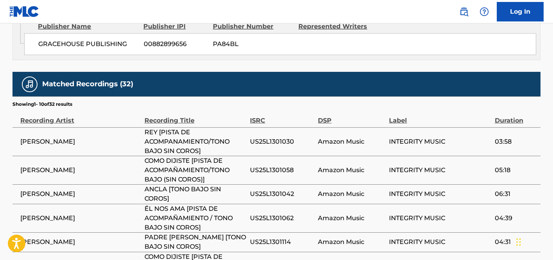
scroll to position [621, 0]
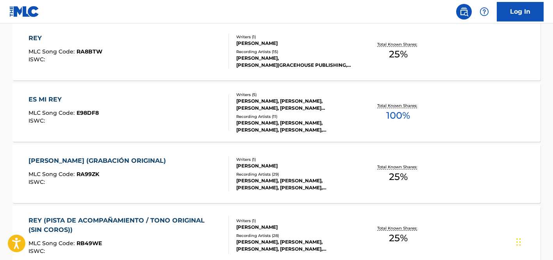
scroll to position [193, 0]
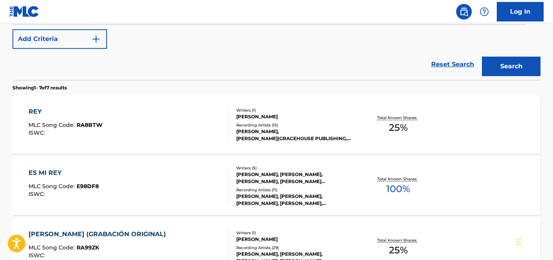
click at [199, 131] on div "REY MLC Song Code : RA8BTW ISWC :" at bounding box center [129, 124] width 201 height 35
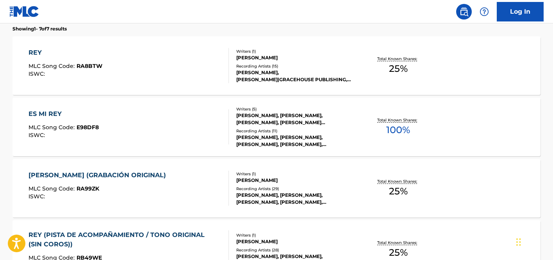
scroll to position [272, 0]
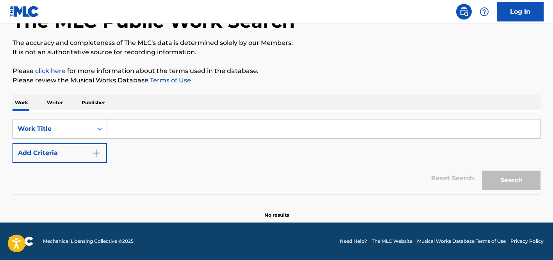
click at [200, 134] on input "Search Form" at bounding box center [323, 129] width 433 height 19
paste input "REIGN"
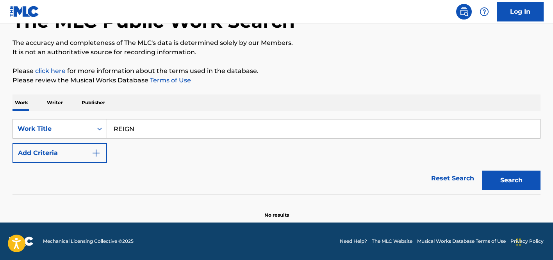
type input "REIGN"
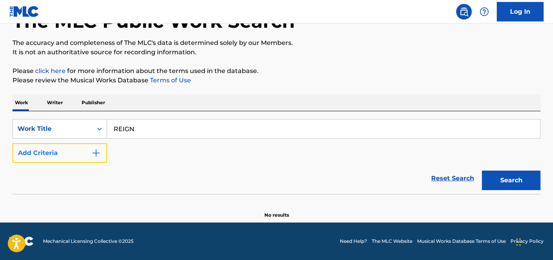
click at [93, 158] on img "Search Form" at bounding box center [95, 153] width 9 height 9
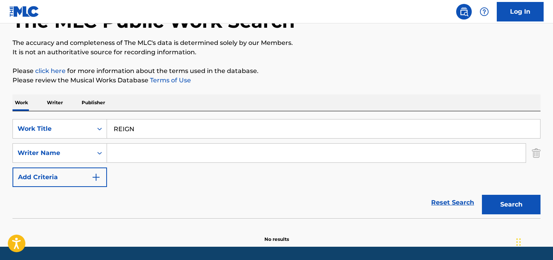
click at [303, 160] on input "Search Form" at bounding box center [316, 153] width 419 height 19
paste input "[PERSON_NAME]"
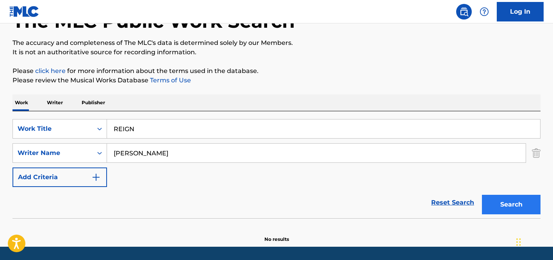
type input "[PERSON_NAME]"
click at [498, 203] on button "Search" at bounding box center [511, 205] width 59 height 20
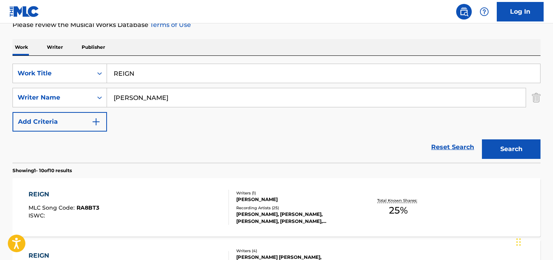
scroll to position [118, 0]
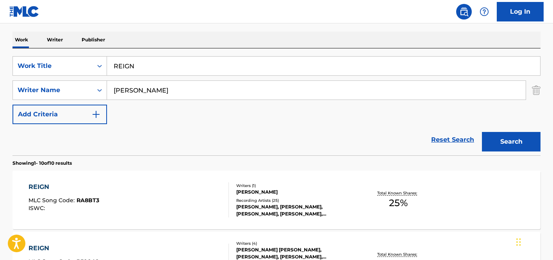
click at [168, 188] on div "REIGN MLC Song Code : RA8BT3 ISWC :" at bounding box center [129, 200] width 201 height 35
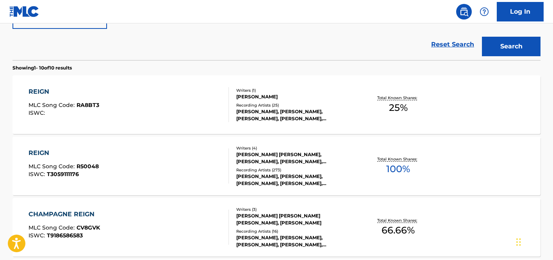
scroll to position [275, 0]
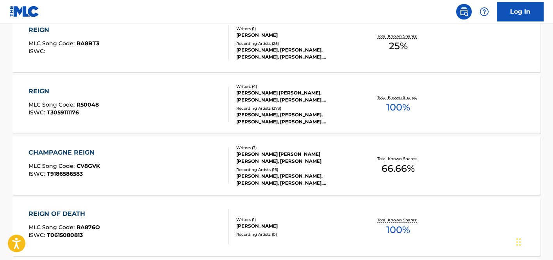
click at [201, 88] on div "REIGN MLC Song Code : R50048 ISWC : T3059111176" at bounding box center [129, 104] width 201 height 35
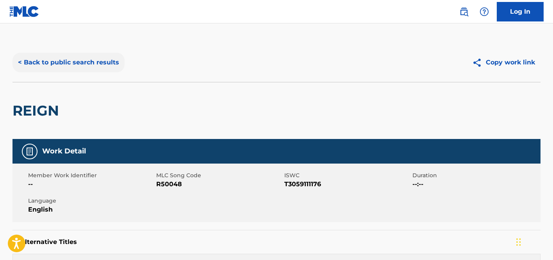
click at [82, 69] on button "< Back to public search results" at bounding box center [69, 63] width 112 height 20
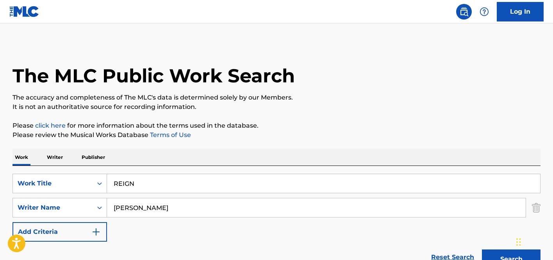
scroll to position [319, 0]
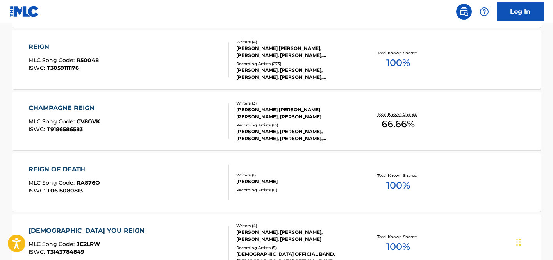
click at [83, 64] on div "MLC Song Code : R50048" at bounding box center [64, 61] width 70 height 8
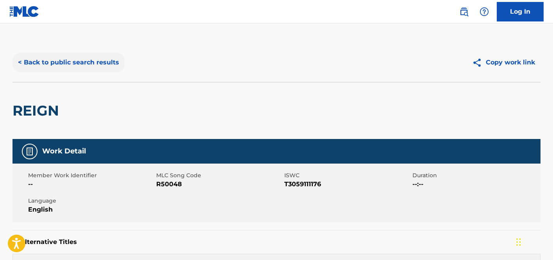
click at [79, 62] on button "< Back to public search results" at bounding box center [69, 63] width 112 height 20
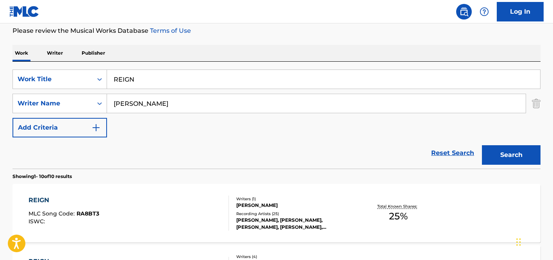
scroll to position [104, 0]
click at [152, 75] on input "REIGN" at bounding box center [323, 79] width 433 height 19
paste input "OCK AROUND THE CLOCK"
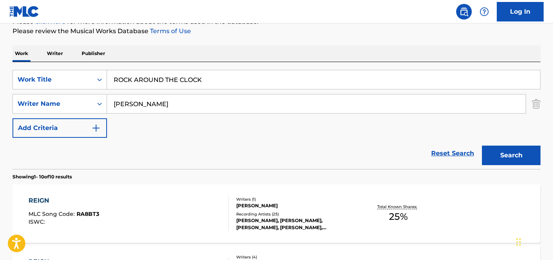
type input "ROCK AROUND THE CLOCK"
click at [134, 104] on input "[PERSON_NAME]" at bounding box center [316, 104] width 419 height 19
click at [482, 146] on button "Search" at bounding box center [511, 156] width 59 height 20
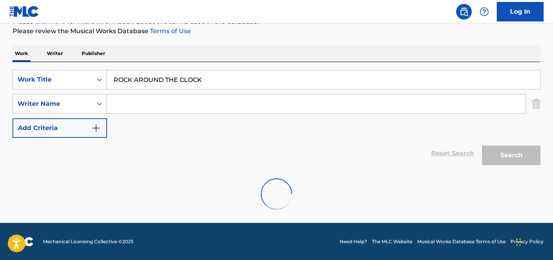
scroll to position [104, 0]
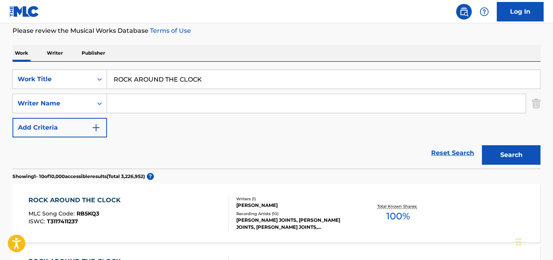
click at [183, 204] on div "ROCK AROUND THE CLOCK MLC Song Code : RB5KQ3 ISWC : T3117411237" at bounding box center [129, 213] width 201 height 35
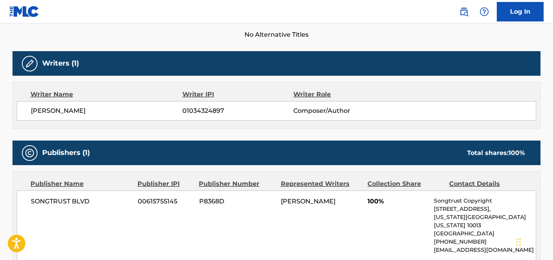
scroll to position [353, 0]
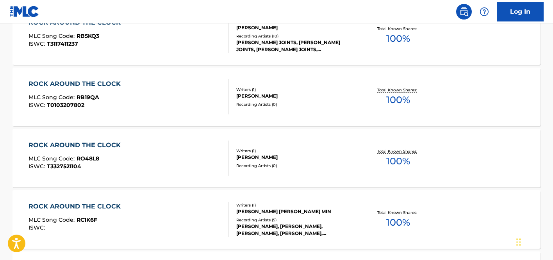
scroll to position [115, 0]
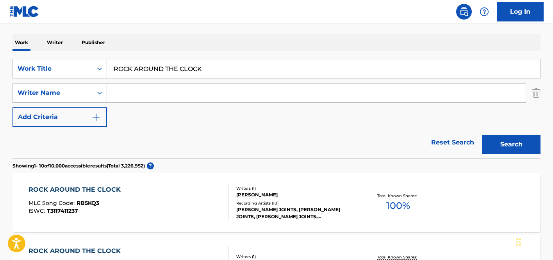
click at [229, 101] on input "Search Form" at bounding box center [316, 93] width 419 height 19
paste input "Freedman"
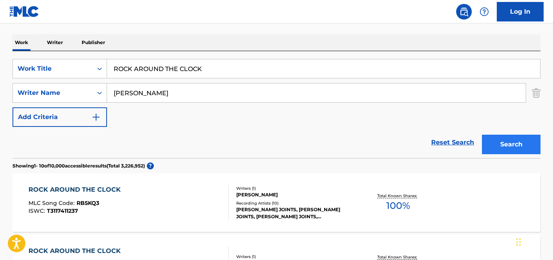
type input "Freedman"
click at [527, 144] on button "Search" at bounding box center [511, 145] width 59 height 20
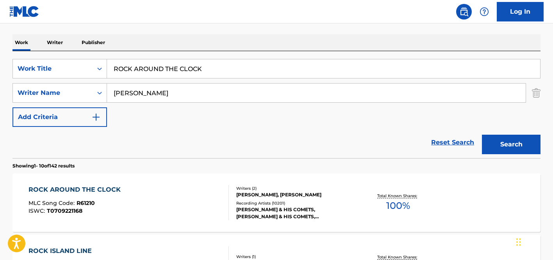
click at [230, 192] on div "Writers ( 2 ) JIMMY DE KNIGHT, MAX FREEDMAN Recording Artists ( 10201 ) BILL HA…" at bounding box center [291, 203] width 125 height 35
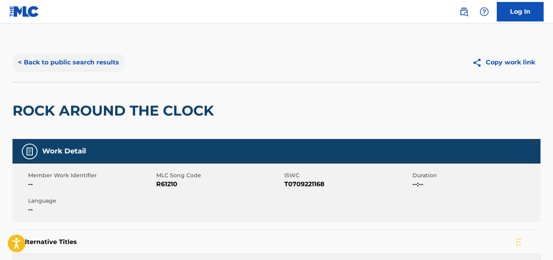
click at [75, 60] on button "< Back to public search results" at bounding box center [69, 63] width 112 height 20
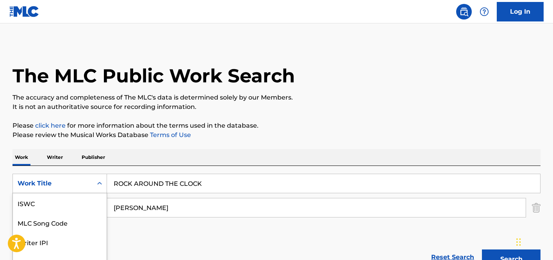
scroll to position [115, 0]
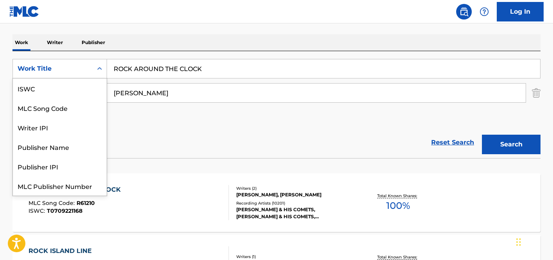
click at [75, 60] on div "Work Title" at bounding box center [60, 69] width 95 height 20
click at [191, 67] on input "ROCK AROUND THE CLOCK" at bounding box center [323, 68] width 433 height 19
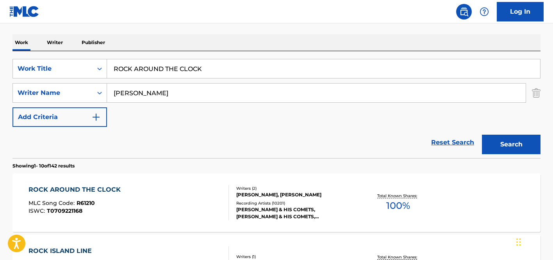
click at [191, 67] on input "ROCK AROUND THE CLOCK" at bounding box center [323, 68] width 433 height 19
paste input "MEMORY BOX'"
type input "MEMORY BOX'"
click at [185, 99] on input "Freedman" at bounding box center [316, 93] width 419 height 19
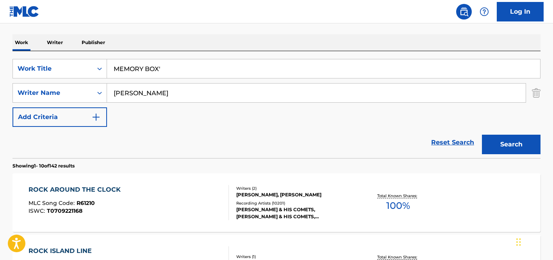
click at [185, 99] on input "Freedman" at bounding box center [316, 93] width 419 height 19
paste input "KARTIK"
type input "KARTIK"
click at [204, 69] on input "MEMORY BOX'" at bounding box center [323, 68] width 433 height 19
type input "MEMORY BOX"
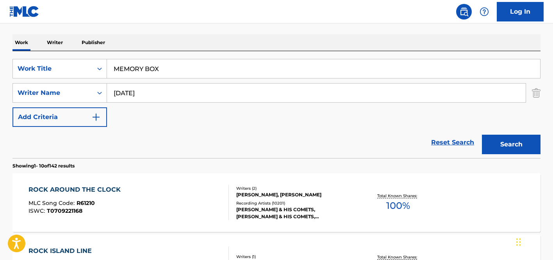
click at [482, 135] on button "Search" at bounding box center [511, 145] width 59 height 20
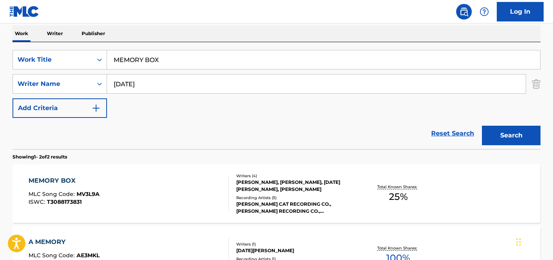
scroll to position [126, 0]
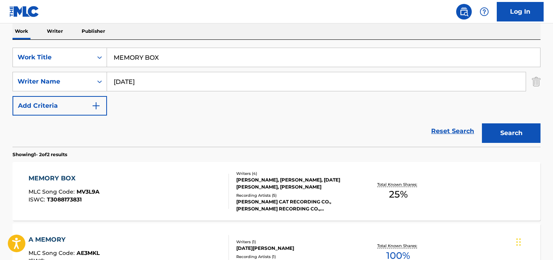
click at [176, 192] on div "MEMORY BOX MLC Song Code : MV3L9A ISWC : T3088173831" at bounding box center [129, 191] width 201 height 35
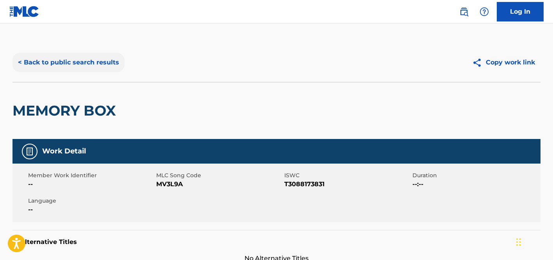
click at [64, 64] on button "< Back to public search results" at bounding box center [69, 63] width 112 height 20
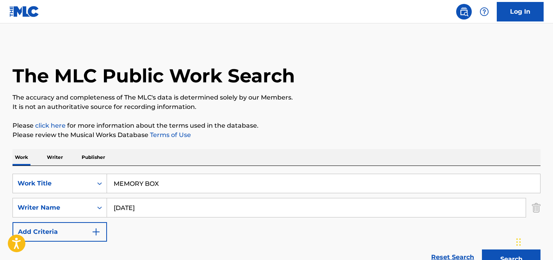
scroll to position [126, 0]
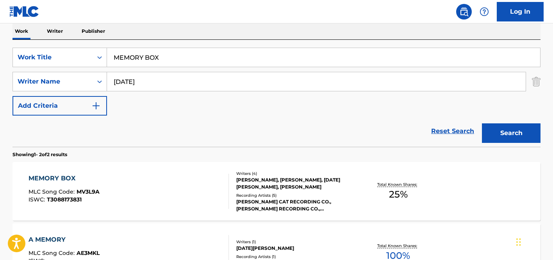
click at [179, 54] on input "MEMORY BOX" at bounding box center [323, 57] width 433 height 19
paste input "Healing"
type input "Healing"
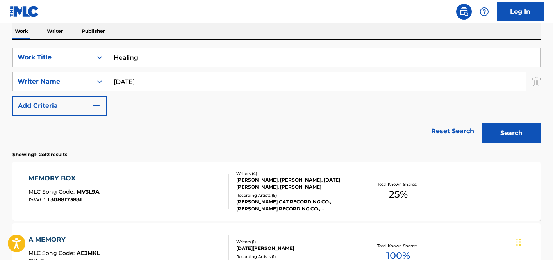
click at [156, 82] on input "KARTIK" at bounding box center [316, 81] width 419 height 19
paste input "SCHMID RAFAEL"
type input "SCHMID RAFAEL"
click at [482, 124] on button "Search" at bounding box center [511, 134] width 59 height 20
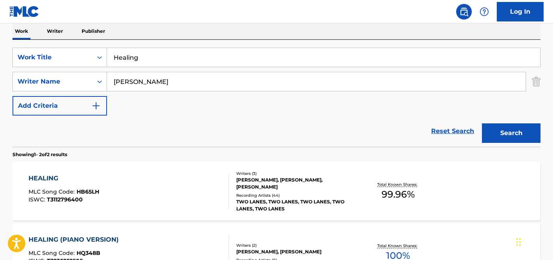
click at [217, 189] on div "HEALING MLC Song Code : HB65LH ISWC : T3112796400" at bounding box center [129, 191] width 201 height 35
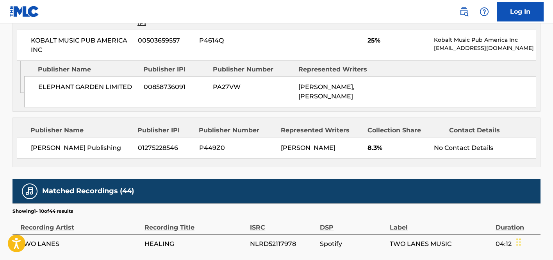
scroll to position [487, 0]
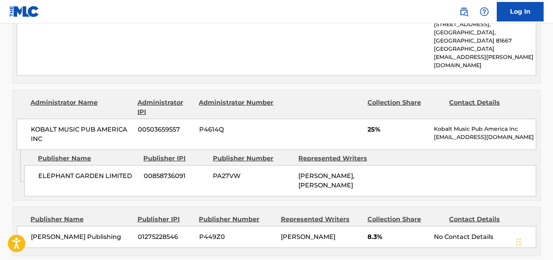
scroll to position [126, 0]
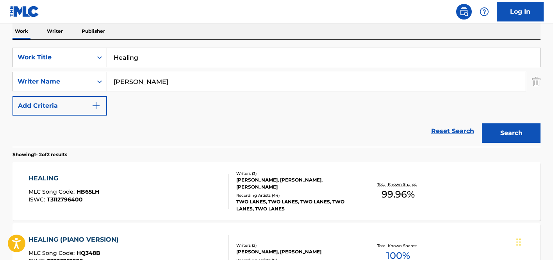
click at [165, 240] on div "HEALING (PIANO VERSION) MLC Song Code : HQ348B ISWC : T3236252505" at bounding box center [129, 252] width 201 height 35
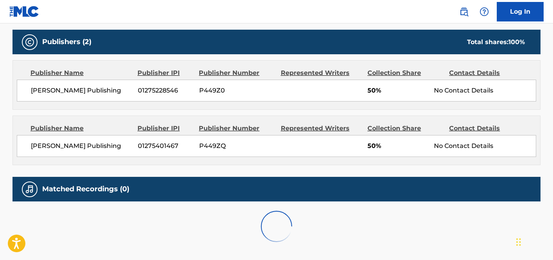
scroll to position [342, 0]
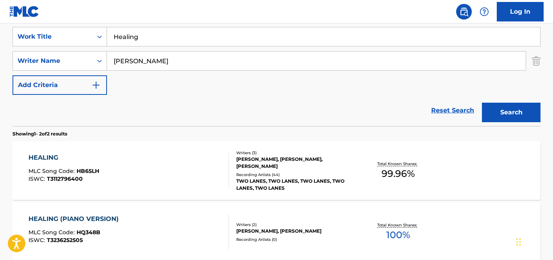
scroll to position [226, 0]
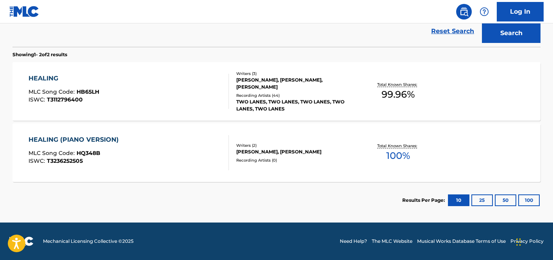
click at [176, 108] on div "HEALING MLC Song Code : HB65LH ISWC : T3112796400" at bounding box center [129, 91] width 201 height 35
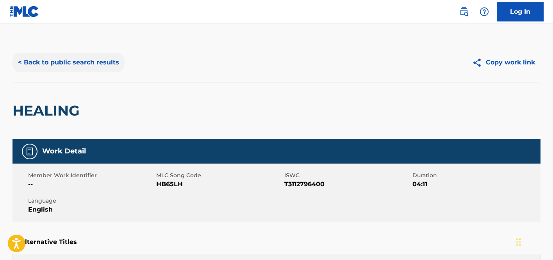
click at [84, 62] on button "< Back to public search results" at bounding box center [69, 63] width 112 height 20
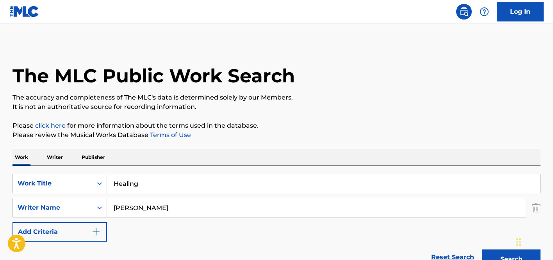
click at [211, 180] on input "Healing" at bounding box center [323, 183] width 433 height 19
paste input "LUA"
type input "LUA"
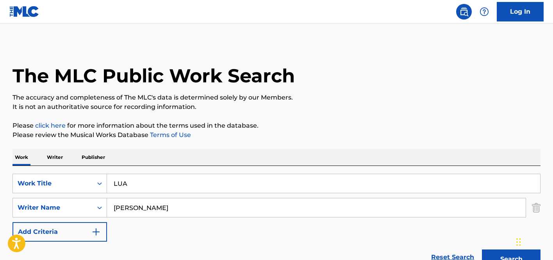
click at [147, 230] on div "SearchWithCriteria2106a176-eb5c-41c2-a227-f387f538356e Work Title LUA SearchWit…" at bounding box center [277, 208] width 528 height 68
click at [157, 209] on input "SCHMID RAFAEL" at bounding box center [316, 208] width 419 height 19
paste input "FREITAS"
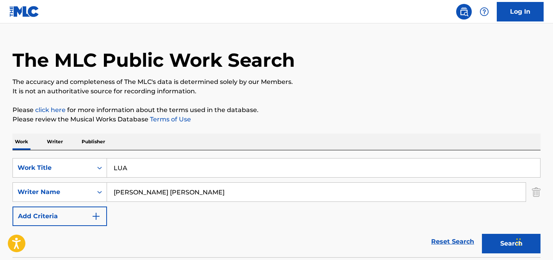
scroll to position [109, 0]
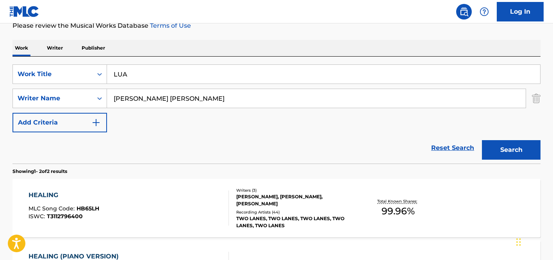
click at [186, 96] on input "SCHMID FREITAS" at bounding box center [316, 98] width 419 height 19
paste input "Search Form"
type input "FREITAS"
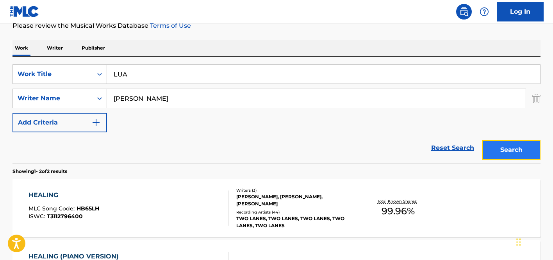
click at [513, 150] on button "Search" at bounding box center [511, 150] width 59 height 20
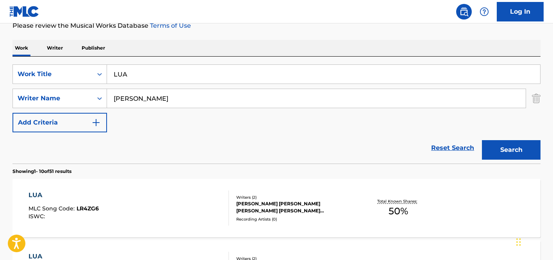
click at [180, 197] on div "LUA MLC Song Code : LR4ZG6 ISWC :" at bounding box center [129, 208] width 201 height 35
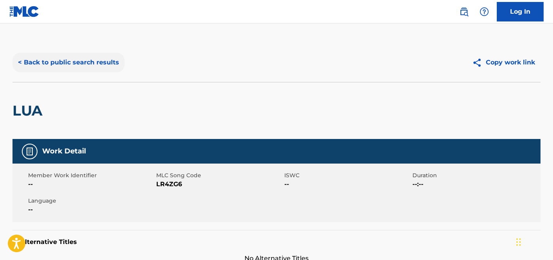
click at [90, 65] on button "< Back to public search results" at bounding box center [69, 63] width 112 height 20
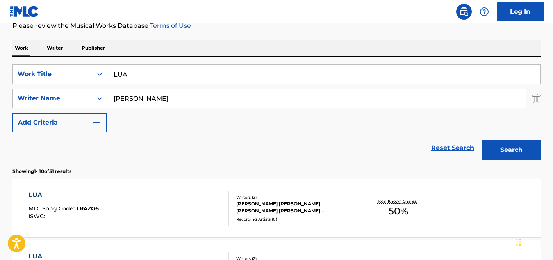
click at [140, 79] on input "LUA" at bounding box center [323, 74] width 433 height 19
paste input "['WEST COAST POPLOCK']"
type input "['WEST COAST POPLOCK']"
click at [152, 99] on input "FREITAS" at bounding box center [316, 98] width 419 height 19
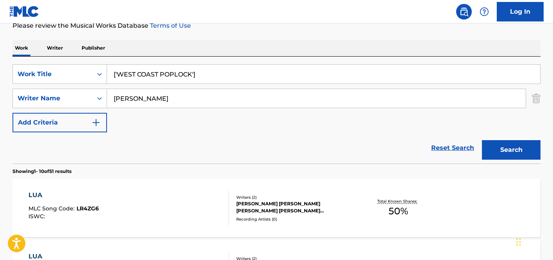
click at [152, 99] on input "FREITAS" at bounding box center [316, 98] width 419 height 19
click at [217, 69] on input "['WEST COAST POPLOCK']" at bounding box center [323, 74] width 433 height 19
click at [216, 73] on input "['WEST COAST POPLOCK']" at bounding box center [323, 74] width 433 height 19
click at [117, 76] on input "['WEST COAST POPLOCK" at bounding box center [323, 74] width 433 height 19
type input "WEST COAST POPLOCK"
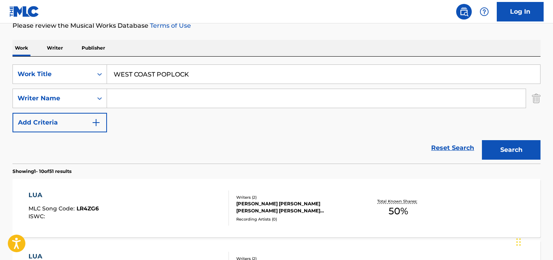
click at [482, 140] on button "Search" at bounding box center [511, 150] width 59 height 20
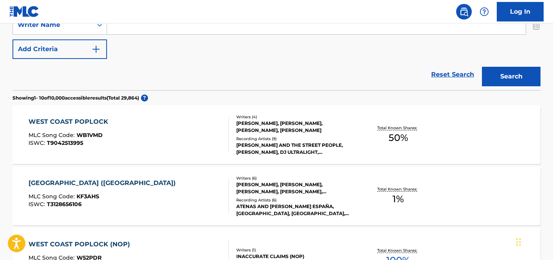
scroll to position [185, 0]
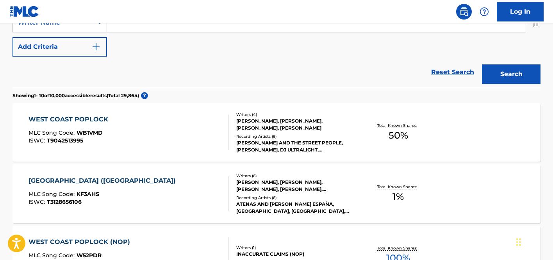
click at [196, 154] on div "WEST COAST POPLOCK MLC Song Code : WB1VMD ISWC : T9042513995 Writers ( 4 ) RONN…" at bounding box center [277, 132] width 528 height 59
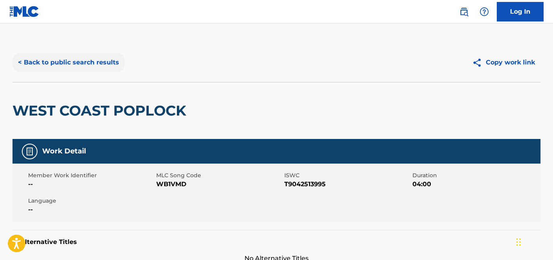
click at [100, 66] on button "< Back to public search results" at bounding box center [69, 63] width 112 height 20
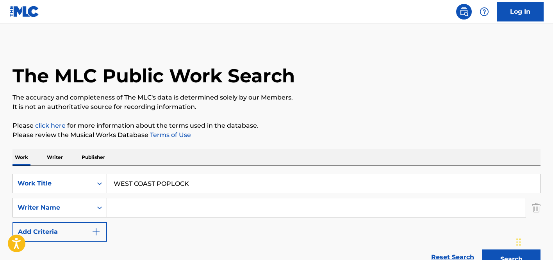
click at [184, 182] on input "WEST COAST POPLOCK" at bounding box center [323, 183] width 433 height 19
paste input "ROCK AROUND THE C"
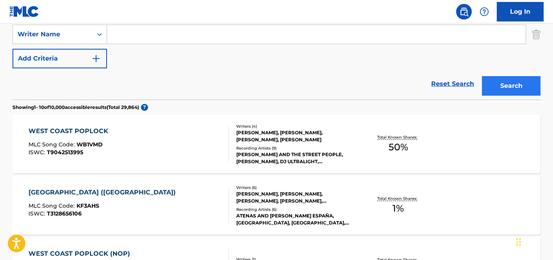
type input "ROCK AROUND THE CLOCK"
click at [506, 86] on button "Search" at bounding box center [511, 86] width 59 height 20
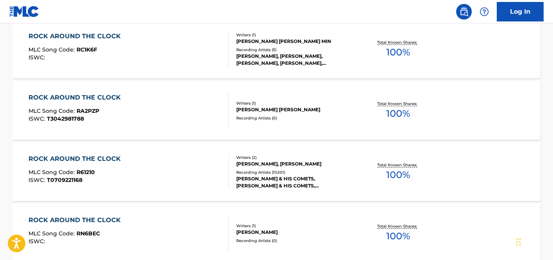
scroll to position [421, 0]
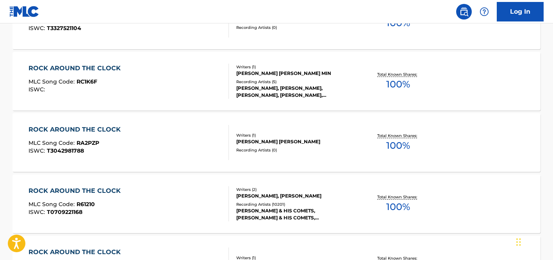
click at [342, 195] on div "JIMMY DE KNIGHT, MAX FREEDMAN" at bounding box center [295, 196] width 118 height 7
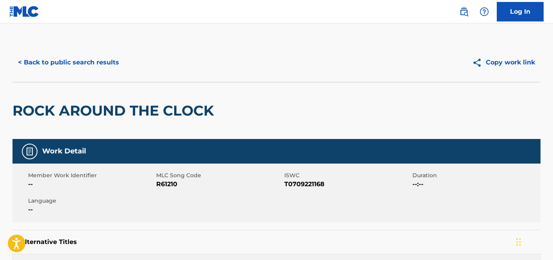
click at [99, 84] on div "ROCK AROUND THE CLOCK" at bounding box center [116, 110] width 206 height 57
click at [105, 64] on button "< Back to public search results" at bounding box center [69, 63] width 112 height 20
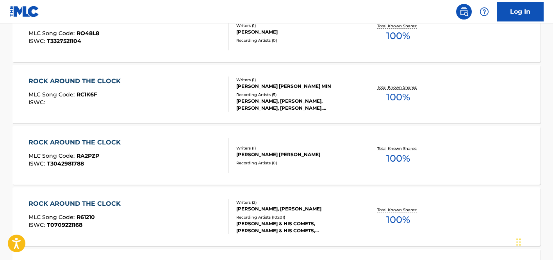
scroll to position [85, 0]
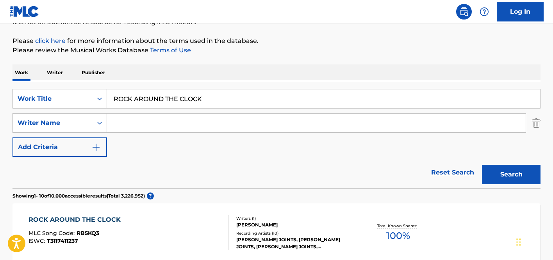
click at [161, 94] on input "ROCK AROUND THE CLOCK" at bounding box center [323, 99] width 433 height 19
paste input "STRONGER THAN ME"
type input "STRONGER THAN ME"
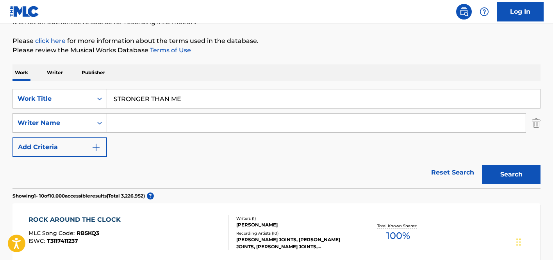
click at [163, 122] on input "Search Form" at bounding box center [316, 123] width 419 height 19
paste input "Winehouse"
type input "Winehouse"
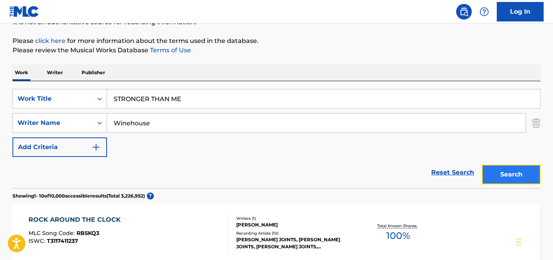
click at [505, 175] on button "Search" at bounding box center [511, 175] width 59 height 20
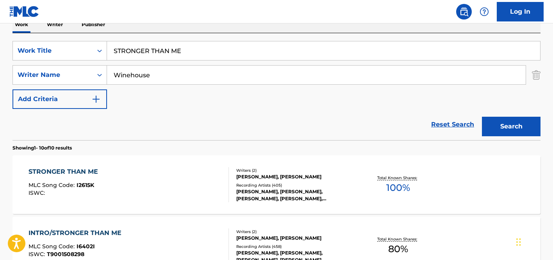
scroll to position [139, 0]
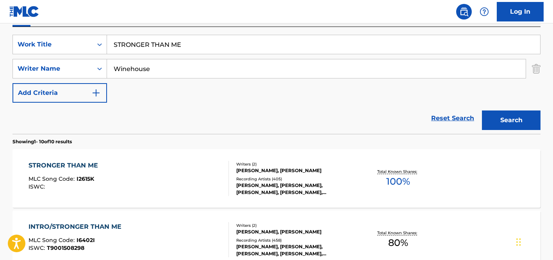
click at [344, 171] on div "AMY WINEHOUSE, SALAAM REMI" at bounding box center [295, 170] width 118 height 7
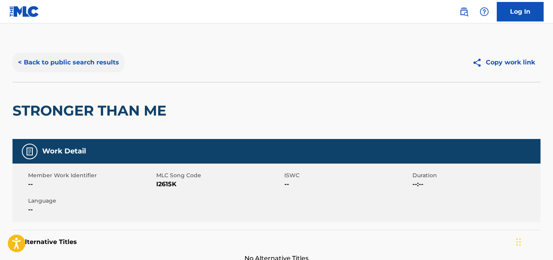
click at [95, 70] on button "< Back to public search results" at bounding box center [69, 63] width 112 height 20
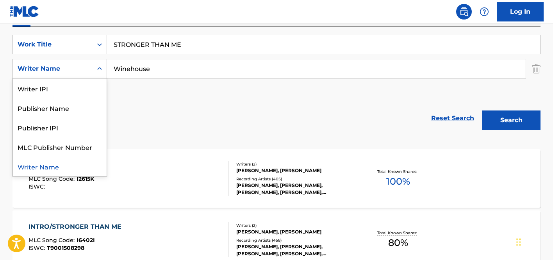
click at [96, 70] on icon "Search Form" at bounding box center [100, 69] width 8 height 8
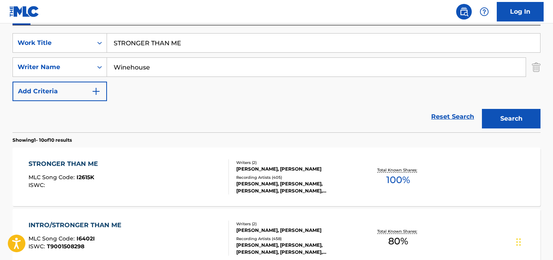
click at [218, 119] on div "Reset Search Search" at bounding box center [277, 116] width 528 height 31
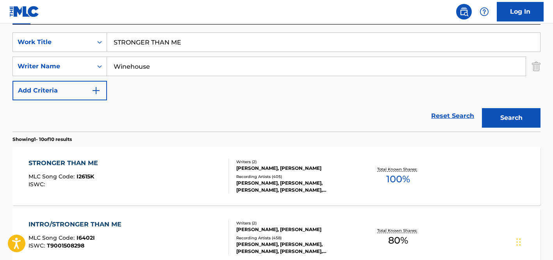
scroll to position [205, 0]
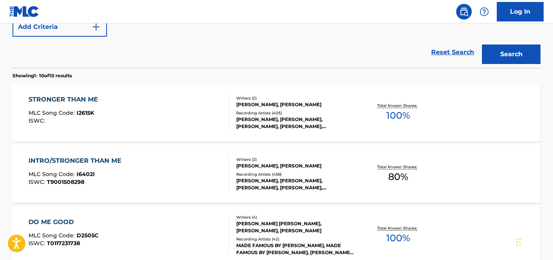
click at [217, 159] on div "INTRO/STRONGER THAN ME MLC Song Code : I6402I ISWC : T9001508298" at bounding box center [129, 173] width 201 height 35
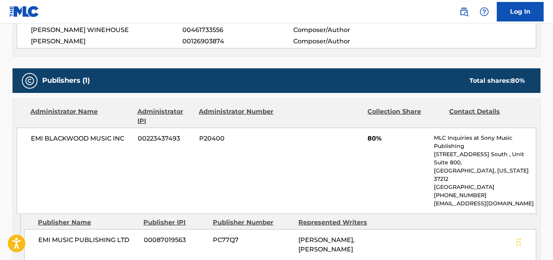
scroll to position [436, 0]
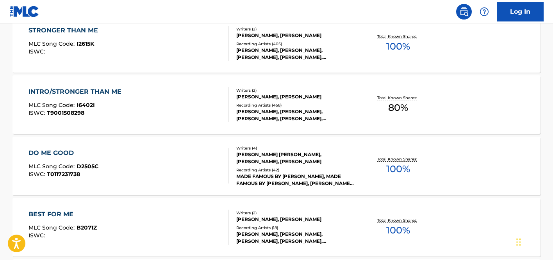
scroll to position [126, 0]
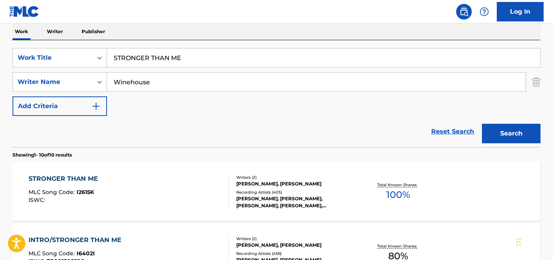
click at [156, 60] on input "STRONGER THAN ME" at bounding box center [323, 57] width 433 height 19
paste input "T9001508298"
type input "T9001508298"
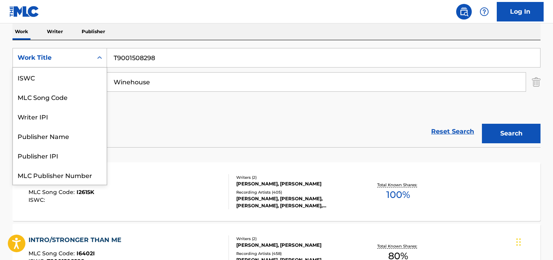
click at [75, 57] on div "Work Title" at bounding box center [53, 57] width 70 height 9
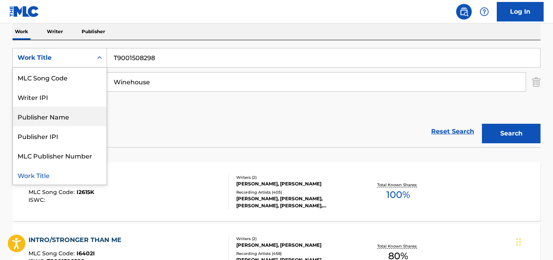
scroll to position [0, 0]
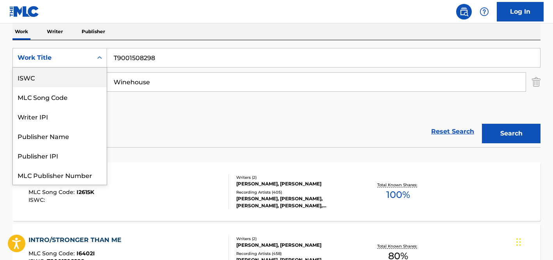
click at [57, 79] on div "ISWC" at bounding box center [60, 78] width 94 height 20
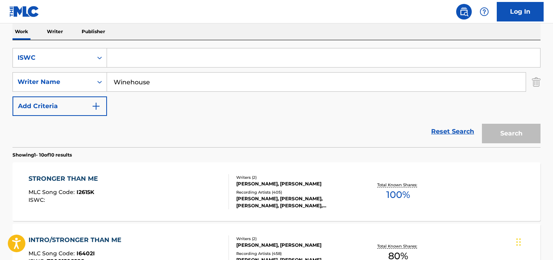
click at [129, 56] on input "Search Form" at bounding box center [323, 57] width 433 height 19
paste input "T9001508298"
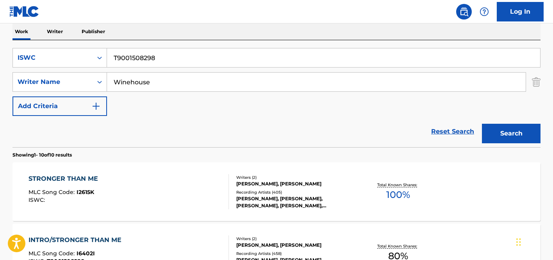
type input "T9001508298"
click at [127, 82] on input "Winehouse" at bounding box center [316, 82] width 419 height 19
click at [482, 124] on button "Search" at bounding box center [511, 134] width 59 height 20
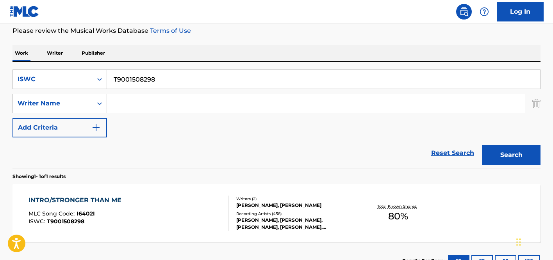
scroll to position [126, 0]
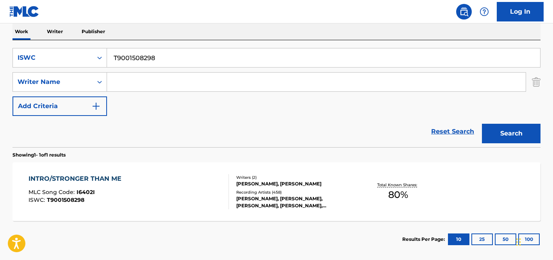
click at [183, 182] on div "INTRO/STRONGER THAN ME MLC Song Code : I6402I ISWC : T9001508298" at bounding box center [129, 191] width 201 height 35
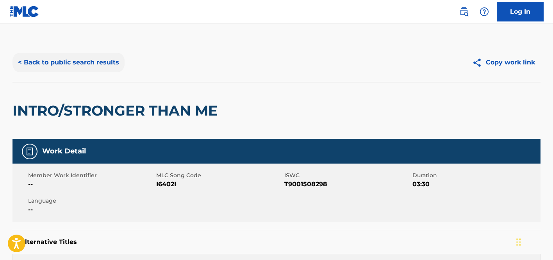
click at [86, 62] on button "< Back to public search results" at bounding box center [69, 63] width 112 height 20
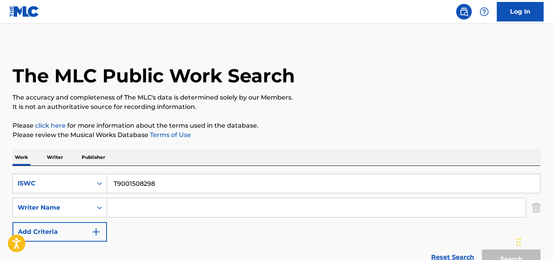
scroll to position [120, 0]
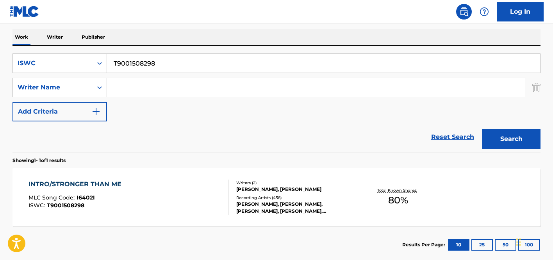
click at [163, 60] on input "T9001508298" at bounding box center [323, 63] width 433 height 19
paste input "205901684"
type input "T9205901684"
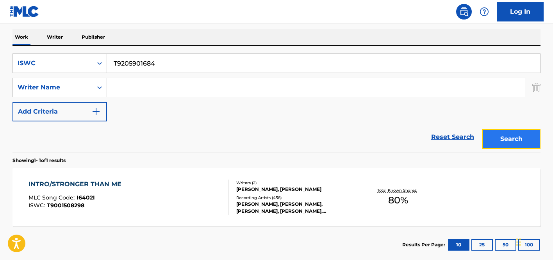
click at [509, 143] on button "Search" at bounding box center [511, 139] width 59 height 20
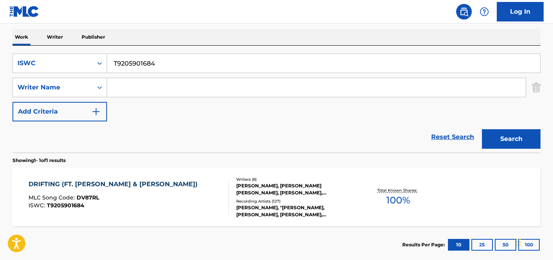
click at [339, 199] on div "Recording Artists ( 127 )" at bounding box center [295, 202] width 118 height 6
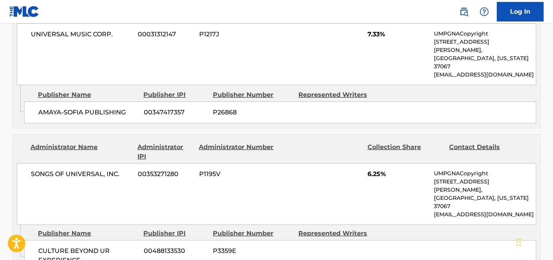
scroll to position [781, 0]
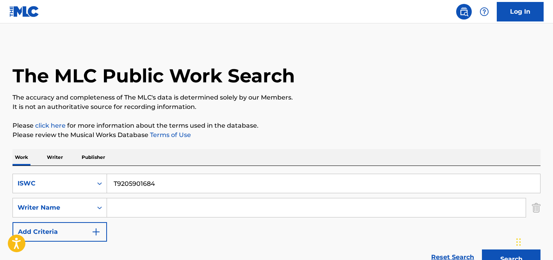
click at [160, 181] on input "T9205901684" at bounding box center [323, 183] width 433 height 19
paste input "0724428583"
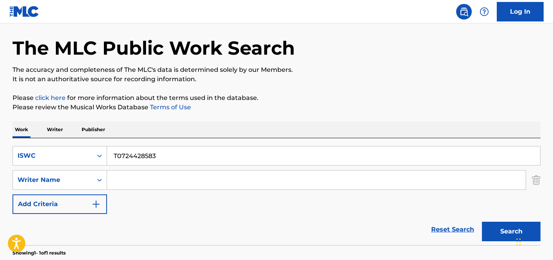
scroll to position [60, 0]
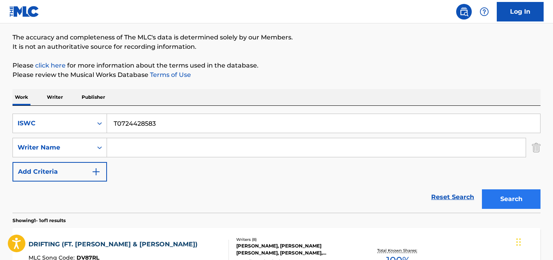
type input "T0724428583"
click at [499, 194] on button "Search" at bounding box center [511, 200] width 59 height 20
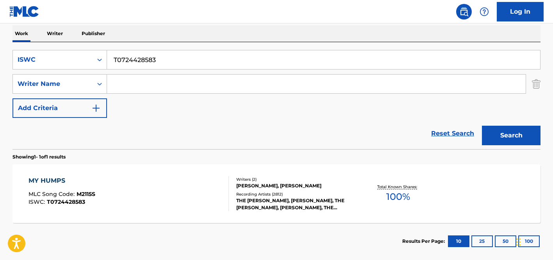
scroll to position [165, 0]
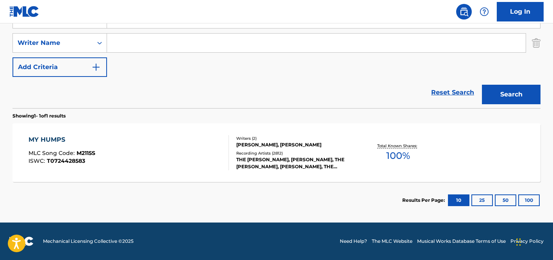
click at [181, 145] on div "MY HUMPS MLC Song Code : M2115S ISWC : T0724428583" at bounding box center [129, 152] width 201 height 35
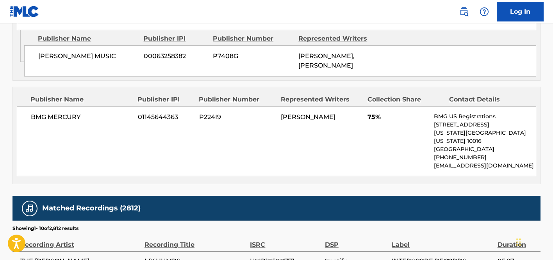
scroll to position [415, 0]
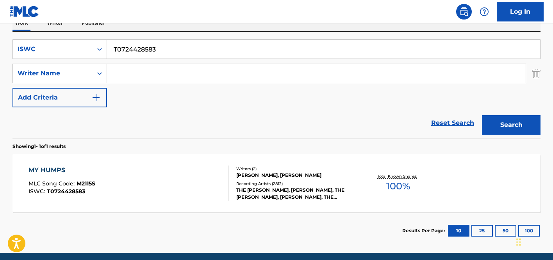
scroll to position [102, 0]
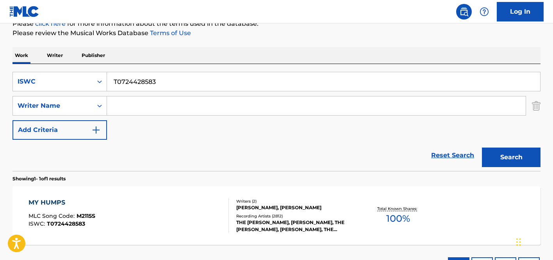
click at [76, 202] on div "MY HUMPS" at bounding box center [62, 202] width 67 height 9
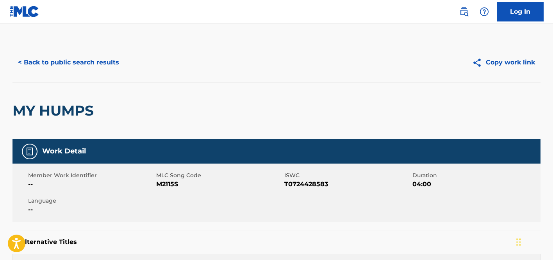
click at [54, 107] on h2 "MY HUMPS" at bounding box center [55, 111] width 85 height 18
copy div "MY HUMPS"
click at [76, 60] on button "< Back to public search results" at bounding box center [69, 63] width 112 height 20
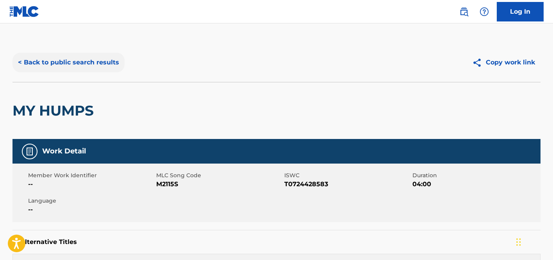
scroll to position [102, 0]
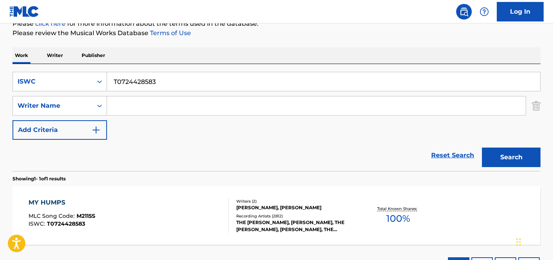
click at [187, 81] on input "T0724428583" at bounding box center [323, 81] width 433 height 19
paste input "MY HUMPS"
type input "MY HUMPS"
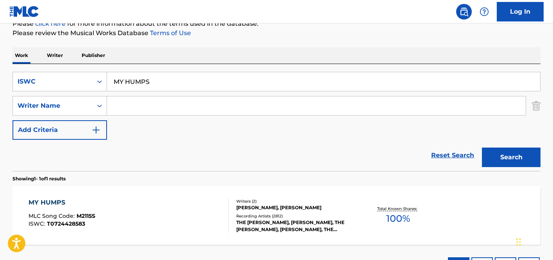
click at [47, 92] on div "SearchWithCriteria4991d02a-2105-4261-bed7-eaa3c3a8e8f2 ISWC MY HUMPS SearchWith…" at bounding box center [277, 106] width 528 height 68
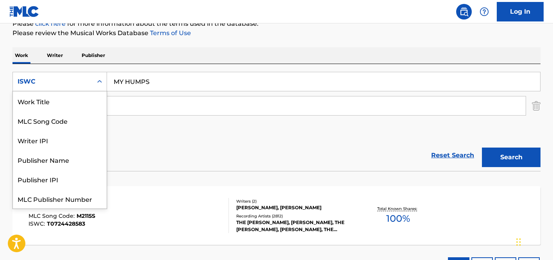
click at [52, 84] on div "ISWC" at bounding box center [53, 81] width 70 height 9
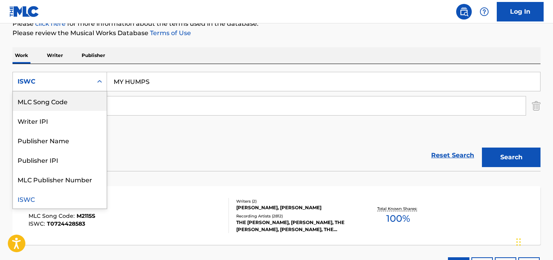
scroll to position [0, 0]
click at [49, 100] on div "Work Title" at bounding box center [60, 101] width 94 height 20
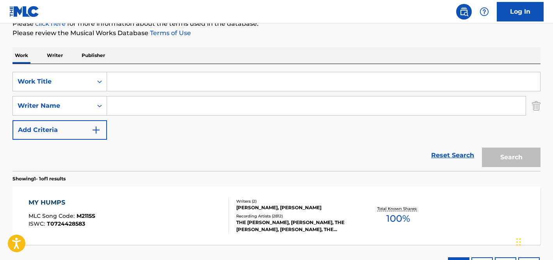
drag, startPoint x: 277, startPoint y: 102, endPoint x: 279, endPoint y: 87, distance: 14.9
click at [277, 102] on input "Search Form" at bounding box center [316, 106] width 419 height 19
click at [279, 87] on input "Search Form" at bounding box center [323, 81] width 433 height 19
paste input "MY HUMPS"
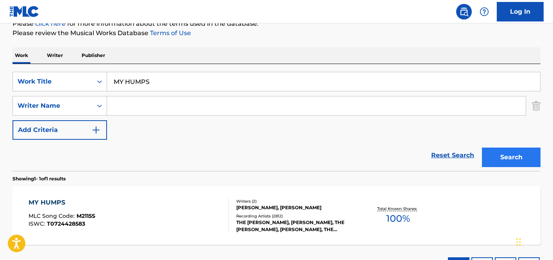
type input "MY HUMPS"
click at [503, 159] on button "Search" at bounding box center [511, 158] width 59 height 20
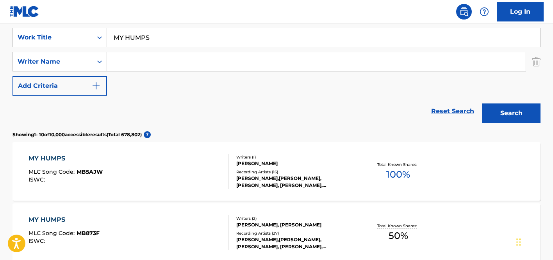
scroll to position [141, 0]
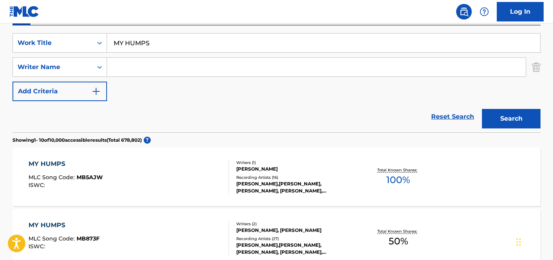
click at [154, 54] on div "SearchWithCriteria01053a5f-d978-4bdc-9dec-55f25033be2d Work Title MY HUMPS Sear…" at bounding box center [277, 67] width 528 height 68
click at [153, 56] on div "SearchWithCriteria01053a5f-d978-4bdc-9dec-55f25033be2d Work Title MY HUMPS Sear…" at bounding box center [277, 67] width 528 height 68
click at [152, 58] on input "Search Form" at bounding box center [316, 67] width 419 height 19
paste input "PAYTON"
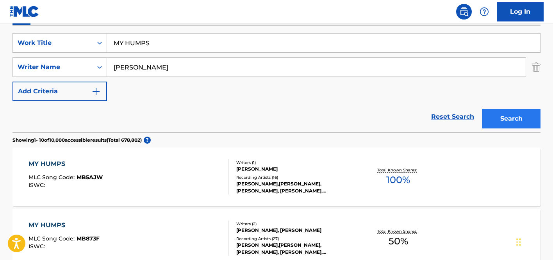
type input "PAYTON"
click at [530, 121] on button "Search" at bounding box center [511, 119] width 59 height 20
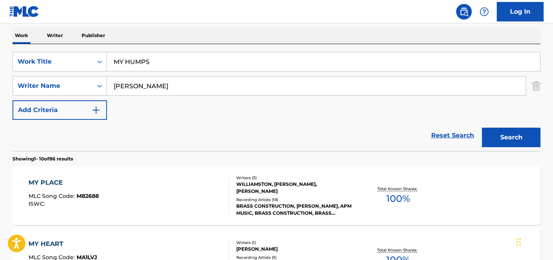
scroll to position [122, 0]
click at [144, 58] on input "MY HUMPS" at bounding box center [323, 61] width 433 height 19
click at [175, 61] on input "MY HUMPS" at bounding box center [323, 61] width 433 height 19
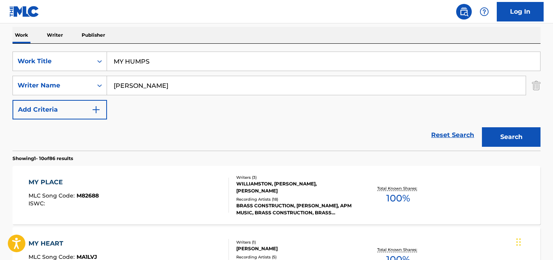
click at [175, 61] on input "MY HUMPS" at bounding box center [323, 61] width 433 height 19
drag, startPoint x: 175, startPoint y: 61, endPoint x: 133, endPoint y: 63, distance: 42.7
click at [174, 62] on input "MY HUMPS" at bounding box center [323, 61] width 433 height 19
paste input "T0724428583"
type input "T0724428583"
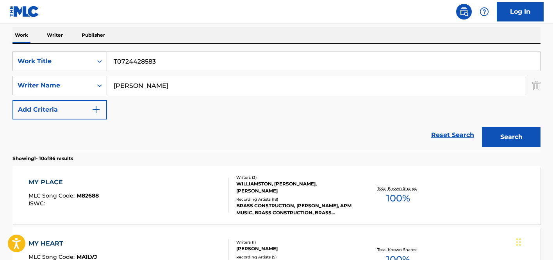
click at [78, 64] on div "Work Title" at bounding box center [53, 61] width 70 height 9
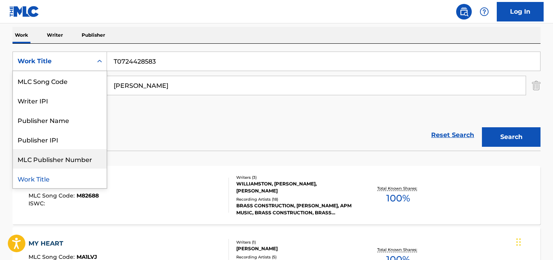
scroll to position [0, 0]
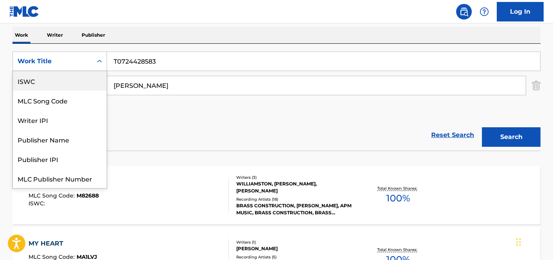
click at [57, 85] on div "ISWC" at bounding box center [60, 81] width 94 height 20
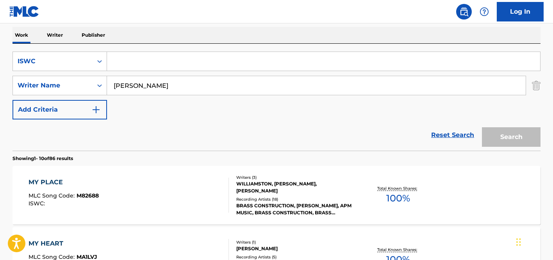
click at [142, 64] on input "Search Form" at bounding box center [323, 61] width 433 height 19
paste input "T0724428583"
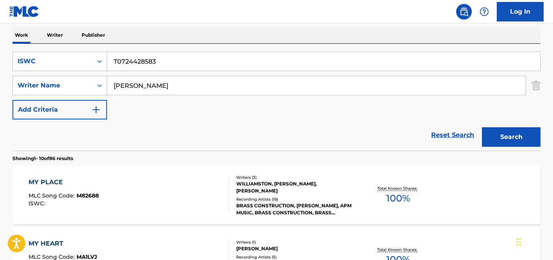
type input "T0724428583"
click at [139, 87] on input "PAYTON" at bounding box center [316, 85] width 419 height 19
click at [482, 127] on button "Search" at bounding box center [511, 137] width 59 height 20
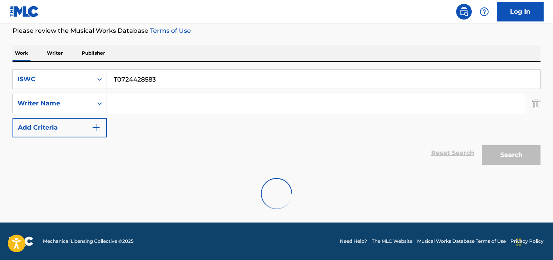
scroll to position [122, 0]
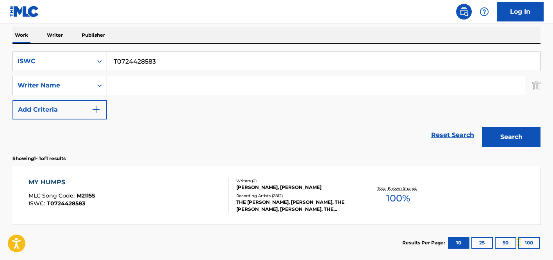
click at [285, 204] on div "THE BLACK EYED PEAS, BLACK EYED PEAS, THE BLACK EYED PEAS, BLACK EYED PEAS, THE…" at bounding box center [295, 206] width 118 height 14
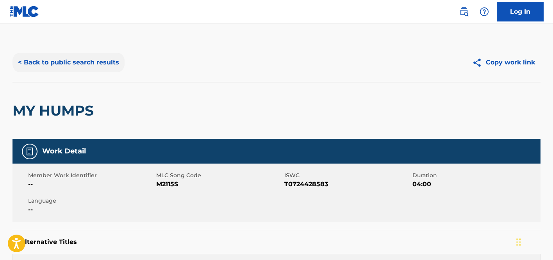
click at [91, 56] on button "< Back to public search results" at bounding box center [69, 63] width 112 height 20
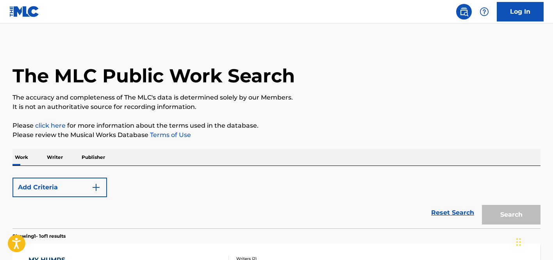
scroll to position [120, 0]
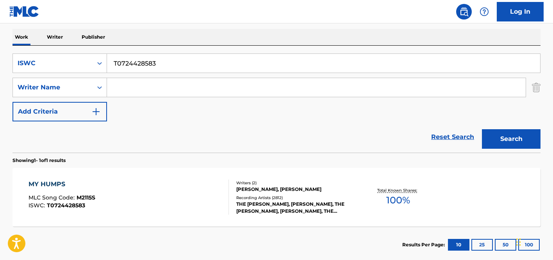
click at [168, 60] on input "T0724428583" at bounding box center [323, 63] width 433 height 19
paste input "BESO FRUTA FRESCA"
type input "BESO FRUTA FRESCA"
click at [79, 61] on div "ISWC" at bounding box center [53, 63] width 70 height 9
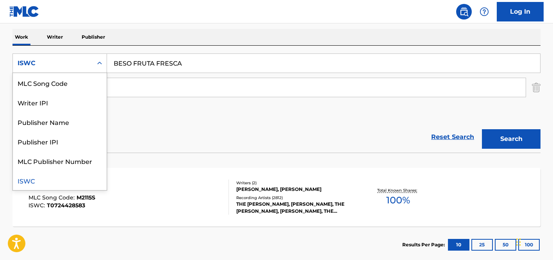
scroll to position [0, 0]
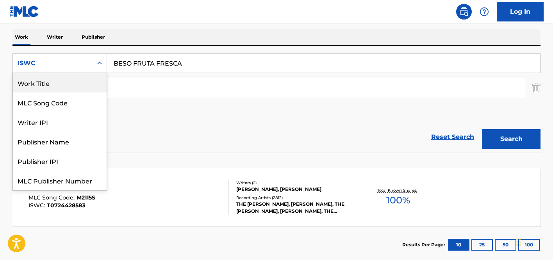
click at [65, 82] on div "Work Title" at bounding box center [60, 83] width 94 height 20
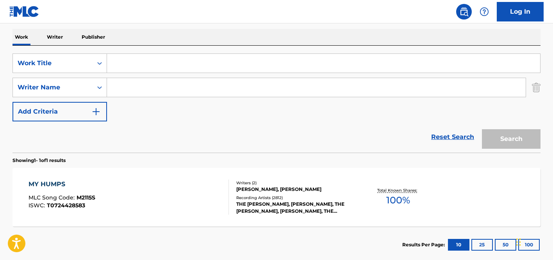
click at [313, 86] on input "Search Form" at bounding box center [316, 87] width 419 height 19
click at [315, 72] on input "Search Form" at bounding box center [323, 63] width 433 height 19
paste input "BESO FRUTA FRESCA"
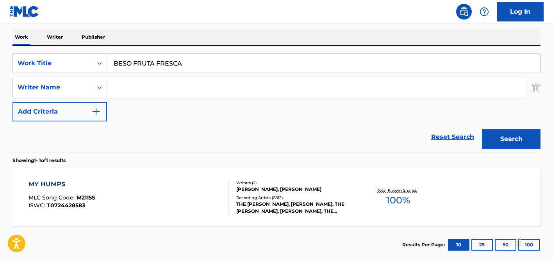
type input "BESO FRUTA FRESCA"
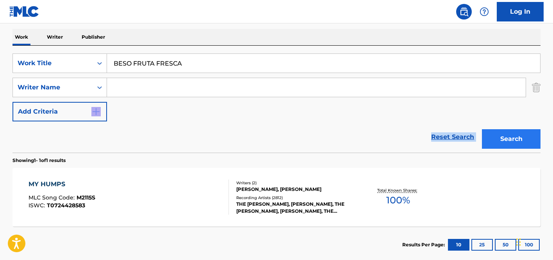
drag, startPoint x: 503, startPoint y: 120, endPoint x: 507, endPoint y: 131, distance: 11.3
click at [503, 123] on form "SearchWithCriteria10e2f2ab-28d4-488a-aefa-bd46c0a1d656 Work Title BESO FRUTA FR…" at bounding box center [277, 103] width 528 height 99
click at [507, 131] on button "Search" at bounding box center [511, 139] width 59 height 20
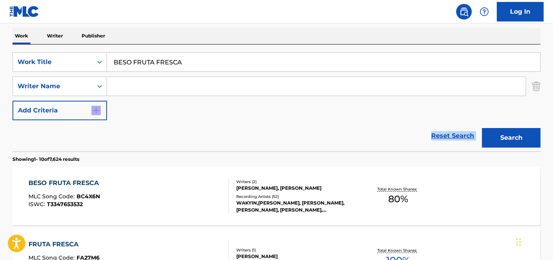
scroll to position [122, 0]
click at [154, 205] on div "BESO FRUTA FRESCA MLC Song Code : BC4X6N ISWC : T3347653532" at bounding box center [129, 195] width 201 height 35
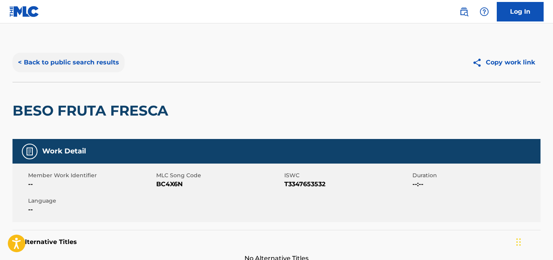
click at [91, 64] on button "< Back to public search results" at bounding box center [69, 63] width 112 height 20
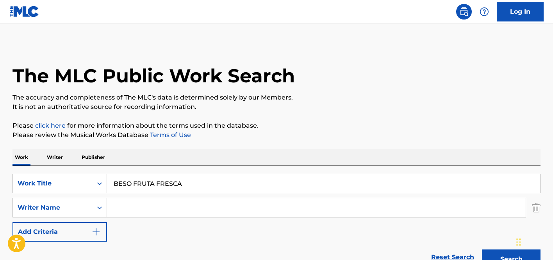
scroll to position [122, 0]
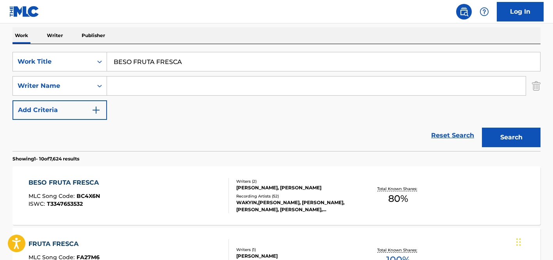
click at [177, 58] on input "BESO FRUTA FRESCA" at bounding box center [323, 61] width 433 height 19
paste input "T9285978010"
click at [150, 60] on input "BESO FRUTA T9285978010" at bounding box center [323, 61] width 433 height 19
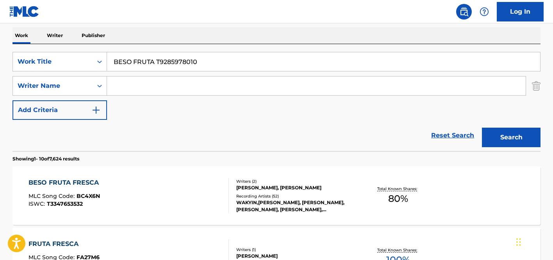
click at [150, 60] on input "BESO FRUTA T9285978010" at bounding box center [323, 61] width 433 height 19
paste input "Search Form"
type input "T9285978010"
click at [92, 63] on div "Work Title" at bounding box center [53, 61] width 80 height 15
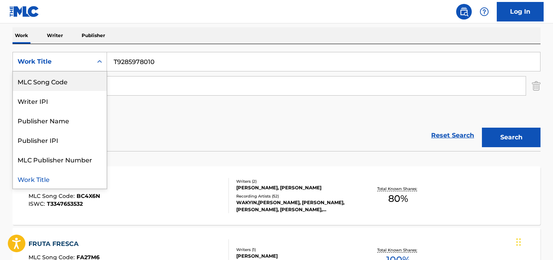
scroll to position [0, 0]
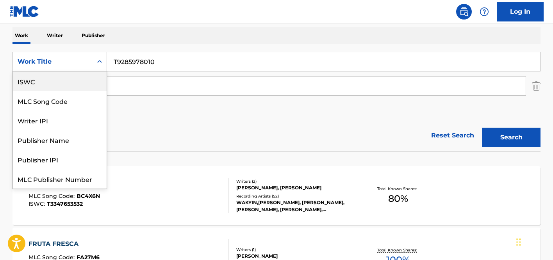
click at [73, 86] on div "ISWC" at bounding box center [60, 82] width 94 height 20
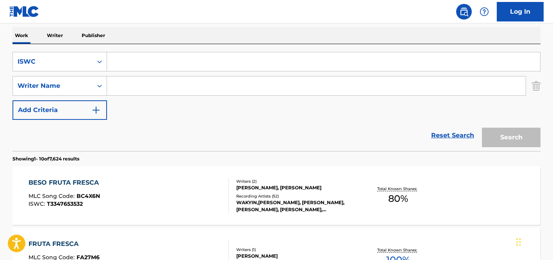
click at [193, 61] on input "Search Form" at bounding box center [323, 61] width 433 height 19
paste input "T9285978010"
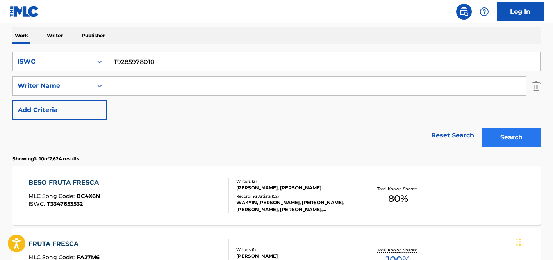
type input "T9285978010"
click at [502, 134] on button "Search" at bounding box center [511, 138] width 59 height 20
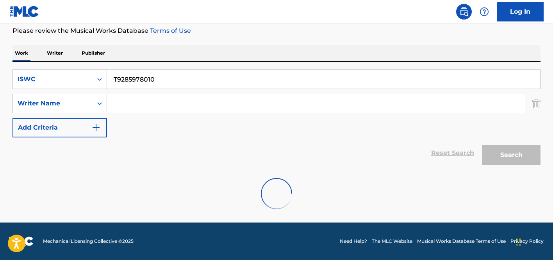
scroll to position [122, 0]
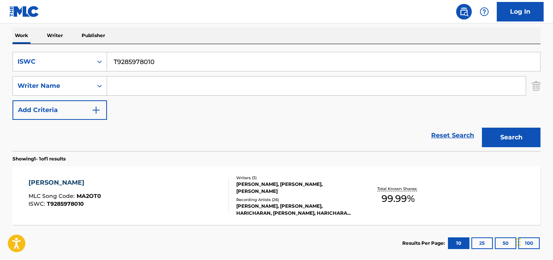
click at [328, 208] on div "SRINIDHI VENKATESH, SHRUTHI RANJANI, HARICHARAN, PRANAVI ACHARYA, HARICHARAN, H…" at bounding box center [295, 210] width 118 height 14
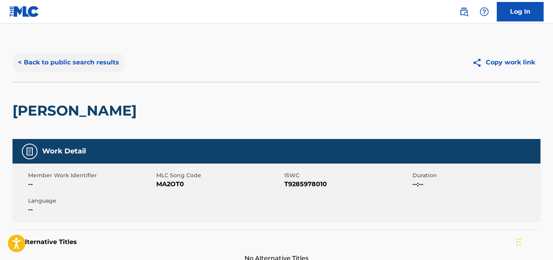
click at [100, 65] on button "< Back to public search results" at bounding box center [69, 63] width 112 height 20
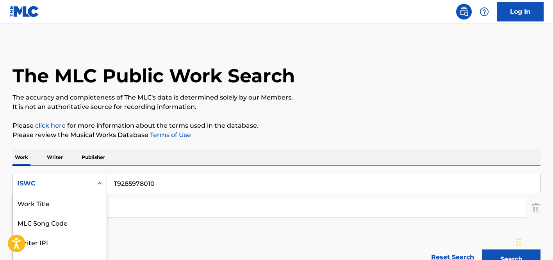
scroll to position [120, 0]
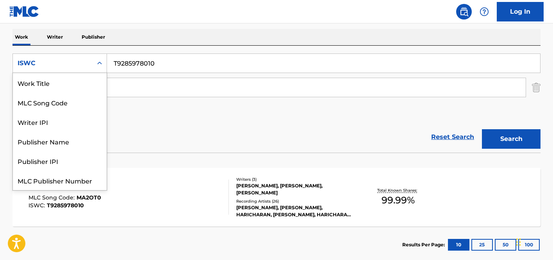
click at [100, 65] on icon "Search Form" at bounding box center [100, 63] width 8 height 8
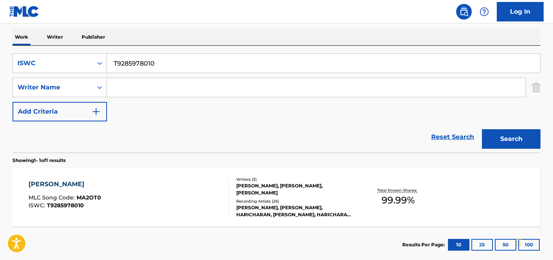
click at [178, 56] on input "T9285978010" at bounding box center [323, 63] width 433 height 19
paste input "HOW DO YOU DO"
type input "HOW DO YOU DO"
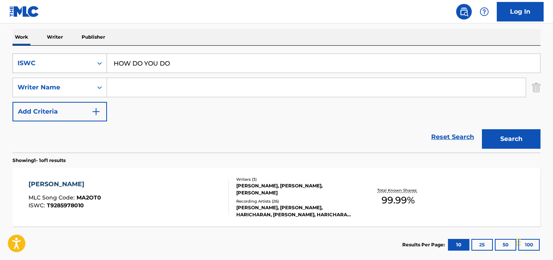
click at [91, 57] on div "ISWC" at bounding box center [53, 63] width 80 height 15
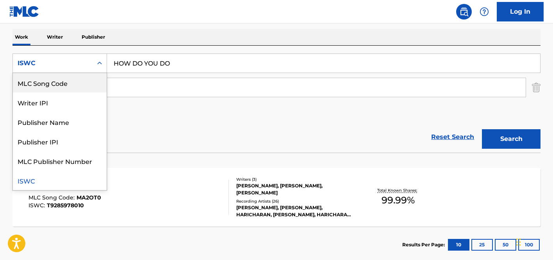
scroll to position [0, 0]
click at [76, 80] on div "Work Title" at bounding box center [60, 83] width 94 height 20
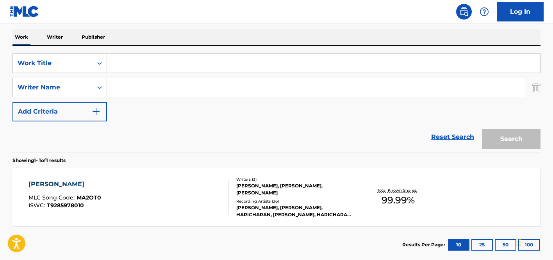
click at [130, 64] on input "Search Form" at bounding box center [323, 63] width 433 height 19
paste input "HOW DO YOU DO"
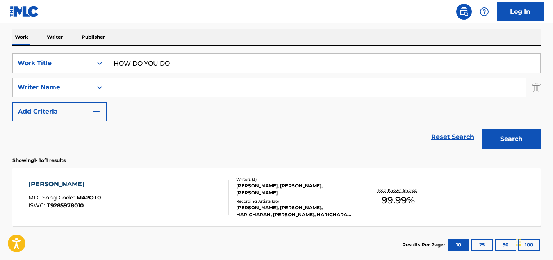
type input "HOW DO YOU DO"
click at [178, 81] on input "Search Form" at bounding box center [316, 87] width 419 height 19
paste input "VANHEMER"
type input "VANHEMER"
click at [511, 149] on div "Search" at bounding box center [509, 137] width 63 height 31
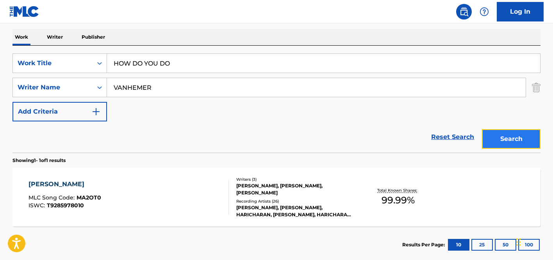
click at [512, 142] on button "Search" at bounding box center [511, 139] width 59 height 20
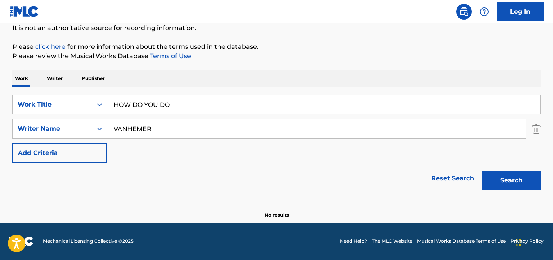
scroll to position [79, 0]
click at [154, 107] on input "HOW DO YOU DO" at bounding box center [323, 104] width 433 height 19
paste input "COMO ESTAS TU"
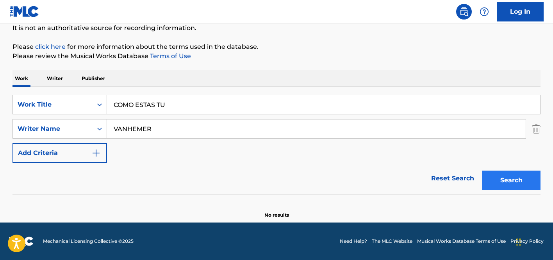
type input "COMO ESTAS TU"
click at [501, 178] on button "Search" at bounding box center [511, 181] width 59 height 20
click at [502, 174] on button "Search" at bounding box center [511, 181] width 59 height 20
click at [251, 131] on input "VANHEMER" at bounding box center [316, 129] width 419 height 19
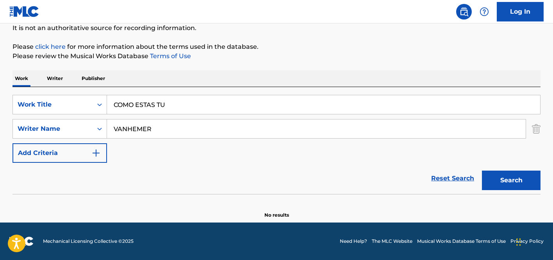
click at [251, 131] on input "VANHEMER" at bounding box center [316, 129] width 419 height 19
paste input "JAMES LINDSAY"
type input "JAMES LINDSAY"
click at [192, 105] on input "COMO ESTAS TU" at bounding box center [323, 104] width 433 height 19
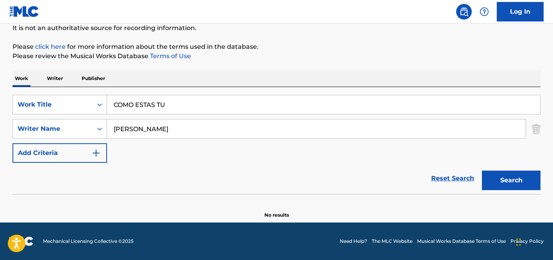
click at [192, 105] on input "COMO ESTAS TU" at bounding box center [323, 104] width 433 height 19
paste input "Behind"
type input "Behind"
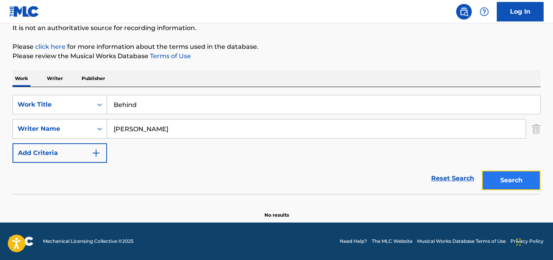
click at [522, 186] on button "Search" at bounding box center [511, 181] width 59 height 20
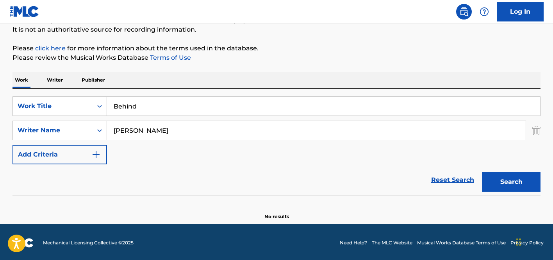
scroll to position [77, 0]
click at [208, 114] on input "Behind" at bounding box center [323, 106] width 433 height 19
click at [209, 112] on input "Behind" at bounding box center [323, 106] width 433 height 19
click at [204, 134] on input "JAMES LINDSAY" at bounding box center [316, 130] width 419 height 19
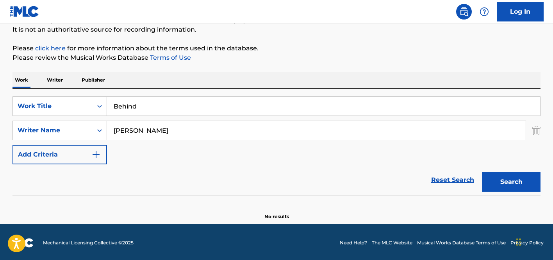
click at [192, 125] on input "JAMES LINDSAY" at bounding box center [316, 130] width 419 height 19
paste input "ARMAND,"
type input "ARMAND"
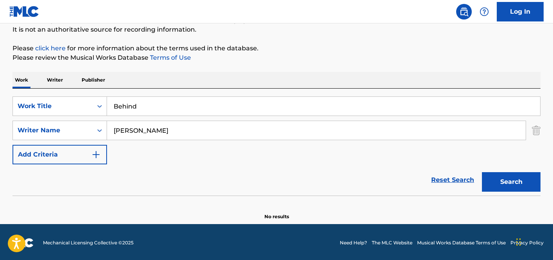
click at [482, 172] on button "Search" at bounding box center [511, 182] width 59 height 20
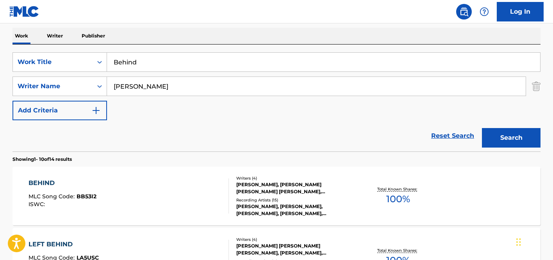
scroll to position [167, 0]
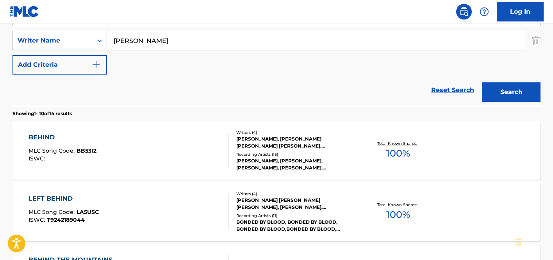
click at [239, 149] on div "JARED SCOTT, LINDSAY MEAGAN HAGUE, SAMUEL ARMAND MARTINEZ, LUKE PRESTON" at bounding box center [295, 143] width 118 height 14
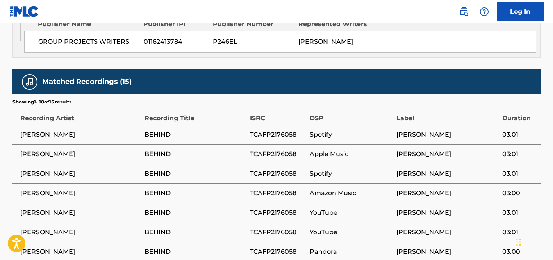
scroll to position [853, 0]
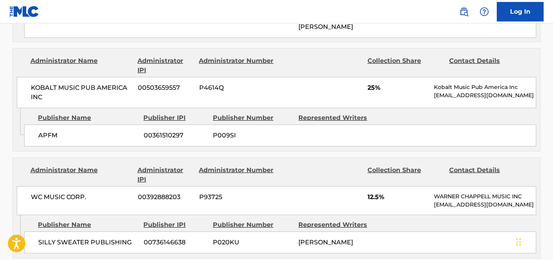
scroll to position [167, 0]
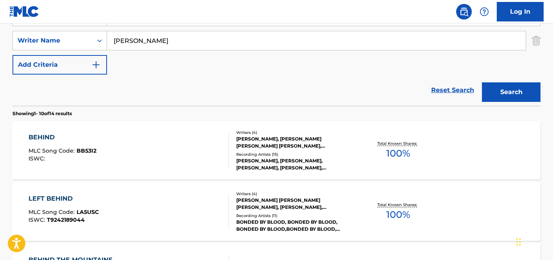
click at [180, 50] on div "ARMAND" at bounding box center [316, 41] width 419 height 20
click at [180, 45] on input "ARMAND" at bounding box center [316, 40] width 419 height 19
click at [274, 177] on div "BEHIND MLC Song Code : BB53I2 ISWC : Writers ( 4 ) JARED SCOTT, LINDSAY MEAGAN …" at bounding box center [277, 150] width 528 height 59
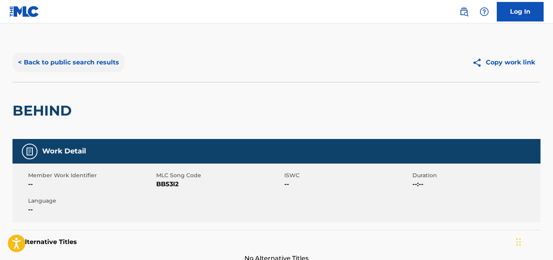
click at [86, 66] on button "< Back to public search results" at bounding box center [69, 63] width 112 height 20
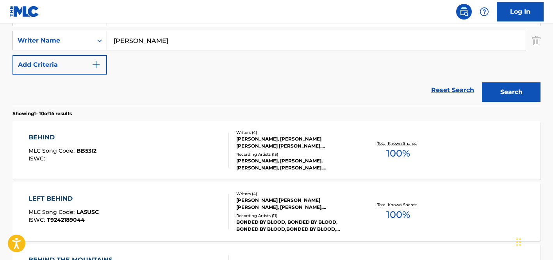
click at [188, 34] on input "ARMAND" at bounding box center [316, 40] width 419 height 19
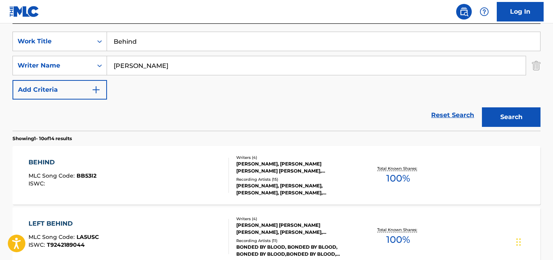
scroll to position [95, 0]
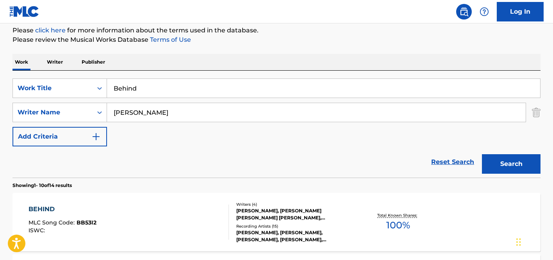
click at [165, 95] on input "Behind" at bounding box center [323, 88] width 433 height 19
click at [167, 93] on input "Behind" at bounding box center [323, 88] width 433 height 19
paste input "['SOLO CONTIGO']"
type input "['SOLO CONTIGO']"
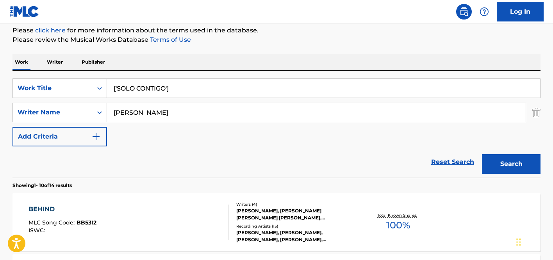
click at [165, 107] on input "ARMAND" at bounding box center [316, 112] width 419 height 19
click at [149, 111] on input "ARMAND" at bounding box center [316, 112] width 419 height 19
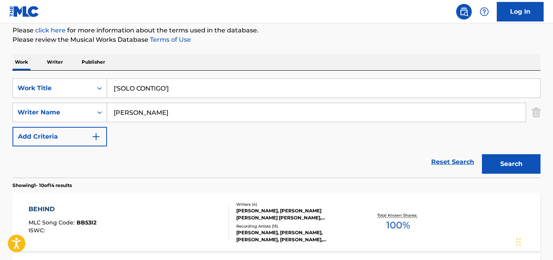
click at [149, 111] on input "ARMAND" at bounding box center [316, 112] width 419 height 19
paste input "GOMEZ SERGIO"
type input "GOMEZ SERGIO"
click at [203, 94] on input "['SOLO CONTIGO']" at bounding box center [323, 88] width 433 height 19
drag, startPoint x: 118, startPoint y: 87, endPoint x: 81, endPoint y: 87, distance: 37.9
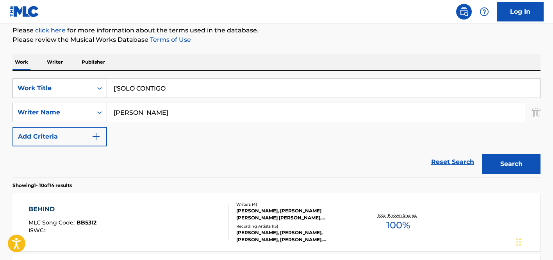
click at [81, 87] on div "SearchWithCriteria140c7f1d-3bc1-4c83-9348-1ec3280354fc Work Title ['SOLO CONTIGO" at bounding box center [277, 89] width 528 height 20
type input "SOLO CONTIGO"
click at [482, 154] on button "Search" at bounding box center [511, 164] width 59 height 20
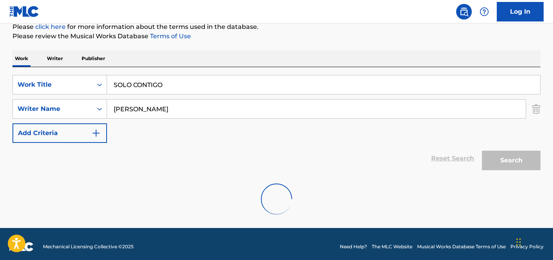
scroll to position [104, 0]
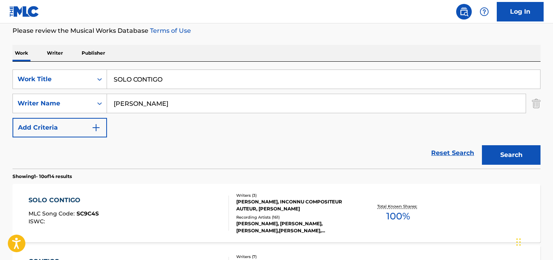
click at [237, 205] on div "SERGIO GOMEZ, INCONNU COMPOSITEUR AUTEUR, FRANCISCO GOMEZ" at bounding box center [295, 206] width 118 height 14
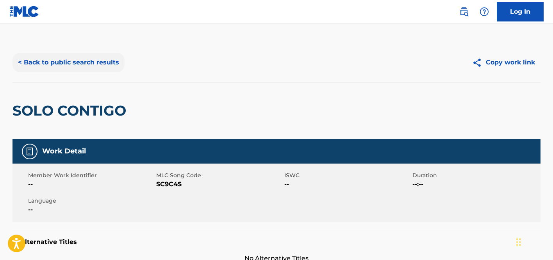
click at [102, 64] on button "< Back to public search results" at bounding box center [69, 63] width 112 height 20
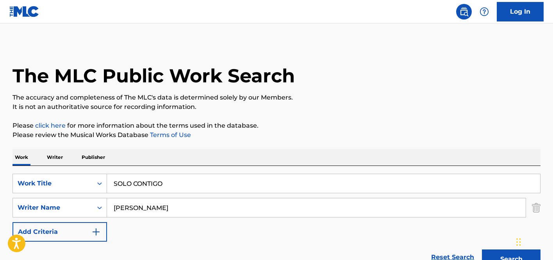
click at [167, 186] on input "SOLO CONTIGO" at bounding box center [323, 183] width 433 height 19
paste input "T0613093381"
type input "T0613093381"
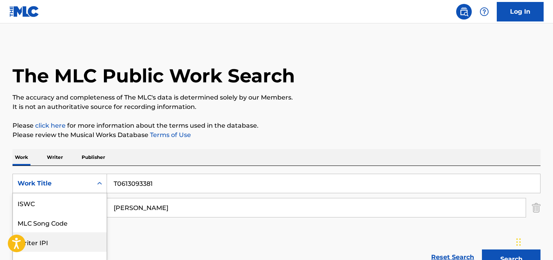
click at [72, 186] on div "Writer IPI, 3 of 7. 7 results available. Use Up and Down to choose options, pre…" at bounding box center [60, 184] width 95 height 20
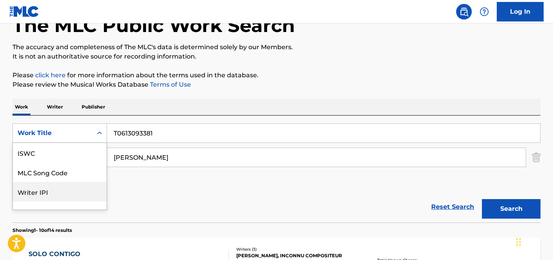
scroll to position [20, 0]
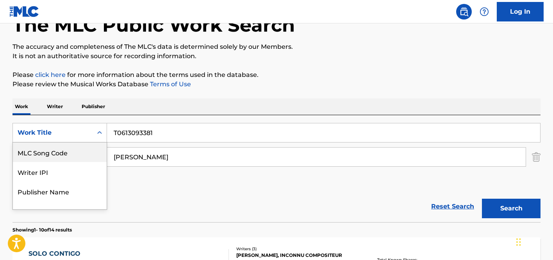
click at [65, 130] on div "Work Title" at bounding box center [53, 132] width 70 height 9
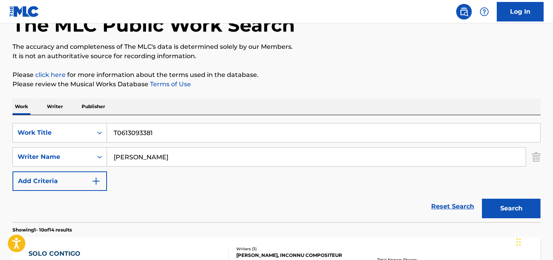
click at [63, 140] on div "Work Title" at bounding box center [53, 132] width 80 height 15
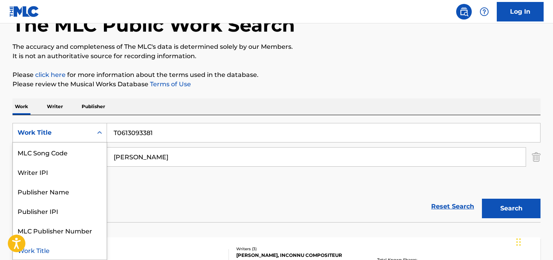
scroll to position [0, 0]
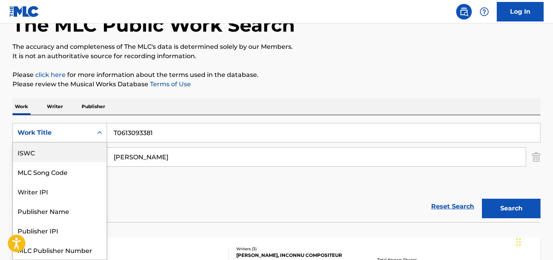
click at [62, 150] on div "ISWC" at bounding box center [60, 153] width 94 height 20
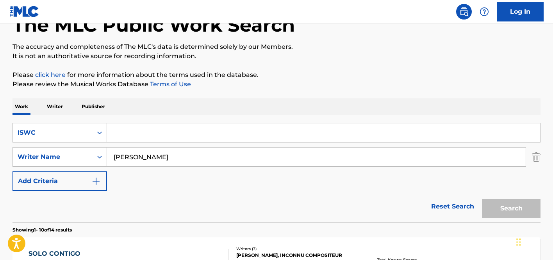
click at [126, 153] on input "GOMEZ SERGIO" at bounding box center [316, 157] width 419 height 19
type input "\"
click at [193, 125] on div "SearchWithCriteria9d038e68-af7c-4077-955e-fe3dadd921e7 ISWC SearchWithCriteria7…" at bounding box center [277, 168] width 528 height 107
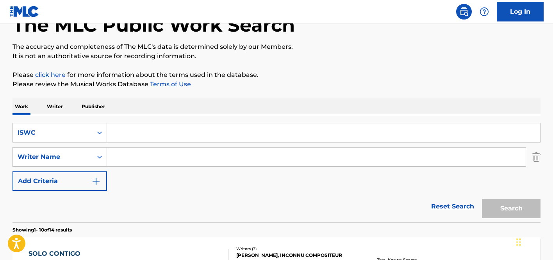
click at [193, 125] on input "Search Form" at bounding box center [323, 133] width 433 height 19
paste input "T0613093381"
type input "T0613093381"
click at [510, 211] on button "Search" at bounding box center [511, 209] width 59 height 20
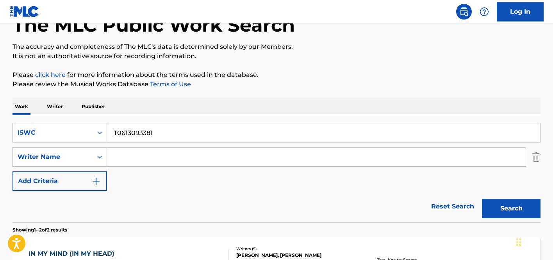
scroll to position [189, 0]
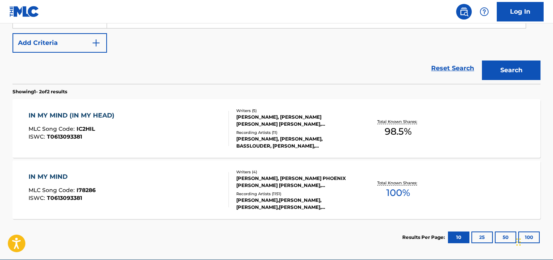
click at [159, 136] on div "IN MY MIND (IN MY HEAD) MLC Song Code : IC2HIL ISWC : T0613093381" at bounding box center [129, 128] width 201 height 35
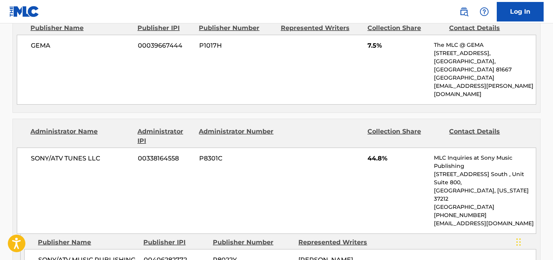
scroll to position [519, 0]
